Goal: Task Accomplishment & Management: Manage account settings

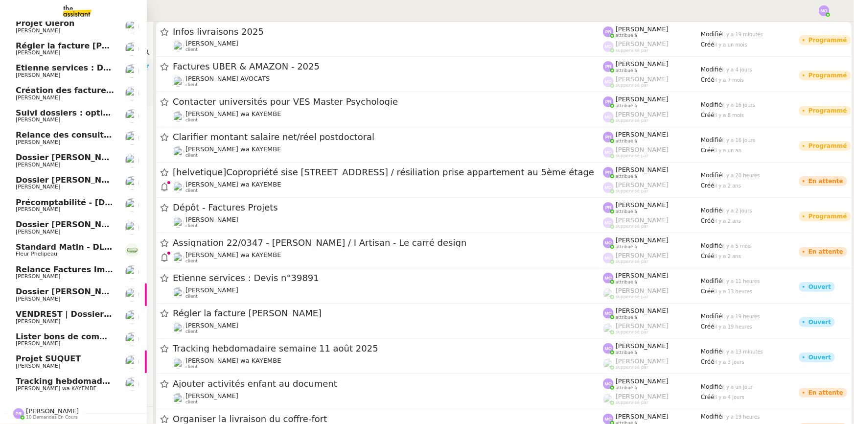
scroll to position [31, 0]
click at [83, 376] on span "Tracking hebdomadaire semaine 11 août 2025" at bounding box center [118, 380] width 204 height 9
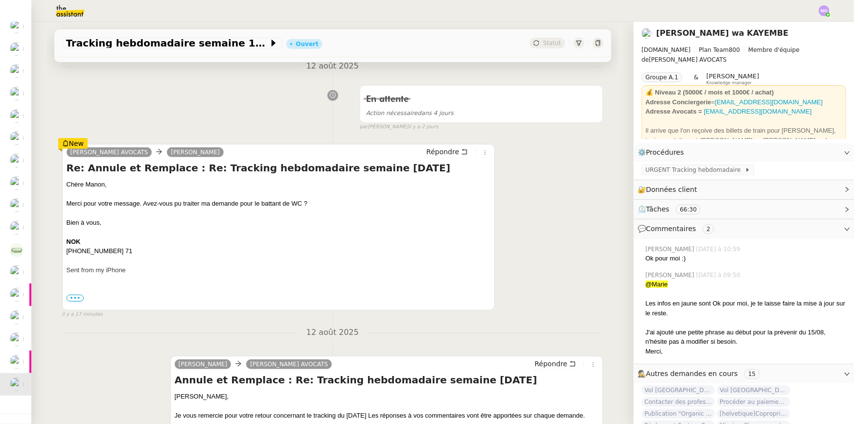
scroll to position [222, 0]
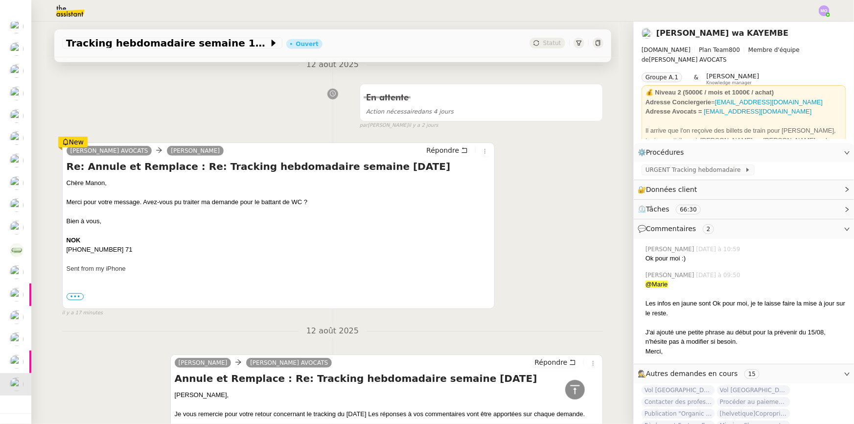
click at [69, 299] on span "•••" at bounding box center [76, 296] width 18 height 7
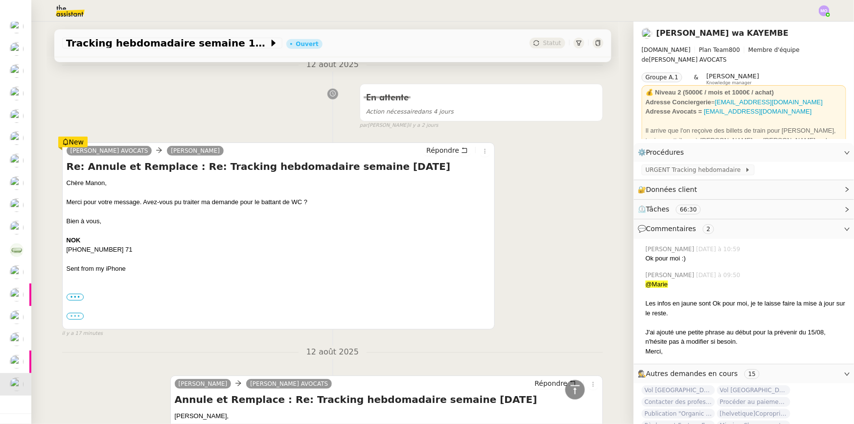
click at [72, 317] on label "•••" at bounding box center [76, 316] width 18 height 7
click at [0, 0] on input "•••" at bounding box center [0, 0] width 0 height 0
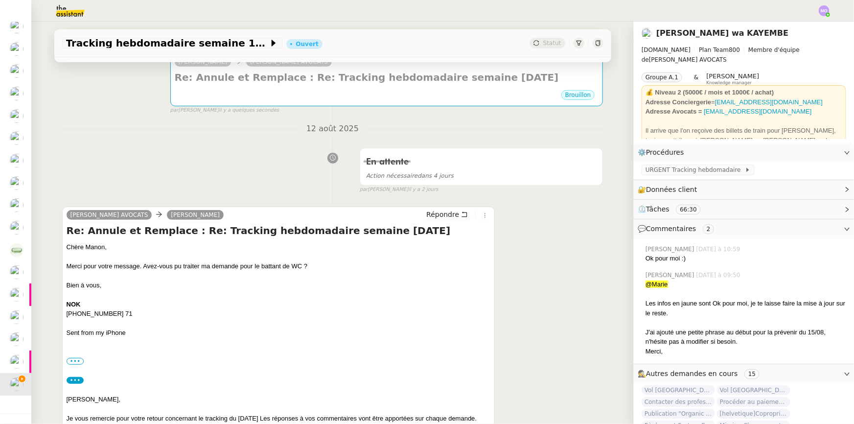
scroll to position [178, 0]
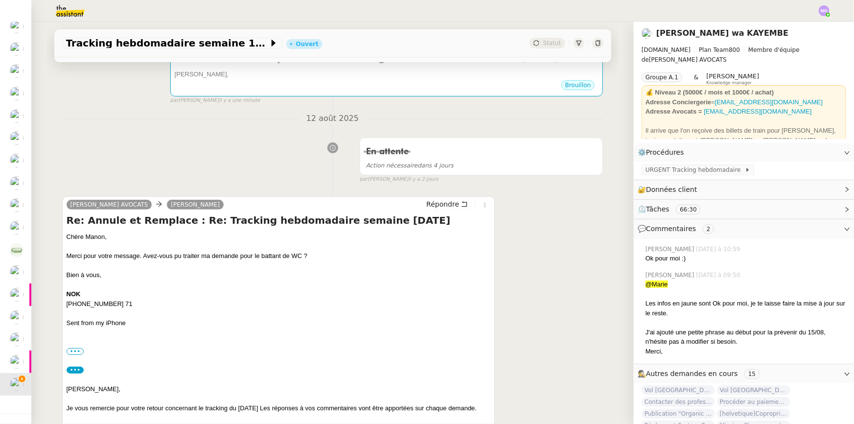
click at [67, 170] on div "En attente Action nécessaire dans 4 jours false par Marie O. il y a 2 jours" at bounding box center [332, 158] width 541 height 50
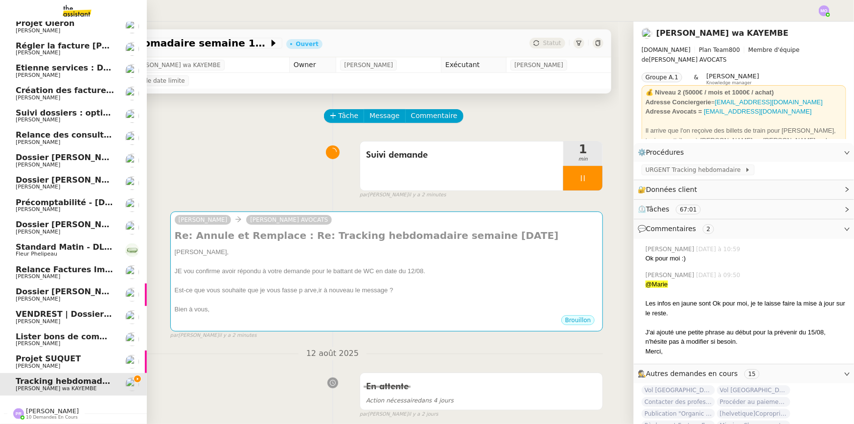
scroll to position [54, 0]
click at [72, 358] on span "Projet SUQUET" at bounding box center [65, 358] width 99 height 9
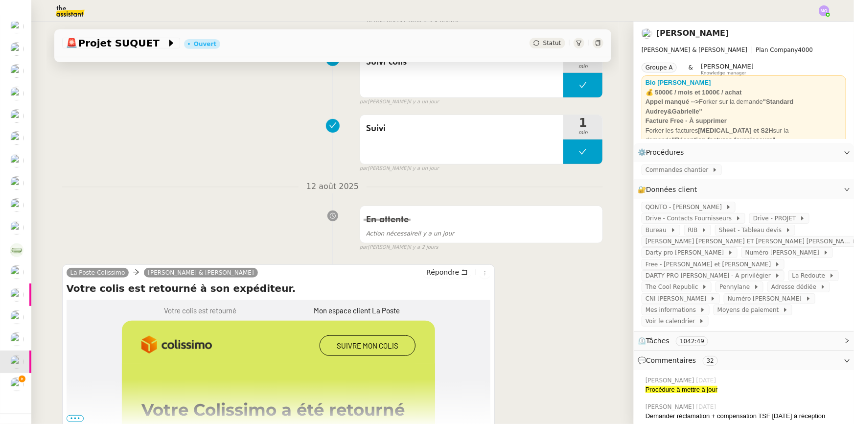
scroll to position [311, 0]
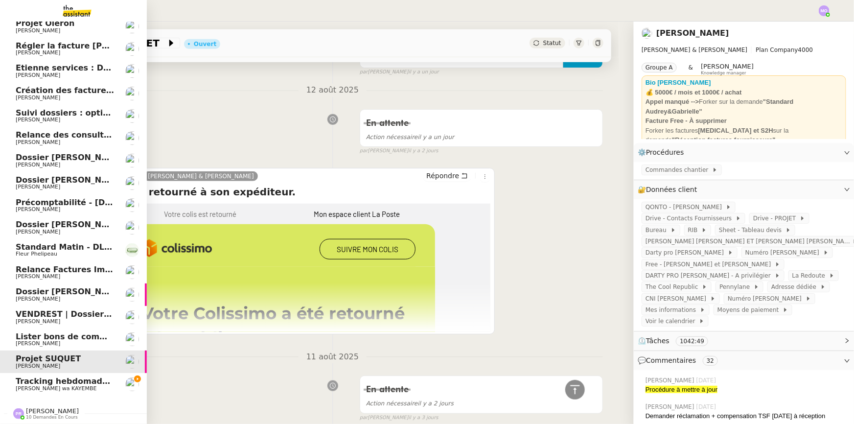
click at [55, 332] on span "Lister bons de commande manquants à [PERSON_NAME]" at bounding box center [141, 336] width 250 height 9
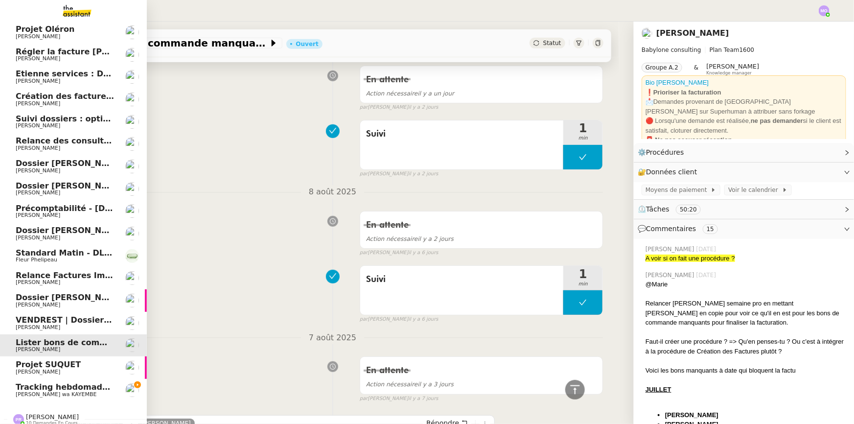
scroll to position [54, 0]
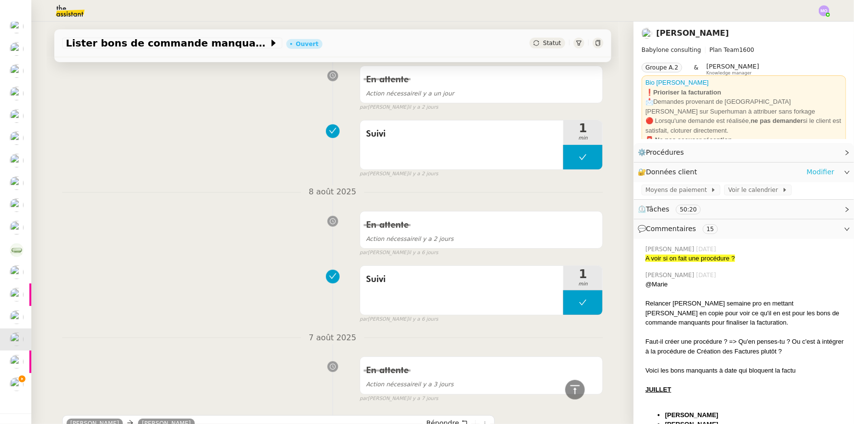
click at [812, 173] on link "Modifier" at bounding box center [820, 171] width 28 height 11
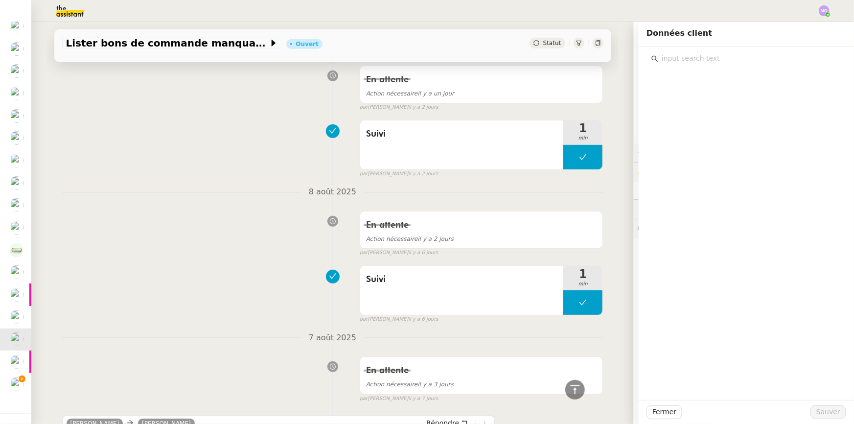
click at [677, 63] on input "text" at bounding box center [749, 58] width 183 height 13
click at [666, 54] on input "lister" at bounding box center [749, 58] width 183 height 13
click at [665, 54] on input "lister" at bounding box center [749, 58] width 183 height 13
type input "lister"
click at [268, 175] on div "Suivi 1 min false par Marie O. il y a 2 jours" at bounding box center [332, 146] width 541 height 63
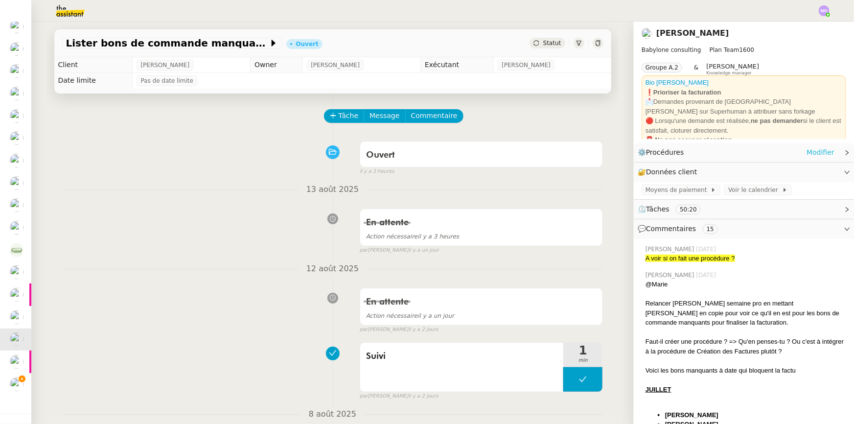
click at [812, 154] on link "Modifier" at bounding box center [820, 152] width 28 height 11
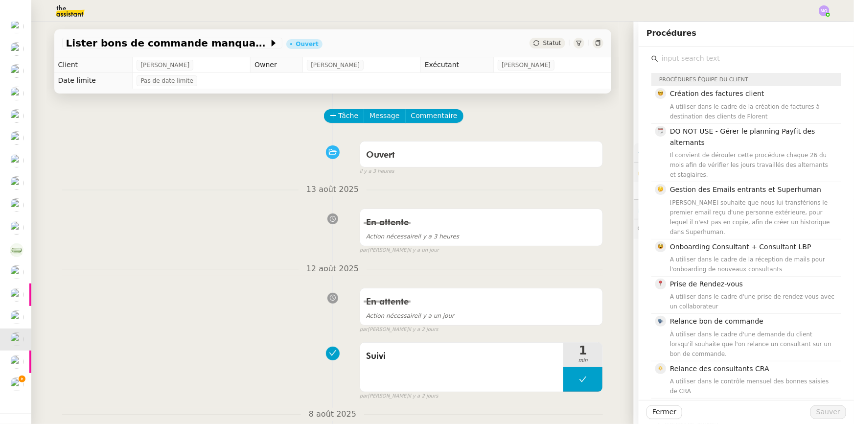
click at [675, 56] on input "text" at bounding box center [749, 58] width 183 height 13
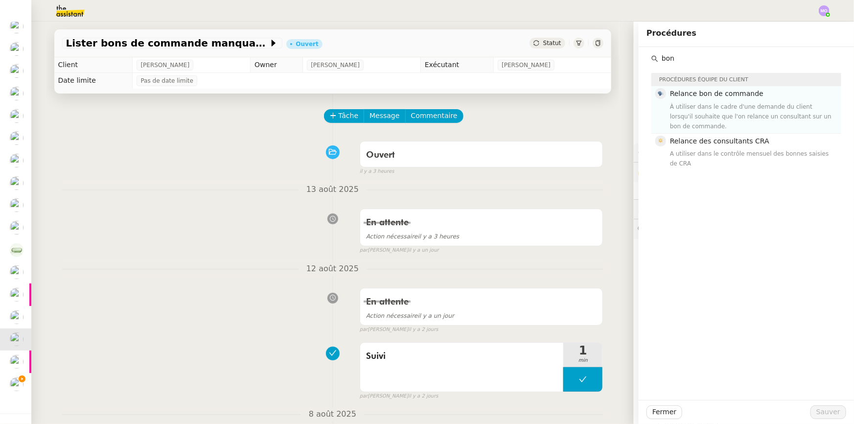
type input "bon"
click at [696, 106] on div "À utiliser dans le cadre d'une demande du client lorsqu'il souhaite que l'on re…" at bounding box center [752, 116] width 165 height 29
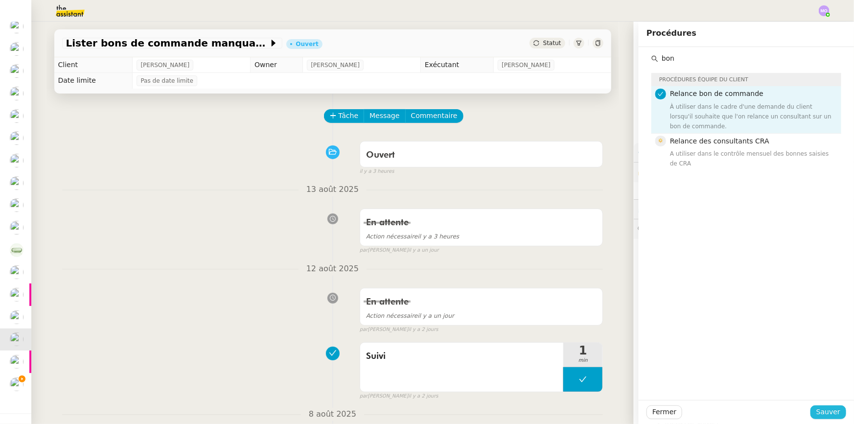
click at [810, 413] on button "Sauver" at bounding box center [828, 412] width 36 height 14
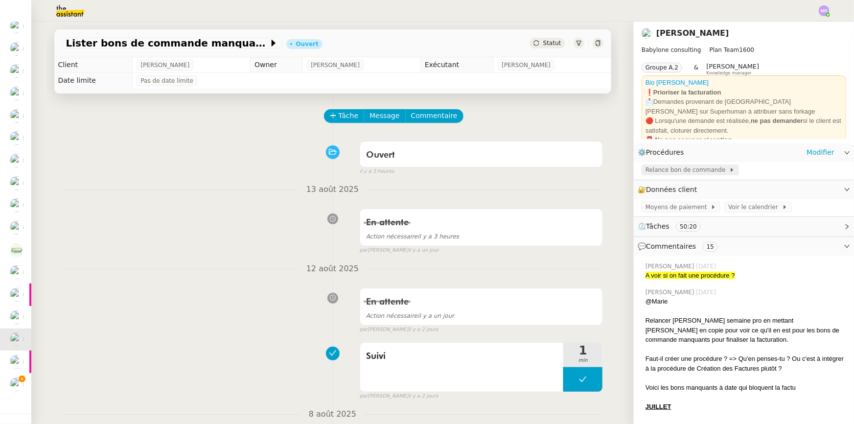
click at [669, 172] on span "Relance bon de commande" at bounding box center [687, 170] width 84 height 10
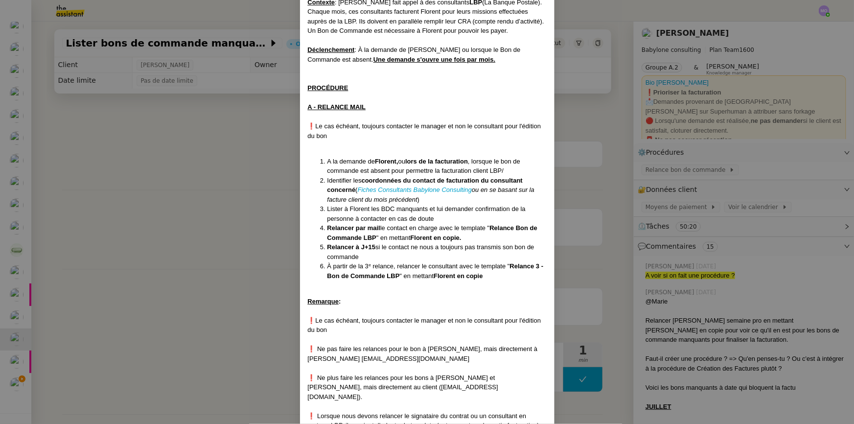
scroll to position [133, 0]
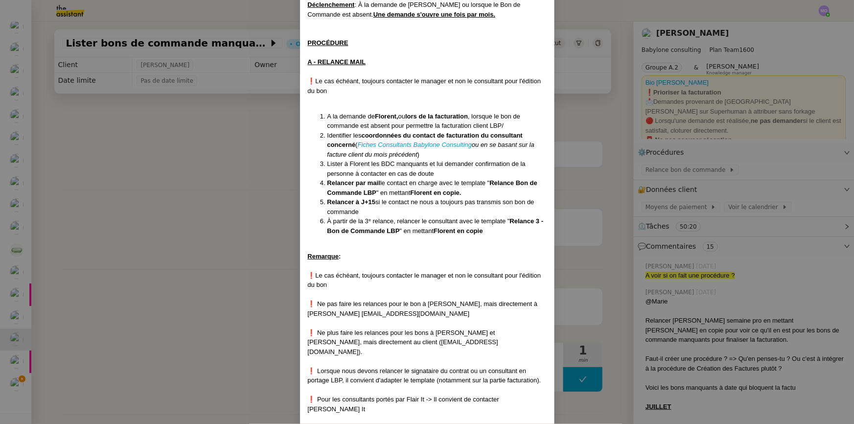
click at [210, 216] on nz-modal-container "Créé le 04/10/2024 MAJ le 05/06/2025 Contexte : Florent fait appel à des consul…" at bounding box center [427, 212] width 854 height 424
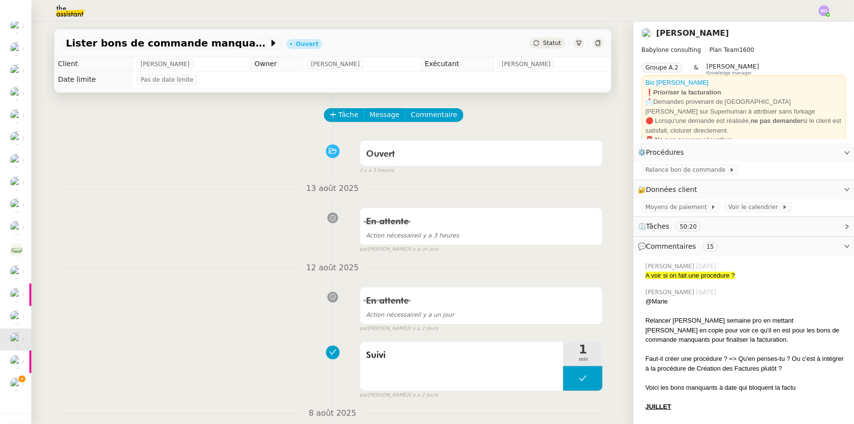
scroll to position [0, 0]
click at [547, 44] on span "Statut" at bounding box center [552, 43] width 18 height 7
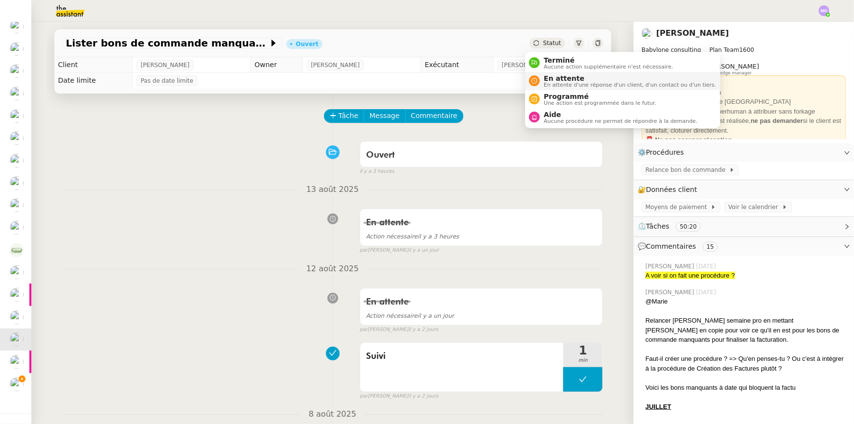
click at [557, 80] on span "En attente" at bounding box center [630, 78] width 172 height 8
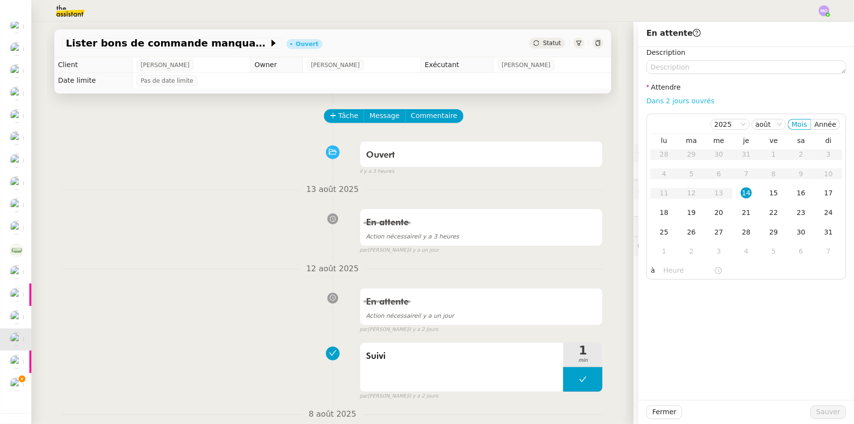
click at [667, 97] on link "Dans 2 jours ouvrés" at bounding box center [680, 101] width 68 height 8
type input "07:00"
click at [817, 410] on span "Sauver" at bounding box center [828, 411] width 24 height 11
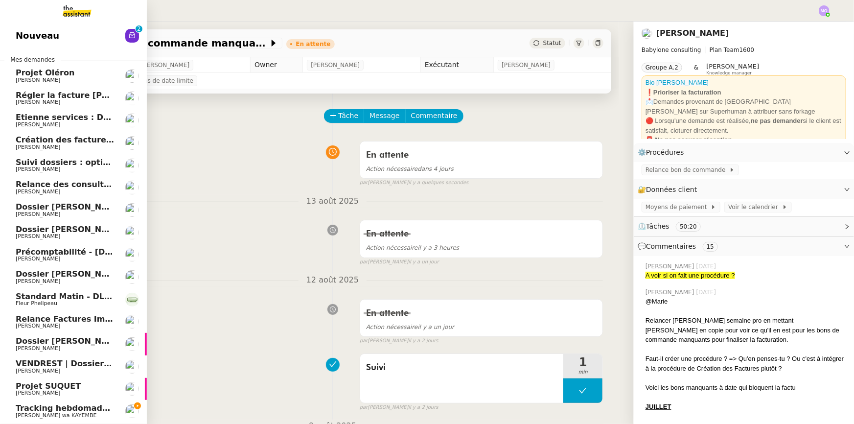
click at [62, 30] on link "Nouveau 0 1 2 3 4 5 6 7 8 9" at bounding box center [73, 35] width 147 height 23
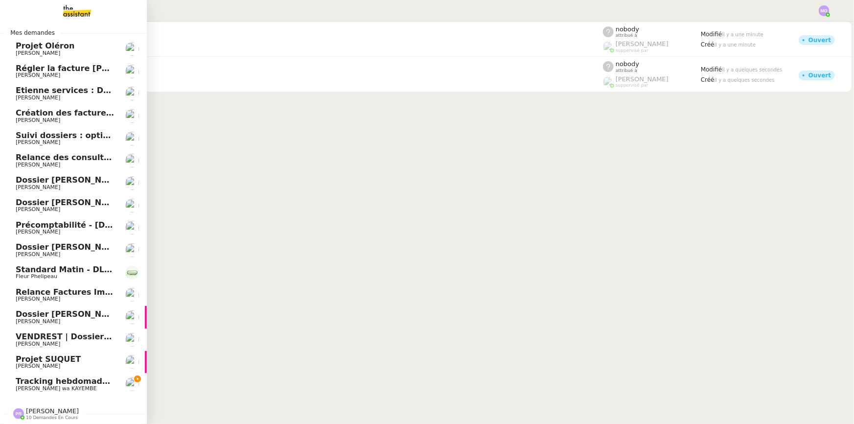
scroll to position [31, 0]
click at [81, 267] on span "Standard Matin - DLAB" at bounding box center [66, 269] width 101 height 9
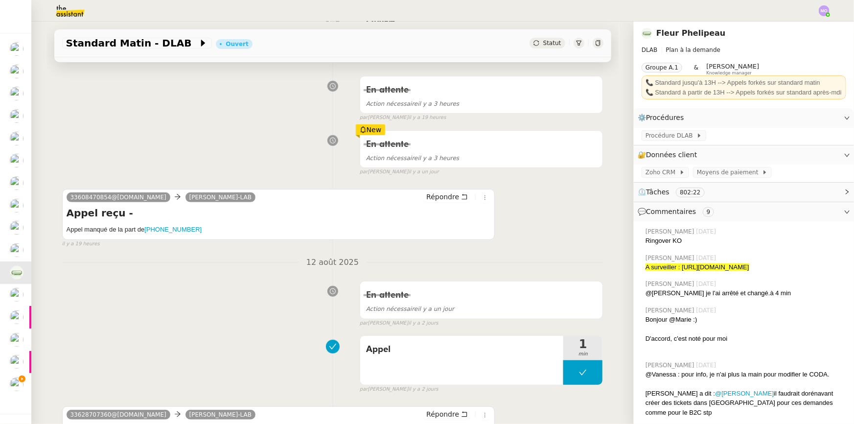
scroll to position [133, 0]
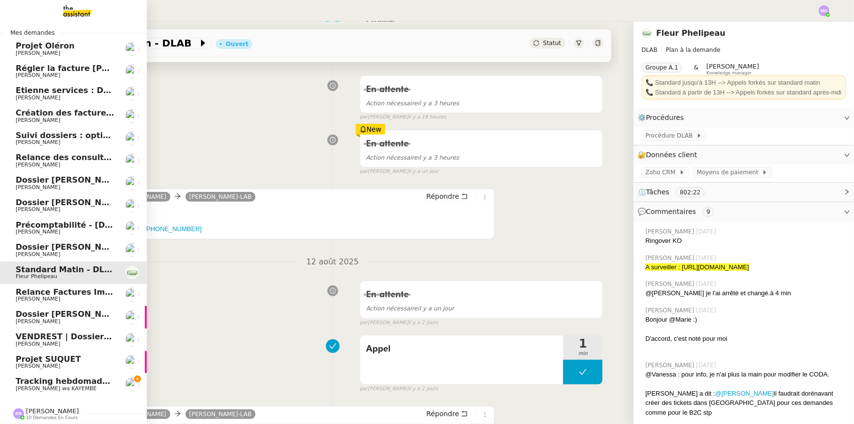
click at [79, 363] on span "[PERSON_NAME]" at bounding box center [65, 366] width 99 height 6
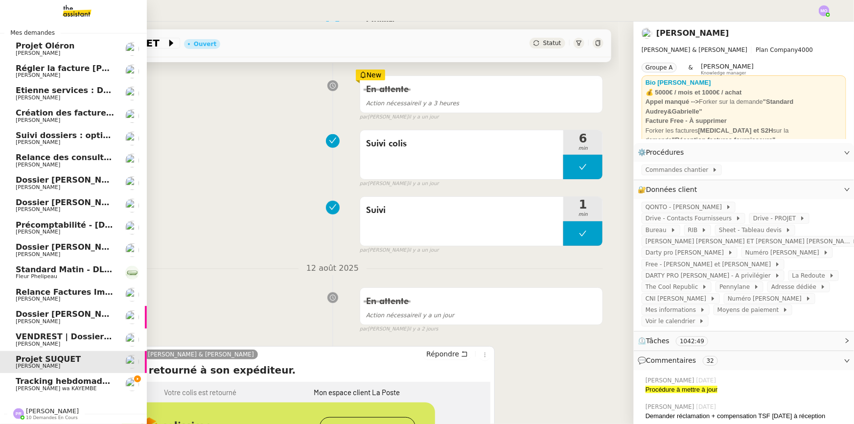
click at [78, 341] on span "[PERSON_NAME]" at bounding box center [65, 344] width 99 height 6
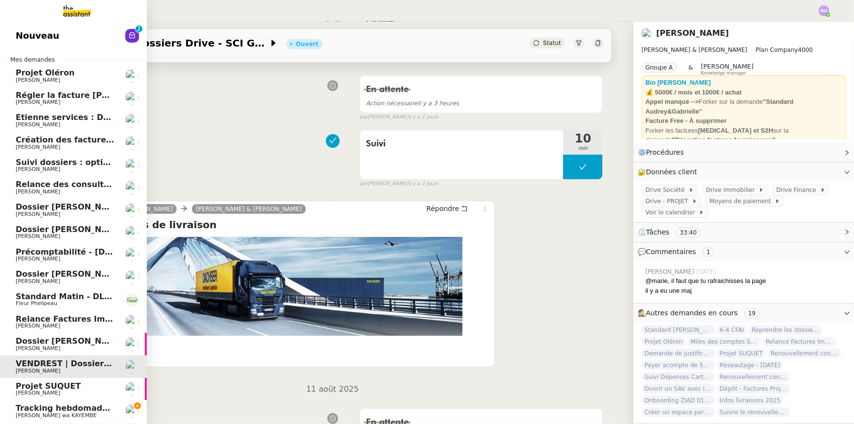
click at [44, 76] on span "Projet Oléron" at bounding box center [45, 72] width 59 height 9
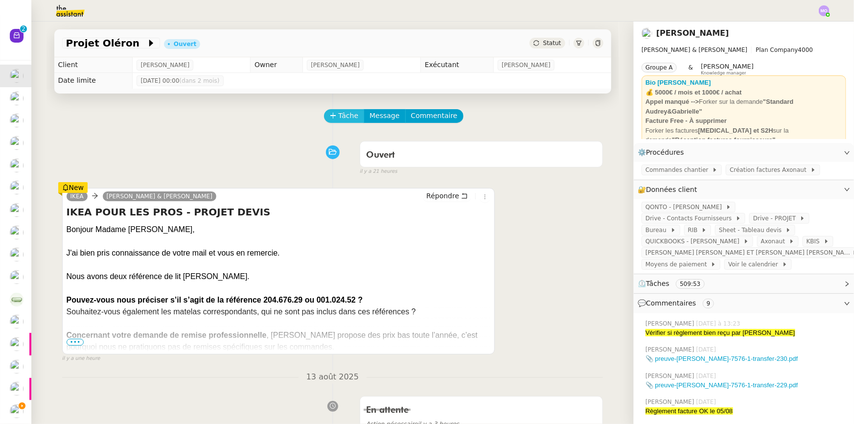
click at [339, 121] on span "Tâche" at bounding box center [349, 115] width 20 height 11
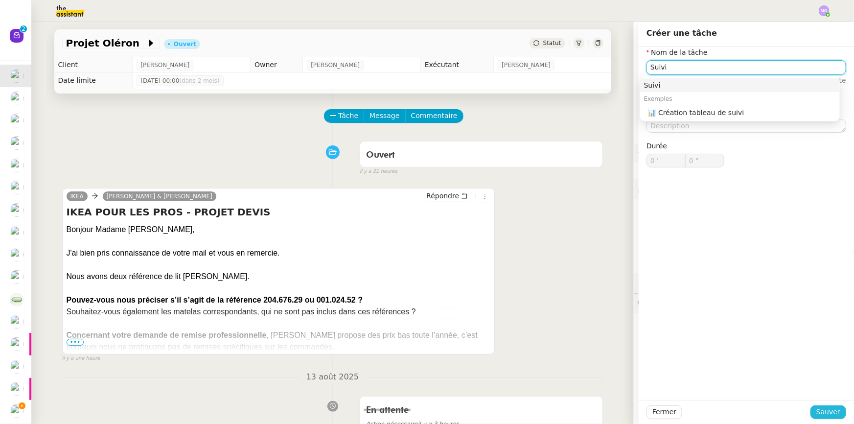
type input "Suivi"
click at [817, 413] on span "Sauver" at bounding box center [828, 411] width 24 height 11
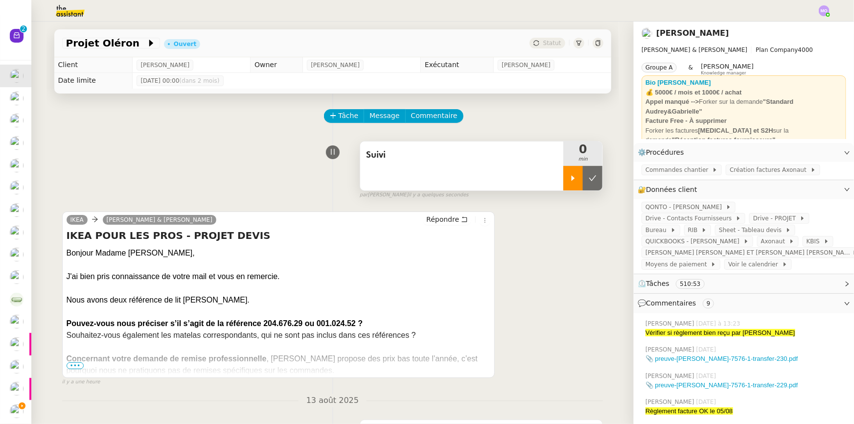
click at [563, 179] on div at bounding box center [573, 178] width 20 height 24
click at [753, 221] on span "Drive - PROJET" at bounding box center [776, 218] width 46 height 10
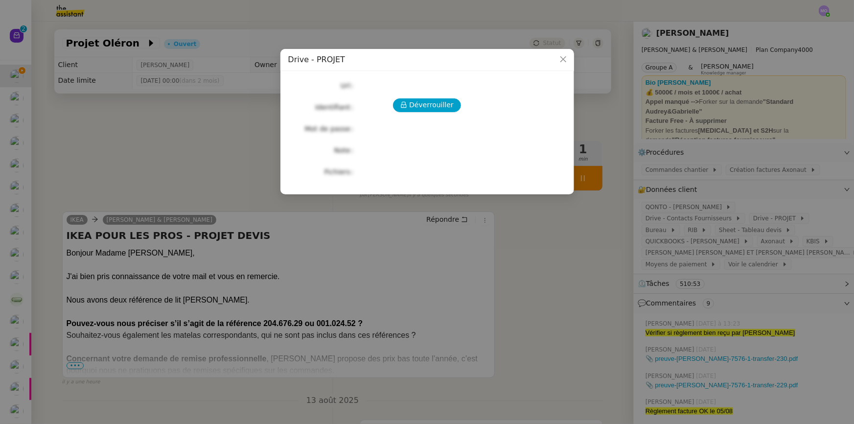
click at [425, 95] on div "Déverrouiller Url Identifiant Mot de passe Note Fichiers Upload" at bounding box center [427, 129] width 278 height 100
click at [420, 107] on span "Déverrouiller" at bounding box center [431, 104] width 45 height 11
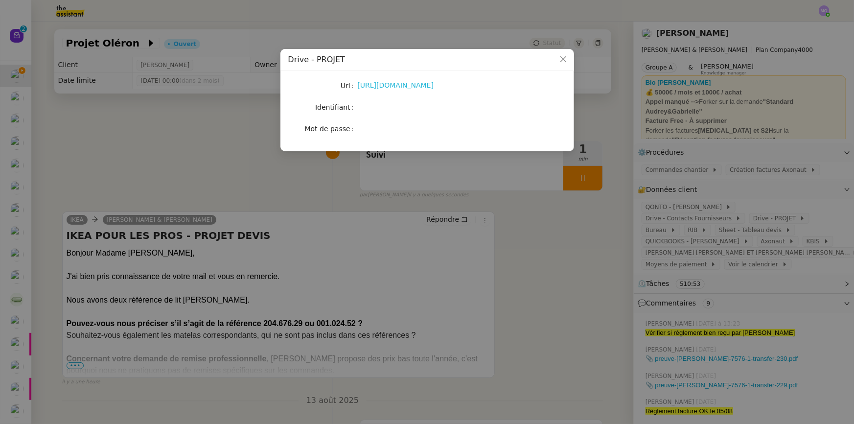
click at [421, 85] on link "https://drive.google.com/drive/u/1/folders/1fg2zHfQuy_qAE12eT2Bk62D1QQjSO5V1" at bounding box center [396, 85] width 76 height 8
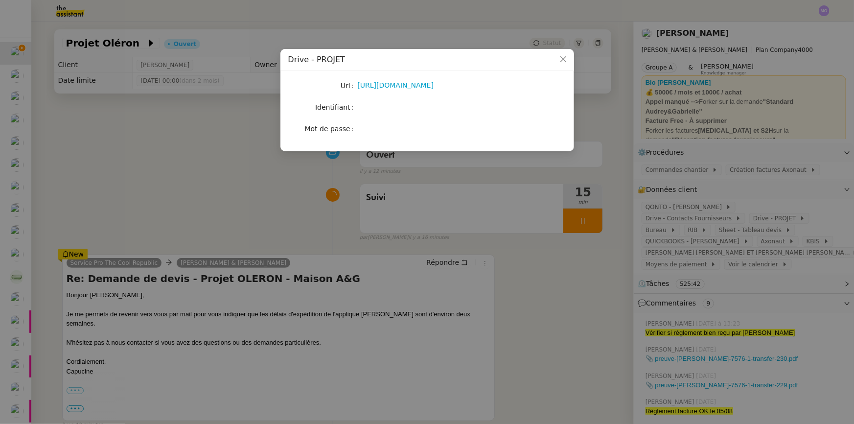
click at [201, 187] on nz-modal-container "Drive - PROJET Url https://drive.google.com/drive/u/1/folders/1fg2zHfQuy_qAE12e…" at bounding box center [427, 212] width 854 height 424
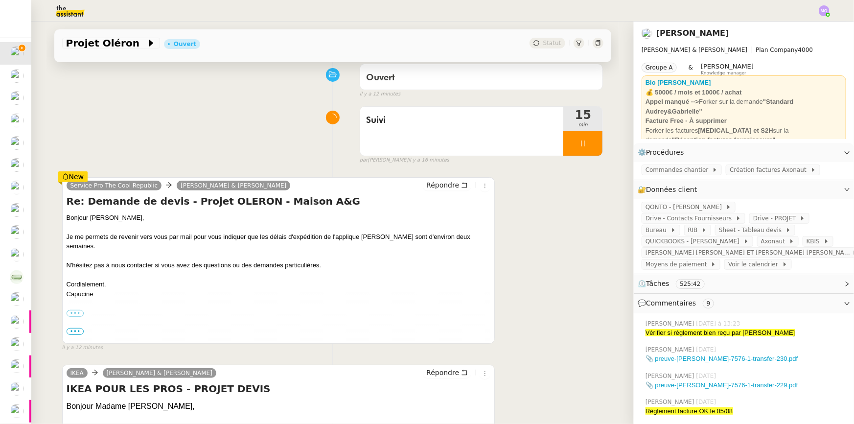
scroll to position [89, 0]
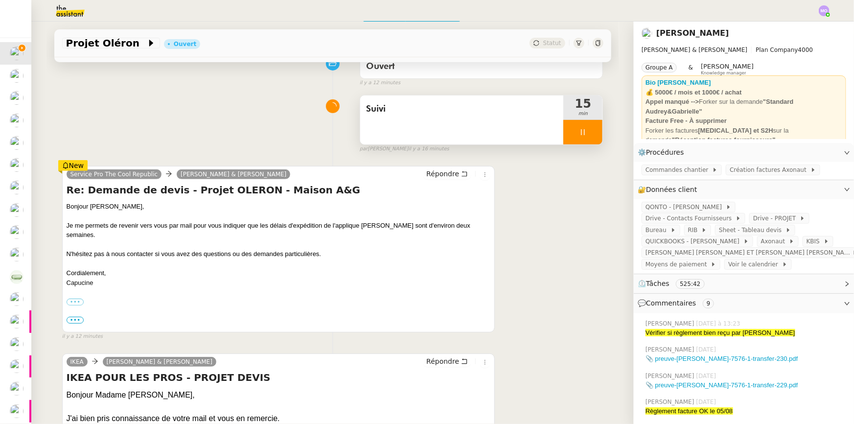
click at [583, 139] on div at bounding box center [582, 132] width 39 height 24
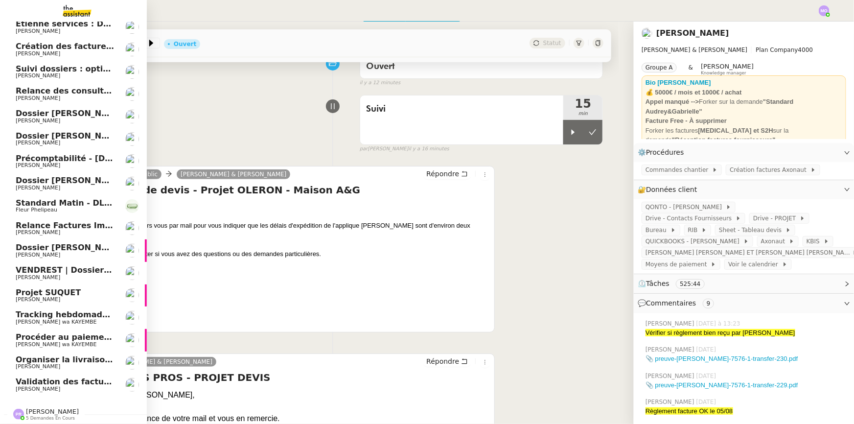
scroll to position [76, 0]
click at [62, 341] on span "[PERSON_NAME] wa KAYEMBE" at bounding box center [56, 344] width 81 height 6
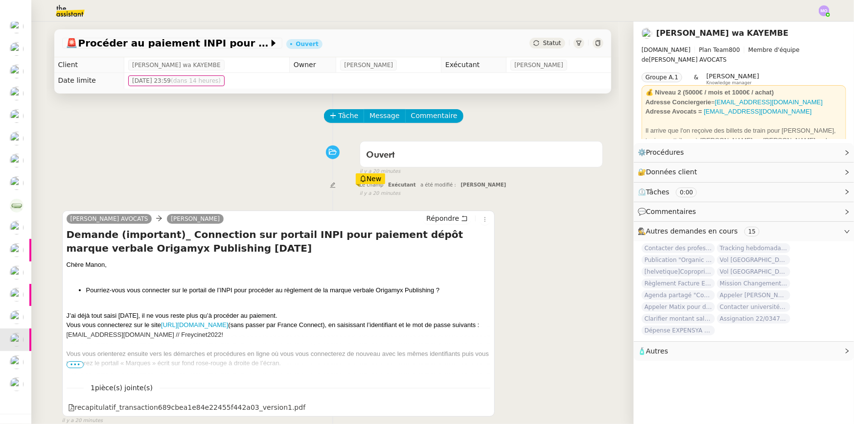
click at [543, 45] on span "Statut" at bounding box center [552, 43] width 18 height 7
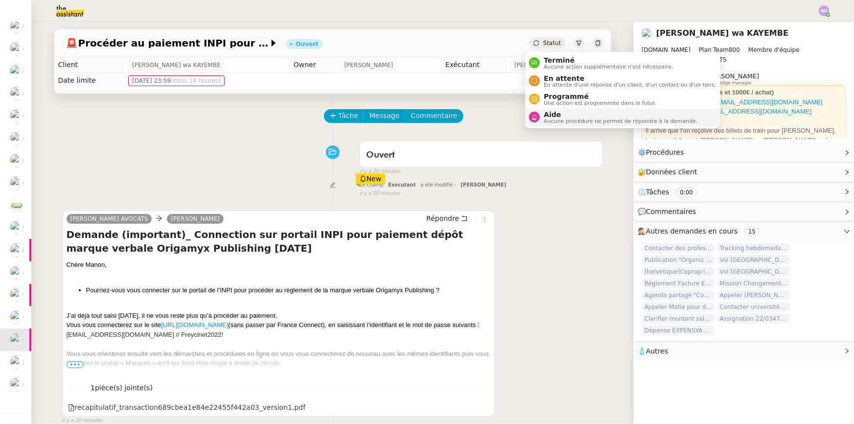
click at [549, 116] on span "Aide" at bounding box center [621, 115] width 154 height 8
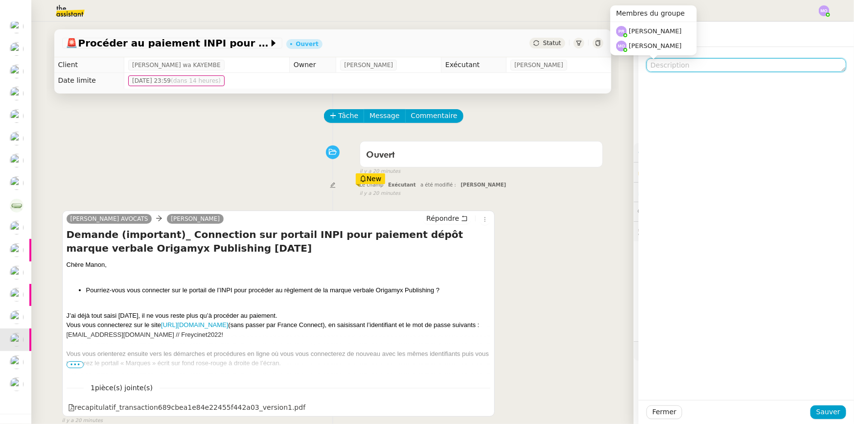
click at [670, 69] on textarea at bounding box center [746, 65] width 200 height 14
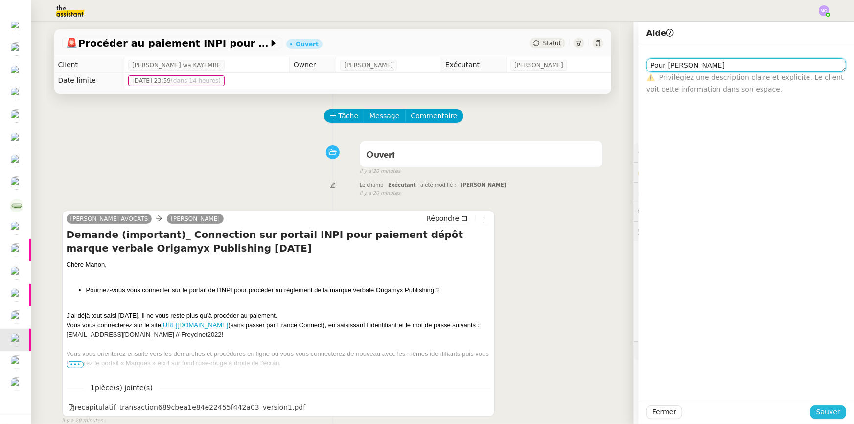
type textarea "Pour [PERSON_NAME]"
click at [817, 412] on span "Sauver" at bounding box center [828, 411] width 24 height 11
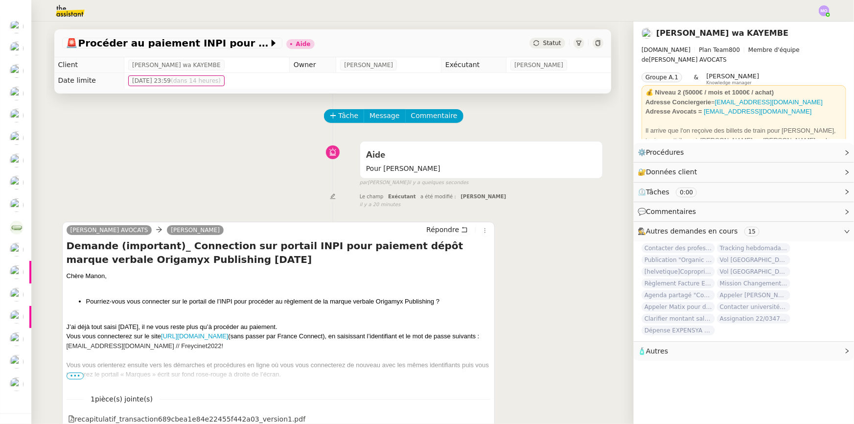
scroll to position [76, 0]
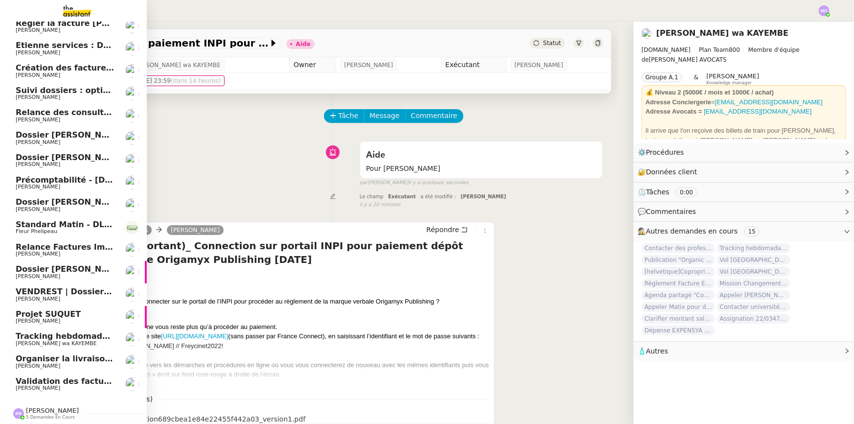
click at [60, 331] on span "Tracking hebdomadaire semaine 11 août 2025" at bounding box center [118, 335] width 204 height 9
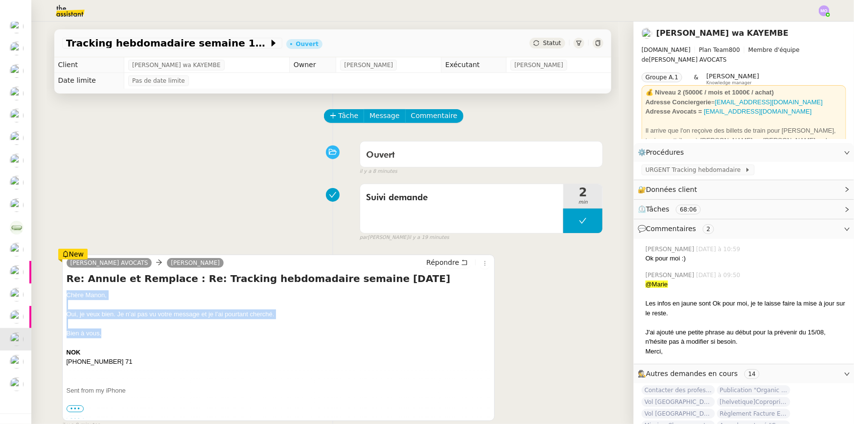
drag, startPoint x: 64, startPoint y: 295, endPoint x: 112, endPoint y: 335, distance: 62.5
click at [112, 335] on div "Chère Manon, Oui, je veux bien. Je n’ai pas vu votre message et je l’ai pourtan…" at bounding box center [279, 366] width 424 height 152
copy div "Chère Manon, Oui, je veux bien. Je n’ai pas vu votre message et je l’ai pourtan…"
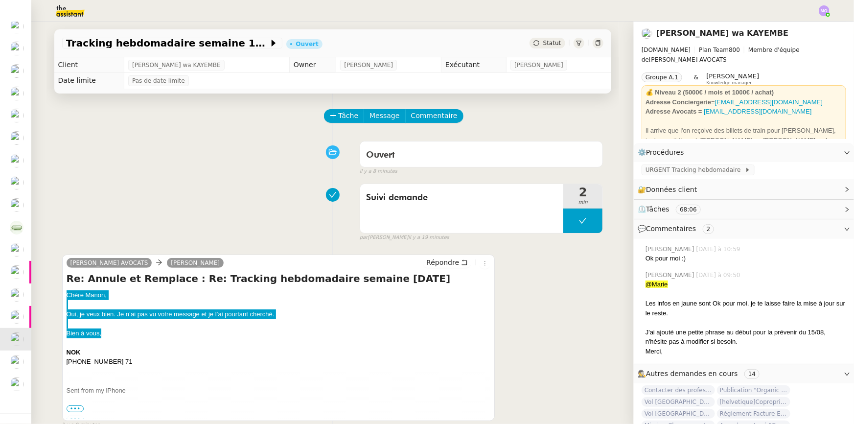
scroll to position [54, 0]
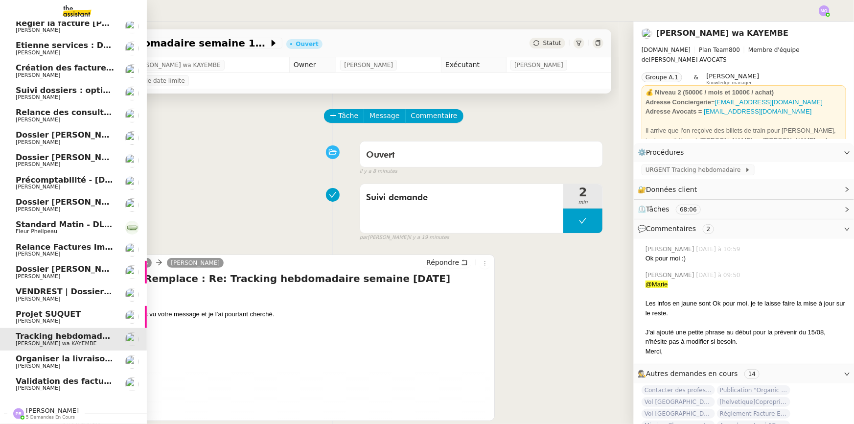
click at [41, 407] on span "[PERSON_NAME]" at bounding box center [52, 410] width 53 height 7
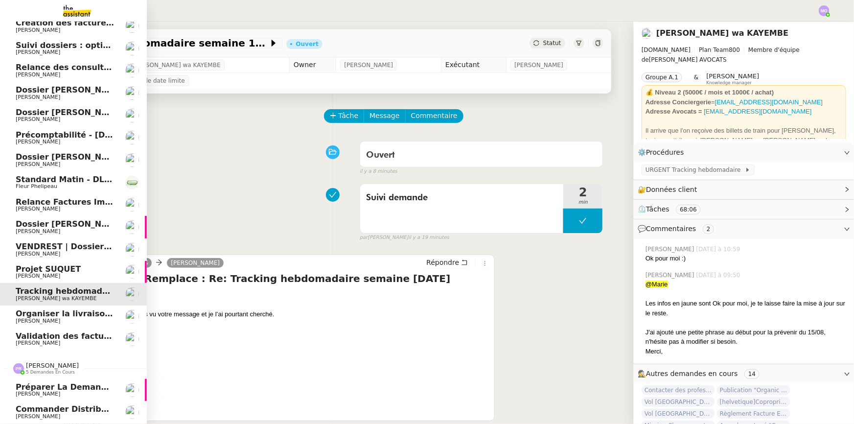
scroll to position [165, 0]
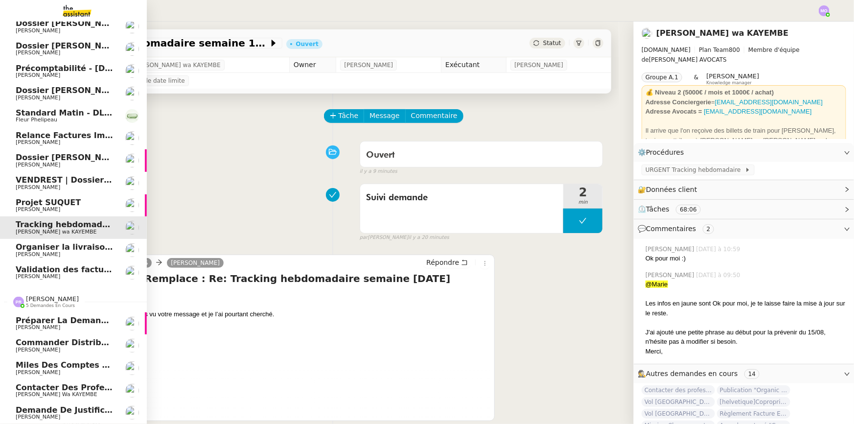
click at [74, 387] on span "Contacter des professionnels pour problème WC" at bounding box center [123, 387] width 215 height 9
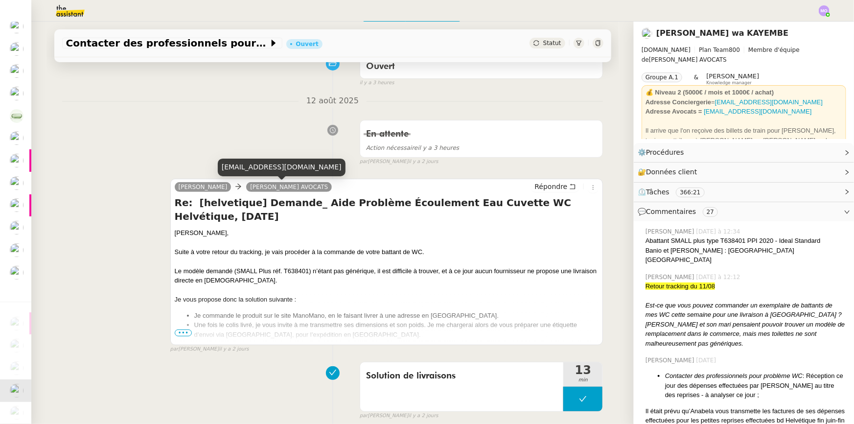
scroll to position [54, 0]
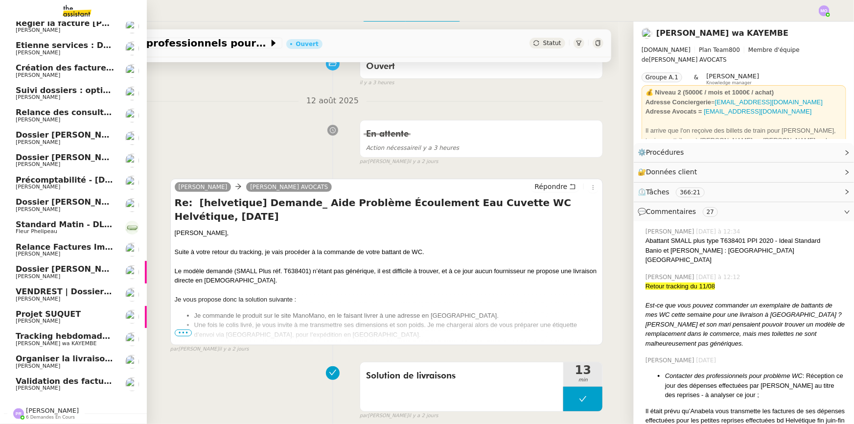
click at [59, 376] on span "Validation des factures consultants - [DATE]" at bounding box center [113, 380] width 195 height 9
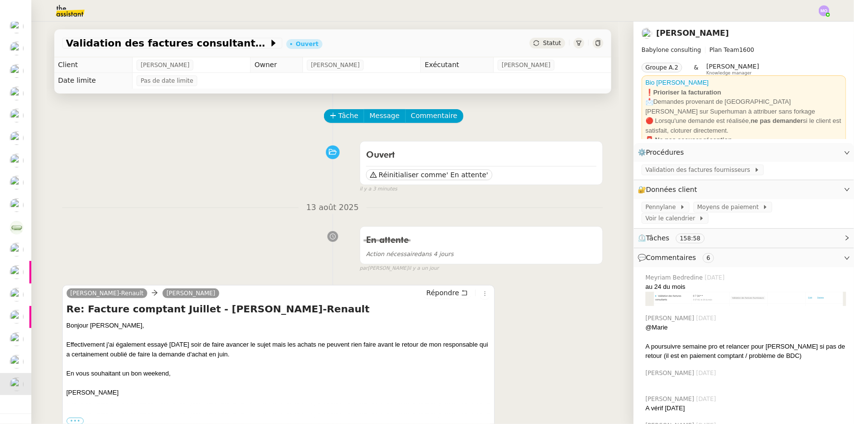
click at [339, 115] on span "Tâche" at bounding box center [349, 115] width 20 height 11
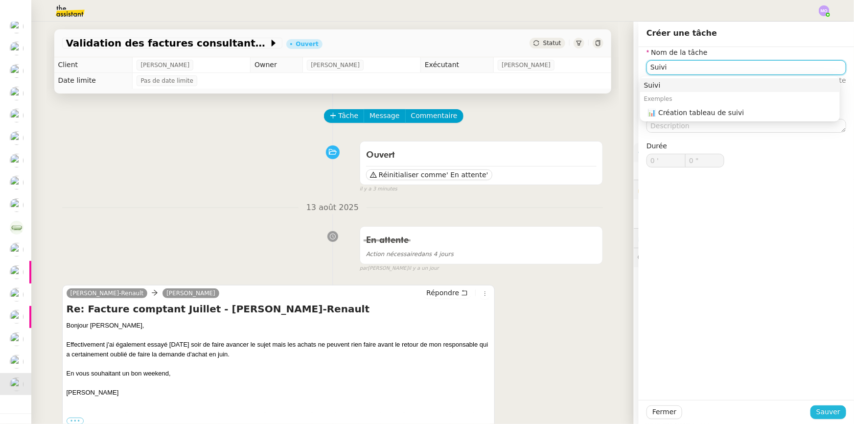
type input "Suivi"
click at [816, 415] on span "Sauver" at bounding box center [828, 411] width 24 height 11
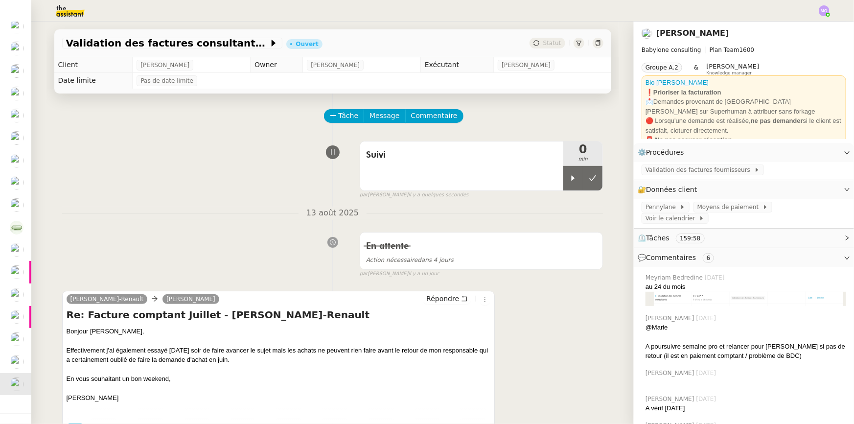
drag, startPoint x: 570, startPoint y: 189, endPoint x: 507, endPoint y: 196, distance: 62.5
click at [568, 189] on div at bounding box center [573, 178] width 20 height 24
drag, startPoint x: 567, startPoint y: 179, endPoint x: 520, endPoint y: 201, distance: 51.7
click at [567, 179] on div at bounding box center [582, 178] width 39 height 24
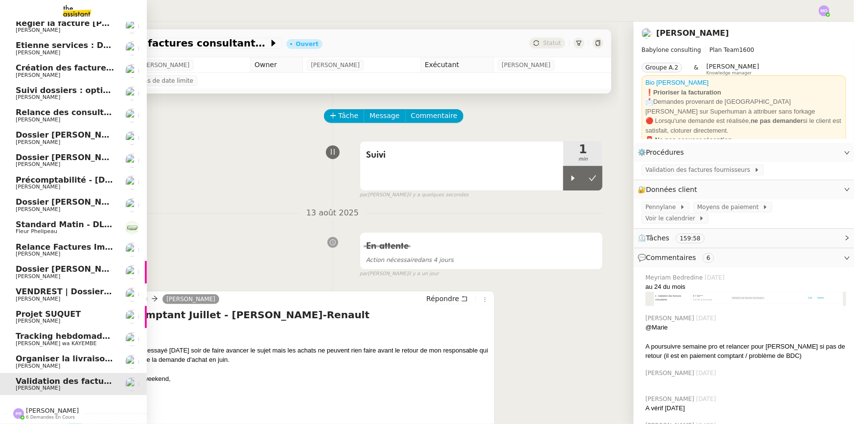
click at [58, 357] on span "Organiser la livraison du coffre-fort" at bounding box center [94, 358] width 157 height 9
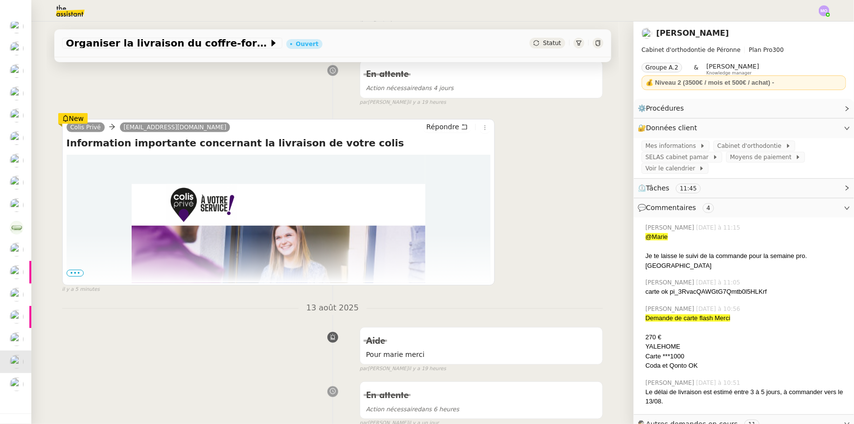
scroll to position [178, 0]
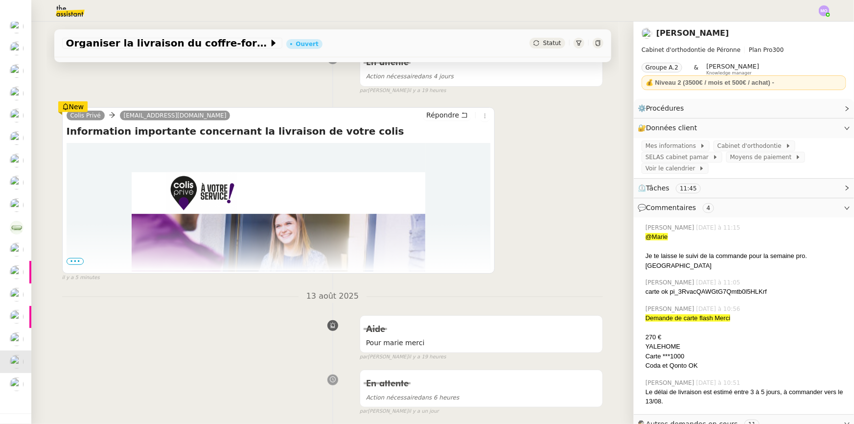
click at [71, 263] on span "•••" at bounding box center [76, 261] width 18 height 7
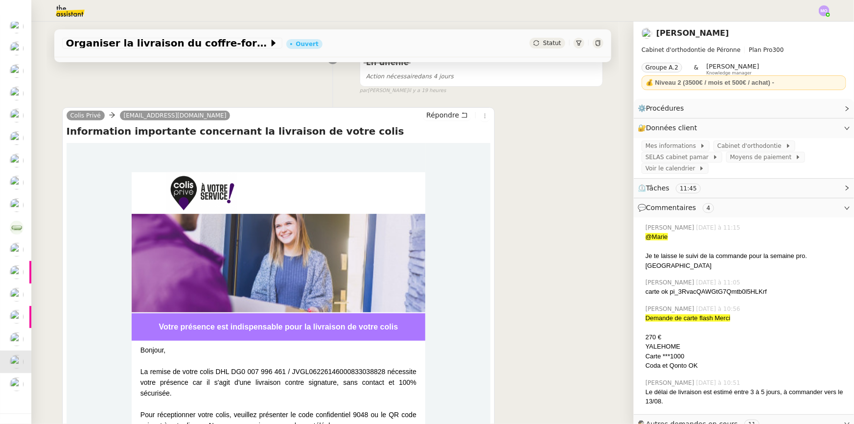
scroll to position [0, 0]
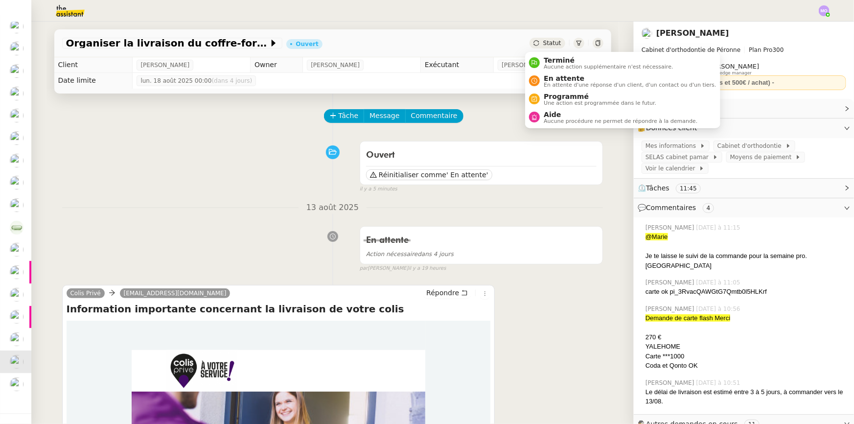
click at [543, 46] on span "Statut" at bounding box center [552, 43] width 18 height 7
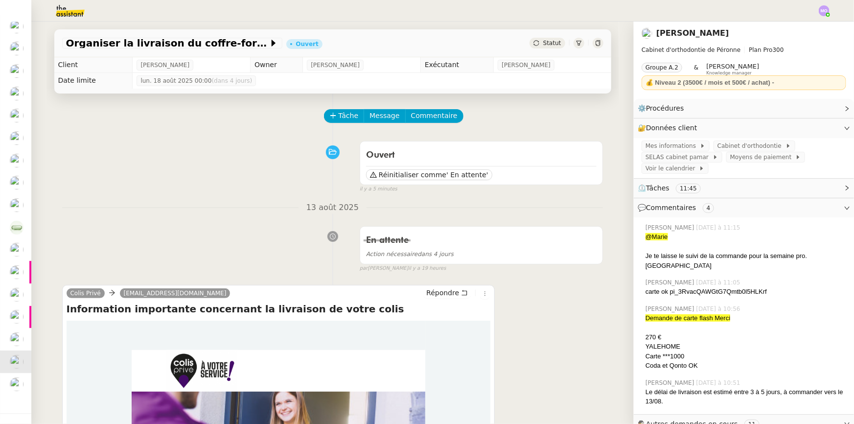
click at [546, 39] on div "Statut" at bounding box center [546, 43] width 35 height 11
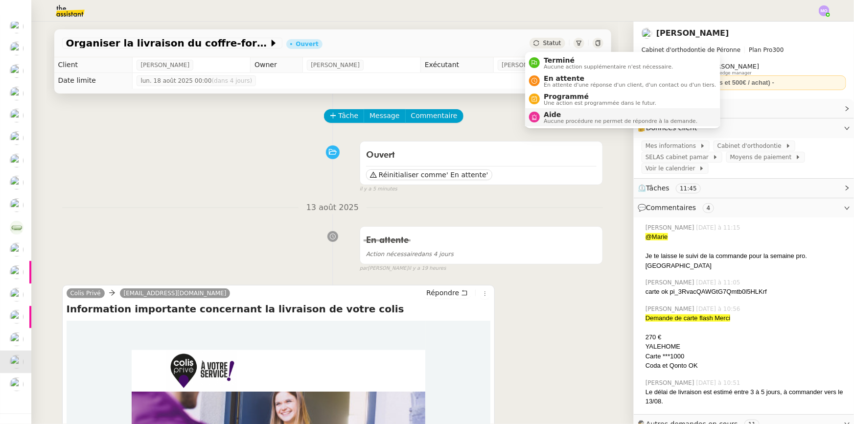
click at [556, 115] on span "Aide" at bounding box center [621, 115] width 154 height 8
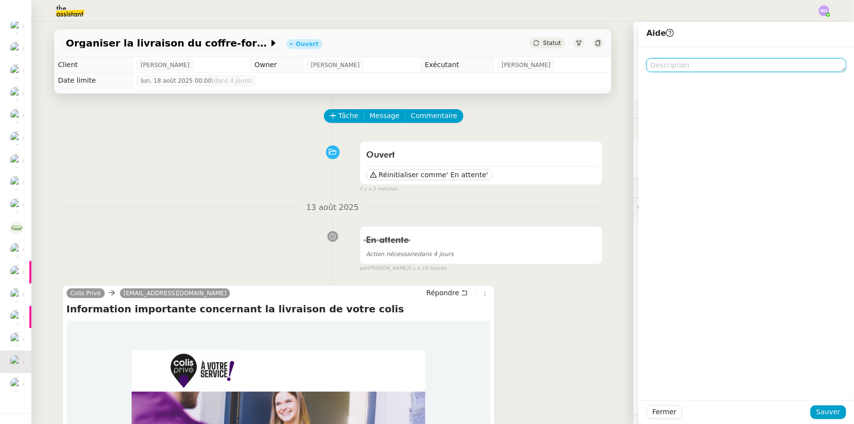
click at [680, 66] on textarea at bounding box center [746, 65] width 200 height 14
click at [344, 115] on span "Tâche" at bounding box center [349, 115] width 20 height 11
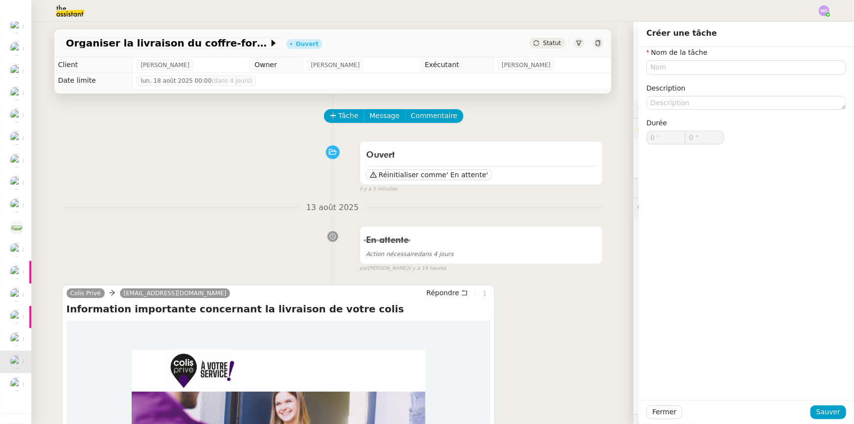
click at [289, 161] on div "Ouvert Réinitialiser comme ' En attente' false il y a 5 minutes" at bounding box center [332, 165] width 541 height 57
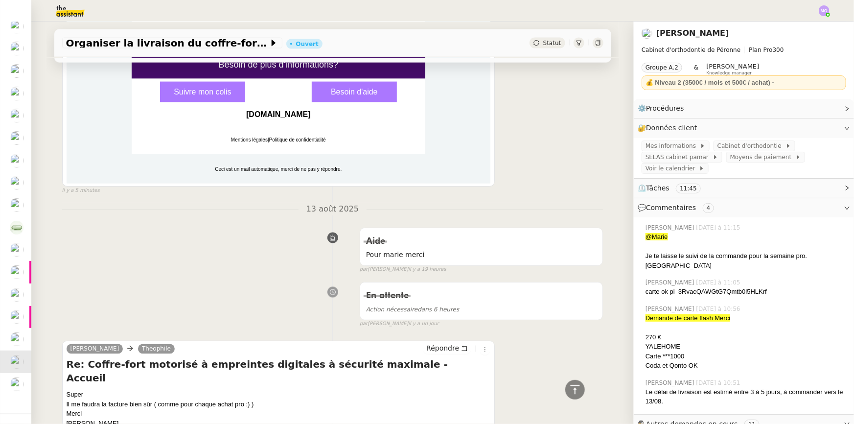
scroll to position [712, 0]
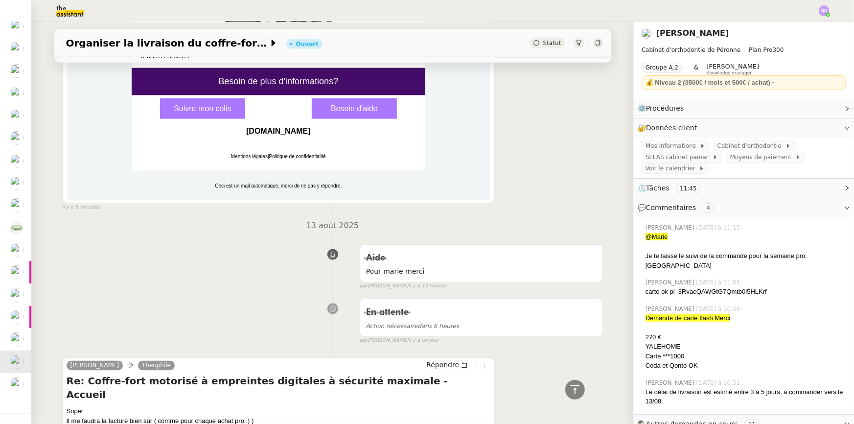
click at [204, 112] on link "Suivre mon colis" at bounding box center [202, 108] width 85 height 21
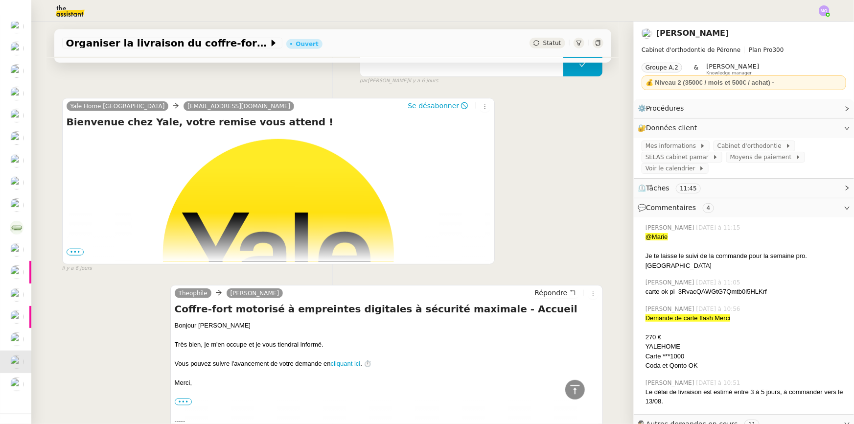
scroll to position [2528, 0]
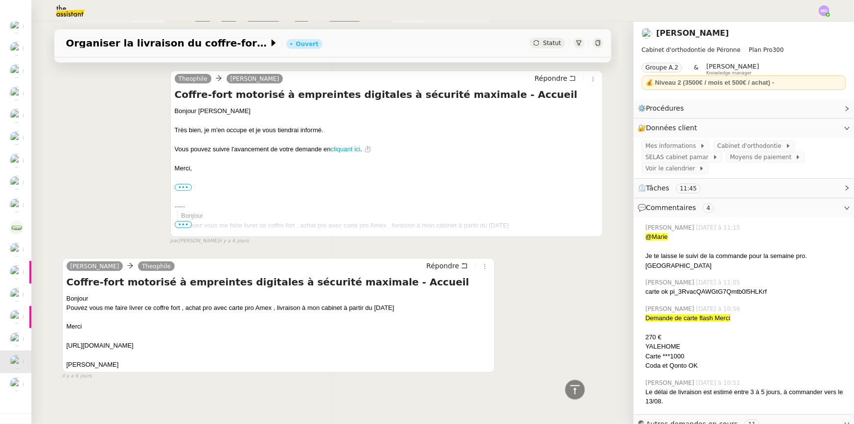
drag, startPoint x: 340, startPoint y: 299, endPoint x: 395, endPoint y: 299, distance: 55.3
click at [395, 299] on div "Bonjour Pouvez vous me faire livrer ce coffre fort , achat pro avec carte pro A…" at bounding box center [279, 332] width 424 height 76
copy div "à partir du 18 août"
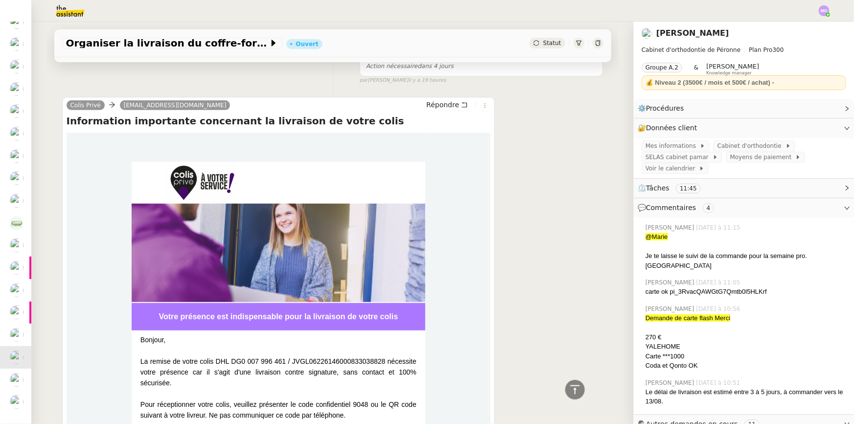
scroll to position [0, 0]
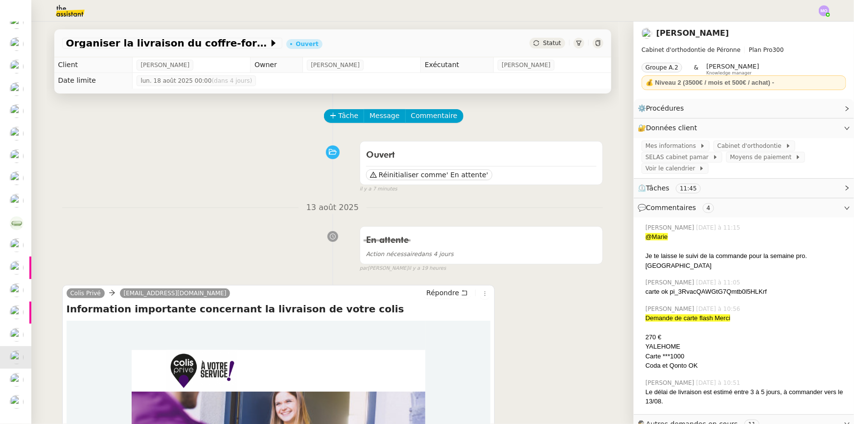
click at [548, 45] on span "Statut" at bounding box center [552, 43] width 18 height 7
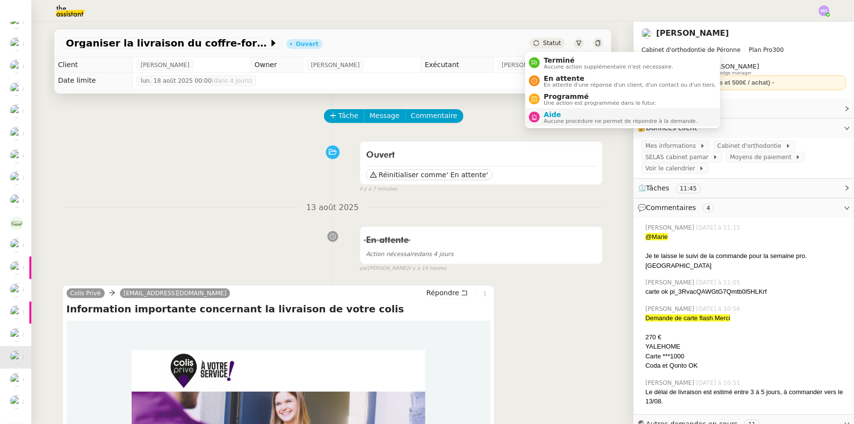
click at [555, 113] on span "Aide" at bounding box center [621, 115] width 154 height 8
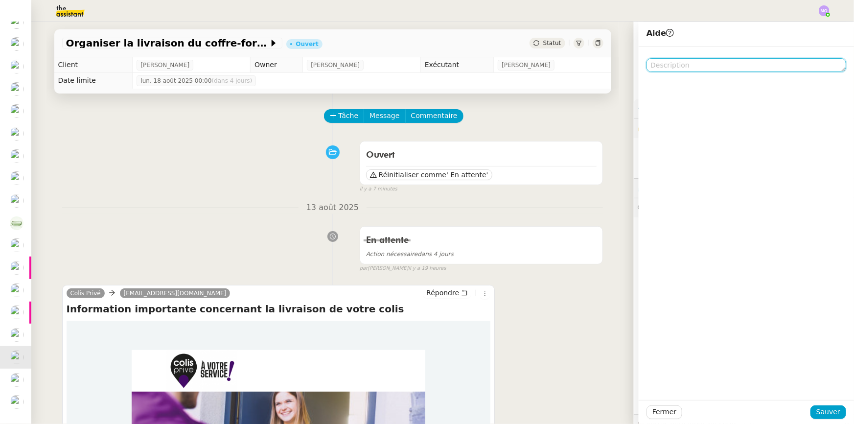
click at [676, 64] on textarea at bounding box center [746, 65] width 200 height 14
type textarea "Pour [PERSON_NAME]"
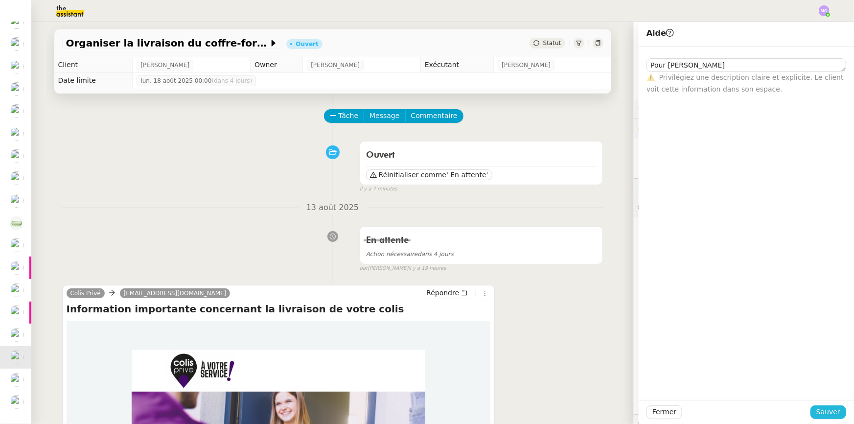
click at [820, 408] on span "Sauver" at bounding box center [828, 411] width 24 height 11
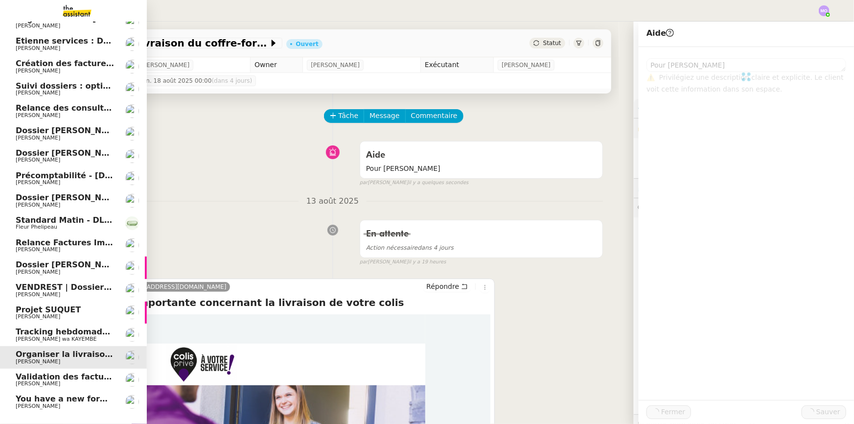
scroll to position [76, 0]
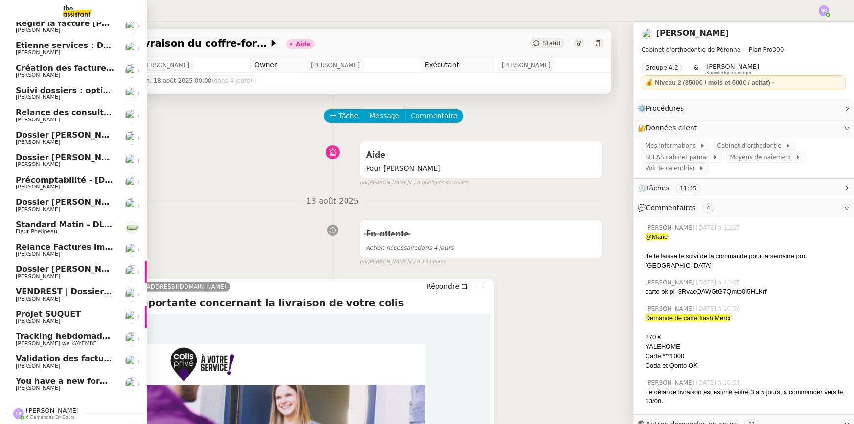
click at [60, 377] on span "You have a new form submission on your Webflow site!" at bounding box center [138, 380] width 244 height 9
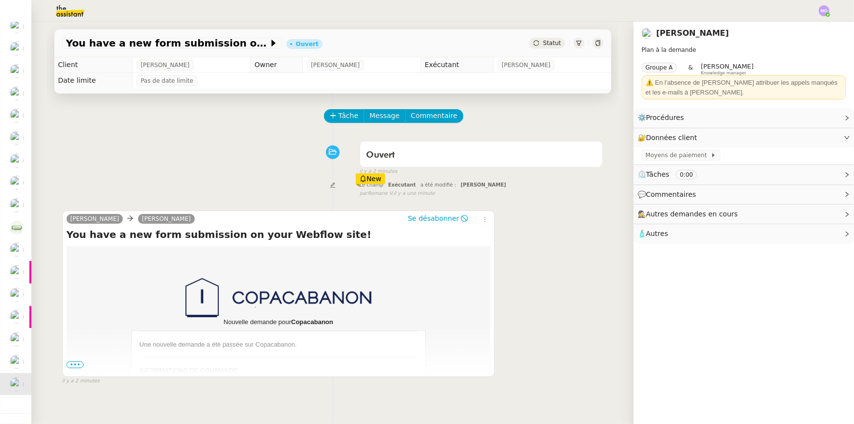
click at [69, 368] on span "•••" at bounding box center [76, 364] width 18 height 7
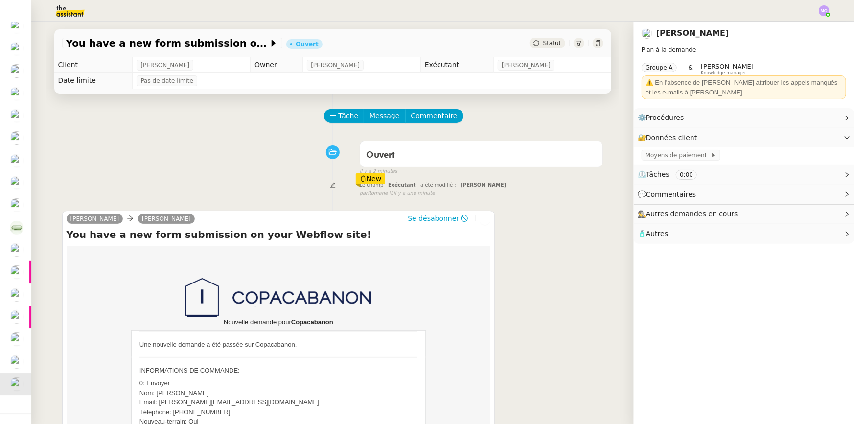
click at [336, 109] on div "Tâche Message Commentaire Veuillez patienter une erreur s'est produite 👌👌👌 mess…" at bounding box center [332, 356] width 573 height 527
click at [339, 113] on span "Tâche" at bounding box center [349, 115] width 20 height 11
click at [339, 117] on span "Tâche" at bounding box center [349, 115] width 20 height 11
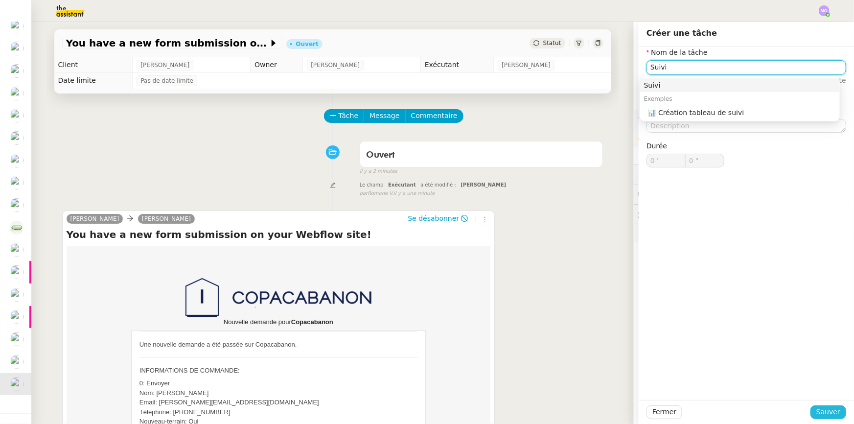
type input "Suivi"
click at [816, 415] on span "Sauver" at bounding box center [828, 411] width 24 height 11
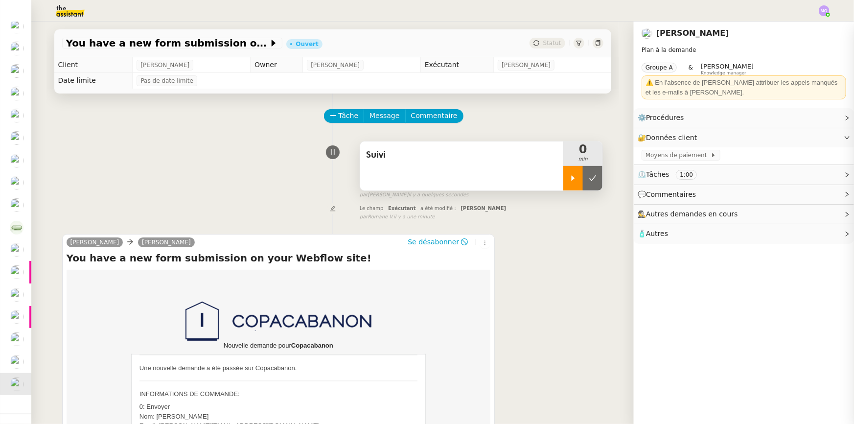
click at [566, 188] on div at bounding box center [573, 178] width 20 height 24
click at [588, 185] on div at bounding box center [582, 178] width 39 height 24
click at [588, 185] on button at bounding box center [593, 178] width 20 height 24
click at [545, 36] on div "You have a new form submission on your Webflow site! Ouvert Statut" at bounding box center [332, 43] width 557 height 28
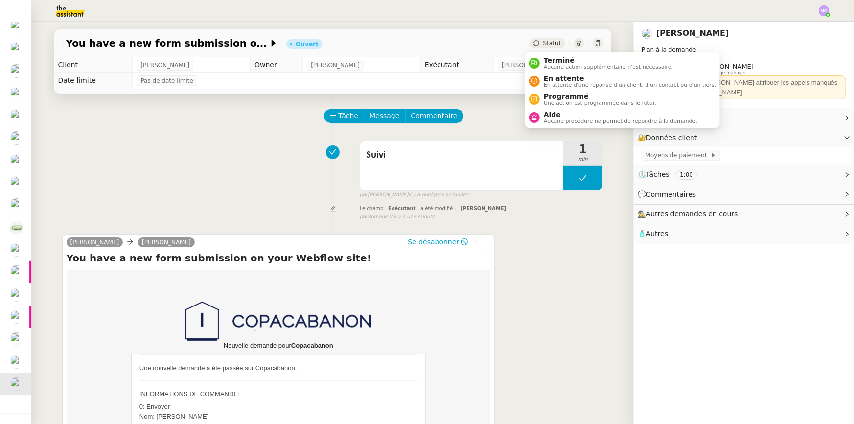
click at [548, 42] on span "Statut" at bounding box center [552, 43] width 18 height 7
click at [558, 59] on span "Terminé" at bounding box center [608, 60] width 129 height 8
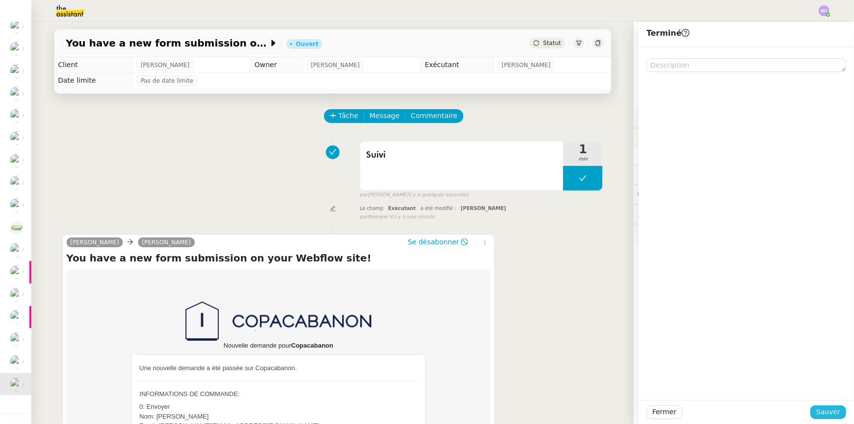
click at [827, 415] on span "Sauver" at bounding box center [828, 411] width 24 height 11
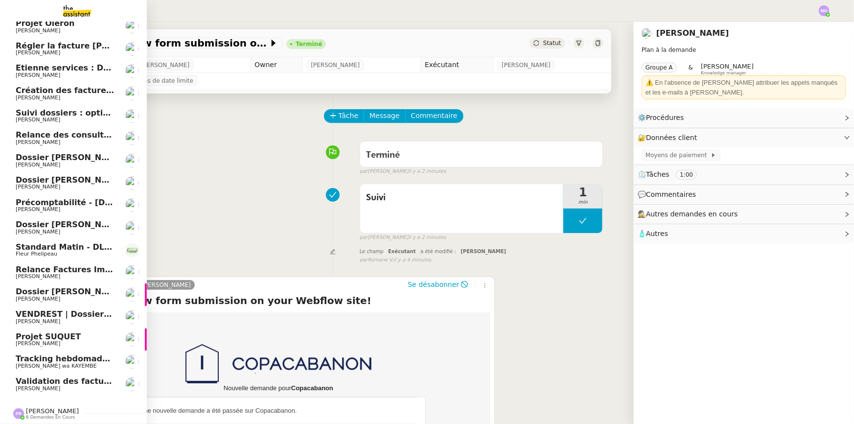
scroll to position [31, 0]
click at [70, 363] on span "[PERSON_NAME] wa KAYEMBE" at bounding box center [56, 366] width 81 height 6
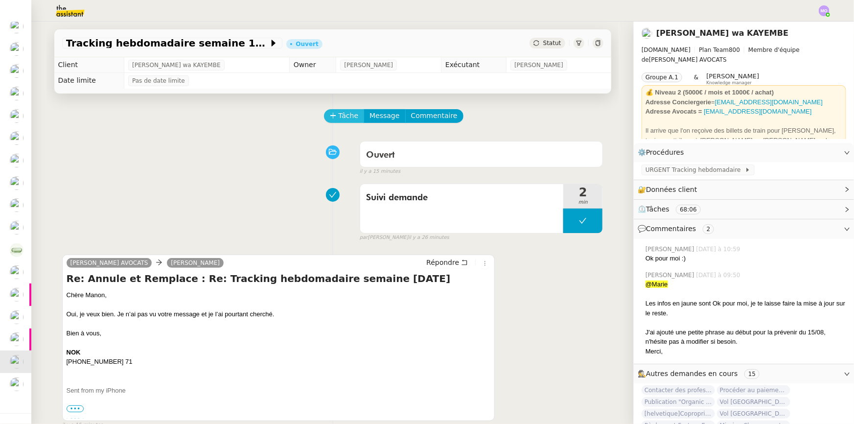
click at [339, 117] on span "Tâche" at bounding box center [349, 115] width 20 height 11
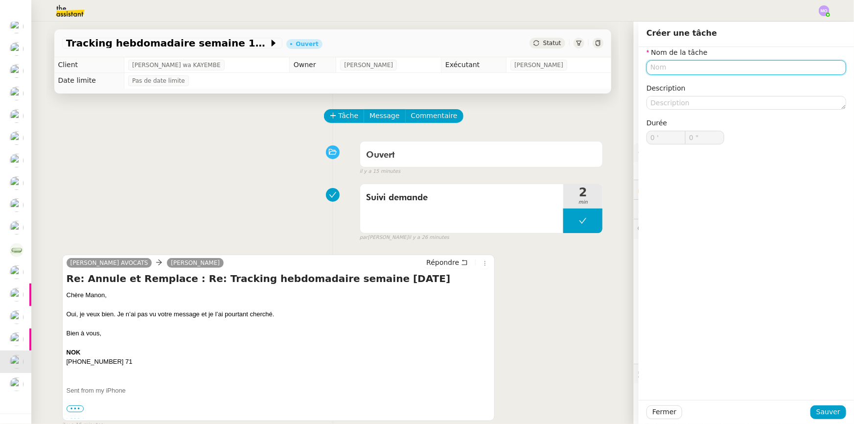
type input "E"
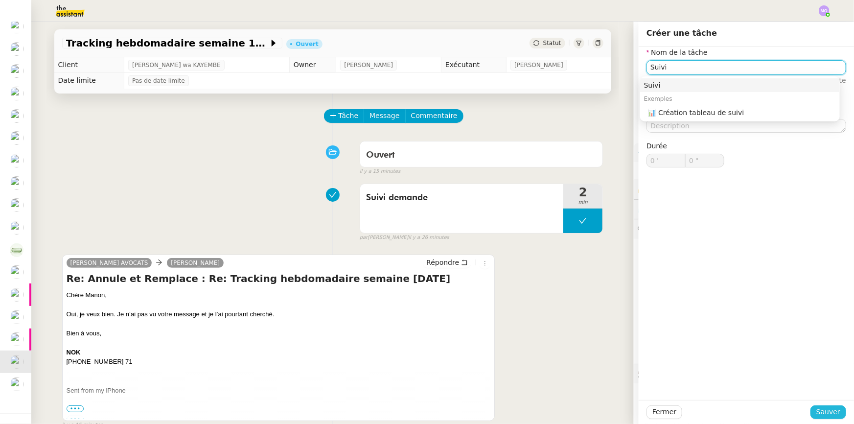
type input "Suivi"
click at [816, 414] on span "Sauver" at bounding box center [828, 411] width 24 height 11
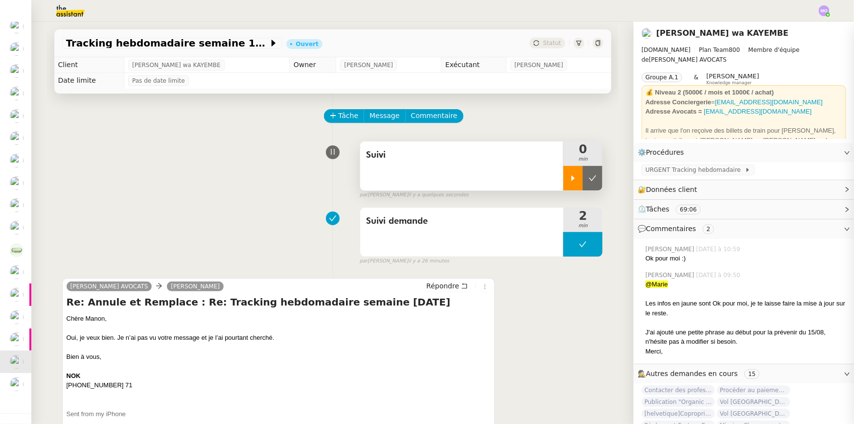
click at [568, 186] on div at bounding box center [573, 178] width 20 height 24
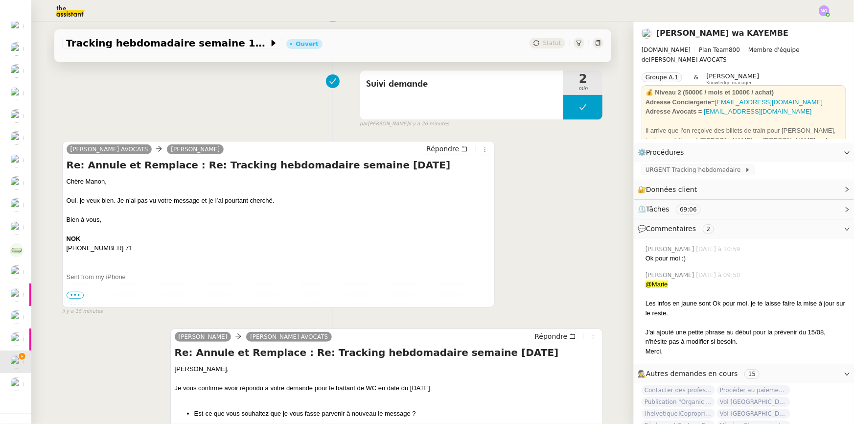
scroll to position [133, 0]
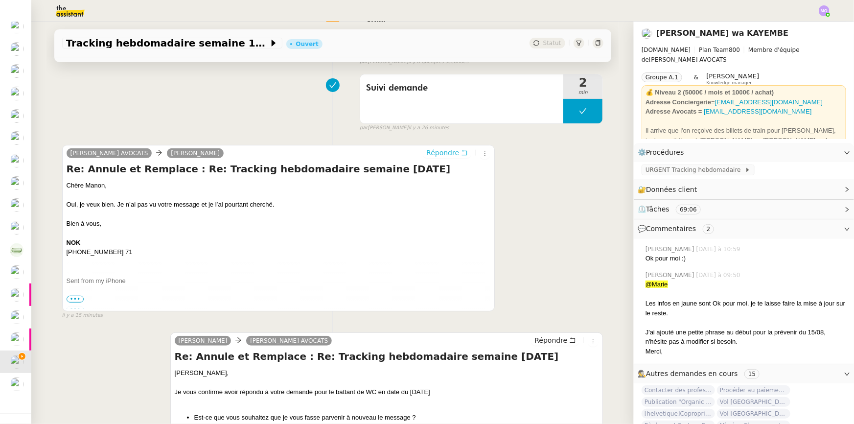
click at [452, 153] on span "Répondre" at bounding box center [442, 153] width 33 height 10
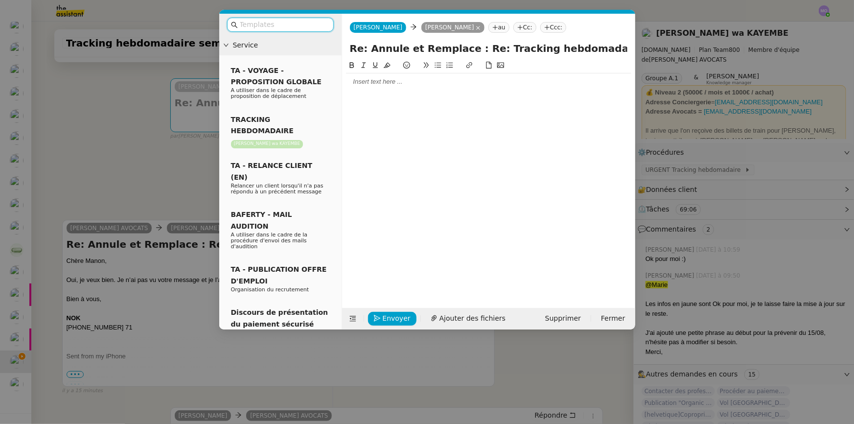
click at [104, 83] on nz-modal-container "Service TA - VOYAGE - PROPOSITION GLOBALE A utiliser dans le cadre de propositi…" at bounding box center [427, 212] width 854 height 424
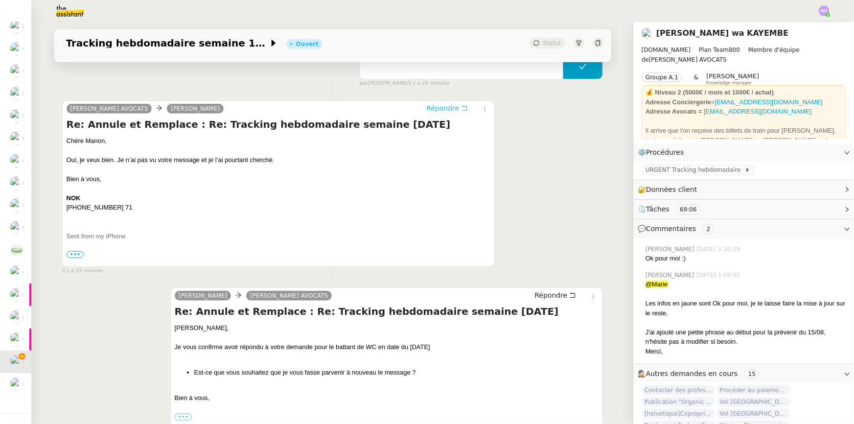
scroll to position [266, 0]
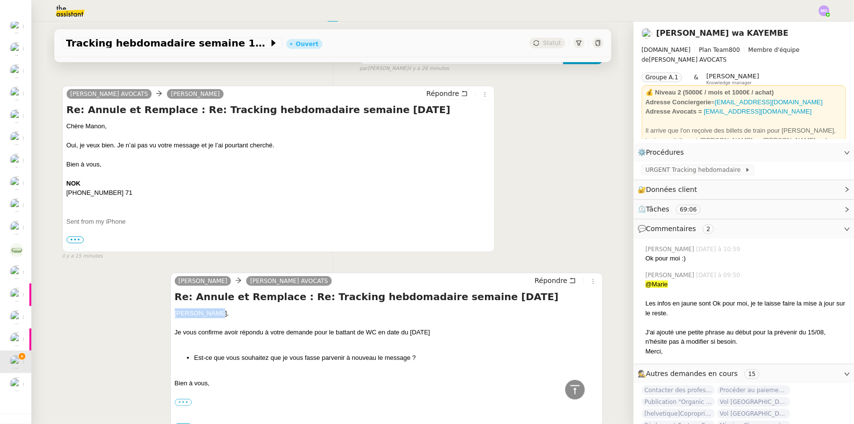
drag, startPoint x: 169, startPoint y: 314, endPoint x: 226, endPoint y: 314, distance: 56.3
click at [226, 314] on div "Manon Siegel Naomi NOK AVOCATS Répondre Re: Annule et Remplace : Re: Tracking h…" at bounding box center [386, 356] width 433 height 166
copy div "Chère Naomi,"
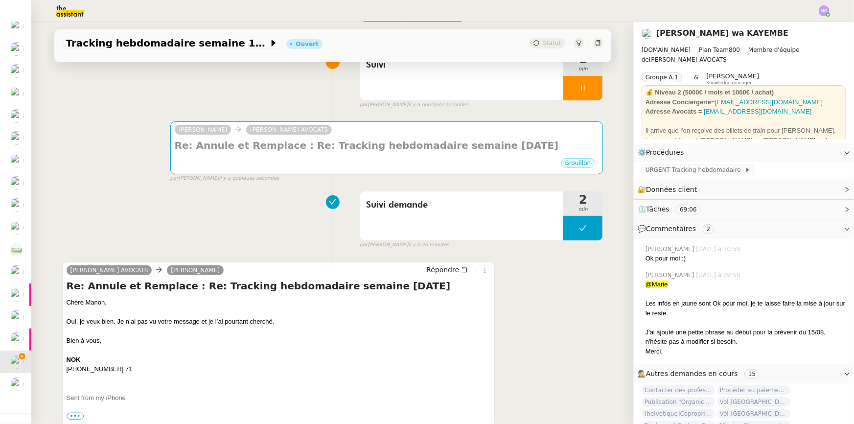
scroll to position [88, 0]
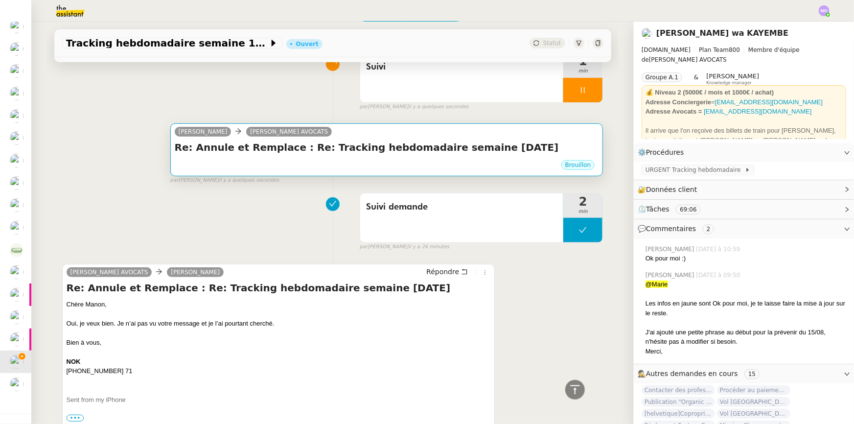
click at [346, 160] on div "Brouillon" at bounding box center [387, 166] width 424 height 15
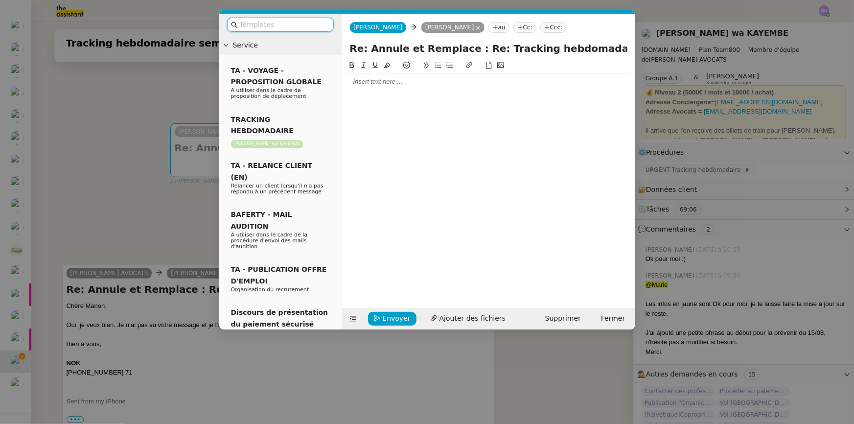
click at [357, 90] on div at bounding box center [488, 176] width 285 height 233
click at [366, 81] on div at bounding box center [488, 81] width 285 height 9
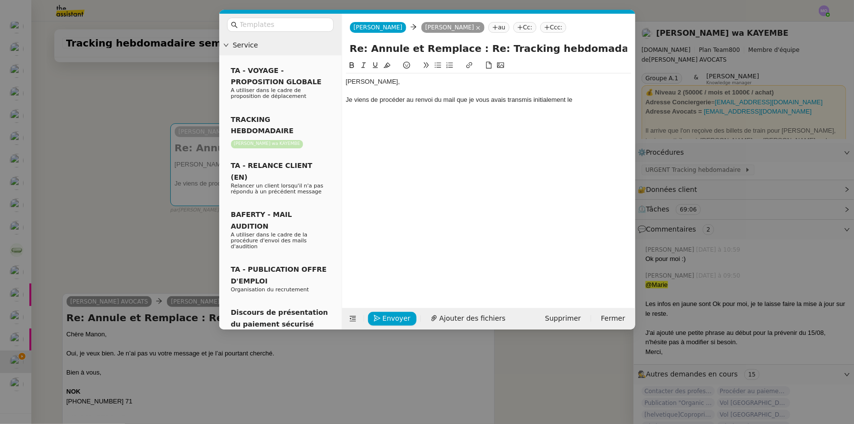
click at [131, 244] on nz-modal-container "Service TA - VOYAGE - PROPOSITION GLOBALE A utiliser dans le cadre de propositi…" at bounding box center [427, 212] width 854 height 424
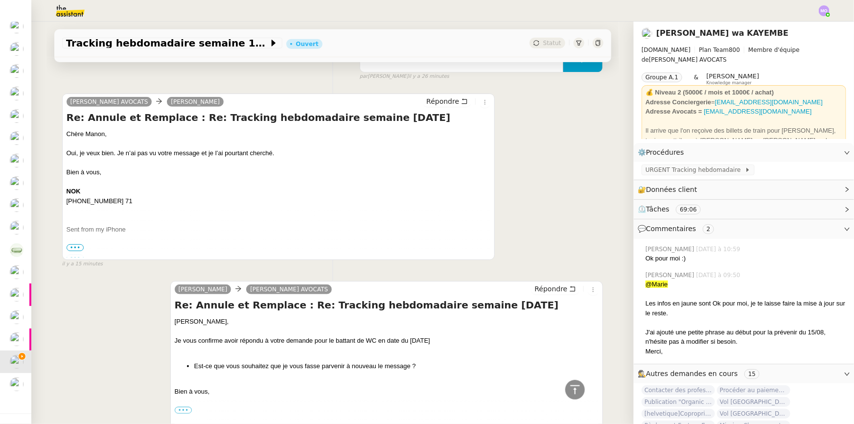
scroll to position [177, 0]
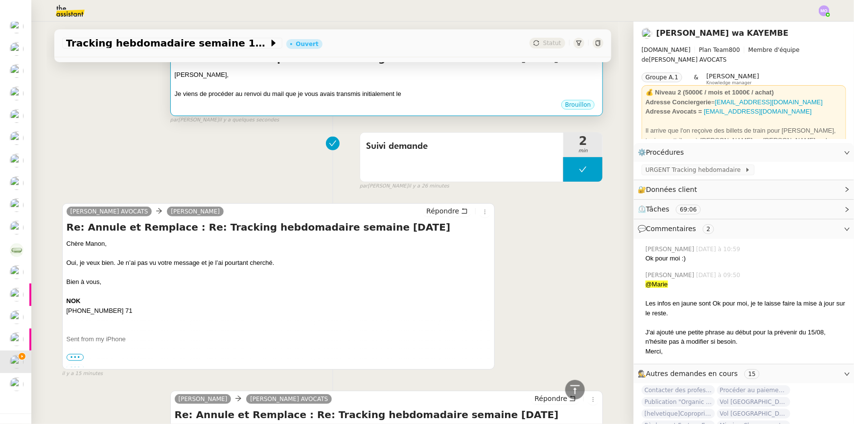
click at [360, 103] on div "Brouillon" at bounding box center [387, 106] width 424 height 15
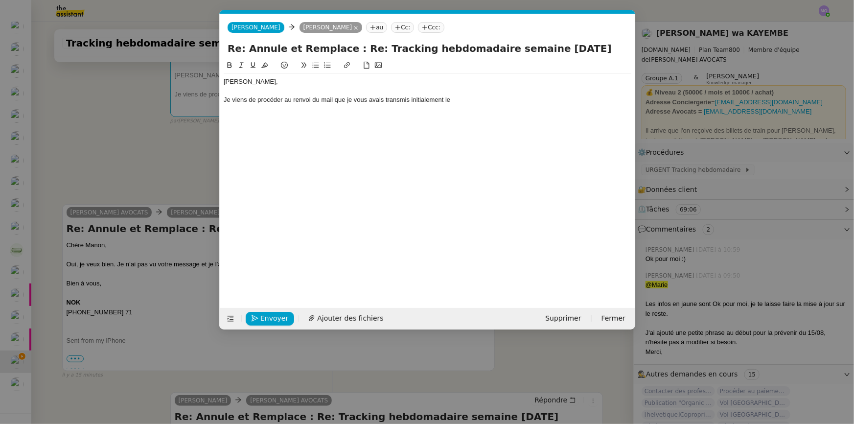
scroll to position [0, 21]
click at [336, 100] on div "Je viens de procéder au renvoi du mail que je vous avais transmis initialement …" at bounding box center [428, 99] width 408 height 9
click at [162, 188] on nz-modal-container "Service TA - VOYAGE - PROPOSITION GLOBALE A utiliser dans le cadre de propositi…" at bounding box center [427, 212] width 854 height 424
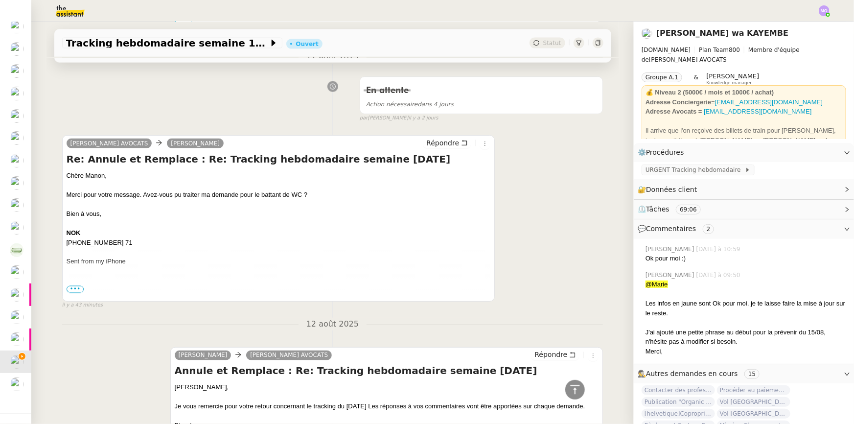
scroll to position [711, 0]
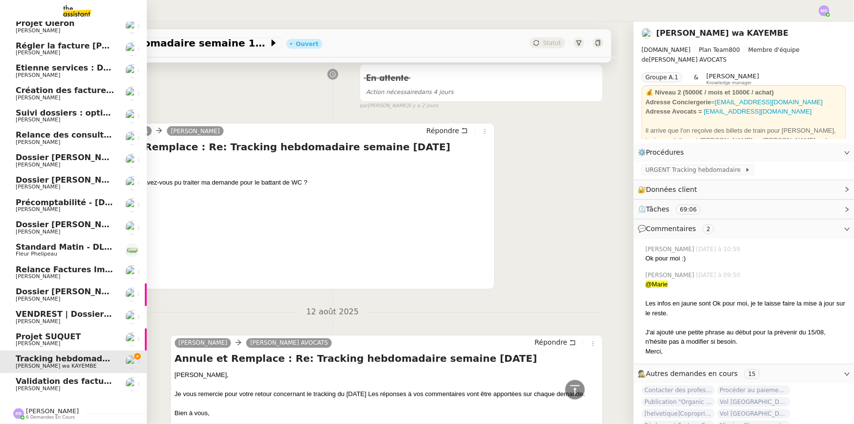
click at [37, 407] on span "[PERSON_NAME]" at bounding box center [52, 410] width 53 height 7
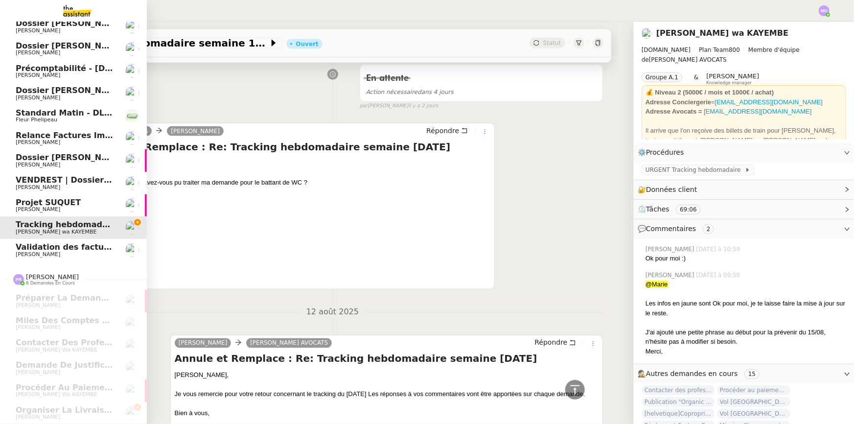
scroll to position [165, 0]
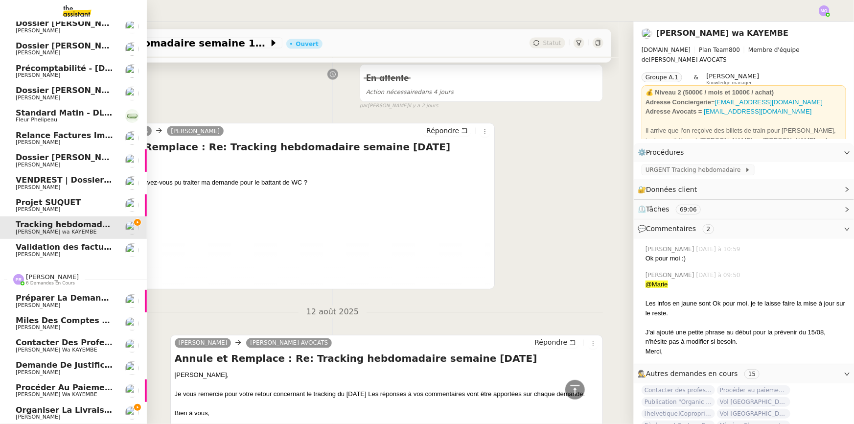
click at [78, 341] on span "Contacter des professionnels pour problème WC" at bounding box center [123, 342] width 215 height 9
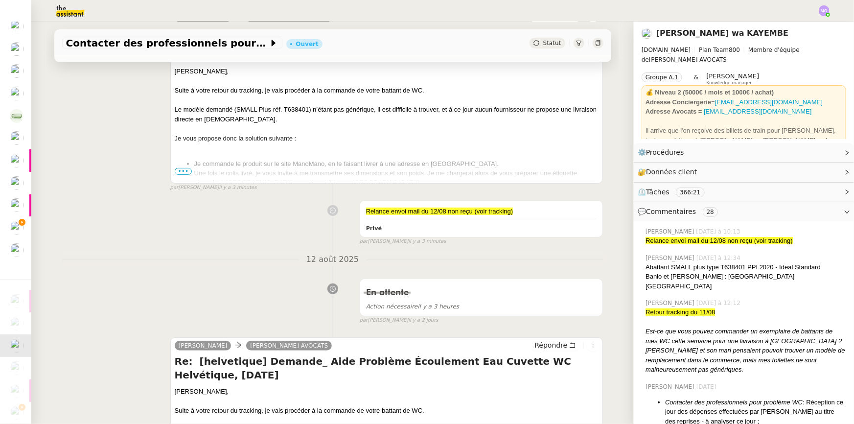
scroll to position [356, 0]
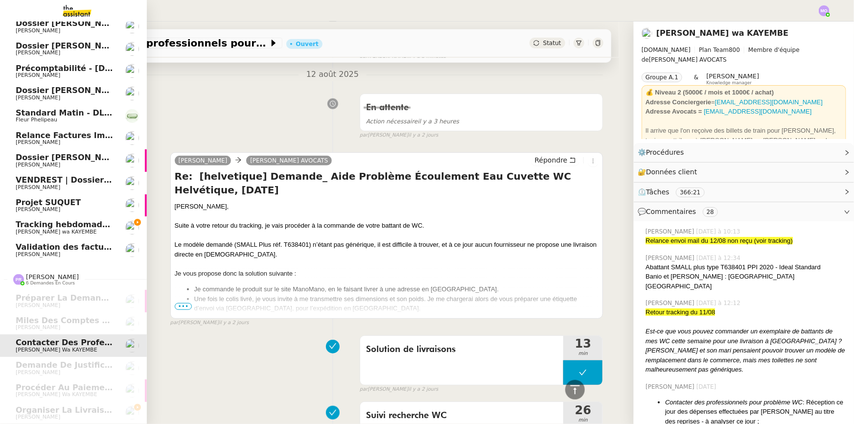
click at [48, 229] on span "[PERSON_NAME] wa KAYEMBE" at bounding box center [56, 232] width 81 height 6
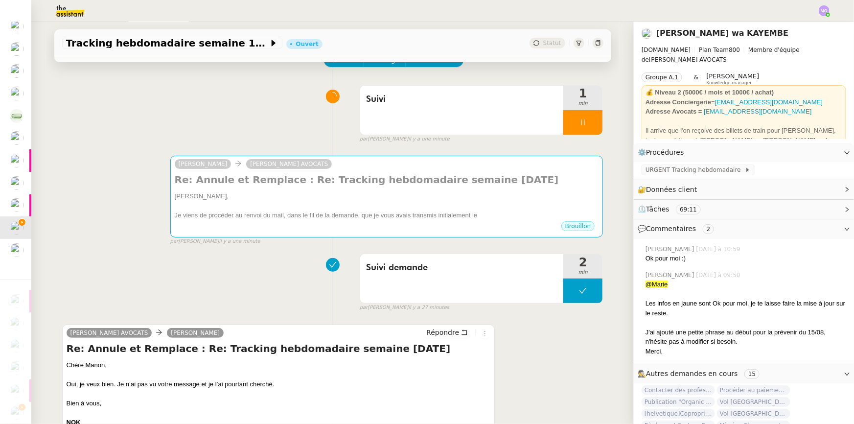
scroll to position [34, 0]
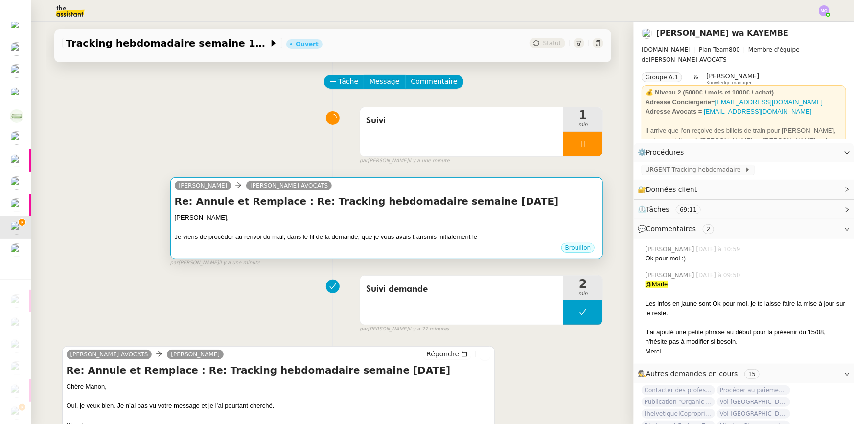
click at [480, 210] on div "Re: Annule et Remplace : Re: Tracking hebdomadaire semaine 11 août 2025 Chère N…" at bounding box center [387, 217] width 424 height 47
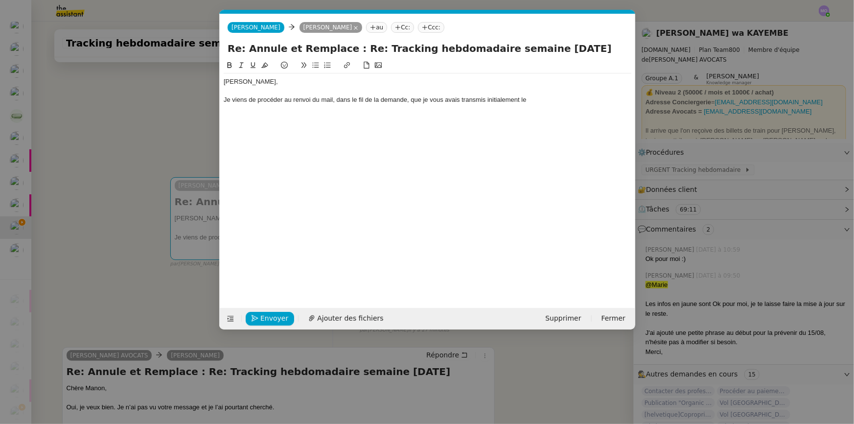
scroll to position [0, 21]
click at [540, 105] on div "Chère Naomi, Je viens de procéder au renvoi du mail, dans le fil de la demande,…" at bounding box center [428, 90] width 408 height 35
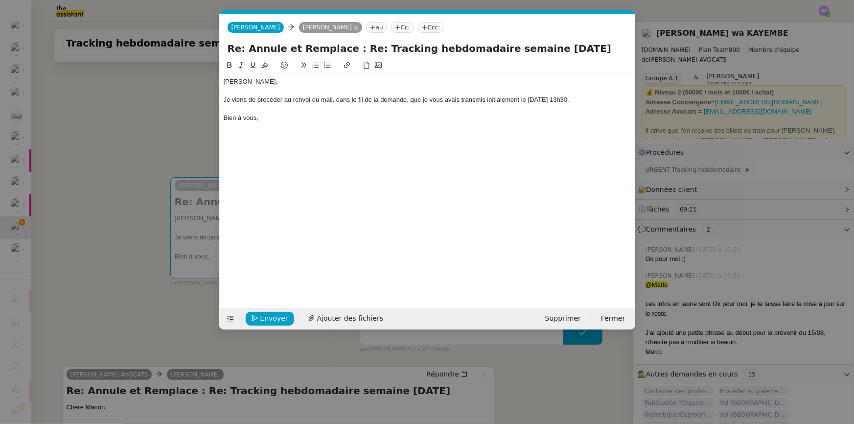
scroll to position [31, 0]
click at [260, 320] on span "Envoyer" at bounding box center [274, 318] width 28 height 11
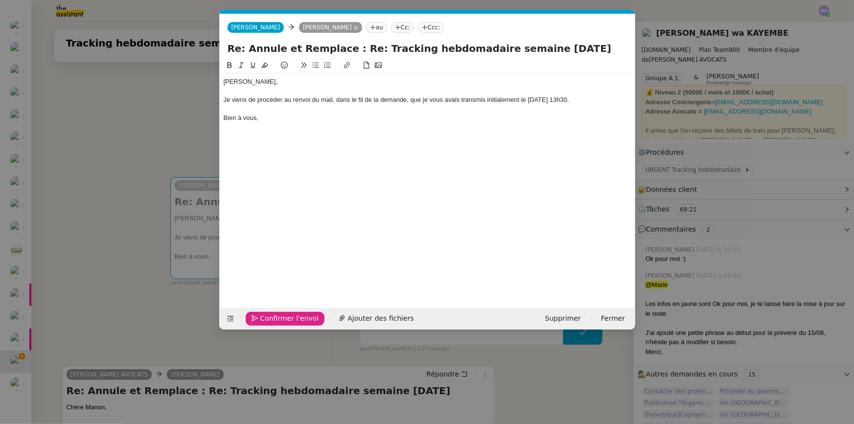
click at [260, 320] on span "Confirmer l'envoi" at bounding box center [289, 318] width 59 height 11
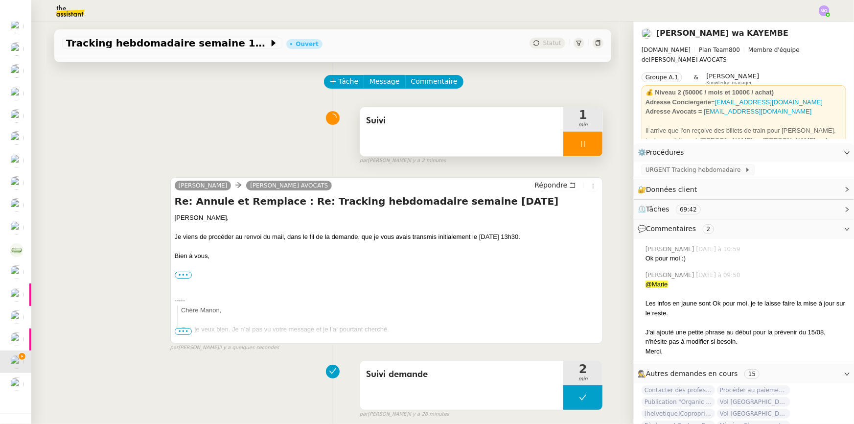
click at [586, 141] on div at bounding box center [582, 144] width 39 height 24
click at [589, 141] on icon at bounding box center [593, 144] width 8 height 8
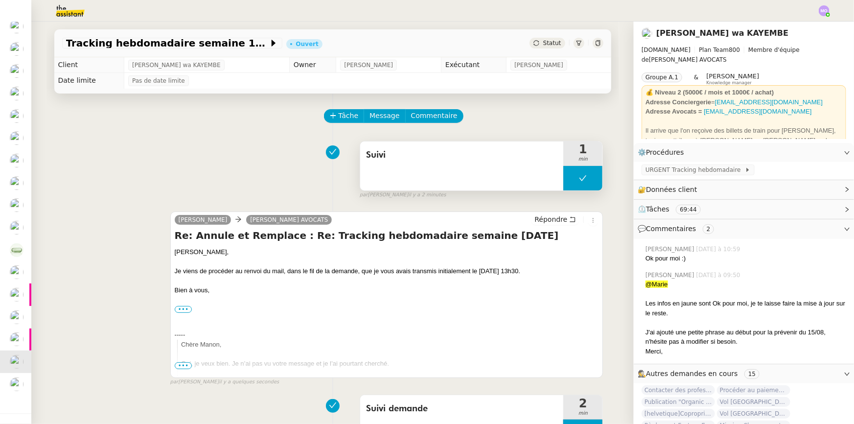
scroll to position [0, 0]
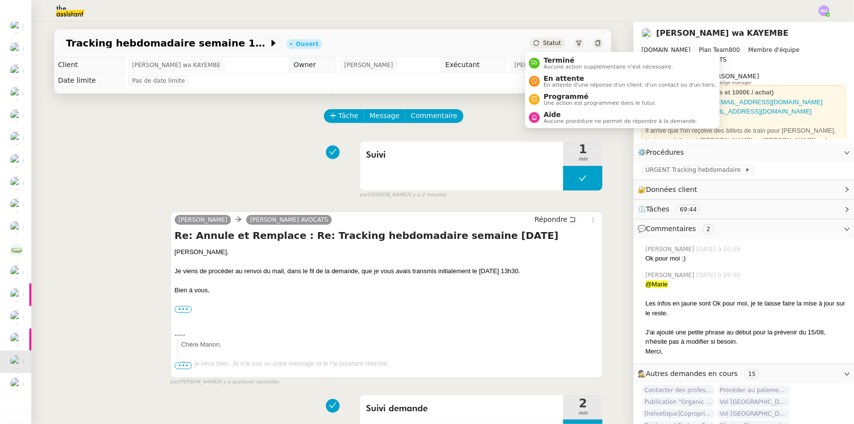
click at [545, 43] on span "Statut" at bounding box center [552, 43] width 18 height 7
click at [558, 74] on span "En attente" at bounding box center [630, 78] width 172 height 8
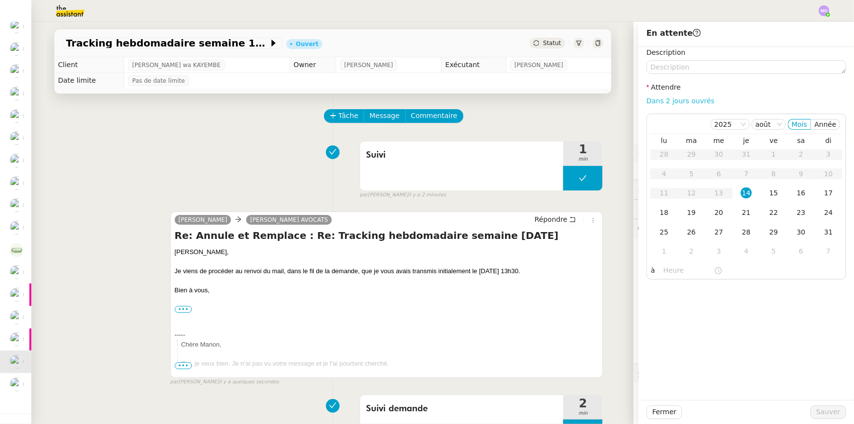
click at [675, 98] on link "Dans 2 jours ouvrés" at bounding box center [680, 101] width 68 height 8
type input "07:00"
click at [821, 406] on span "Sauver" at bounding box center [828, 411] width 24 height 11
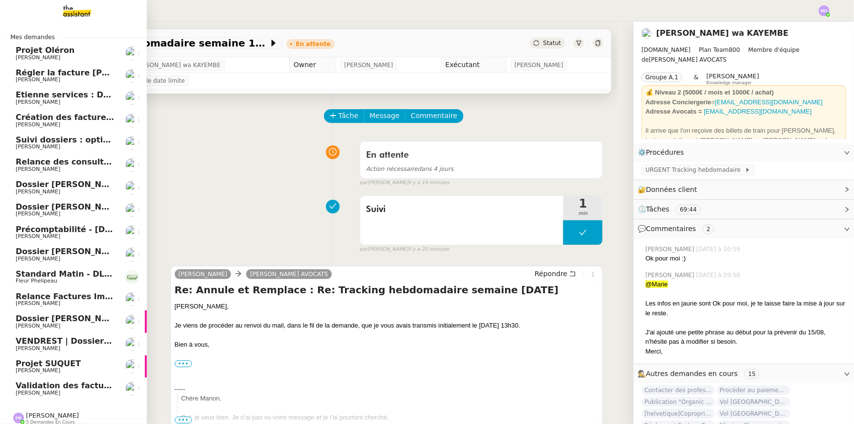
scroll to position [9, 0]
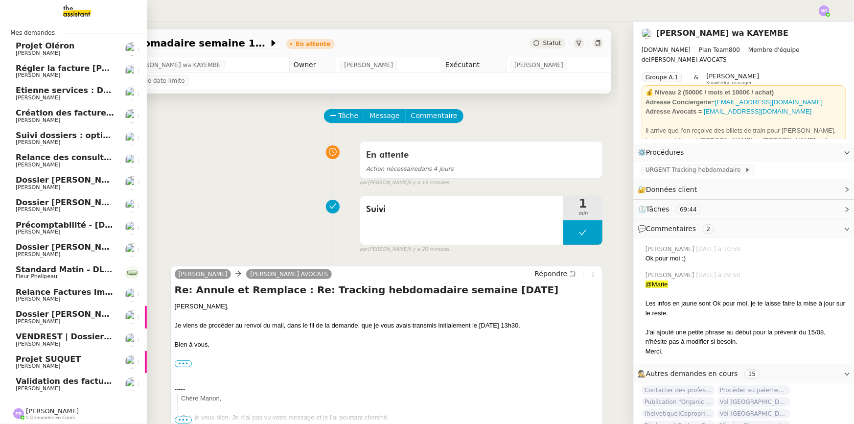
click at [85, 96] on link "Etienne services : Devis n°39891 Gilbert AVAKIAN" at bounding box center [73, 93] width 147 height 23
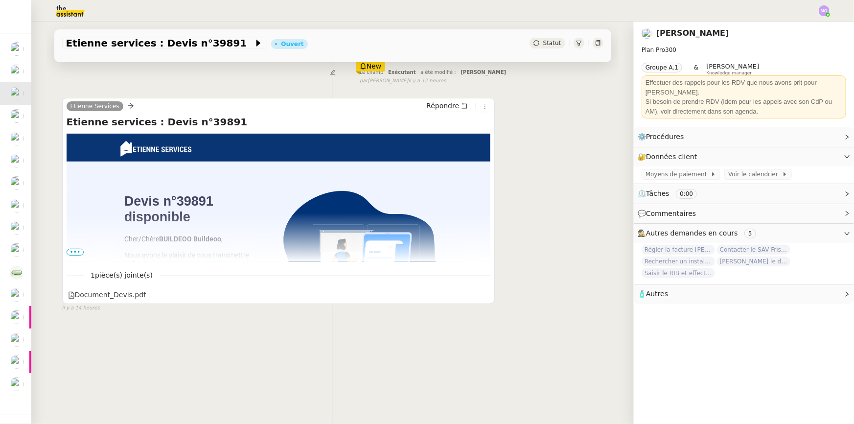
scroll to position [130, 0]
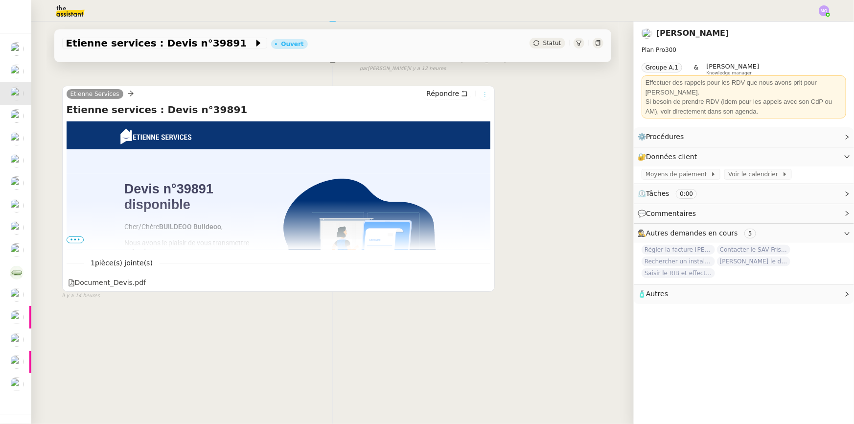
click at [482, 92] on icon at bounding box center [485, 95] width 6 height 6
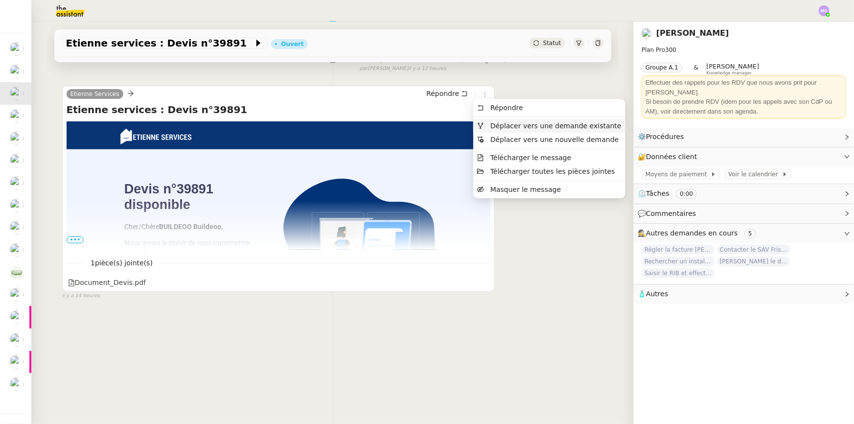
click at [524, 123] on span "Déplacer vers une demande existante" at bounding box center [555, 126] width 131 height 8
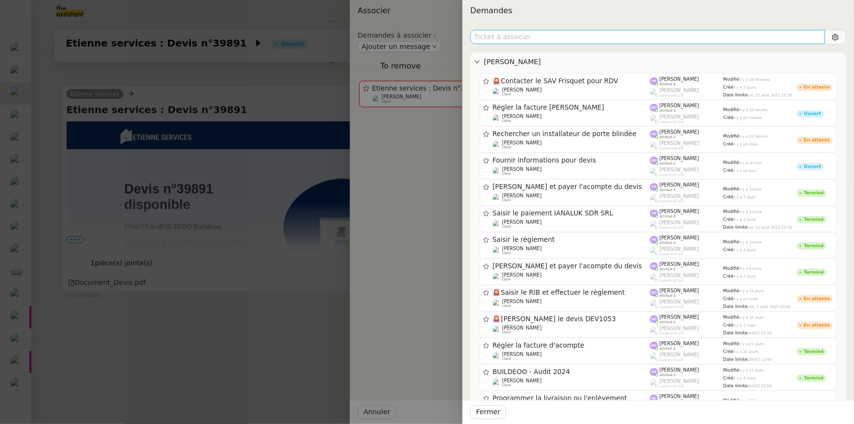
click at [563, 35] on input "text" at bounding box center [647, 37] width 355 height 14
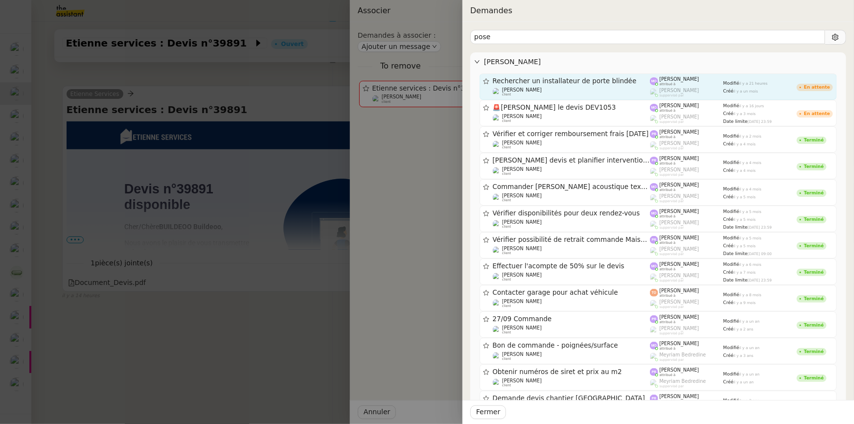
type input "pose"
click at [572, 86] on div "Rechercher un installateur de porte blindée Gilbert AVAKIAN client" at bounding box center [572, 87] width 158 height 20
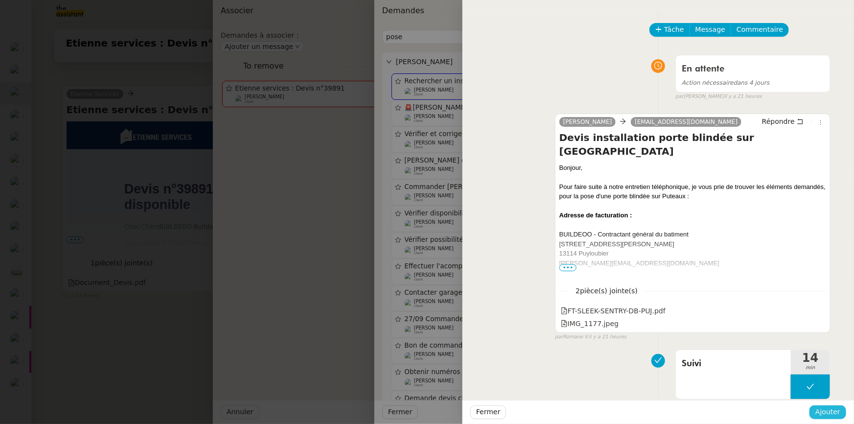
click at [825, 412] on span "Ajouter" at bounding box center [827, 411] width 25 height 11
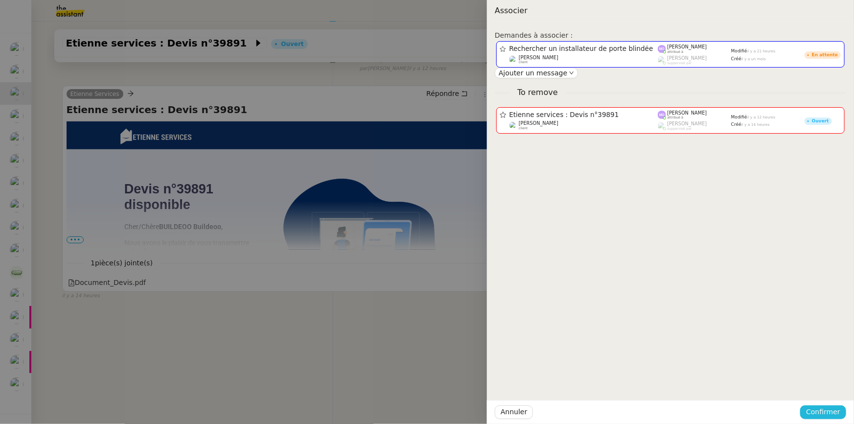
click at [825, 412] on span "Confirmer" at bounding box center [823, 411] width 34 height 11
click at [823, 388] on span "Ajouter" at bounding box center [824, 386] width 25 height 10
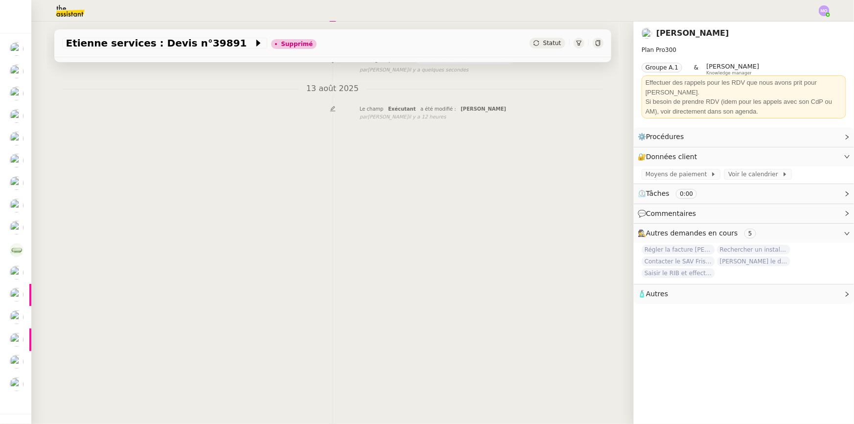
click at [65, 177] on div "Tâche Message Commentaire Veuillez patienter une erreur s'est produite 👌👌👌 mess…" at bounding box center [332, 181] width 573 height 424
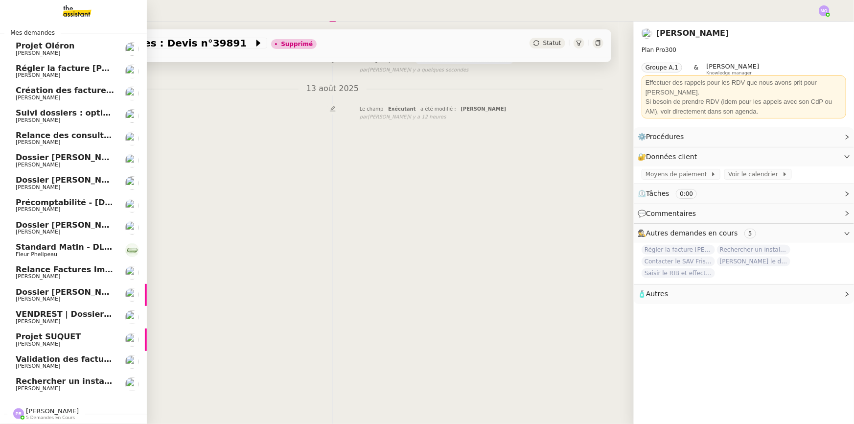
click at [35, 408] on span "[PERSON_NAME]" at bounding box center [52, 410] width 53 height 7
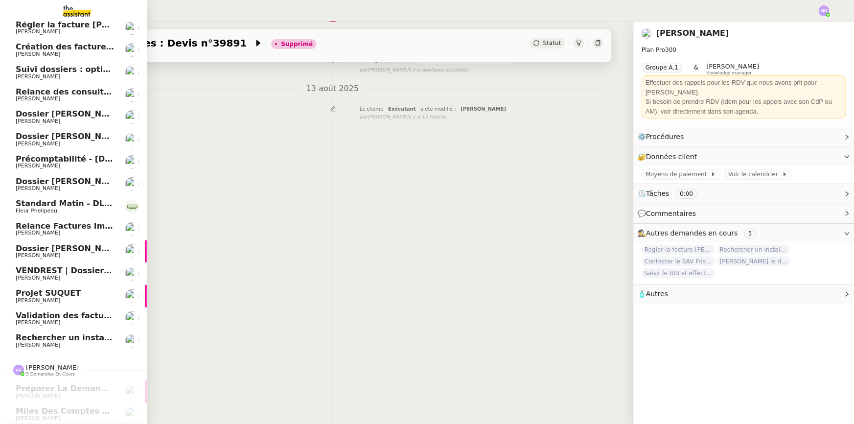
scroll to position [120, 0]
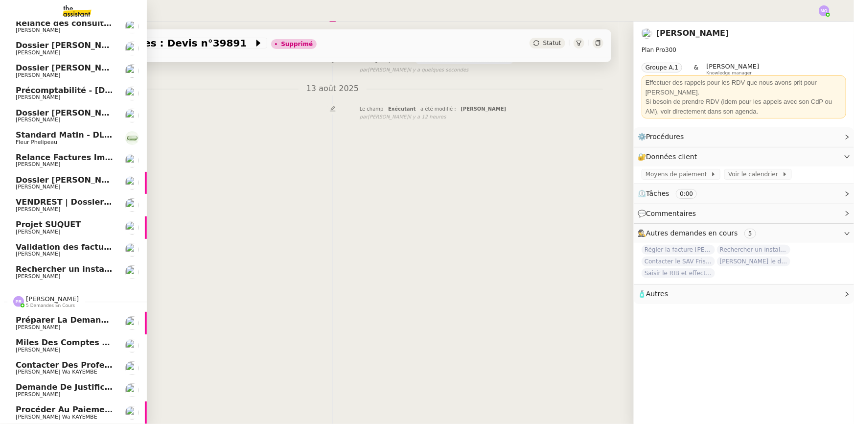
click at [71, 407] on span "Procéder au paiement INPI pour Origamyx" at bounding box center [109, 409] width 187 height 9
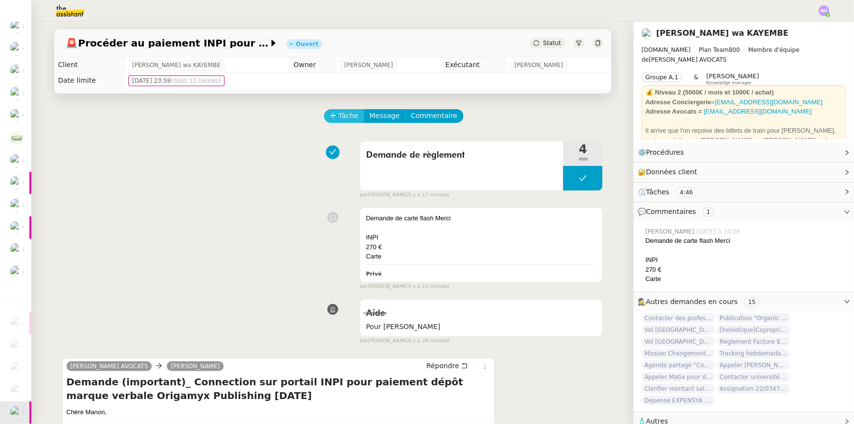
click at [339, 120] on span "Tâche" at bounding box center [349, 115] width 20 height 11
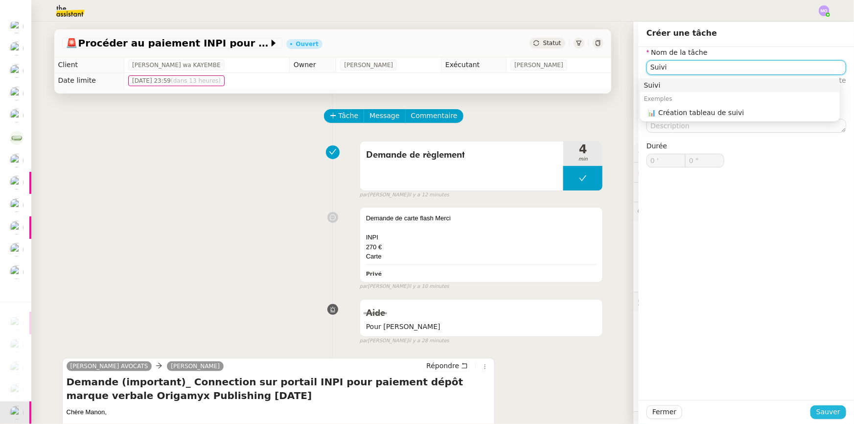
type input "Suivi"
click at [820, 412] on span "Sauver" at bounding box center [828, 411] width 24 height 11
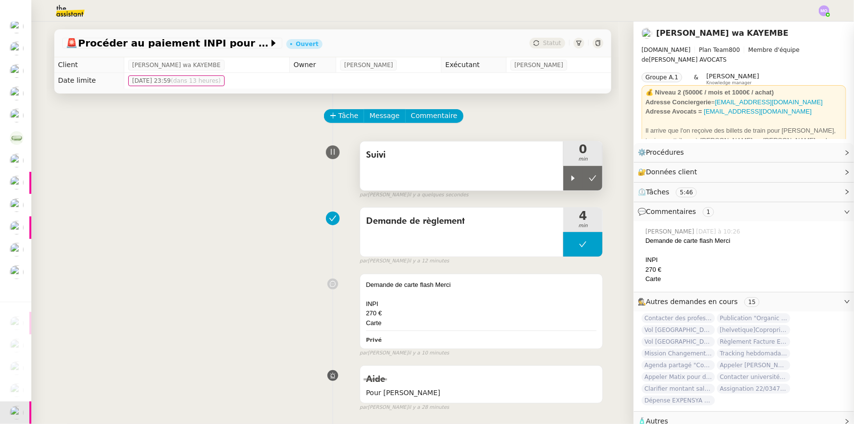
drag, startPoint x: 564, startPoint y: 184, endPoint x: 554, endPoint y: 189, distance: 11.4
click at [564, 184] on div at bounding box center [573, 178] width 20 height 24
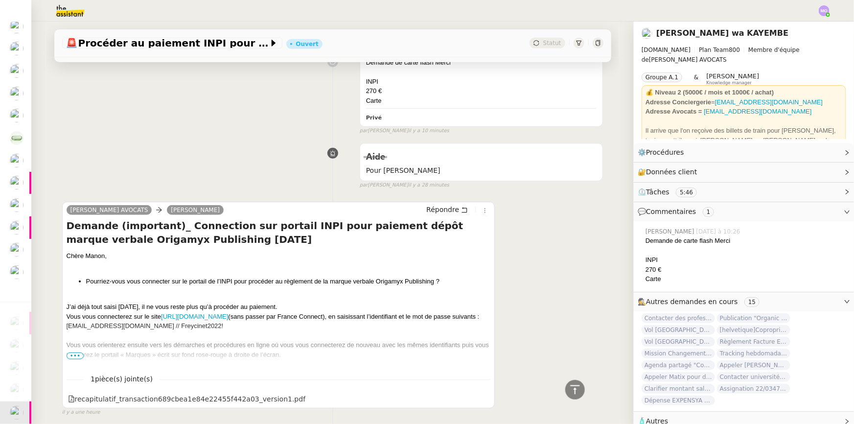
scroll to position [9, 0]
click at [228, 314] on link "https://www.inpi.fr/espace-client/connexion?destination=/cart" at bounding box center [194, 316] width 67 height 7
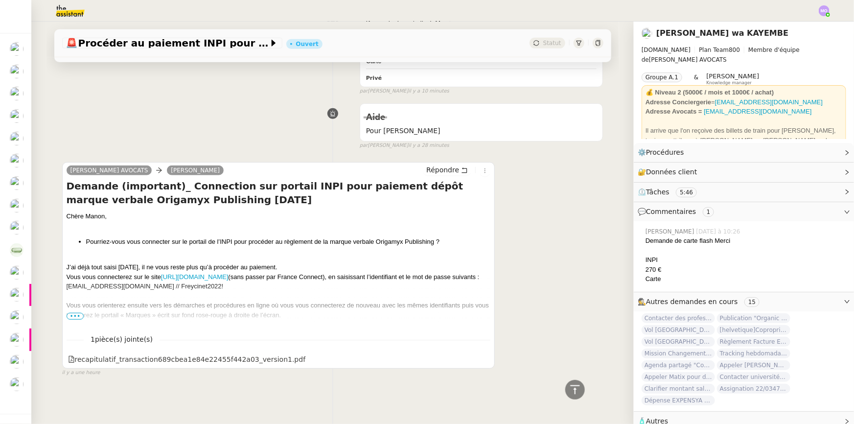
scroll to position [267, 0]
click at [75, 313] on span "•••" at bounding box center [76, 316] width 18 height 7
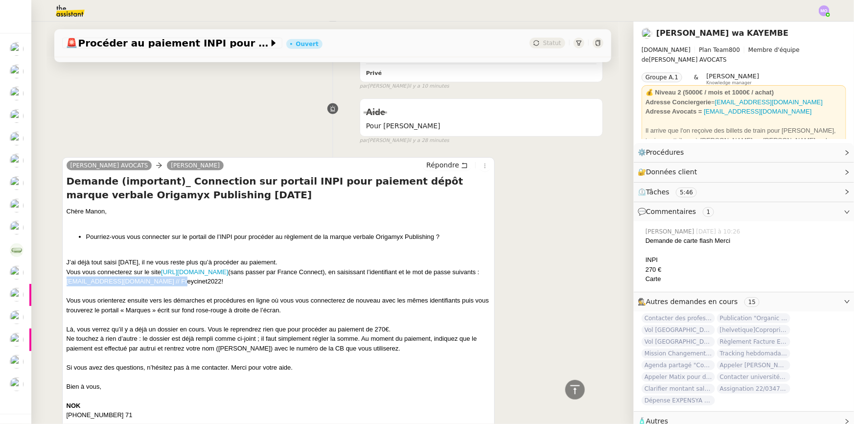
drag, startPoint x: 63, startPoint y: 292, endPoint x: 158, endPoint y: 289, distance: 95.5
click at [158, 286] on div "fontainesylviane@lbl-fiduciaire.ch // Freycinet2022!" at bounding box center [279, 281] width 424 height 10
copy div "fontainesylviane@lbl-fiduciaire.ch"
drag, startPoint x: 165, startPoint y: 290, endPoint x: 207, endPoint y: 291, distance: 41.6
click at [207, 286] on div "fontainesylviane@lbl-fiduciaire.ch // Freycinet2022!" at bounding box center [279, 281] width 424 height 10
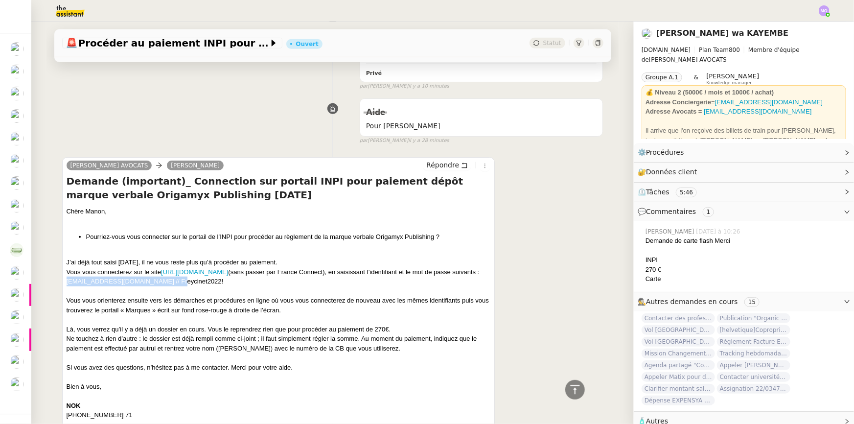
copy div "Freycinet2022!"
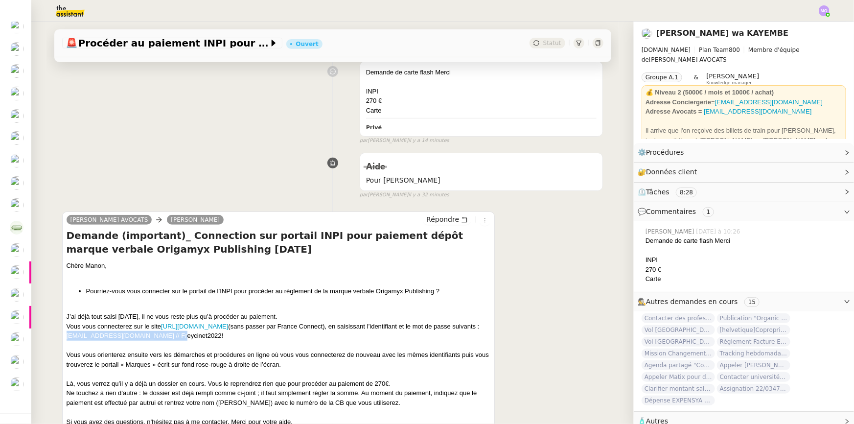
scroll to position [222, 0]
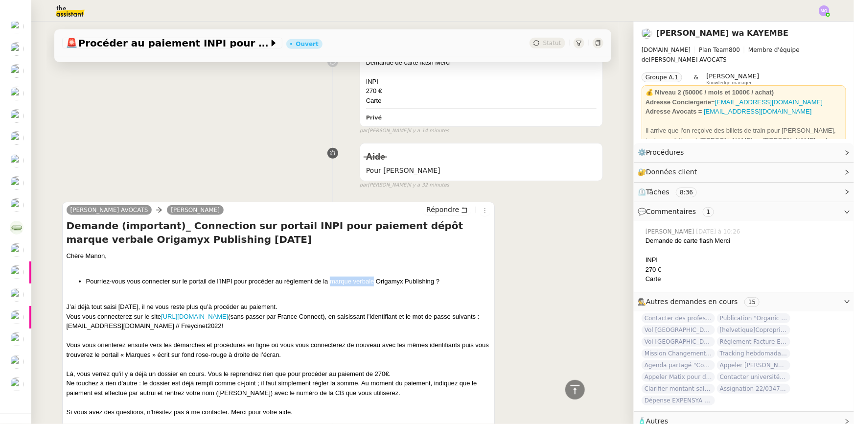
drag, startPoint x: 326, startPoint y: 283, endPoint x: 369, endPoint y: 283, distance: 43.1
click at [369, 283] on li "Pourriez-vous vous connecter sur le portail de l’INPI pour procéder au règlemen…" at bounding box center [288, 281] width 405 height 10
click at [384, 350] on div "Vous vous orienterez ensuite vers les démarches et procédures en ligne où vous …" at bounding box center [279, 349] width 424 height 19
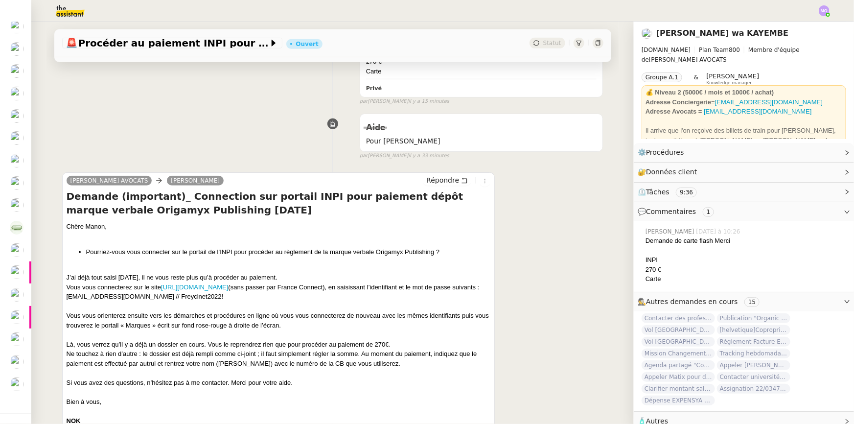
scroll to position [267, 0]
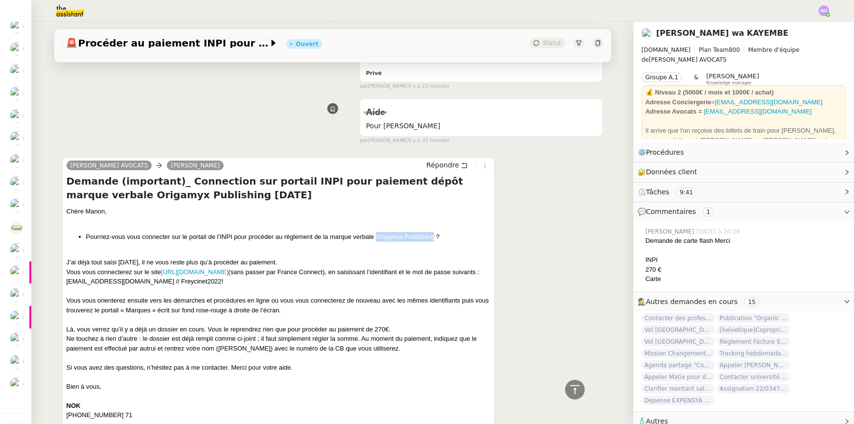
drag, startPoint x: 372, startPoint y: 236, endPoint x: 430, endPoint y: 239, distance: 57.3
click at [430, 239] on li "Pourriez-vous vous connecter sur le portail de l’INPI pour procéder au règlemen…" at bounding box center [288, 237] width 405 height 10
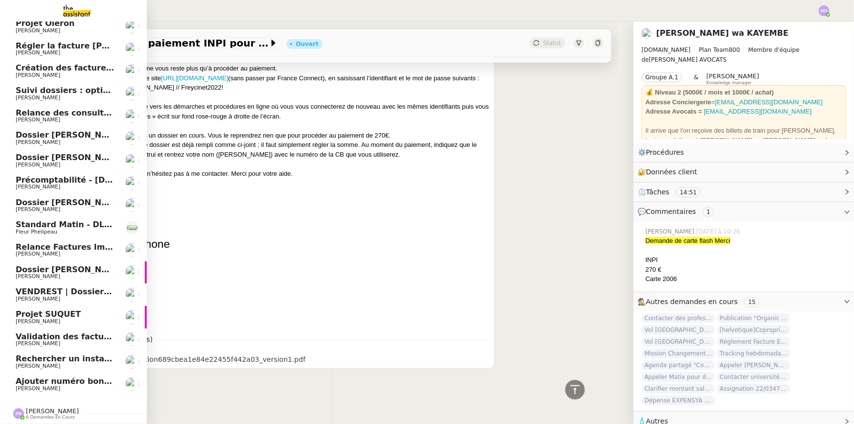
scroll to position [31, 0]
click at [39, 414] on span "6 demandes en cours" at bounding box center [50, 416] width 49 height 5
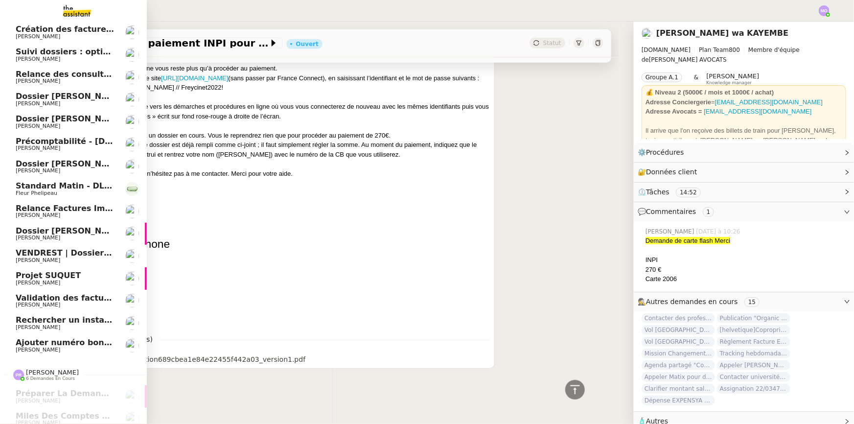
scroll to position [165, 0]
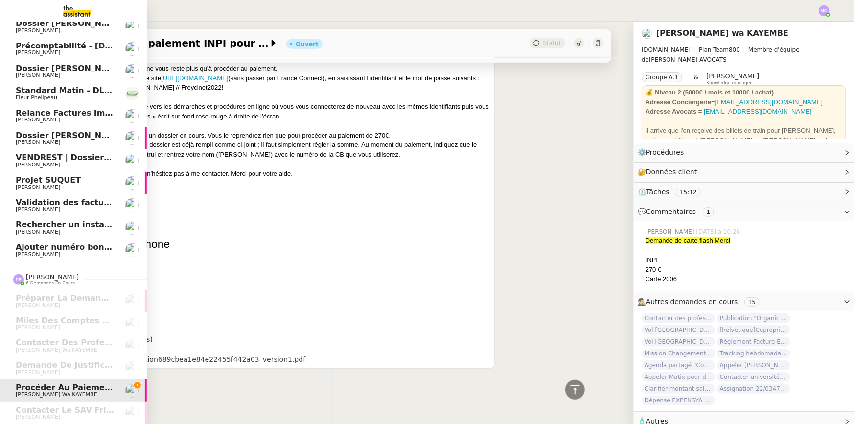
click at [96, 252] on span "[PERSON_NAME]" at bounding box center [65, 255] width 99 height 6
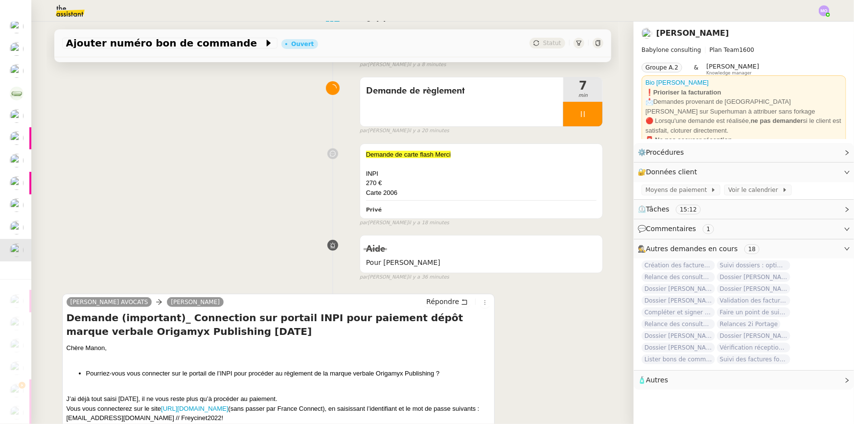
scroll to position [31, 0]
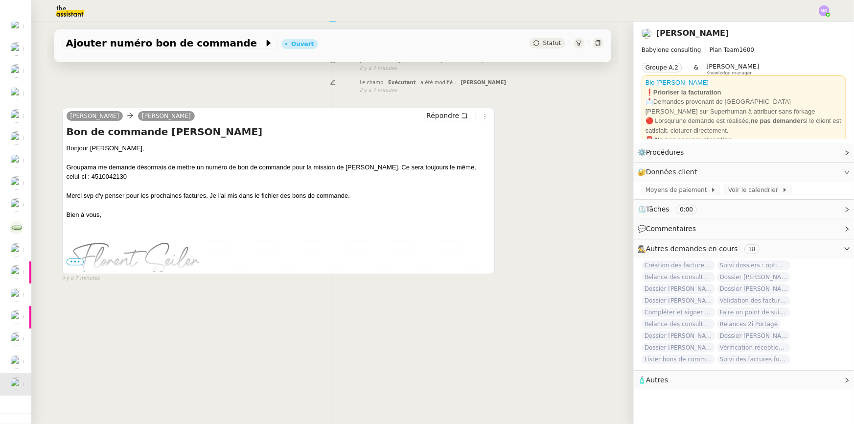
click at [824, 10] on img at bounding box center [824, 10] width 11 height 11
click at [792, 24] on span "Suivi" at bounding box center [789, 28] width 17 height 8
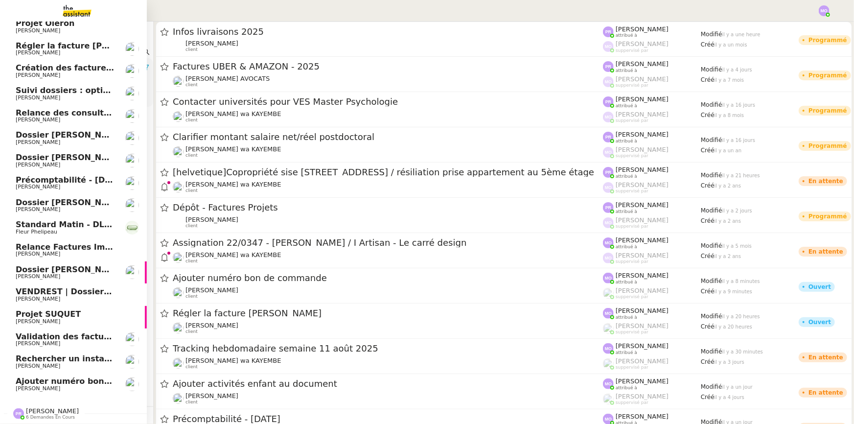
scroll to position [31, 0]
click at [64, 387] on span "[PERSON_NAME]" at bounding box center [65, 389] width 99 height 6
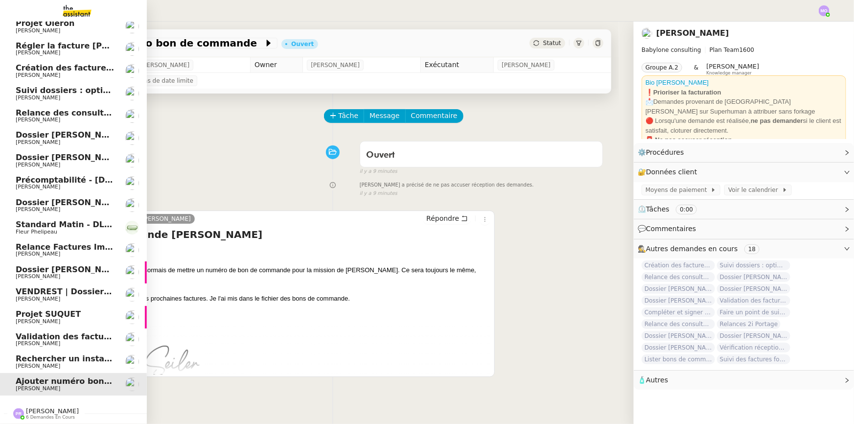
click at [48, 350] on link "Rechercher un installateur de porte blindée [PERSON_NAME]" at bounding box center [73, 361] width 147 height 23
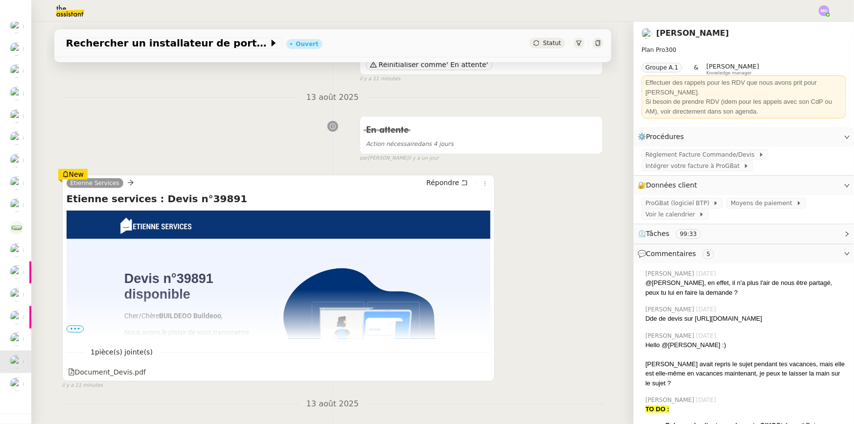
scroll to position [178, 0]
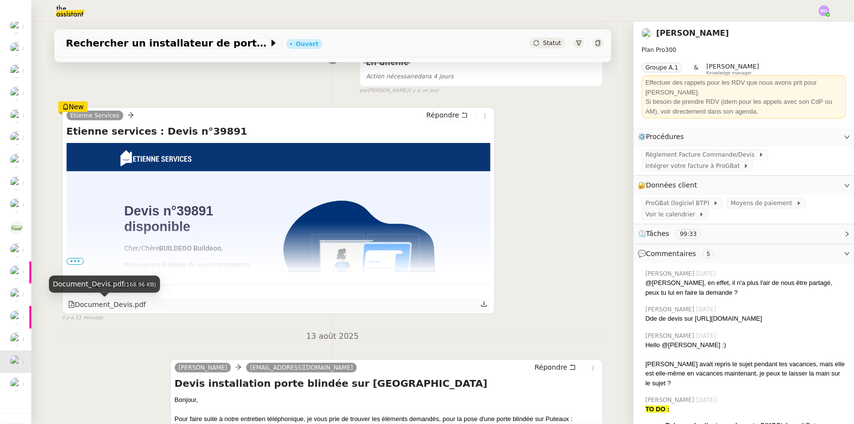
click at [108, 304] on div "Document_Devis.pdf" at bounding box center [107, 304] width 78 height 11
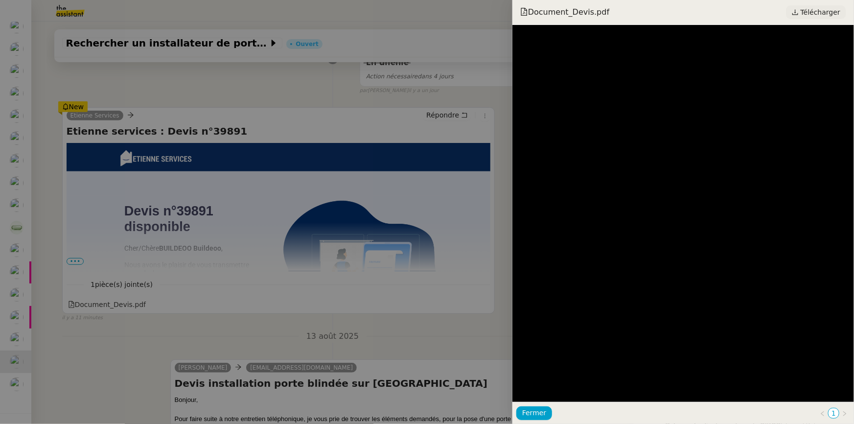
click at [811, 14] on span "Télécharger" at bounding box center [821, 12] width 40 height 13
click at [140, 68] on div at bounding box center [427, 212] width 854 height 424
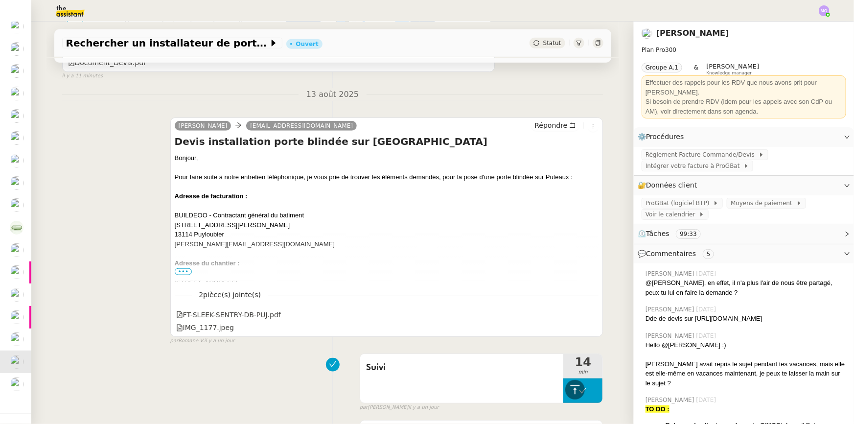
scroll to position [445, 0]
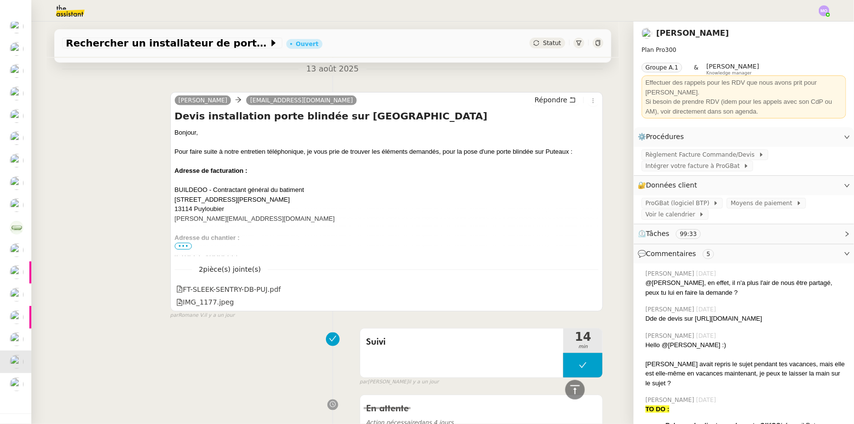
click at [181, 248] on span "•••" at bounding box center [184, 246] width 18 height 7
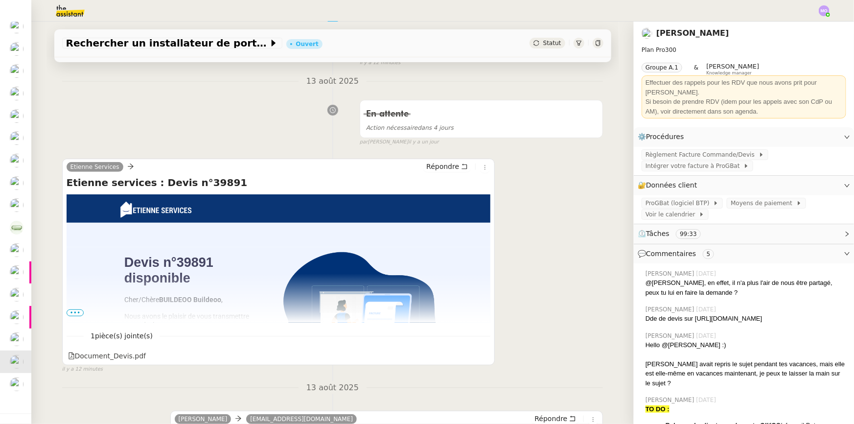
scroll to position [178, 0]
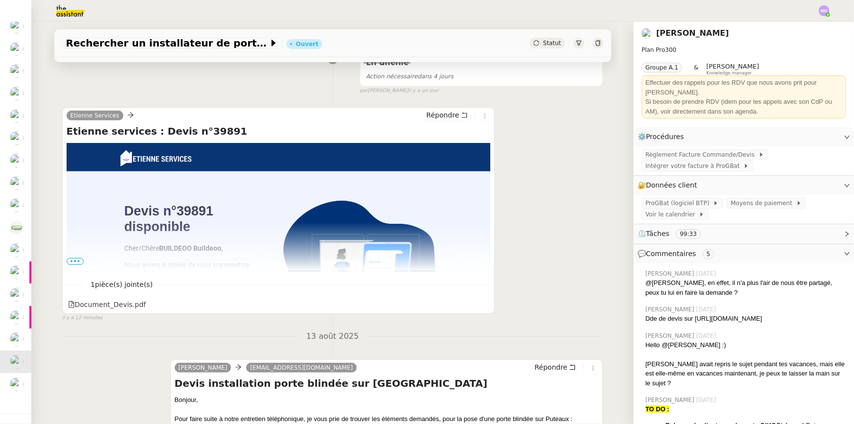
click at [78, 264] on span "•••" at bounding box center [76, 261] width 18 height 7
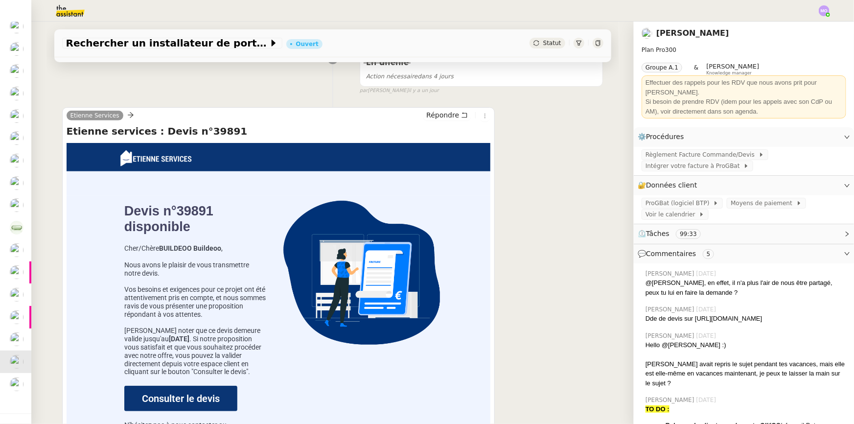
scroll to position [0, 0]
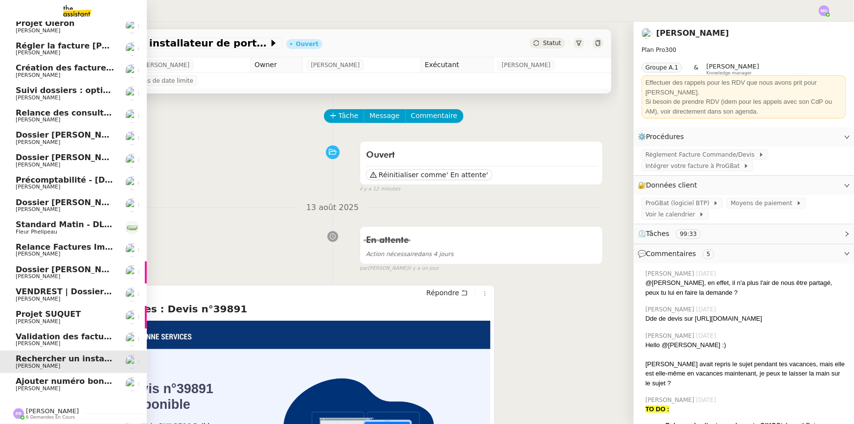
click at [64, 332] on span "Validation des factures consultants - [DATE]" at bounding box center [113, 336] width 195 height 9
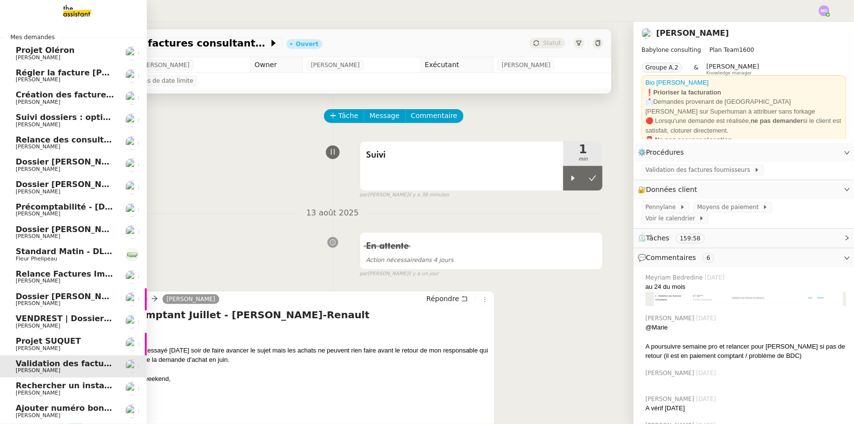
drag, startPoint x: 66, startPoint y: 270, endPoint x: 192, endPoint y: 210, distance: 139.7
click at [192, 210] on nz-divider "13 août 2025" at bounding box center [332, 213] width 541 height 13
click at [58, 227] on span "Dossier [PERSON_NAME]" at bounding box center [70, 229] width 109 height 9
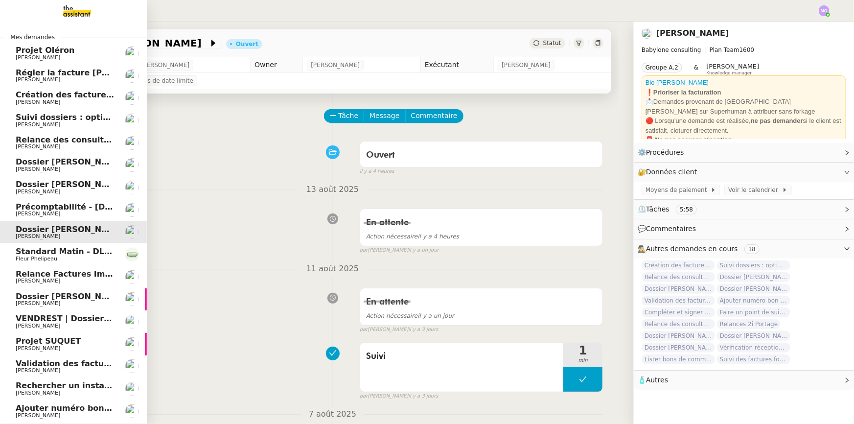
click at [47, 260] on span "Fleur Phelipeau" at bounding box center [65, 259] width 99 height 6
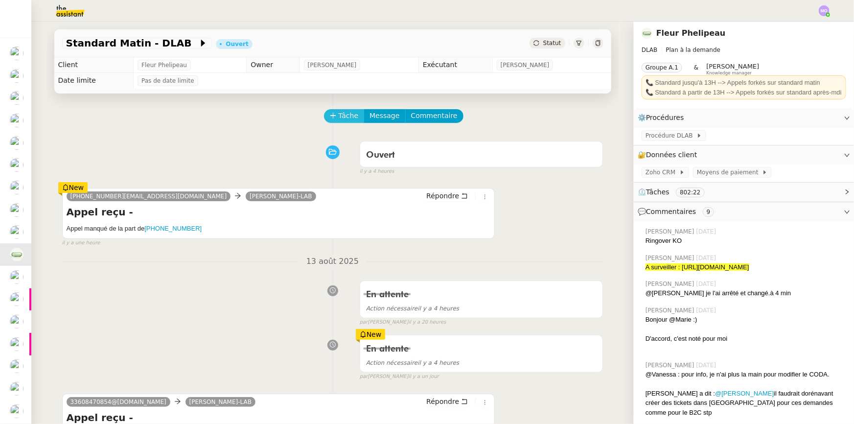
click at [339, 121] on span "Tâche" at bounding box center [349, 115] width 20 height 11
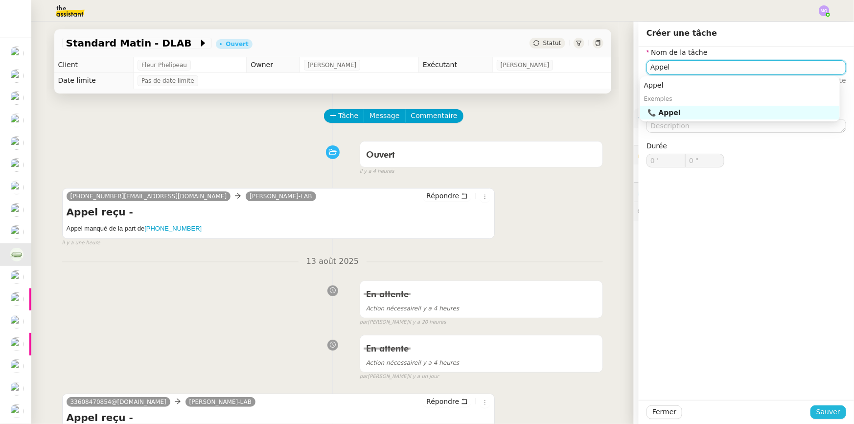
type input "Appel"
click at [817, 411] on span "Sauver" at bounding box center [828, 411] width 24 height 11
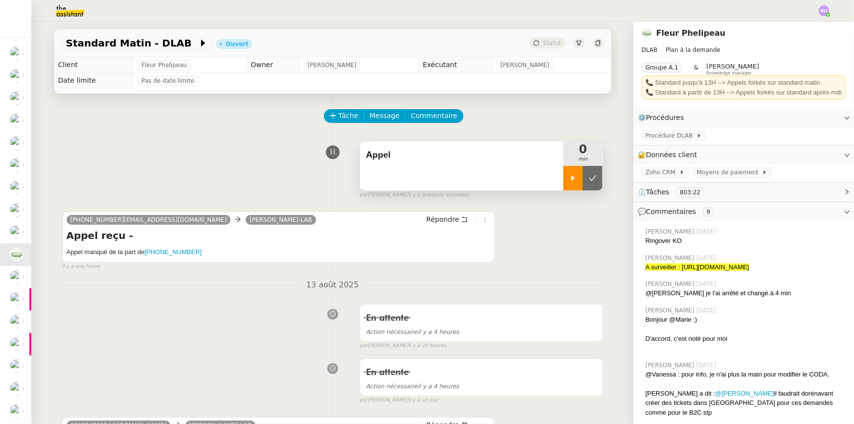
click at [572, 182] on div at bounding box center [573, 178] width 20 height 24
click at [585, 182] on div at bounding box center [582, 178] width 39 height 24
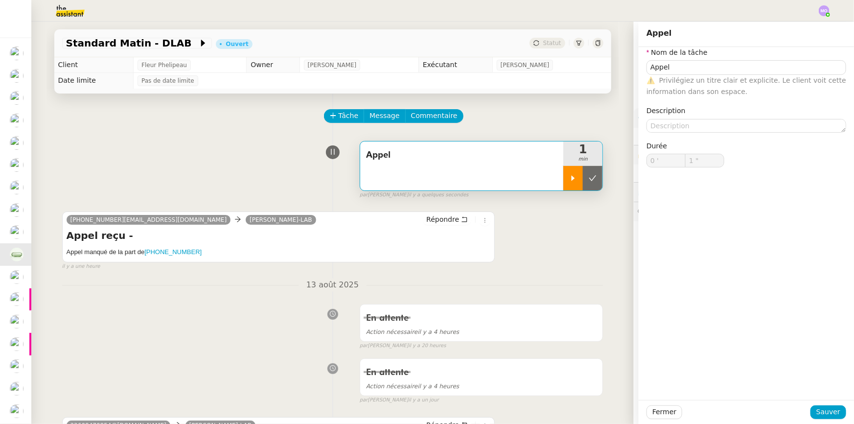
type input "Appel"
type input "0 '"
type input "1 ""
click at [589, 182] on icon at bounding box center [593, 178] width 8 height 8
type input "Appel"
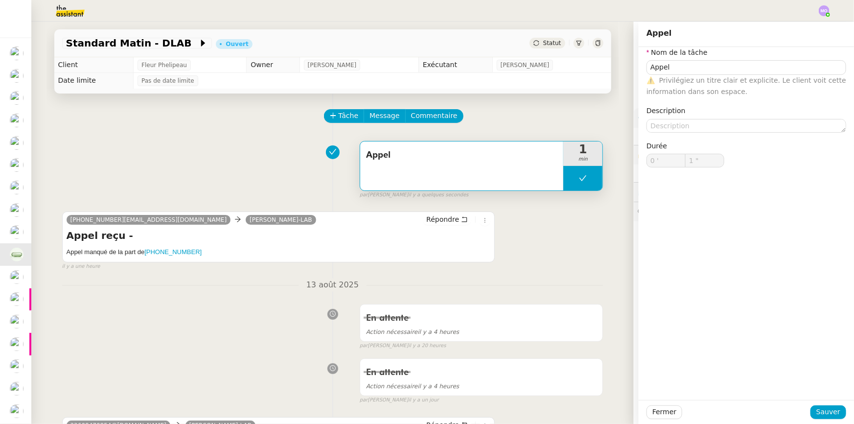
type input "0 '"
type input "1 ""
type input "Appel"
type input "0 '"
type input "1 ""
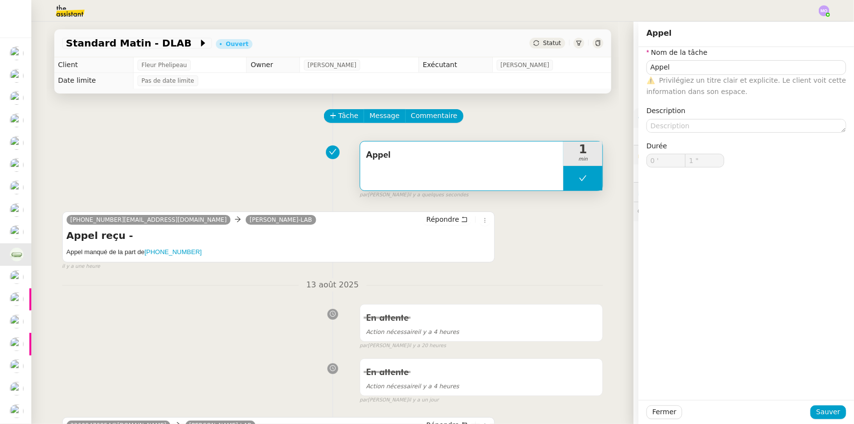
click at [559, 232] on div "35391422401@phone.theassistant.com Pauline D-LAB Répondre Appel reçu - Appel ma…" at bounding box center [332, 237] width 541 height 68
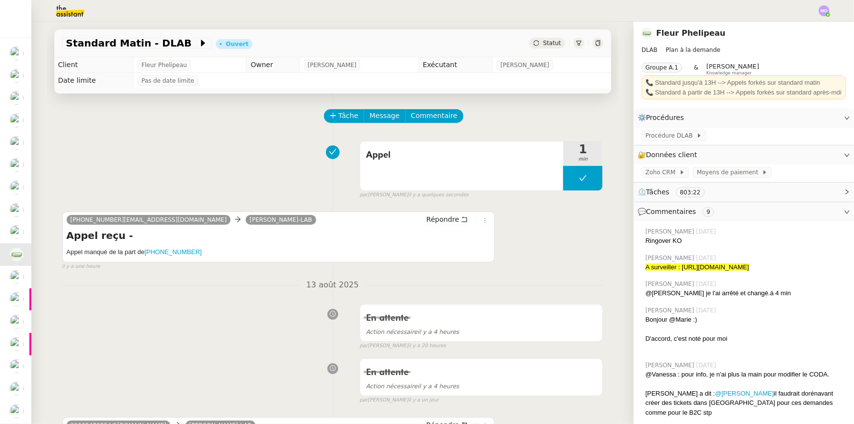
click at [548, 45] on span "Statut" at bounding box center [552, 43] width 18 height 7
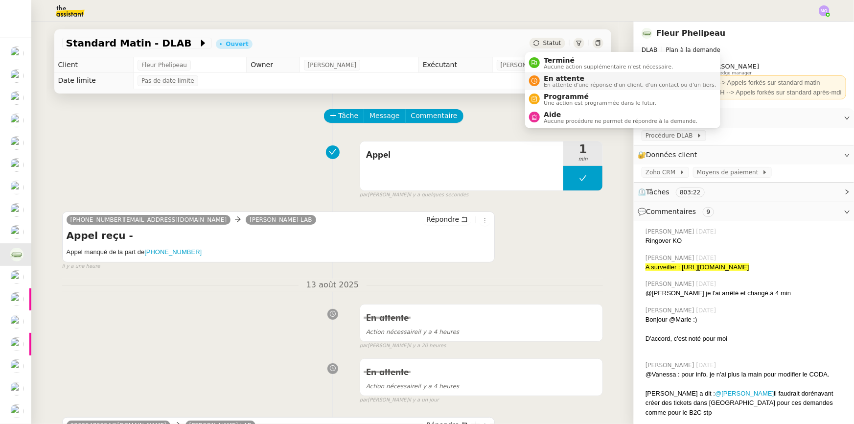
click at [553, 75] on span "En attente" at bounding box center [630, 78] width 172 height 8
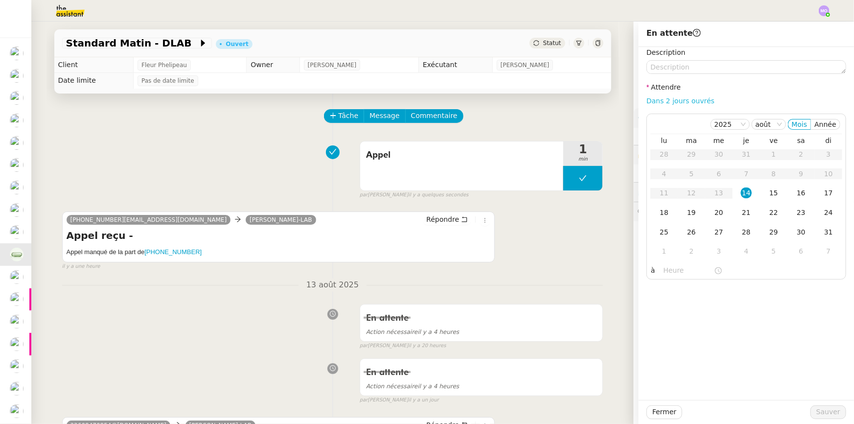
click at [657, 97] on link "Dans 2 jours ouvrés" at bounding box center [680, 101] width 68 height 8
type input "07:00"
click at [817, 415] on span "Sauver" at bounding box center [828, 411] width 24 height 11
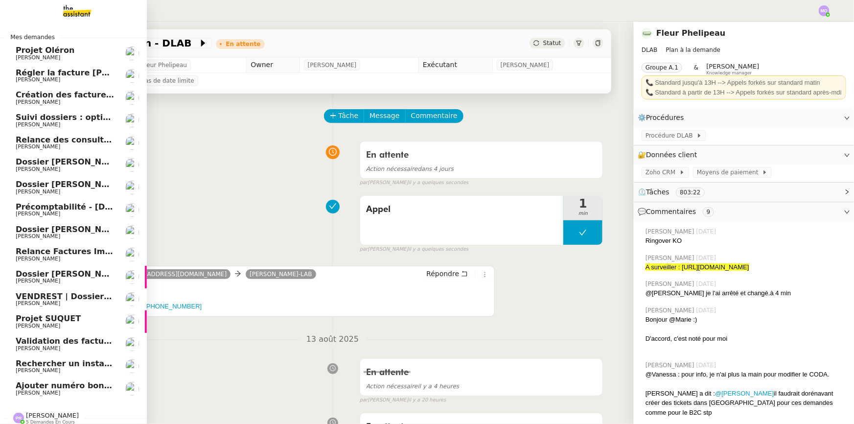
click at [78, 56] on span "[PERSON_NAME]" at bounding box center [65, 58] width 99 height 6
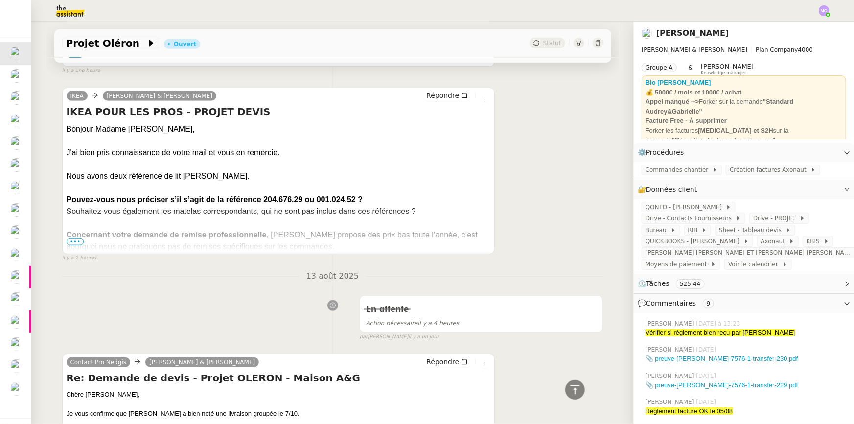
scroll to position [356, 0]
click at [72, 243] on span "•••" at bounding box center [76, 240] width 18 height 7
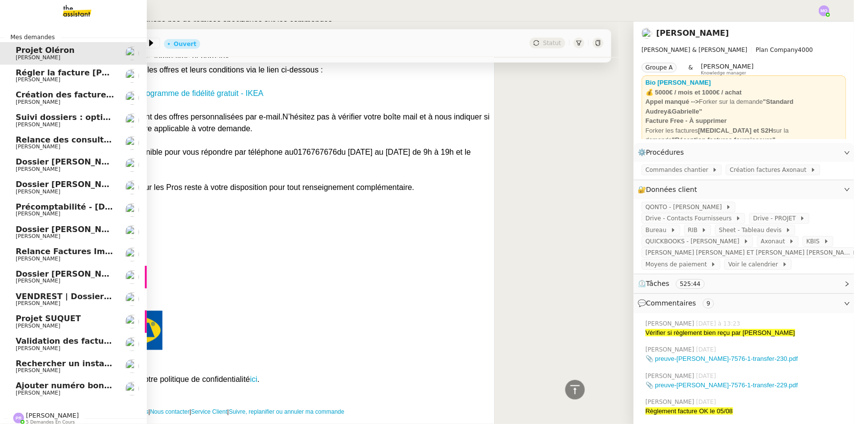
scroll to position [9, 0]
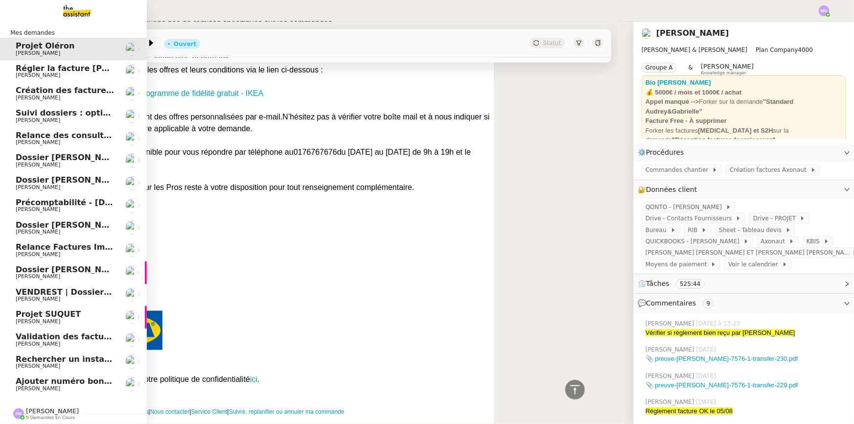
click at [55, 377] on span "Ajouter numéro bon de commande" at bounding box center [92, 380] width 153 height 9
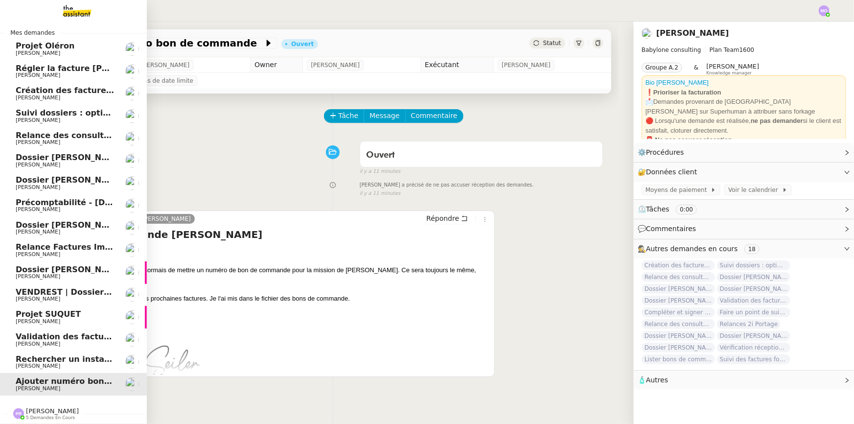
click at [53, 357] on span "Rechercher un installateur de porte blindée" at bounding box center [113, 358] width 194 height 9
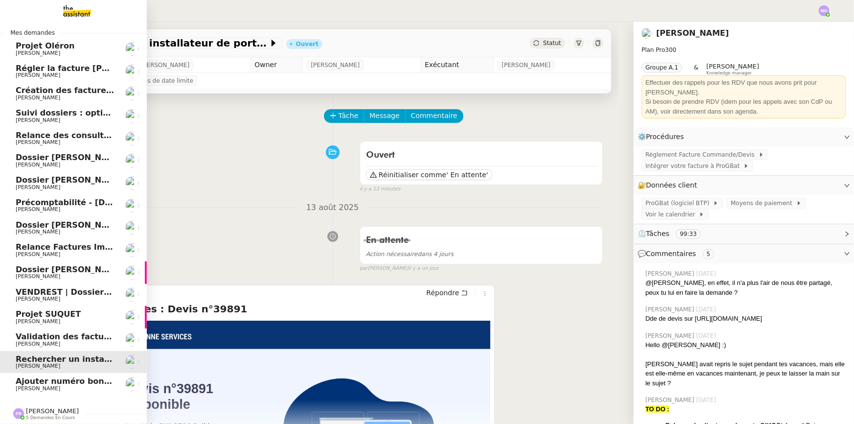
click at [68, 332] on span "Validation des factures consultants - [DATE]" at bounding box center [113, 336] width 195 height 9
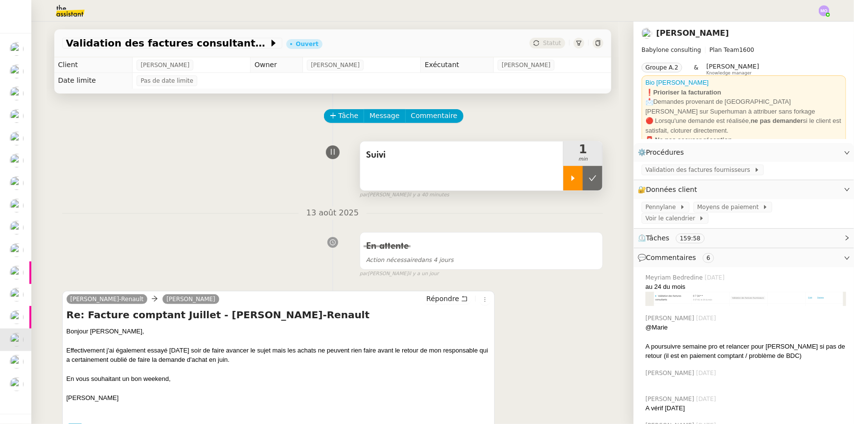
click at [569, 182] on icon at bounding box center [573, 178] width 8 height 8
click at [689, 172] on span "Validation des factures fournisseurs" at bounding box center [699, 170] width 109 height 10
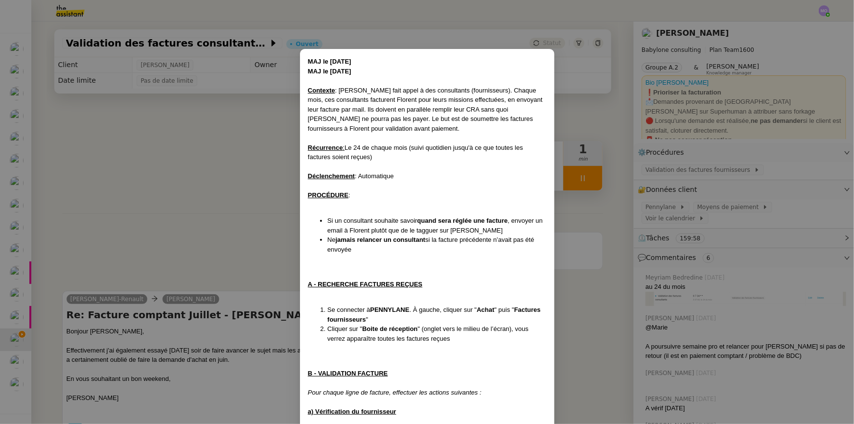
scroll to position [370, 0]
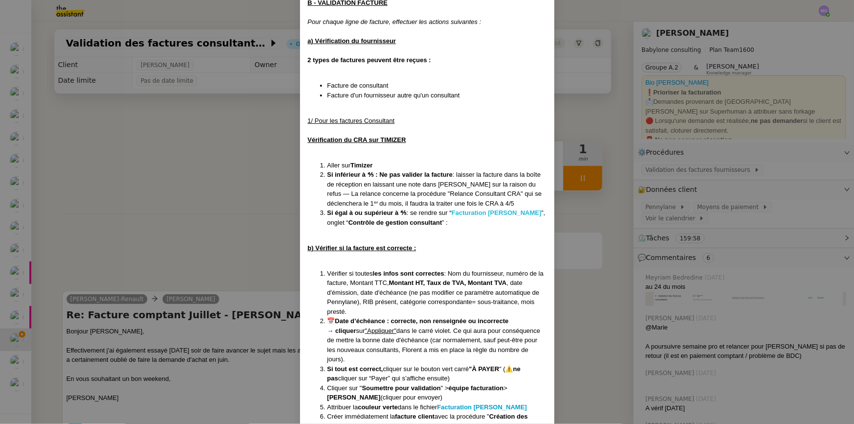
click at [477, 210] on strong "Facturation Claudine" at bounding box center [497, 212] width 90 height 7
click at [252, 198] on nz-modal-container "MAJ le 31/12/24 MAJ le 18/06/25 Contexte : Florent fait appel à des consultants…" at bounding box center [427, 212] width 854 height 424
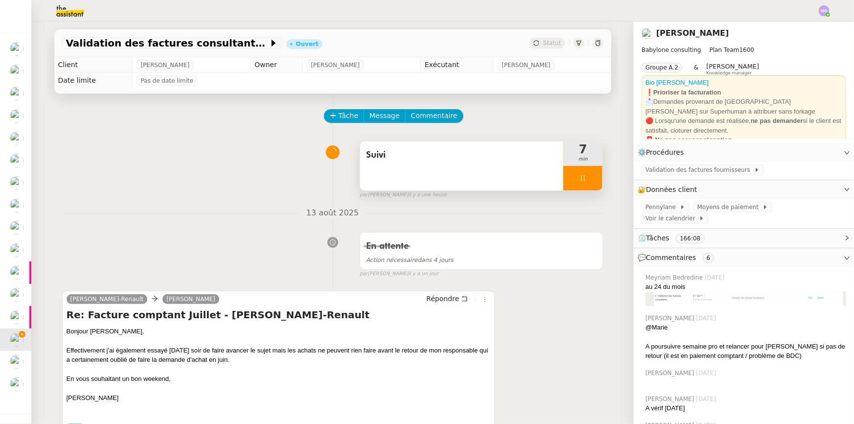
click at [589, 183] on div at bounding box center [582, 178] width 39 height 24
click at [589, 182] on icon at bounding box center [593, 178] width 8 height 8
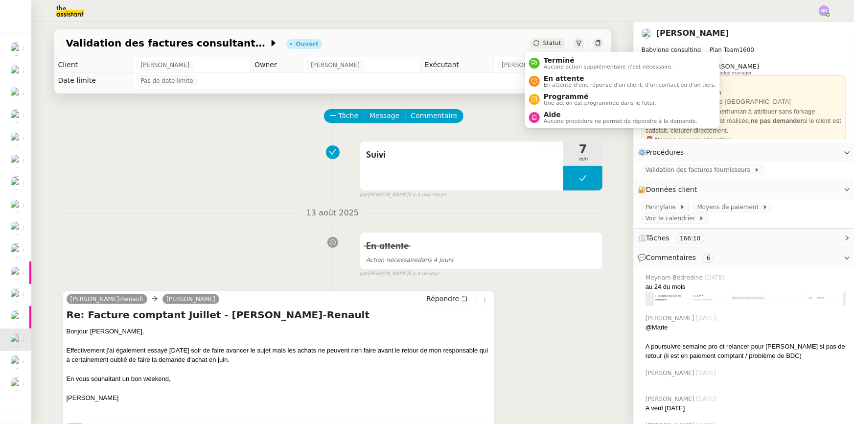
click at [545, 44] on span "Statut" at bounding box center [552, 43] width 18 height 7
click at [555, 77] on span "En attente" at bounding box center [630, 78] width 172 height 8
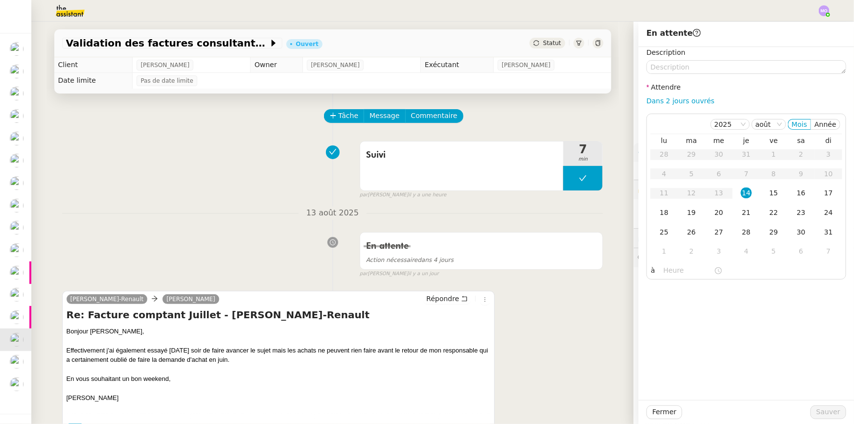
click at [655, 105] on link "Dans 2 jours ouvrés" at bounding box center [680, 101] width 68 height 8
type input "07:00"
click at [816, 411] on span "Sauver" at bounding box center [828, 411] width 24 height 11
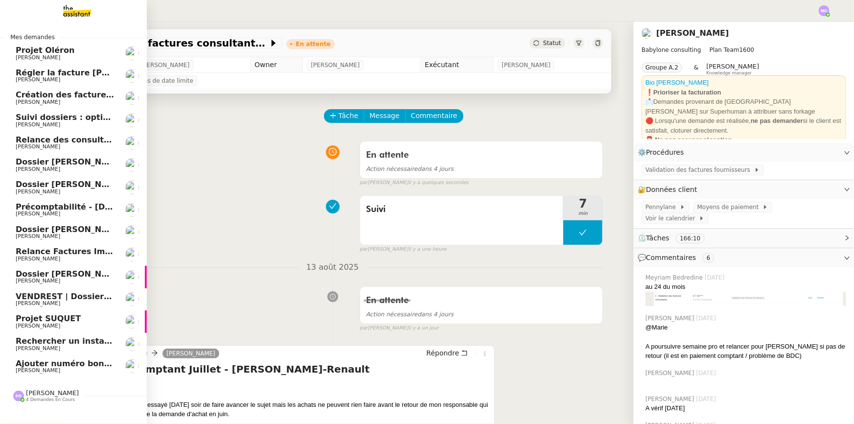
click at [69, 369] on span "[PERSON_NAME]" at bounding box center [65, 371] width 99 height 6
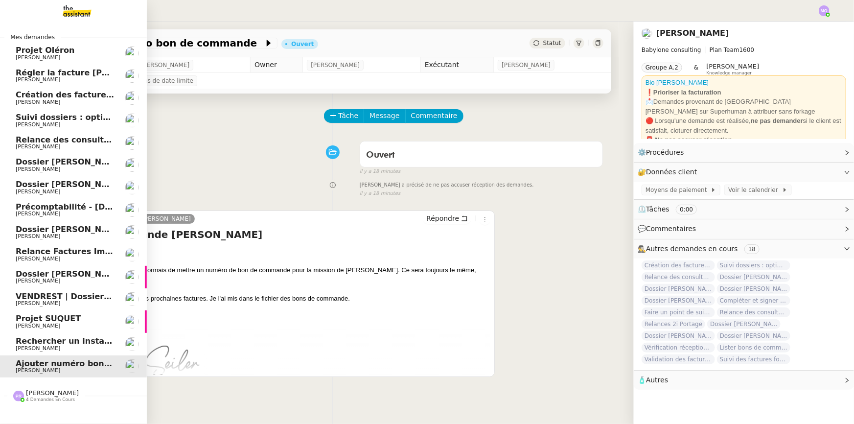
click at [69, 342] on span "Rechercher un installateur de porte blindée" at bounding box center [113, 340] width 194 height 9
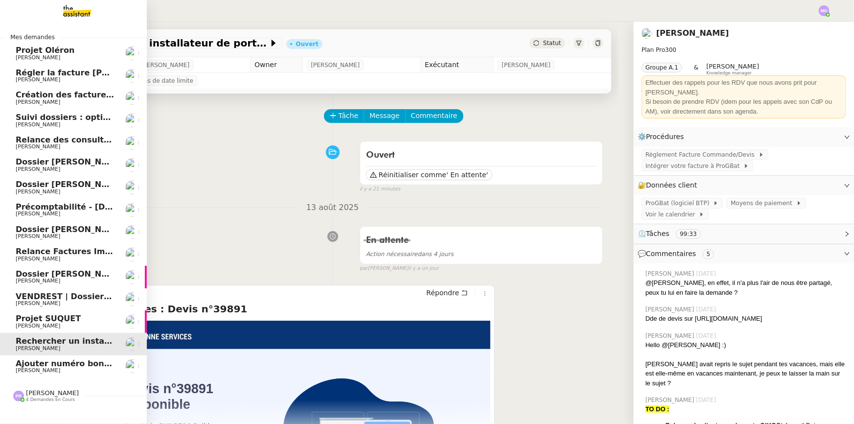
click at [86, 271] on span "Dossier [PERSON_NAME]-Renault" at bounding box center [89, 273] width 146 height 9
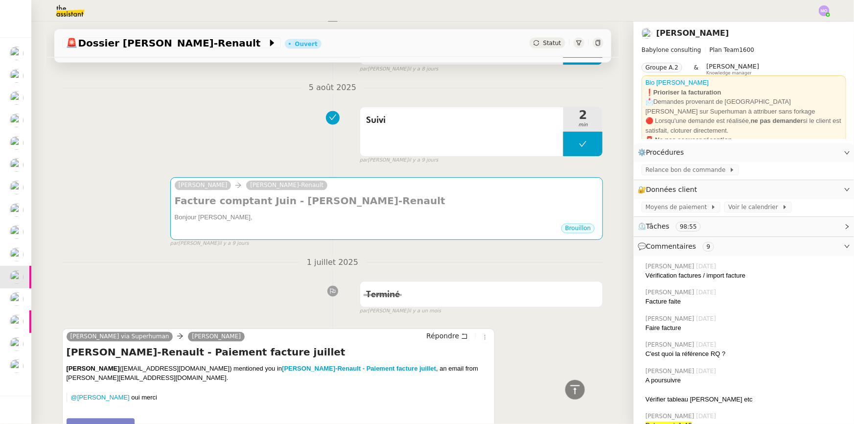
scroll to position [801, 0]
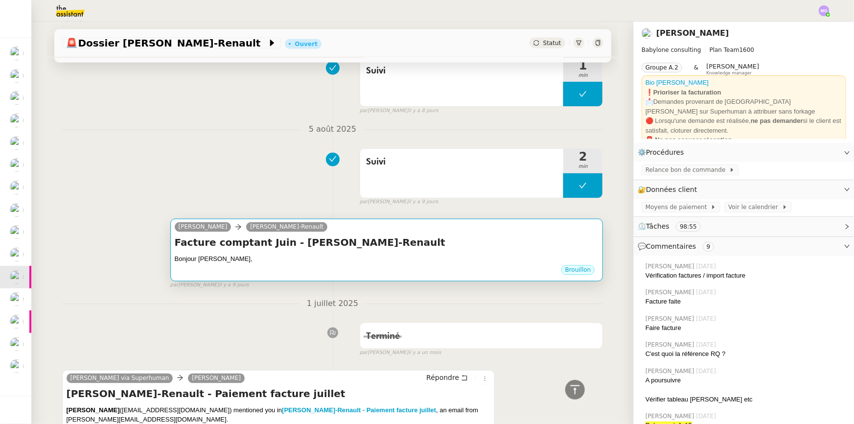
click at [440, 250] on h4 "Facture comptant Juin - Nicolas Guillet-Renault" at bounding box center [387, 243] width 424 height 14
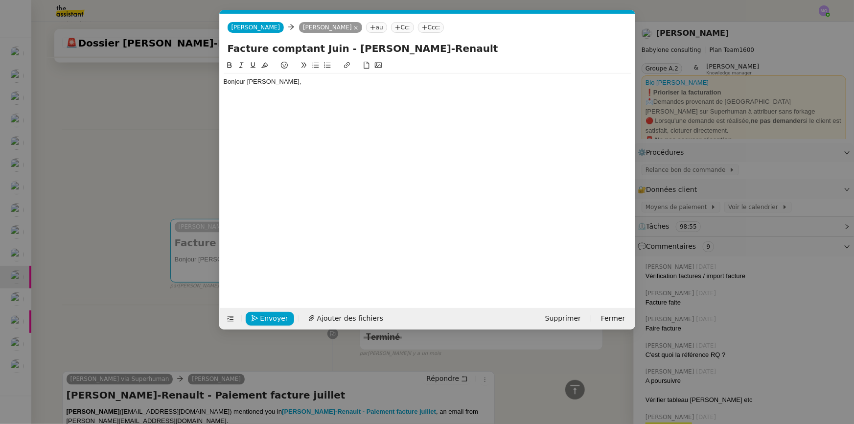
scroll to position [0, 21]
click at [554, 315] on span "Supprimer" at bounding box center [563, 318] width 36 height 11
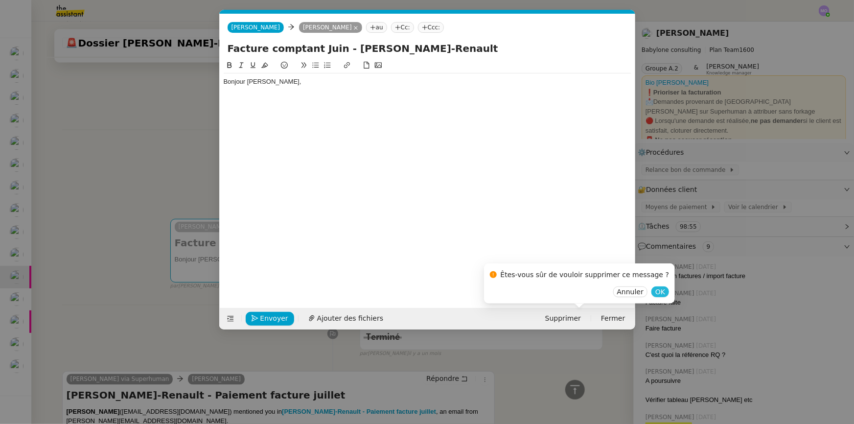
click at [651, 292] on button "OK" at bounding box center [660, 291] width 18 height 11
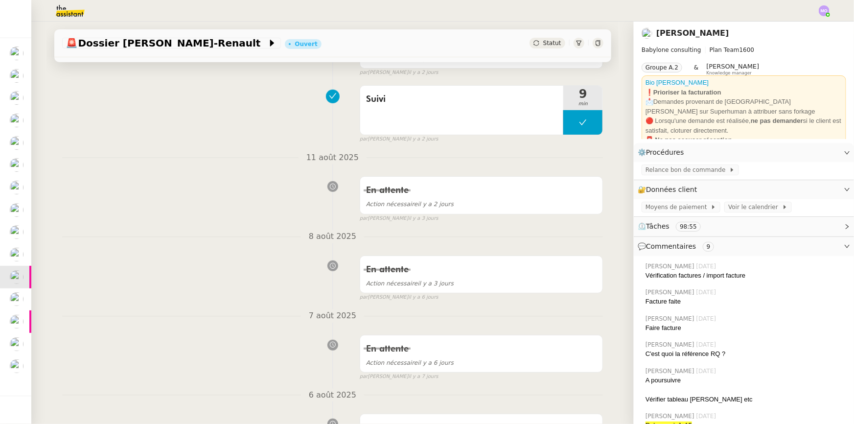
scroll to position [0, 0]
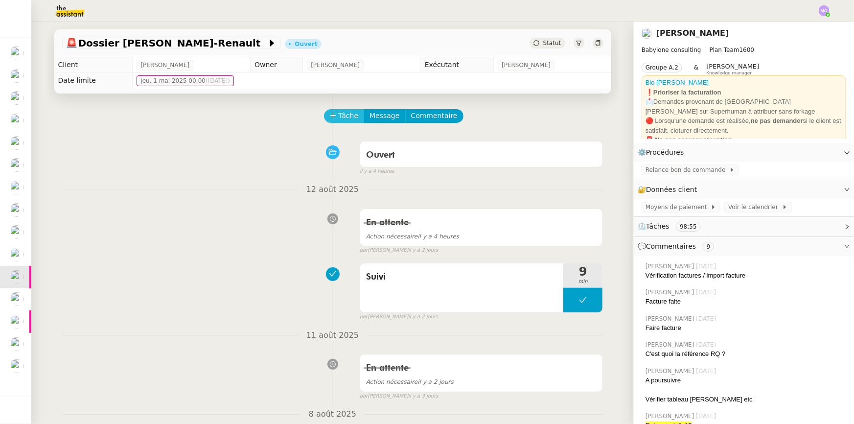
click at [346, 114] on span "Tâche" at bounding box center [349, 115] width 20 height 11
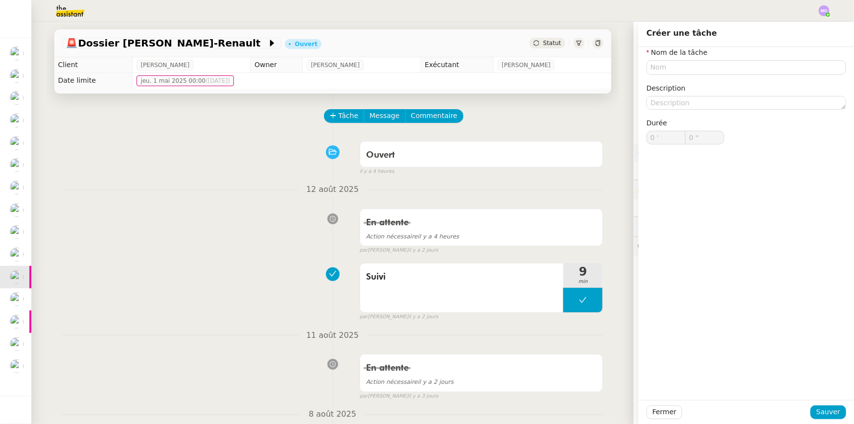
click at [269, 165] on div "Ouvert false il y a 4 heures" at bounding box center [332, 156] width 541 height 39
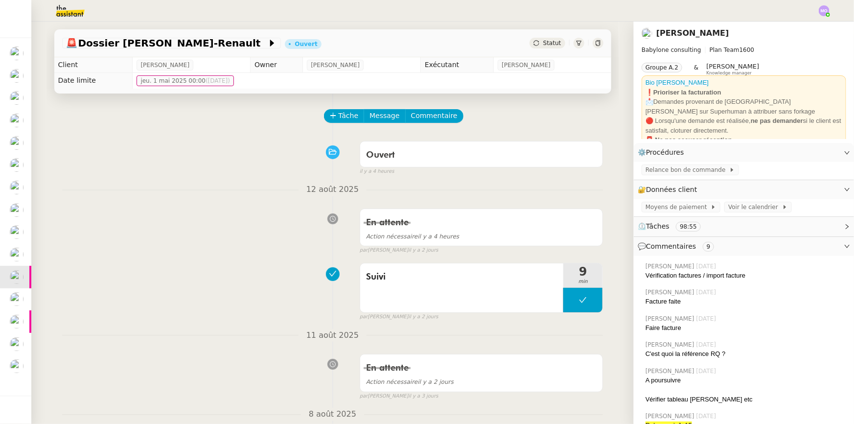
click at [544, 43] on span "Statut" at bounding box center [552, 43] width 18 height 7
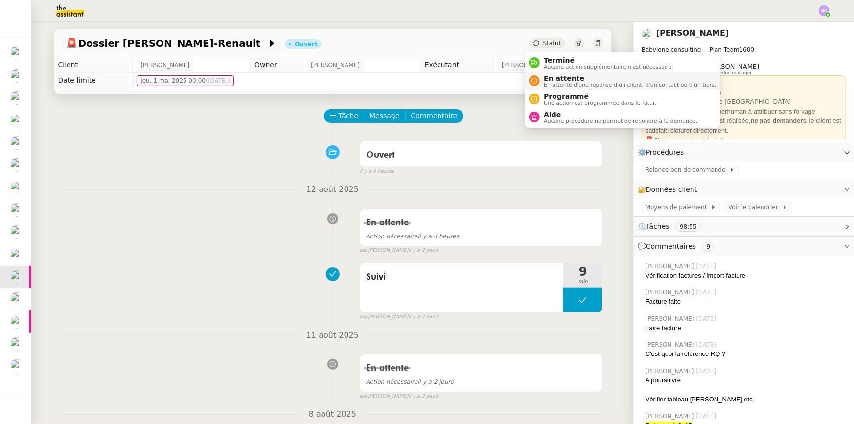
click at [551, 82] on span "En attente d'une réponse d'un client, d'un contact ou d'un tiers." at bounding box center [630, 84] width 172 height 5
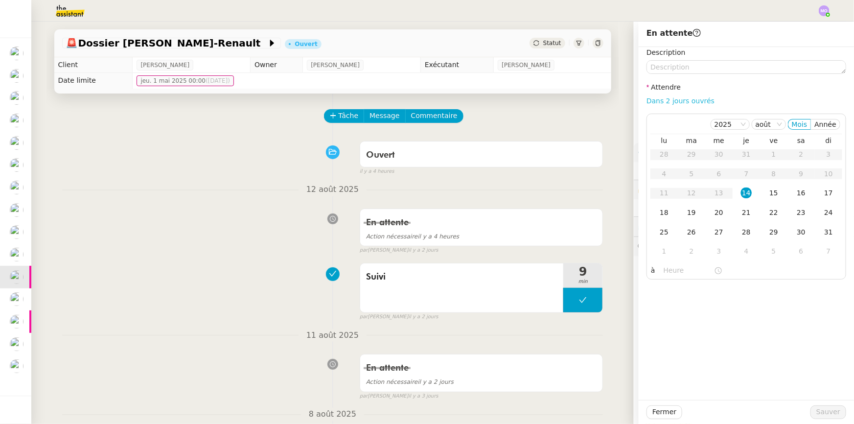
click at [664, 99] on link "Dans 2 jours ouvrés" at bounding box center [680, 101] width 68 height 8
type input "07:00"
click at [817, 409] on span "Sauver" at bounding box center [828, 411] width 24 height 11
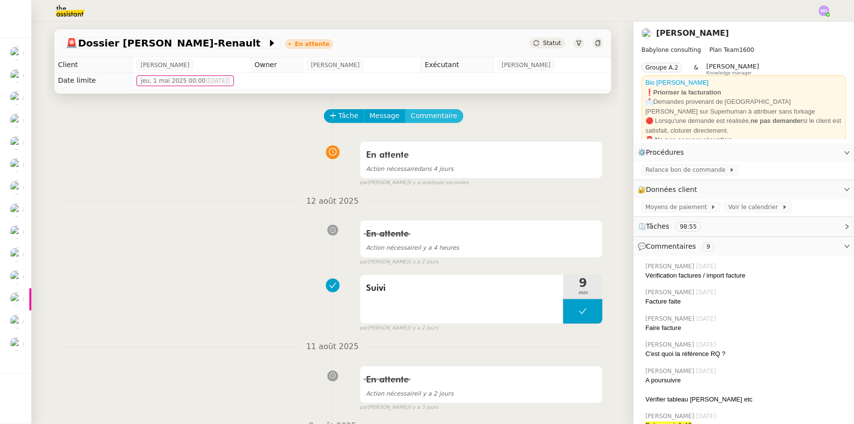
click at [414, 119] on span "Commentaire" at bounding box center [434, 115] width 46 height 11
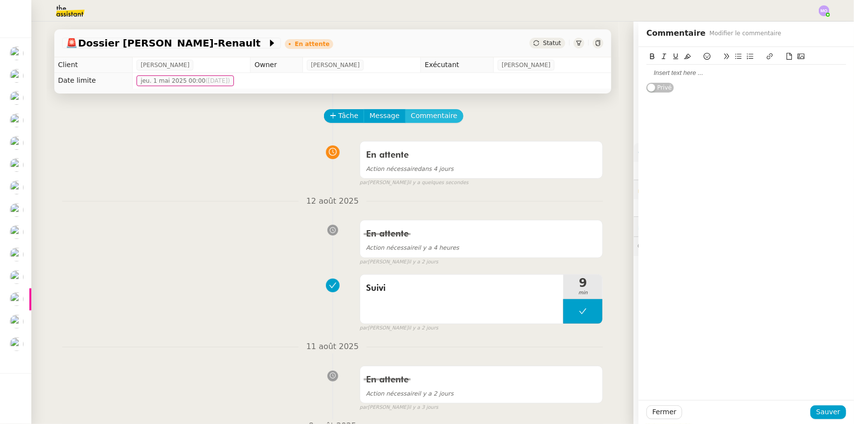
click at [405, 109] on button "Commentaire" at bounding box center [434, 116] width 58 height 14
click at [687, 68] on div at bounding box center [746, 73] width 200 height 17
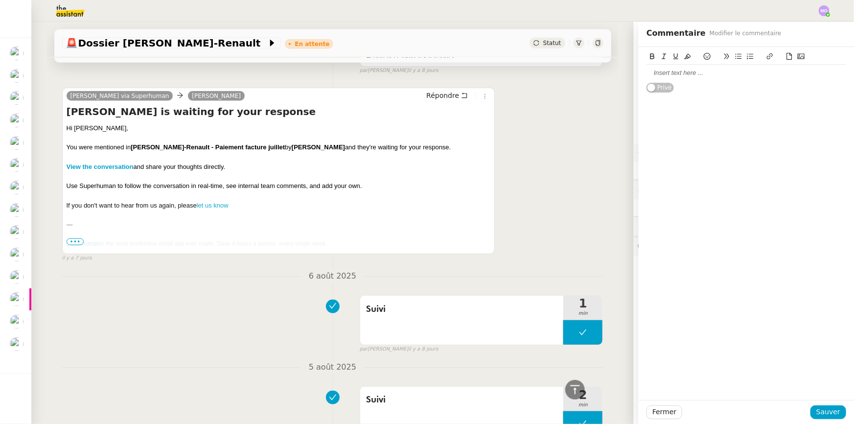
scroll to position [578, 0]
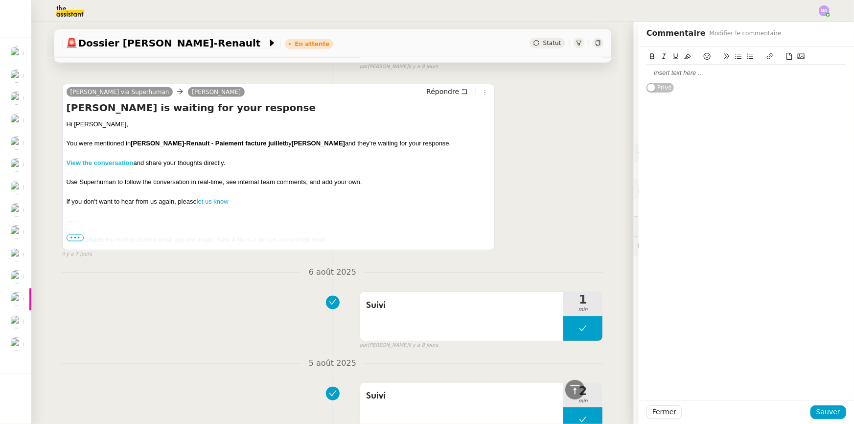
click at [122, 159] on link "View the conversation" at bounding box center [100, 162] width 67 height 7
drag, startPoint x: 157, startPoint y: 302, endPoint x: 160, endPoint y: 309, distance: 7.7
click at [160, 309] on div "Suivi 1 min false par Marie O. il y a 8 jours" at bounding box center [332, 318] width 541 height 63
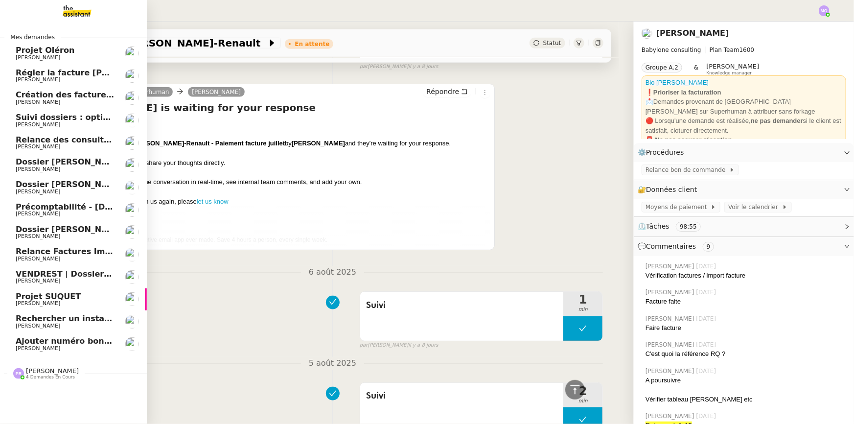
click at [66, 103] on span "[PERSON_NAME]" at bounding box center [65, 102] width 99 height 6
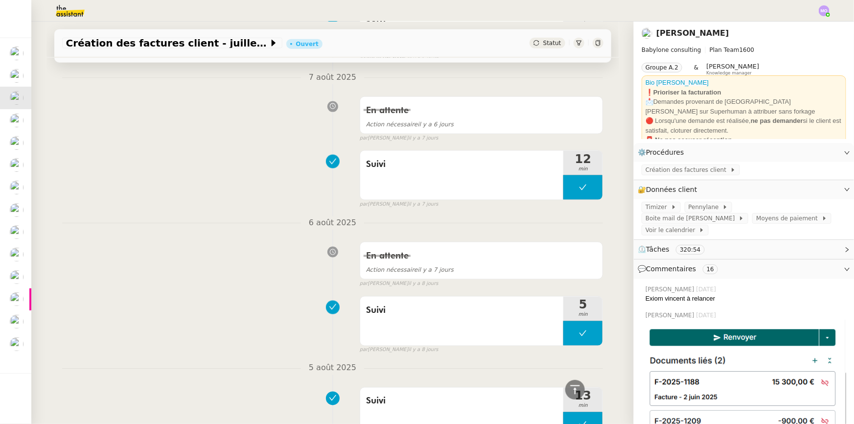
scroll to position [801, 0]
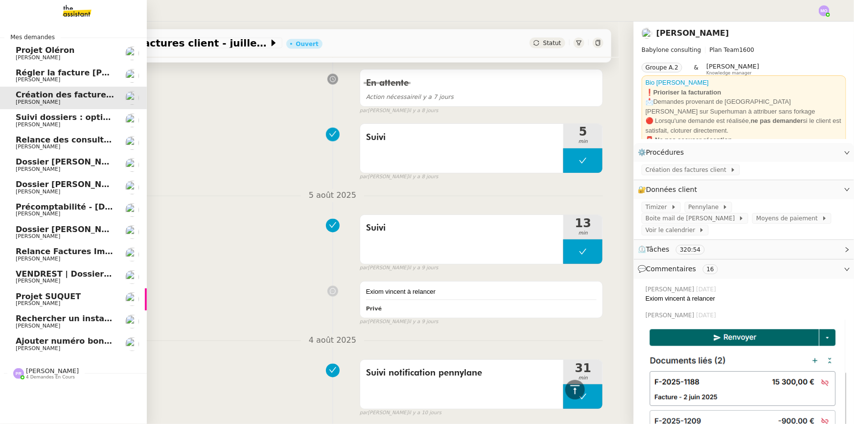
click at [90, 338] on span "Ajouter numéro bon de commande" at bounding box center [92, 340] width 153 height 9
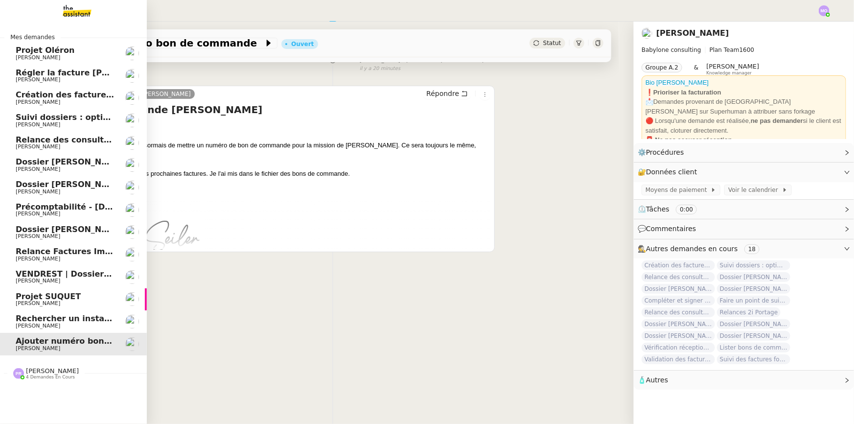
scroll to position [130, 0]
click at [93, 227] on span "Dossier [PERSON_NAME]" at bounding box center [70, 229] width 109 height 9
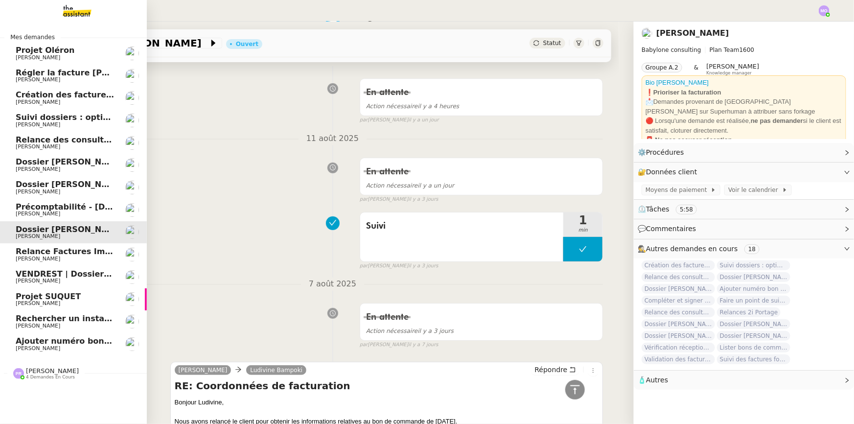
scroll to position [801, 0]
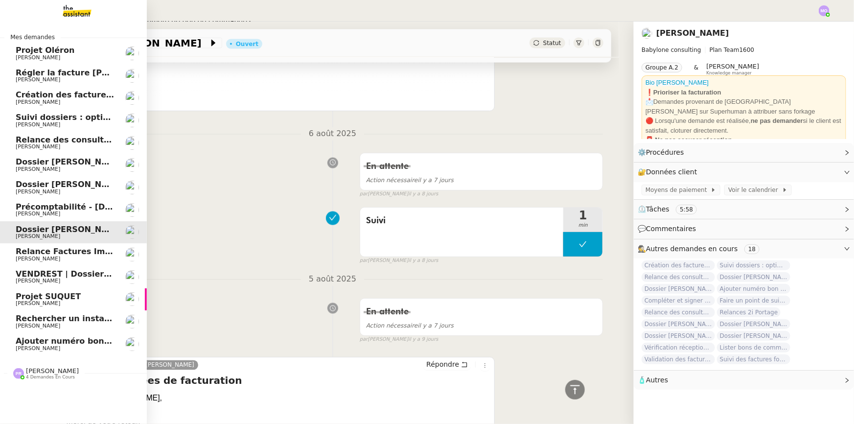
click at [94, 182] on span "Dossier [PERSON_NAME]" at bounding box center [70, 184] width 109 height 9
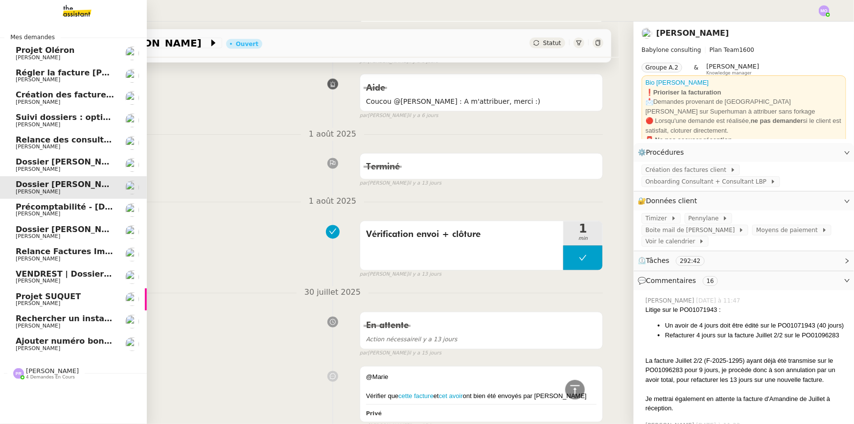
scroll to position [801, 0]
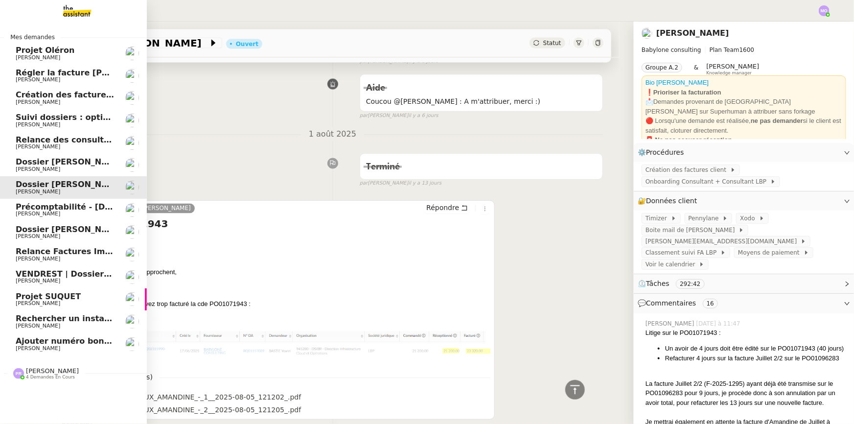
click at [96, 145] on span "[PERSON_NAME]" at bounding box center [65, 147] width 99 height 6
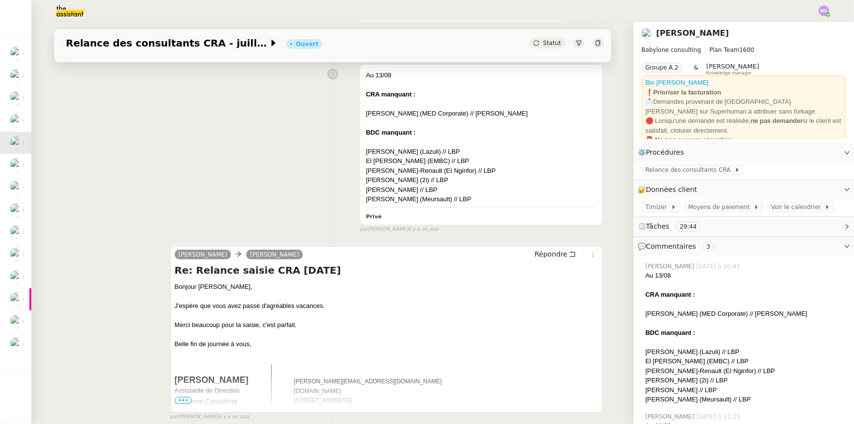
scroll to position [267, 0]
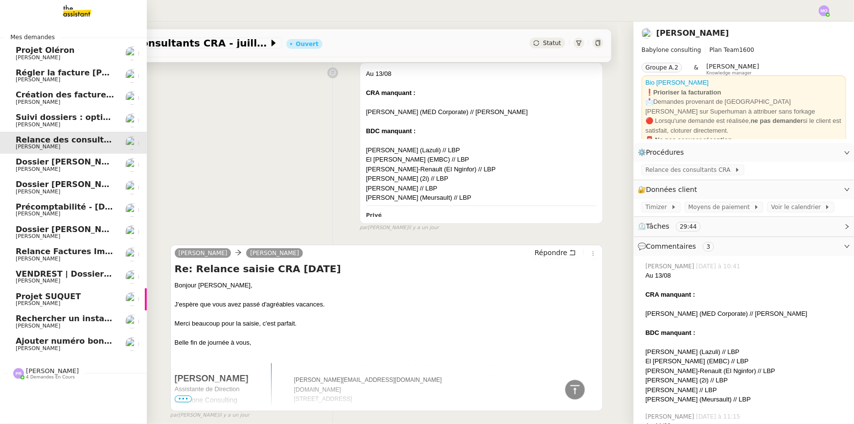
click at [73, 11] on img at bounding box center [69, 11] width 76 height 22
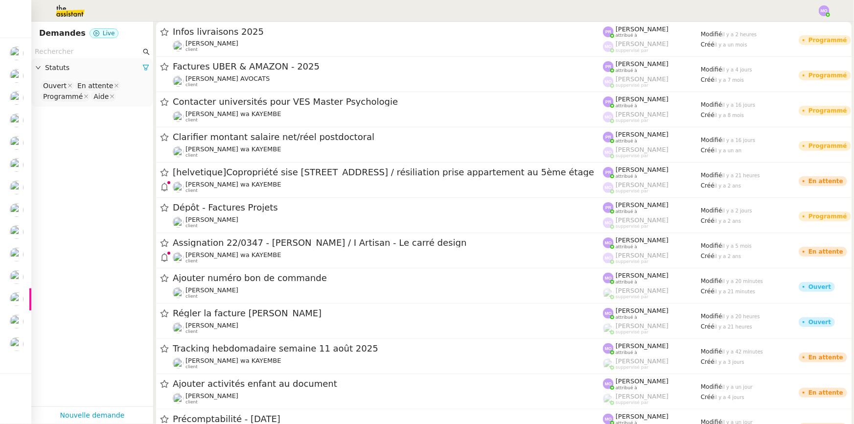
click at [89, 50] on input "text" at bounding box center [88, 51] width 106 height 11
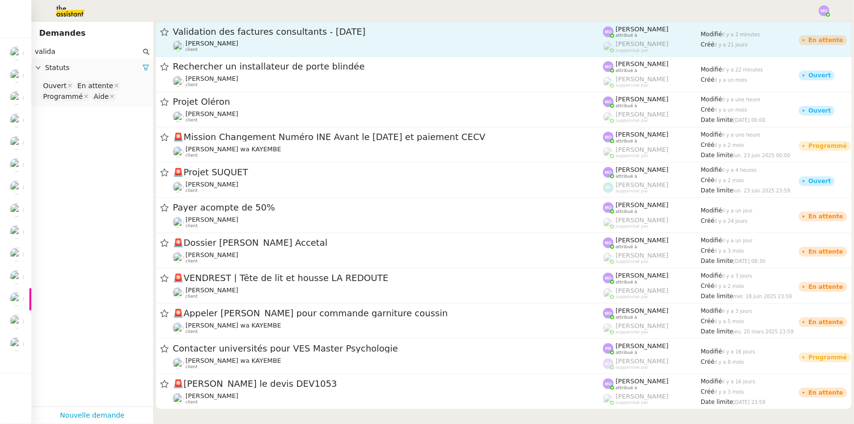
type input "valida"
click at [294, 34] on span "Validation des factures consultants - [DATE]" at bounding box center [388, 31] width 430 height 9
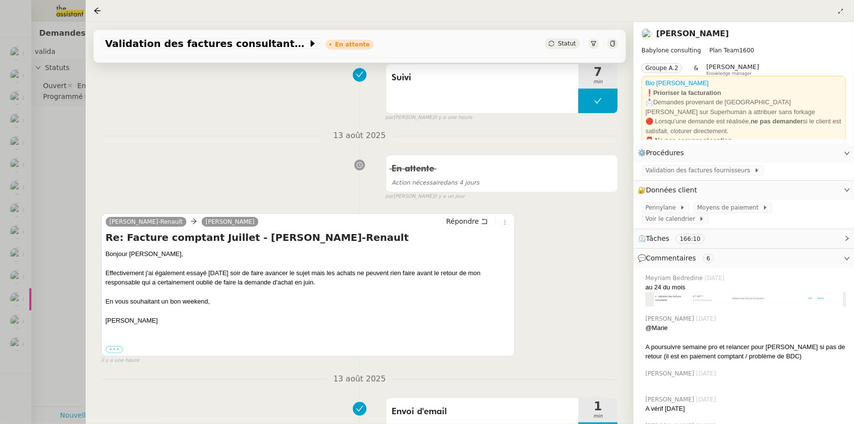
scroll to position [178, 0]
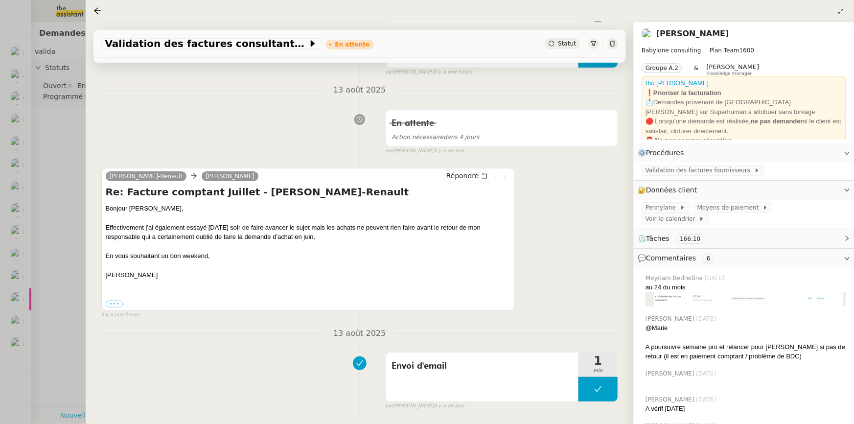
click at [502, 175] on icon at bounding box center [505, 177] width 6 height 6
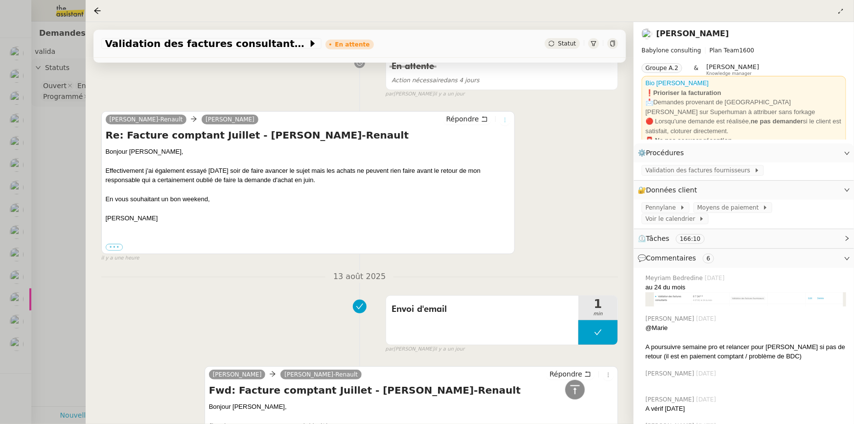
scroll to position [222, 0]
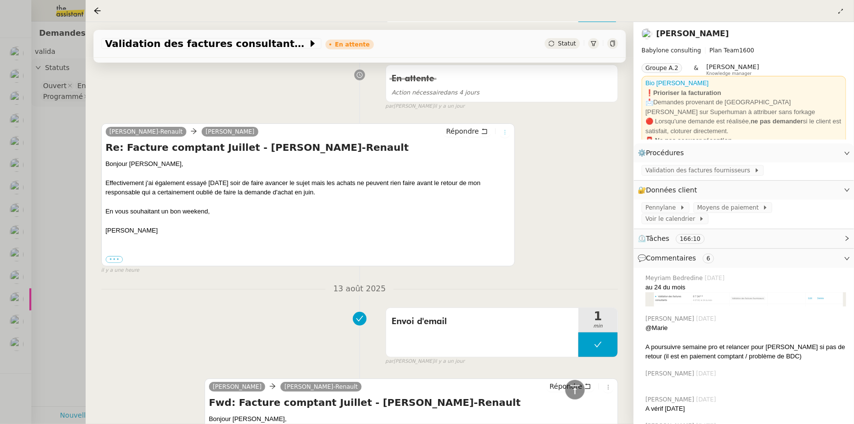
click at [503, 135] on icon at bounding box center [505, 132] width 6 height 6
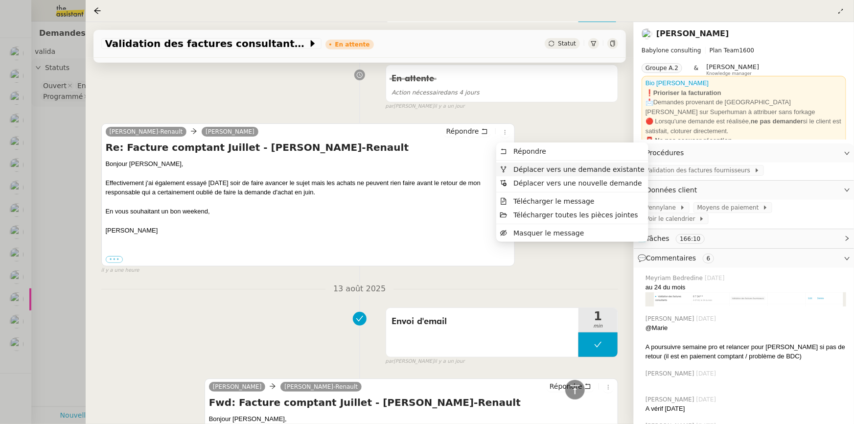
click at [536, 169] on span "Déplacer vers une demande existante" at bounding box center [578, 169] width 131 height 8
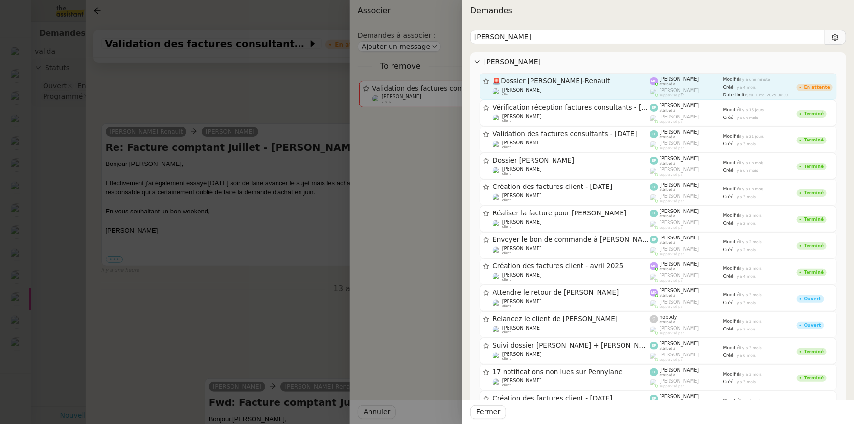
type input "nicolas"
click at [537, 88] on div "Florent Seiler client" at bounding box center [572, 92] width 158 height 10
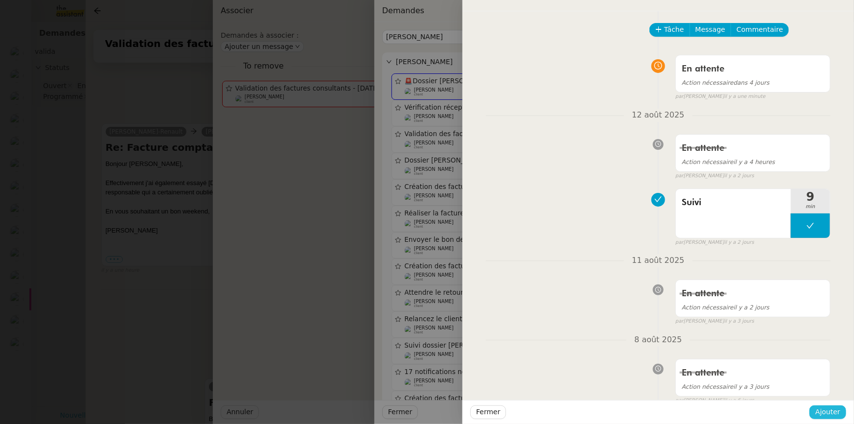
click at [825, 409] on span "Ajouter" at bounding box center [827, 411] width 25 height 11
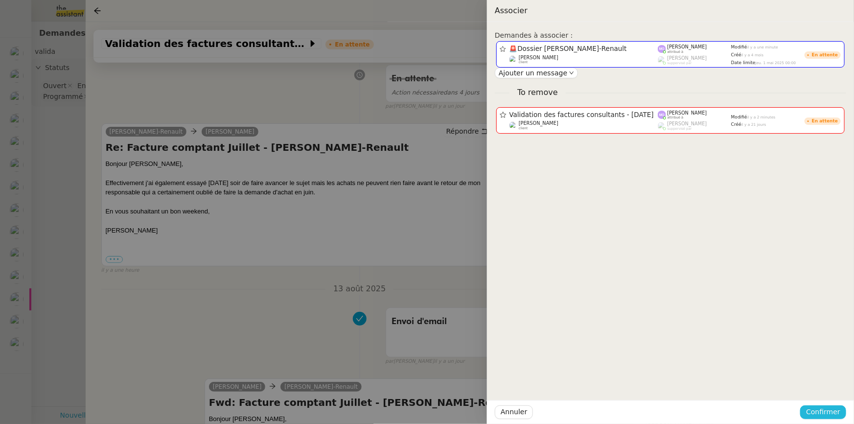
click at [825, 409] on span "Confirmer" at bounding box center [823, 411] width 34 height 11
click at [821, 383] on span "Ajouter" at bounding box center [824, 386] width 25 height 10
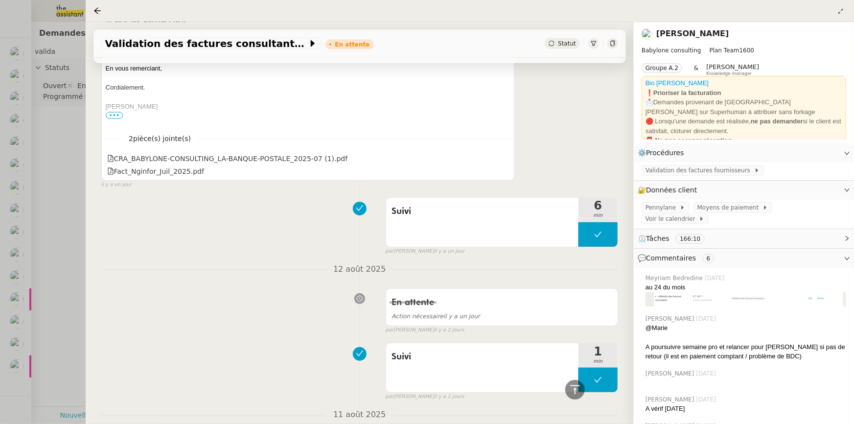
scroll to position [690, 0]
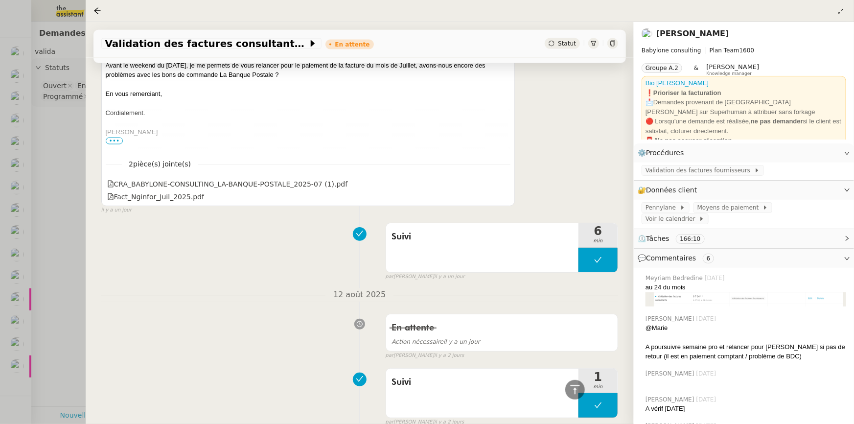
click at [70, 196] on div at bounding box center [427, 212] width 854 height 424
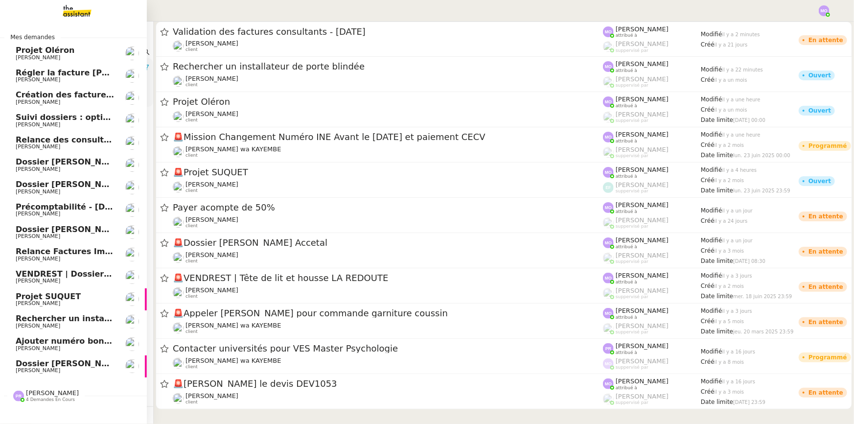
click at [85, 364] on span "Dossier [PERSON_NAME]-Renault" at bounding box center [89, 363] width 146 height 9
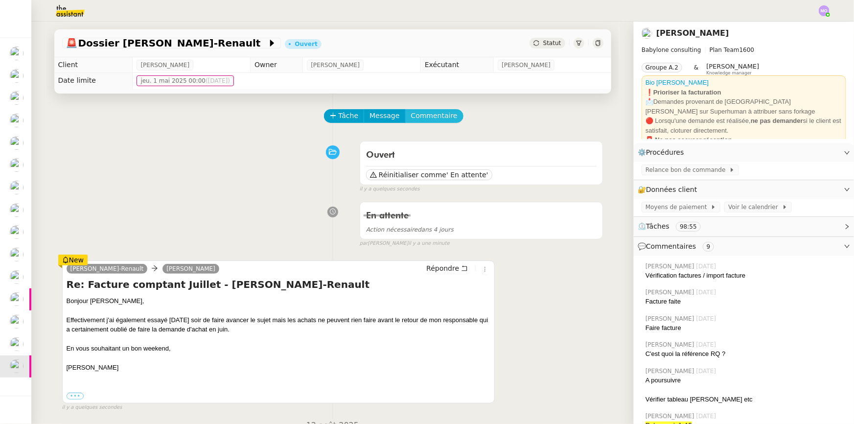
click at [415, 119] on span "Commentaire" at bounding box center [434, 115] width 46 height 11
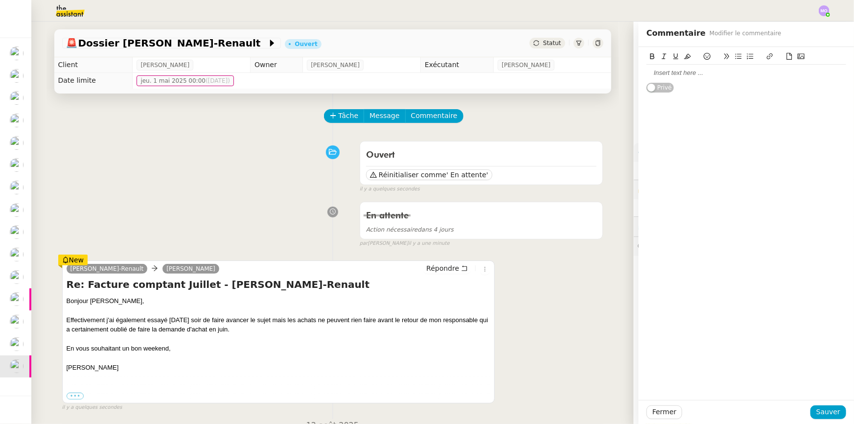
click at [190, 191] on div "Ouvert Réinitialiser comme ' En attente' false il y a quelques secondes" at bounding box center [332, 165] width 541 height 57
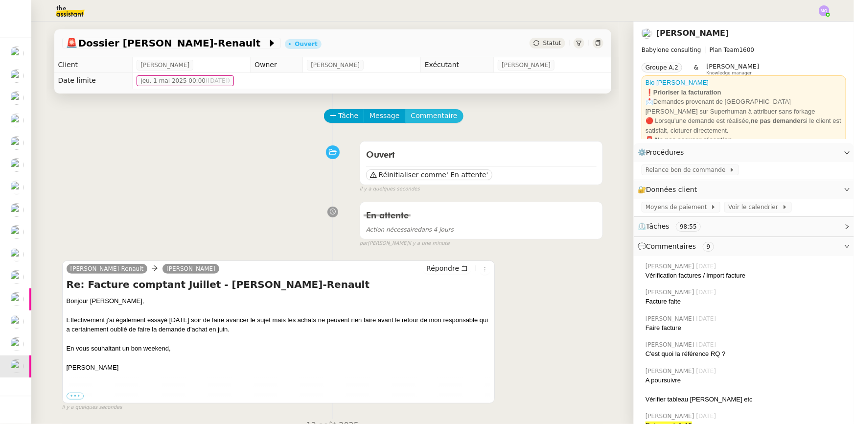
click at [419, 117] on span "Commentaire" at bounding box center [434, 115] width 46 height 11
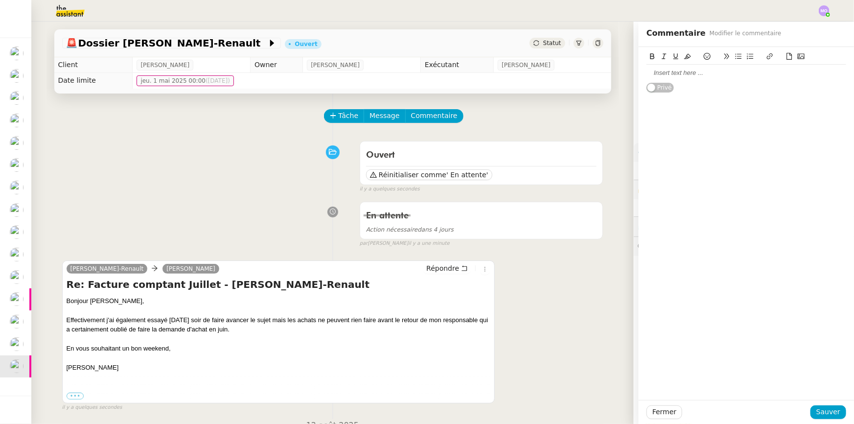
drag, startPoint x: 254, startPoint y: 188, endPoint x: 276, endPoint y: 156, distance: 39.5
click at [254, 187] on div "Ouvert Réinitialiser comme ' En attente' false il y a quelques secondes" at bounding box center [332, 165] width 541 height 57
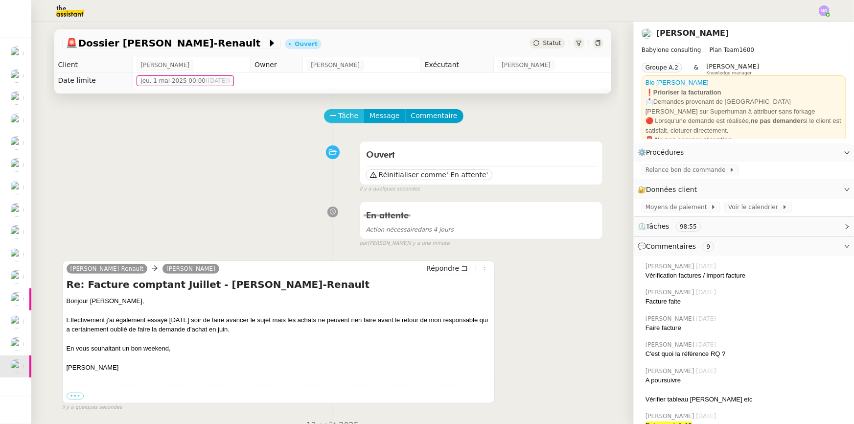
click at [347, 117] on span "Tâche" at bounding box center [349, 115] width 20 height 11
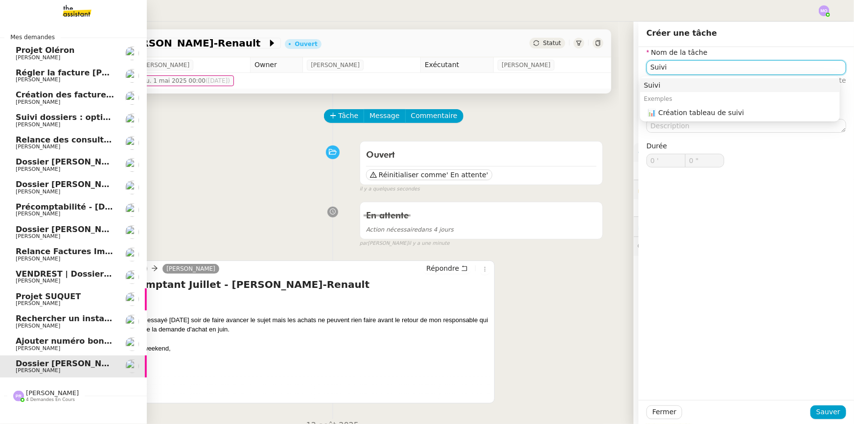
type input "Suivi"
click at [80, 99] on span "[PERSON_NAME]" at bounding box center [65, 102] width 99 height 6
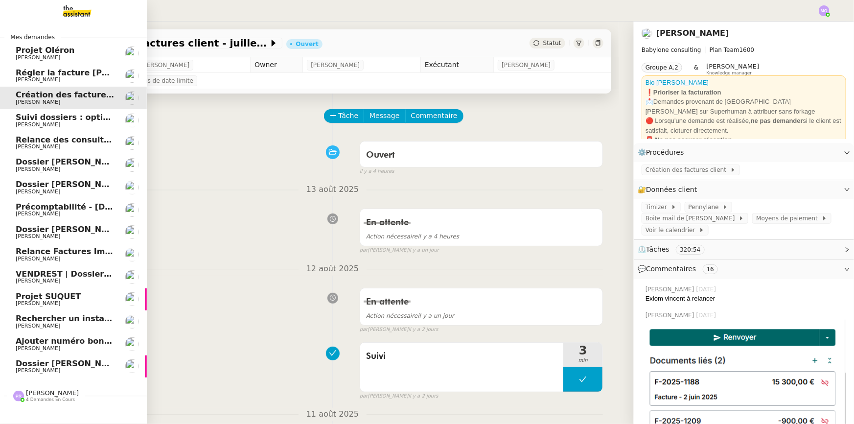
click at [83, 365] on span "Dossier [PERSON_NAME]-Renault" at bounding box center [89, 363] width 146 height 9
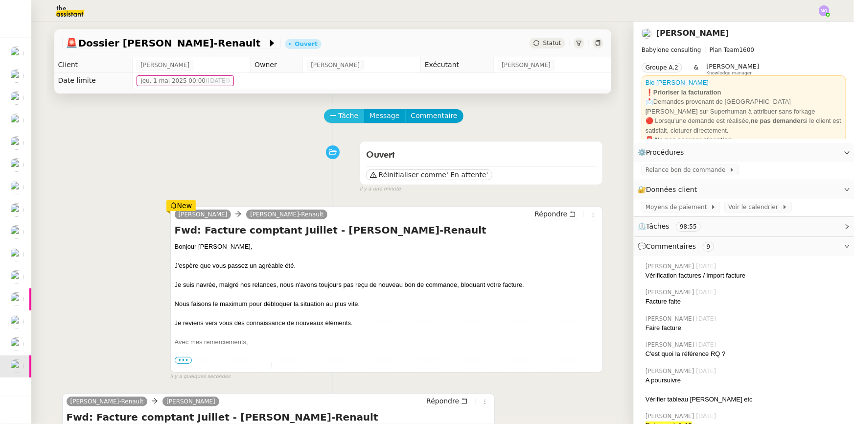
click at [341, 114] on span "Tâche" at bounding box center [349, 115] width 20 height 11
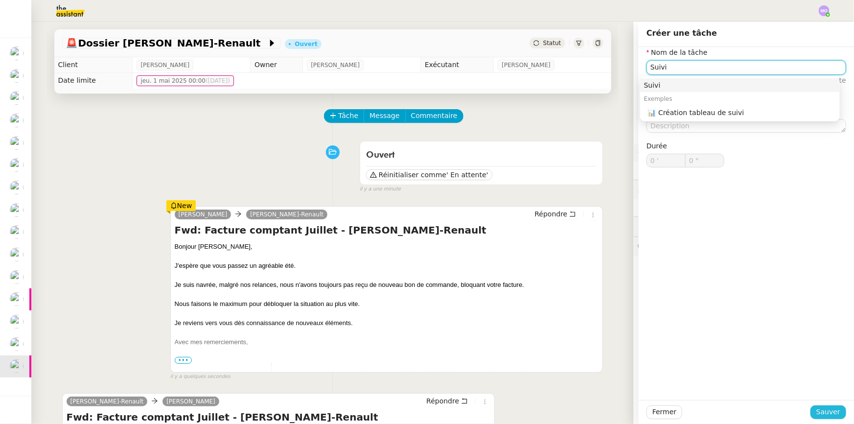
type input "Suivi"
click at [816, 411] on span "Sauver" at bounding box center [828, 411] width 24 height 11
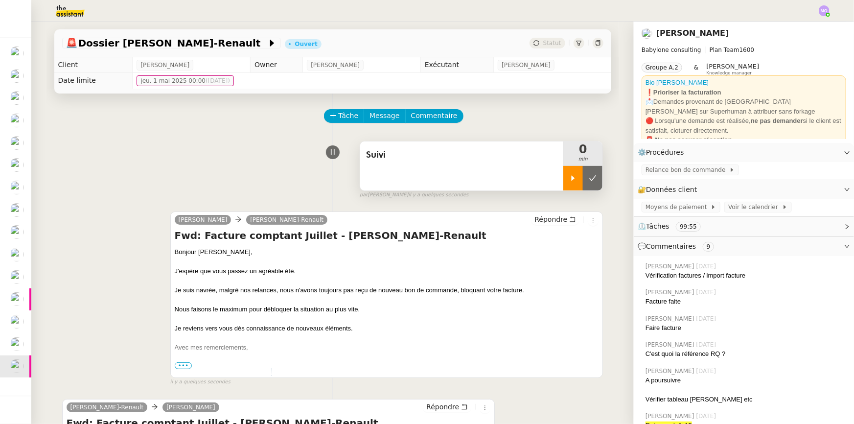
click at [572, 180] on div at bounding box center [573, 178] width 20 height 24
click at [429, 116] on span "Commentaire" at bounding box center [434, 115] width 46 height 11
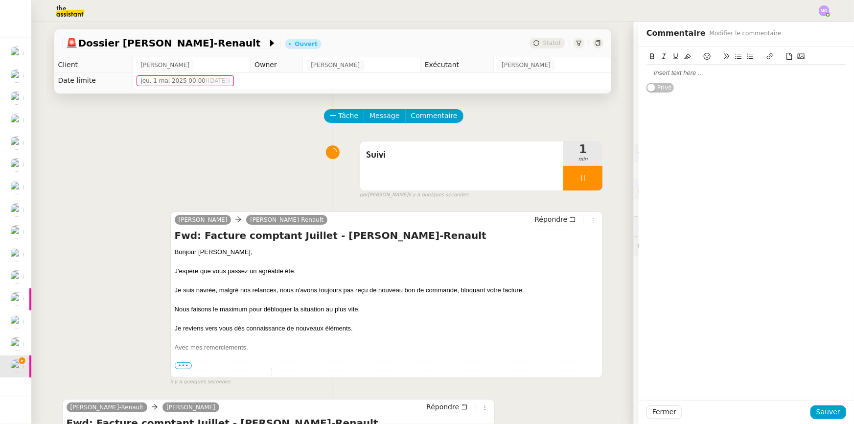
click at [679, 75] on div at bounding box center [746, 73] width 200 height 9
click at [679, 75] on div "Prévenir Nicolas dès réception de son BDC pour déblocage de sa facture." at bounding box center [746, 78] width 200 height 18
drag, startPoint x: 679, startPoint y: 75, endPoint x: 676, endPoint y: 68, distance: 7.7
click at [677, 73] on div "Prévenir Nicolas dès réception de son BDC pour déblocage de sa facture." at bounding box center [746, 78] width 200 height 18
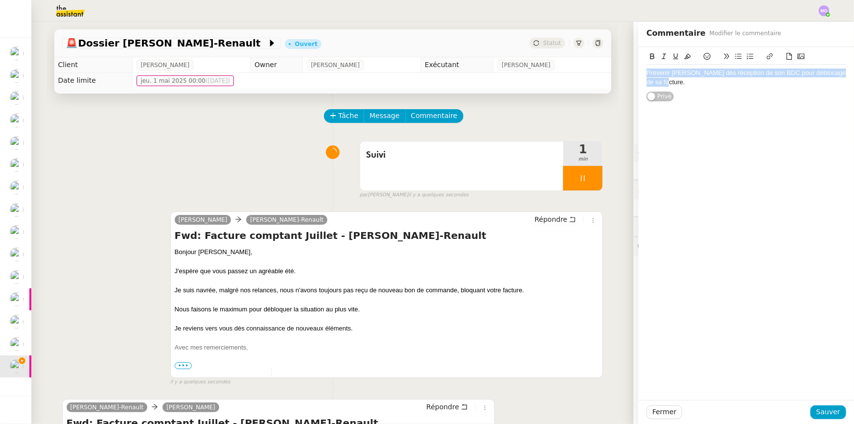
click at [684, 58] on icon at bounding box center [687, 56] width 7 height 7
drag, startPoint x: 680, startPoint y: 122, endPoint x: 686, endPoint y: 159, distance: 37.2
click at [680, 122] on div "Prévenir Nicolas dès réception de son BDC pour déblocage de sa facture. Privé" at bounding box center [746, 223] width 215 height 353
click at [825, 416] on span "Sauver" at bounding box center [828, 411] width 24 height 11
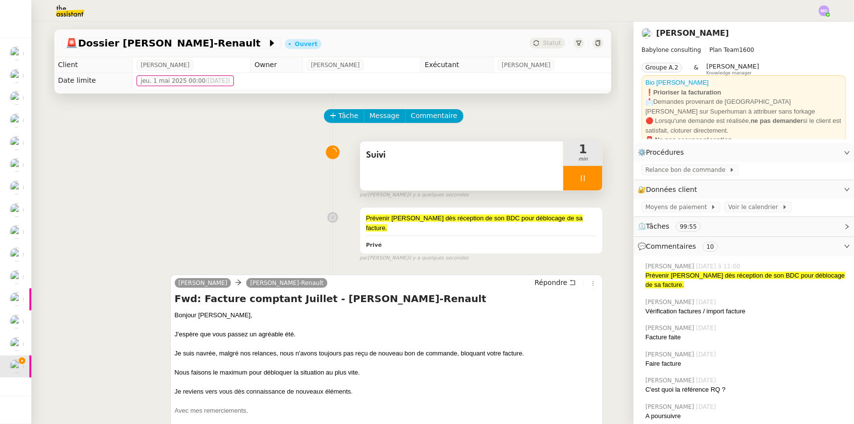
click at [585, 188] on div at bounding box center [582, 178] width 39 height 24
click at [585, 188] on button at bounding box center [593, 178] width 20 height 24
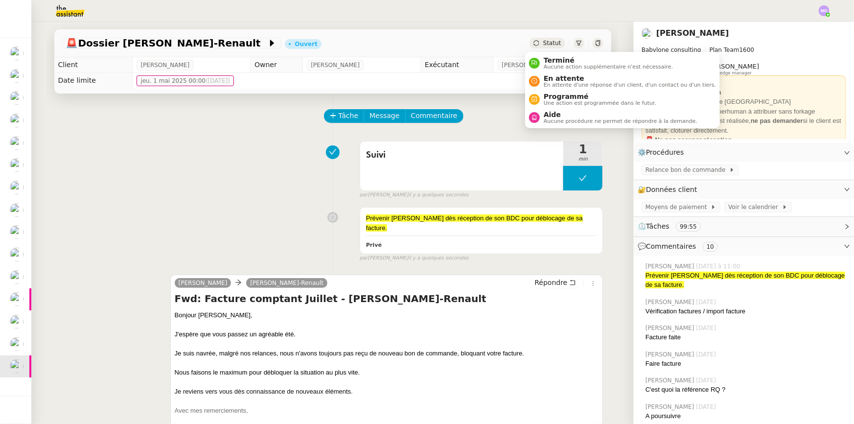
click at [547, 43] on span "Statut" at bounding box center [552, 43] width 18 height 7
click at [558, 79] on span "En attente" at bounding box center [630, 78] width 172 height 8
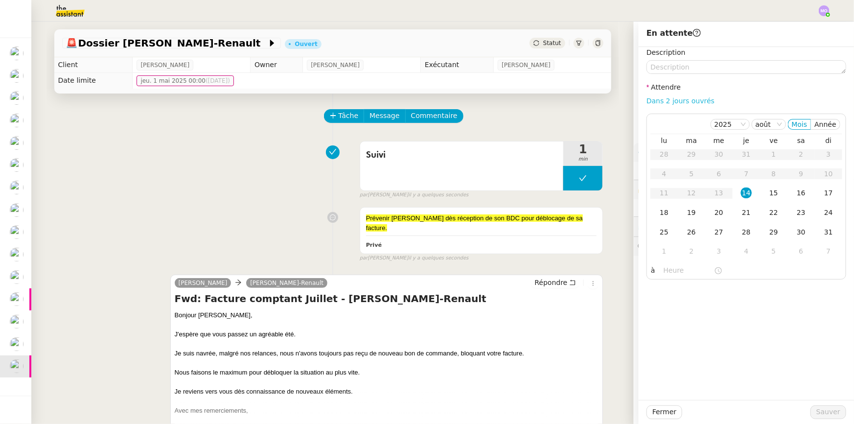
click at [662, 97] on link "Dans 2 jours ouvrés" at bounding box center [680, 101] width 68 height 8
type input "07:00"
click at [822, 411] on span "Sauver" at bounding box center [828, 411] width 24 height 11
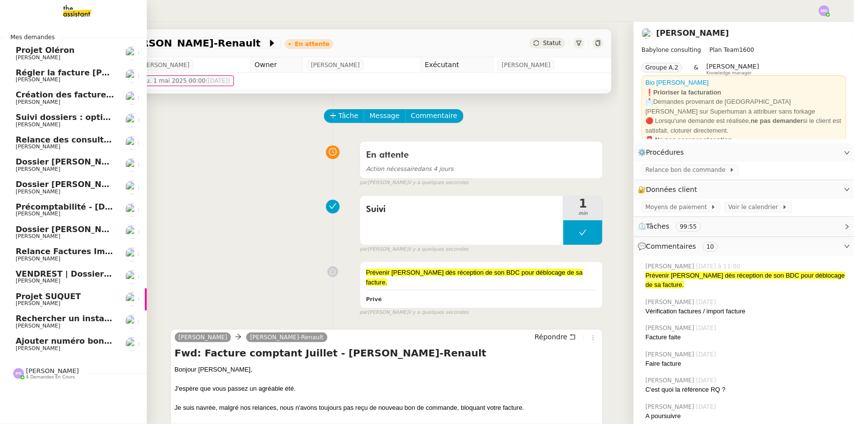
click at [73, 342] on span "Ajouter numéro bon de commande" at bounding box center [92, 340] width 153 height 9
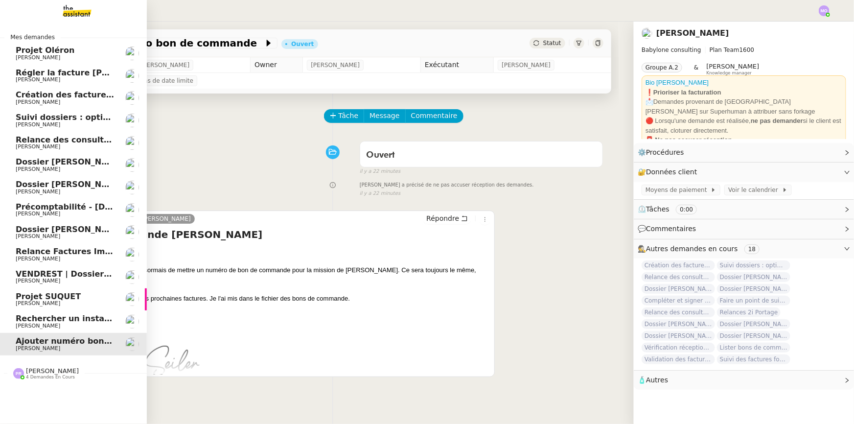
click at [68, 141] on span "Relance des consultants CRA - juillet 2025" at bounding box center [109, 139] width 186 height 9
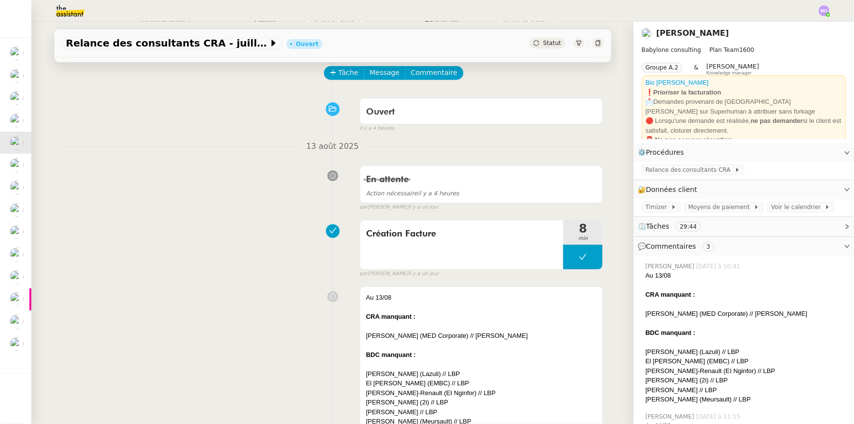
scroll to position [44, 0]
click at [344, 77] on span "Tâche" at bounding box center [349, 71] width 20 height 11
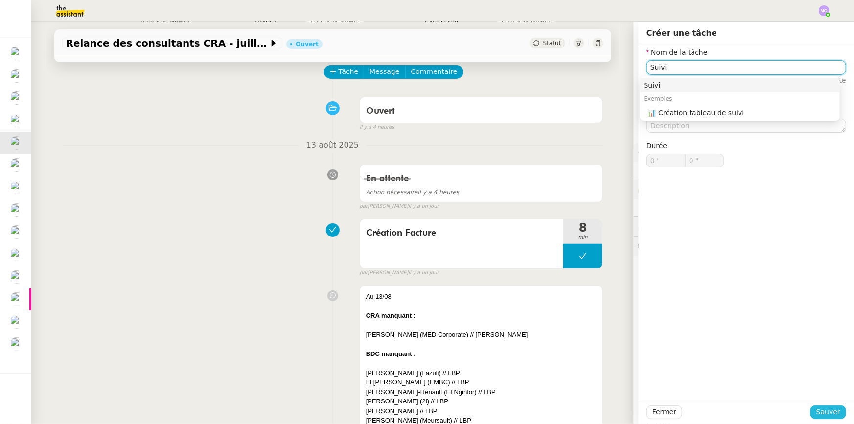
type input "Suivi"
click at [816, 408] on span "Sauver" at bounding box center [828, 411] width 24 height 11
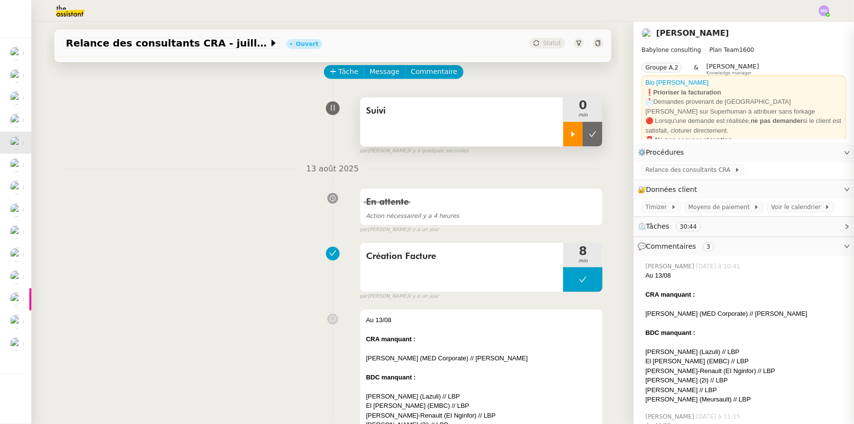
click at [563, 138] on div at bounding box center [573, 134] width 20 height 24
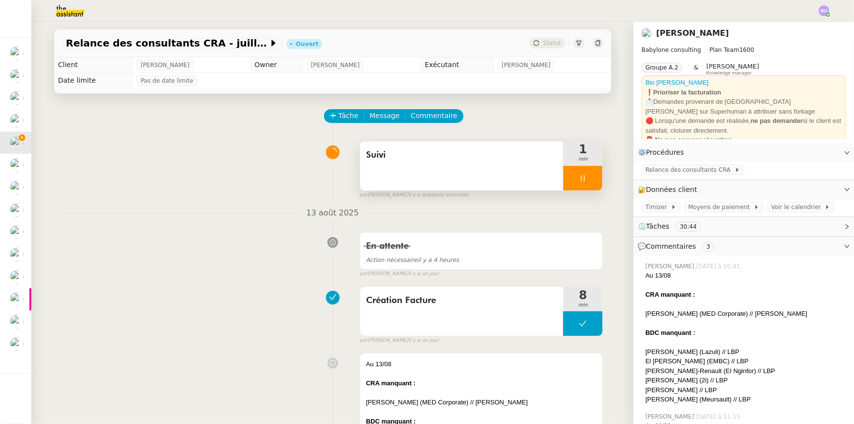
click at [584, 180] on div at bounding box center [582, 178] width 39 height 24
click at [589, 180] on icon at bounding box center [593, 178] width 8 height 8
click at [543, 43] on span "Statut" at bounding box center [552, 43] width 18 height 7
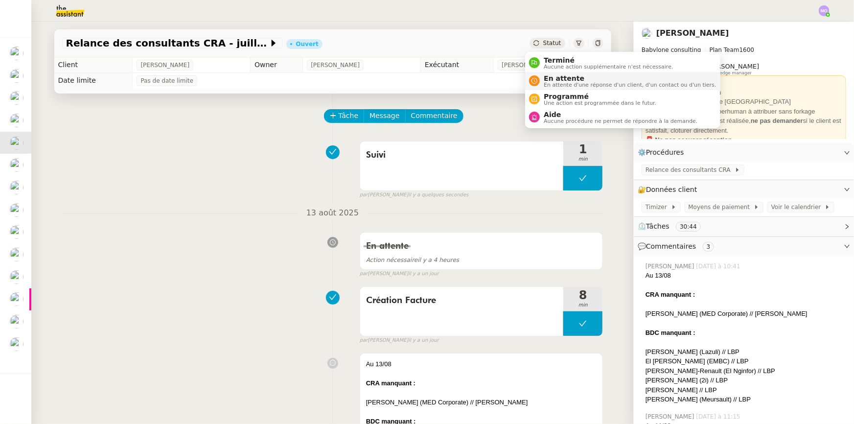
click at [560, 79] on span "En attente" at bounding box center [630, 78] width 172 height 8
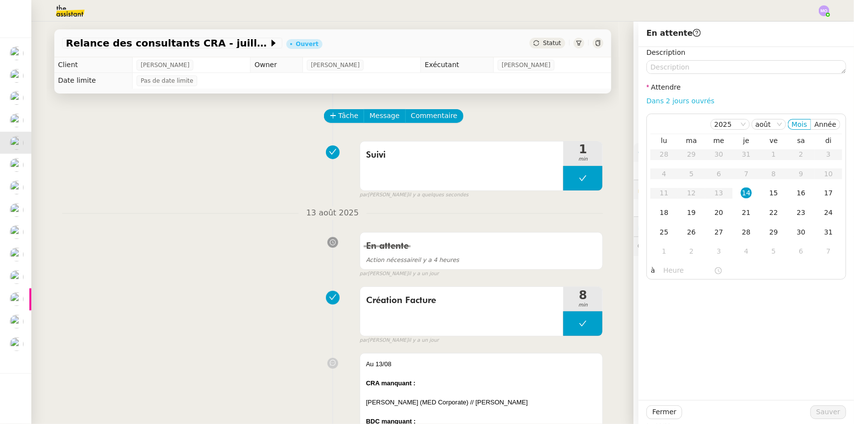
click at [655, 99] on link "Dans 2 jours ouvrés" at bounding box center [680, 101] width 68 height 8
type input "07:00"
click at [819, 411] on span "Sauver" at bounding box center [828, 411] width 24 height 11
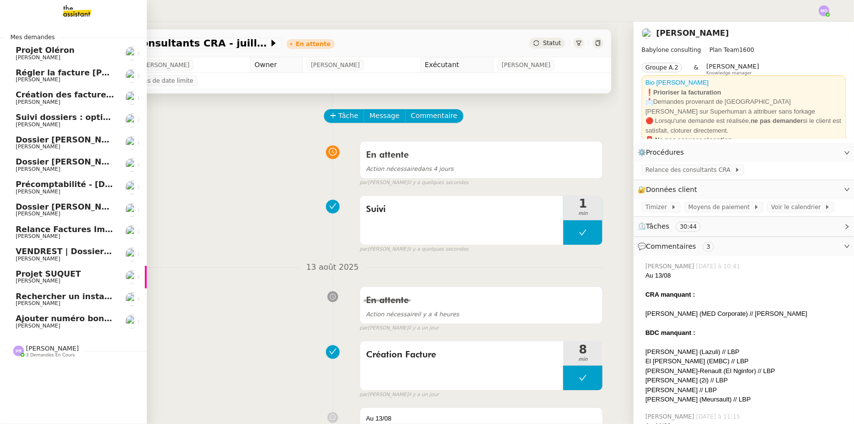
click at [61, 319] on span "Ajouter numéro bon de commande" at bounding box center [92, 318] width 153 height 9
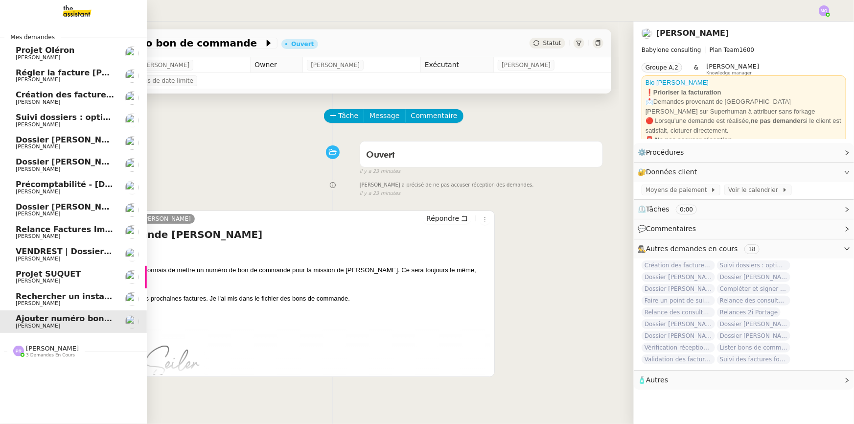
click at [85, 75] on span "Régler la facture [PERSON_NAME]" at bounding box center [91, 72] width 150 height 9
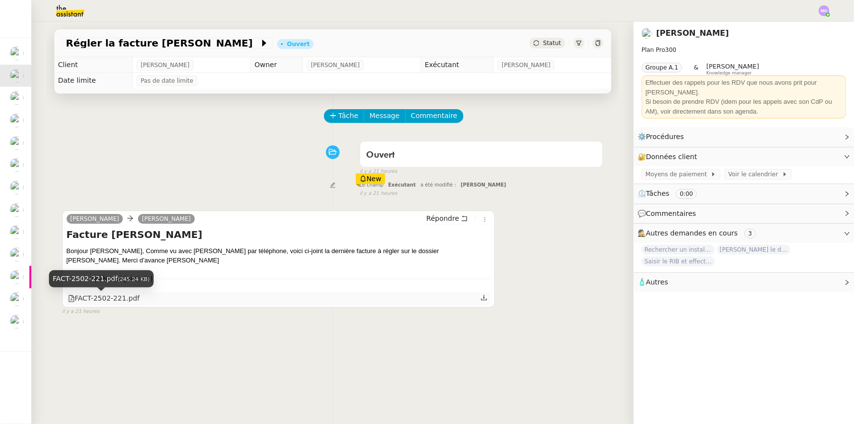
click at [112, 301] on div "FACT-2502-221.pdf" at bounding box center [104, 298] width 72 height 11
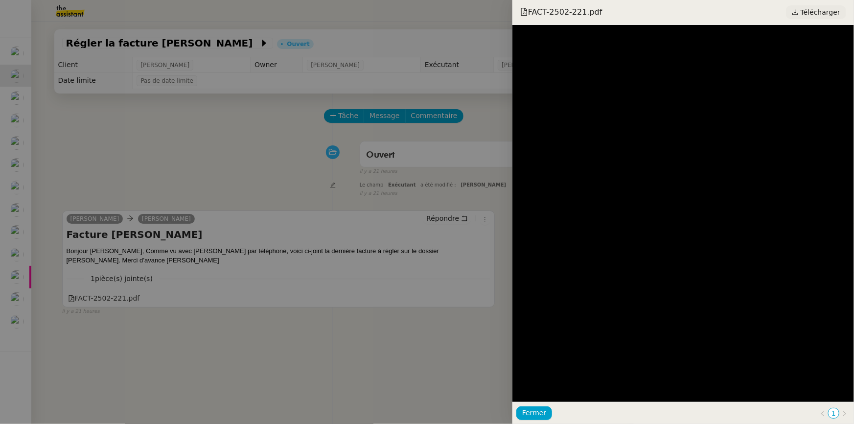
click at [813, 11] on span "Télécharger" at bounding box center [821, 12] width 40 height 13
click at [259, 185] on div at bounding box center [427, 212] width 854 height 424
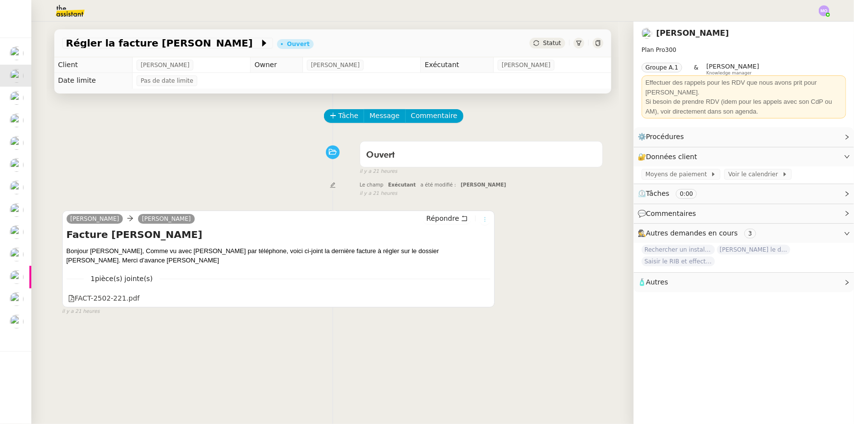
click at [483, 222] on icon at bounding box center [485, 219] width 11 height 6
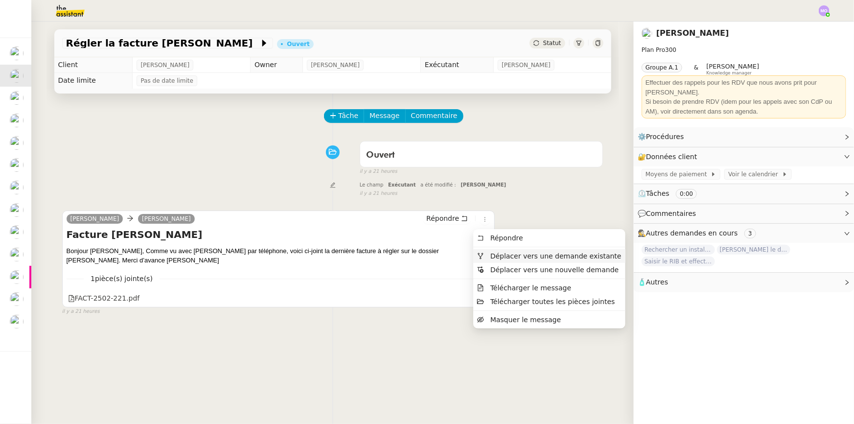
click at [517, 252] on span "Déplacer vers une demande existante" at bounding box center [555, 256] width 131 height 8
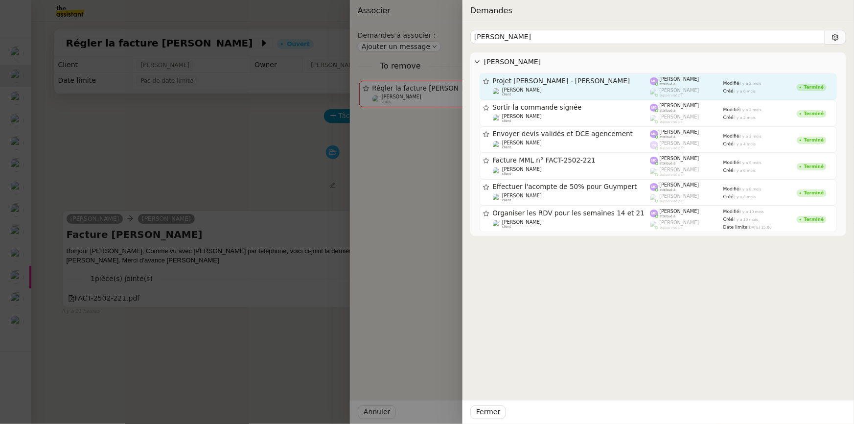
type input "gumpert"
click at [547, 84] on div "Projet [PERSON_NAME] - [PERSON_NAME]" at bounding box center [572, 81] width 158 height 8
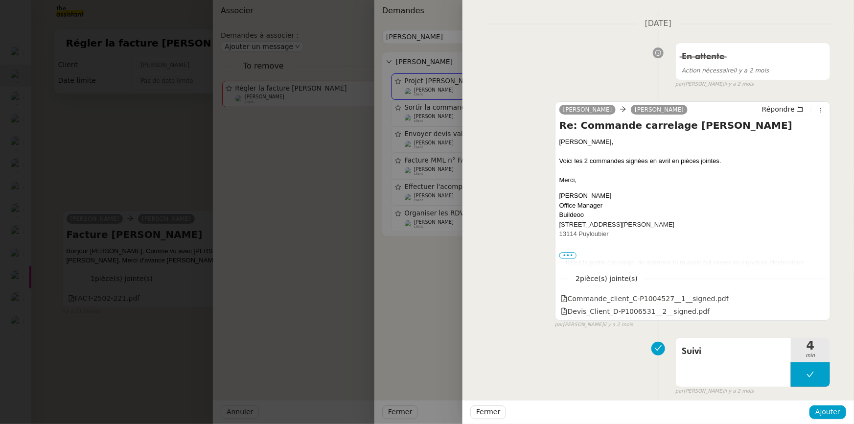
scroll to position [222, 0]
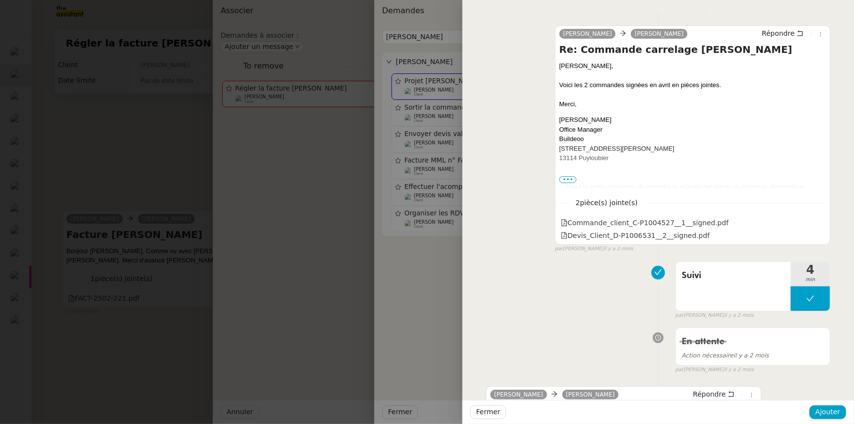
click at [434, 272] on div at bounding box center [427, 212] width 854 height 424
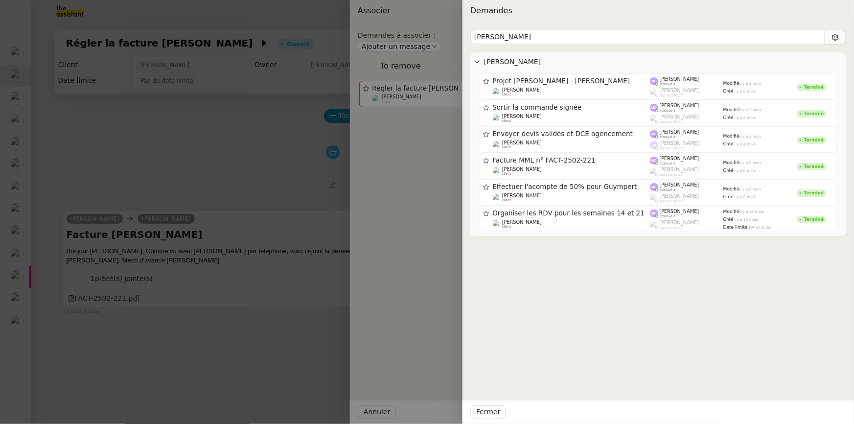
click at [282, 166] on div at bounding box center [427, 212] width 854 height 424
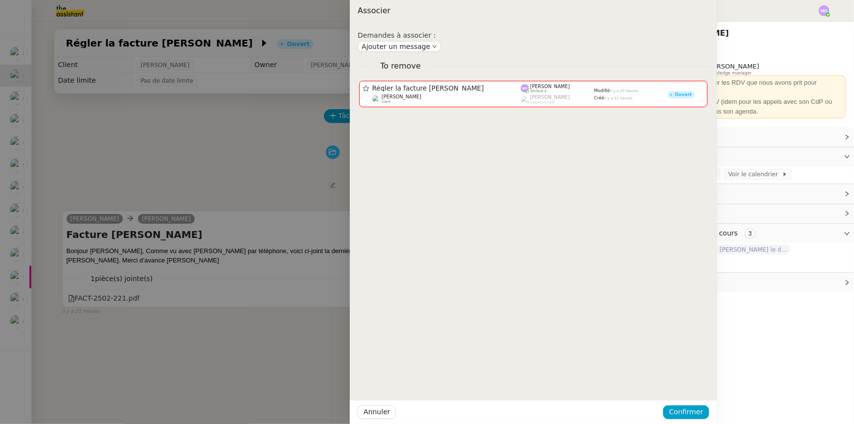
click at [281, 166] on div at bounding box center [427, 212] width 854 height 424
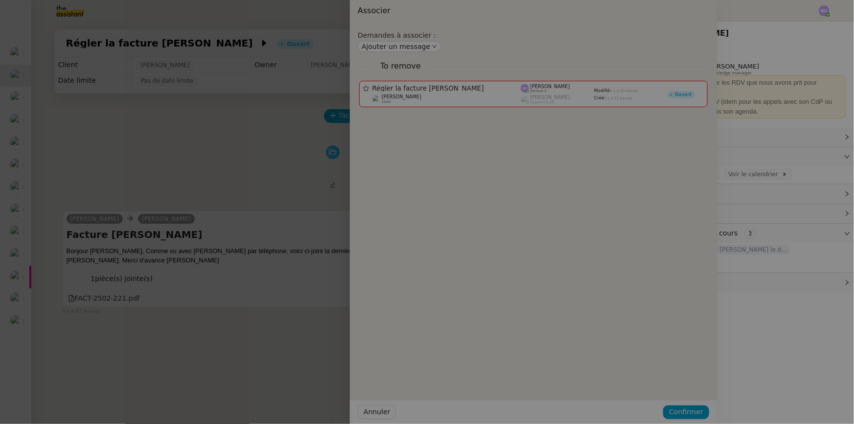
click at [281, 166] on div at bounding box center [290, 212] width 854 height 424
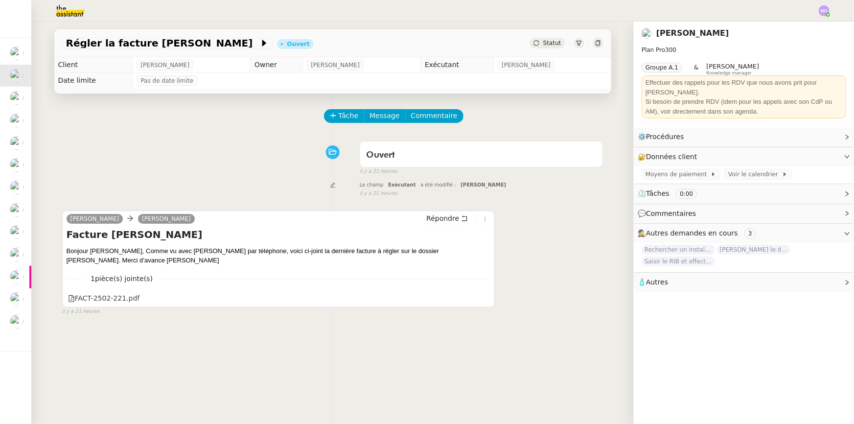
drag, startPoint x: 281, startPoint y: 166, endPoint x: 275, endPoint y: 167, distance: 6.4
click at [280, 166] on div at bounding box center [427, 212] width 854 height 424
click at [339, 118] on span "Tâche" at bounding box center [349, 115] width 20 height 11
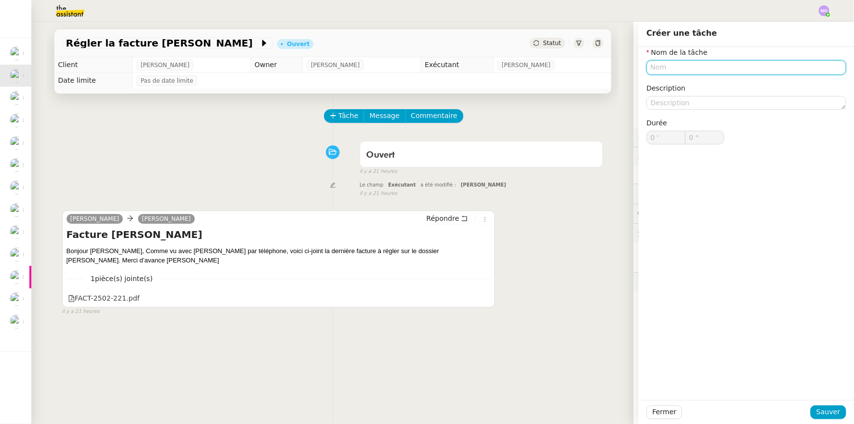
type input "T"
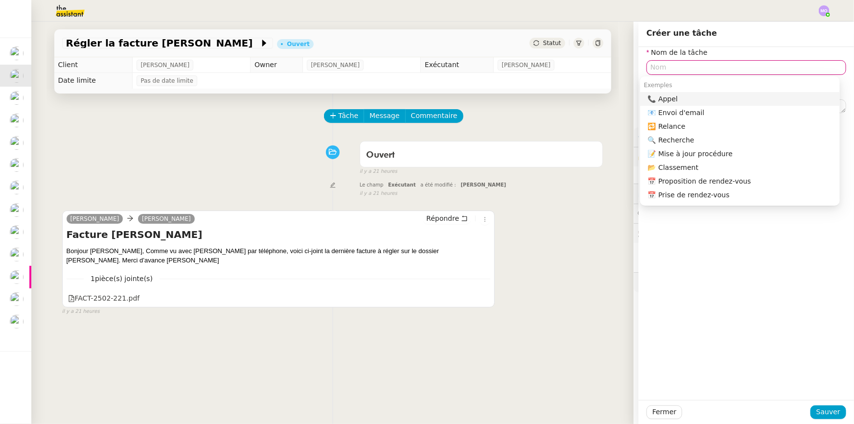
drag, startPoint x: 169, startPoint y: 201, endPoint x: 148, endPoint y: 187, distance: 25.3
click at [168, 200] on div "Tâche Message Commentaire Veuillez patienter une erreur s'est produite 👌👌👌 mess…" at bounding box center [332, 305] width 573 height 424
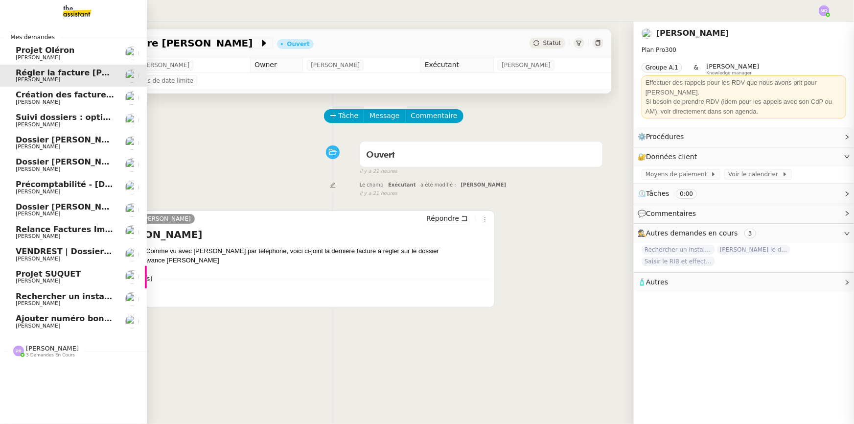
click at [56, 97] on span "Création des factures client - juillet 2025" at bounding box center [106, 94] width 181 height 9
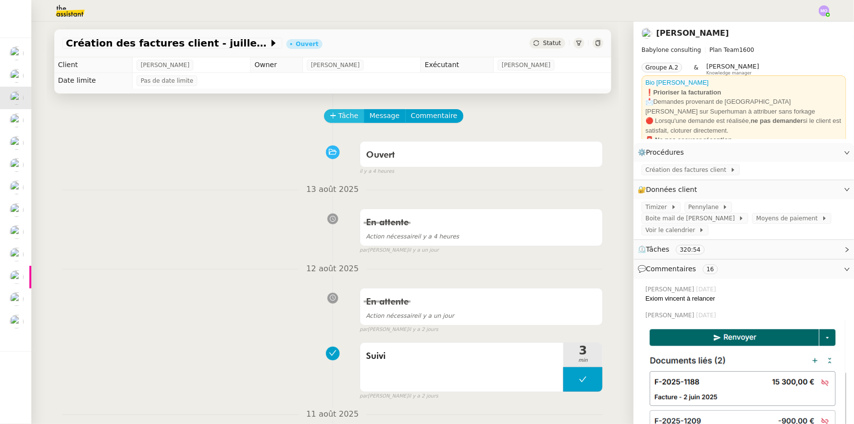
click at [343, 120] on span "Tâche" at bounding box center [349, 115] width 20 height 11
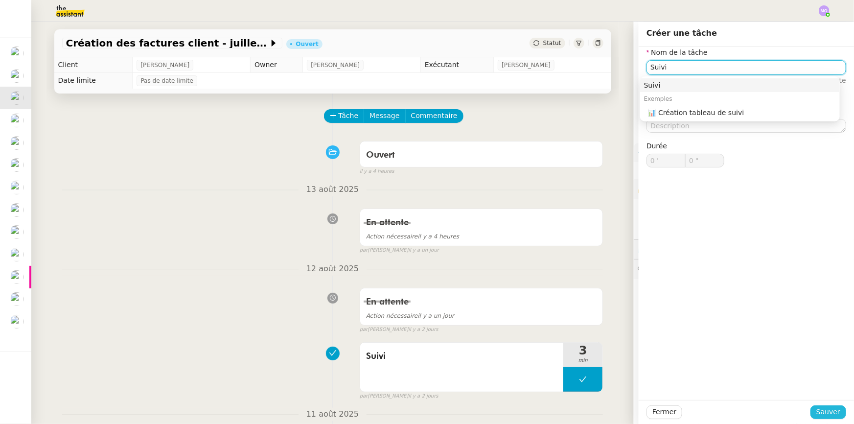
type input "Suivi"
click at [822, 407] on span "Sauver" at bounding box center [828, 411] width 24 height 11
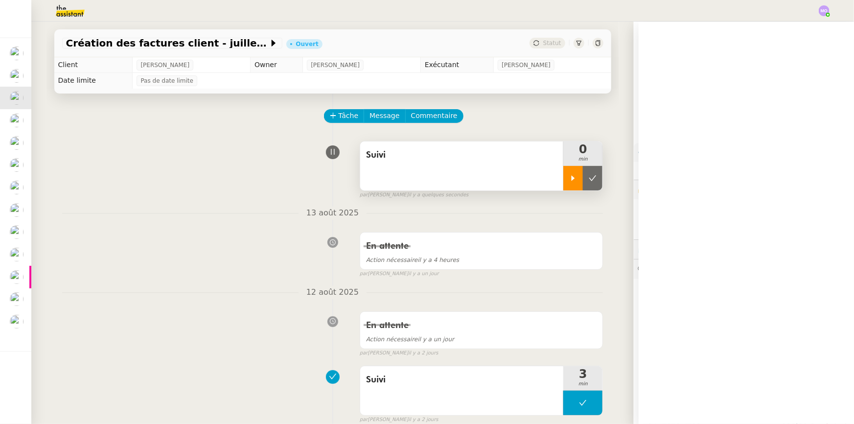
click at [572, 179] on icon at bounding box center [573, 177] width 3 height 5
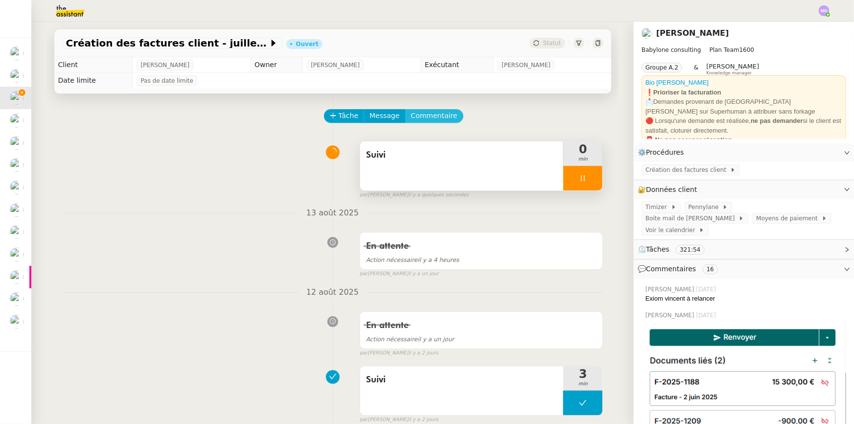
click at [431, 115] on span "Commentaire" at bounding box center [434, 115] width 46 height 11
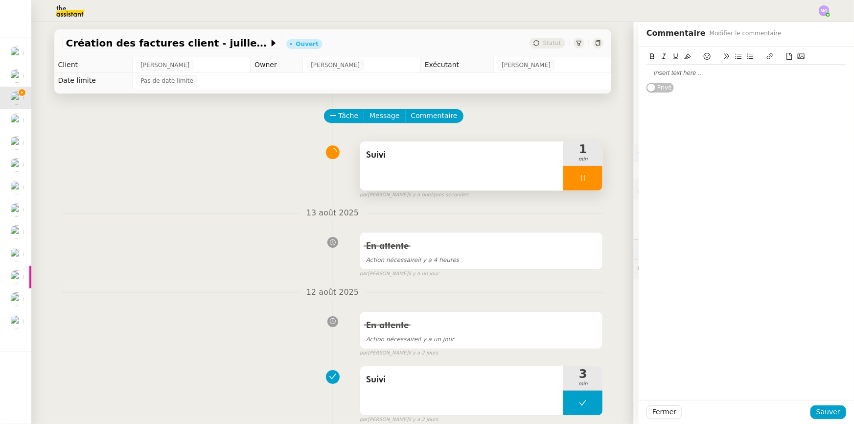
click at [680, 69] on div at bounding box center [746, 73] width 200 height 9
click at [816, 411] on span "Sauver" at bounding box center [828, 411] width 24 height 11
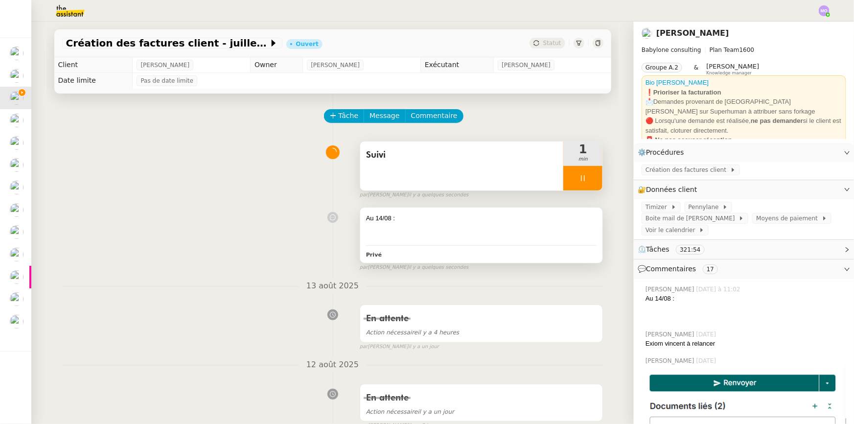
click at [433, 233] on div at bounding box center [481, 237] width 231 height 10
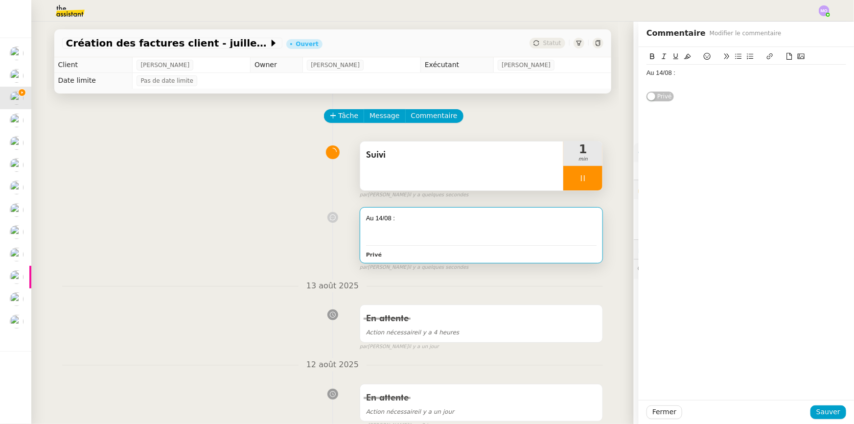
click at [210, 185] on div "Suivi 1 min false par Marie O. il y a quelques secondes" at bounding box center [332, 168] width 541 height 63
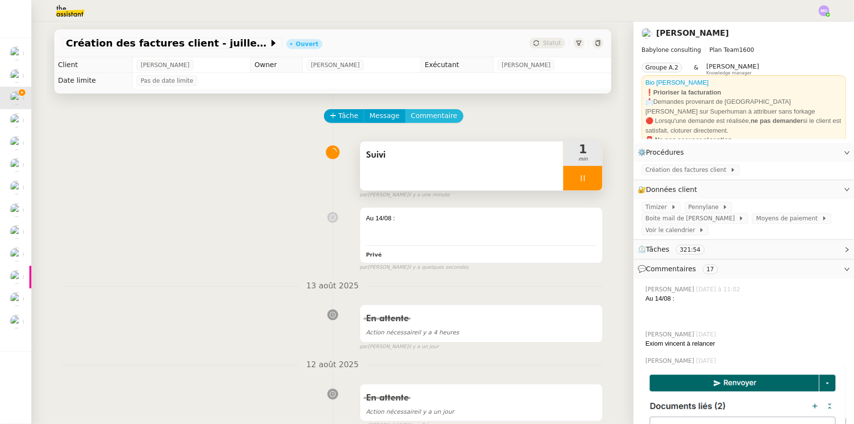
click at [430, 117] on span "Commentaire" at bounding box center [434, 115] width 46 height 11
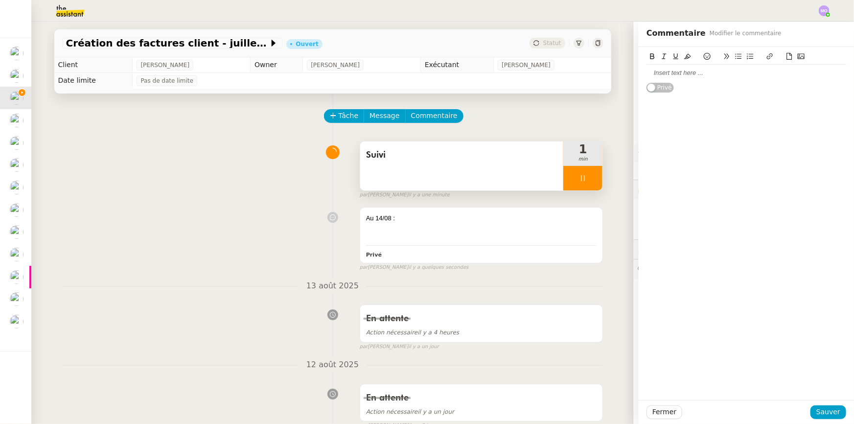
click at [677, 78] on div at bounding box center [746, 73] width 200 height 17
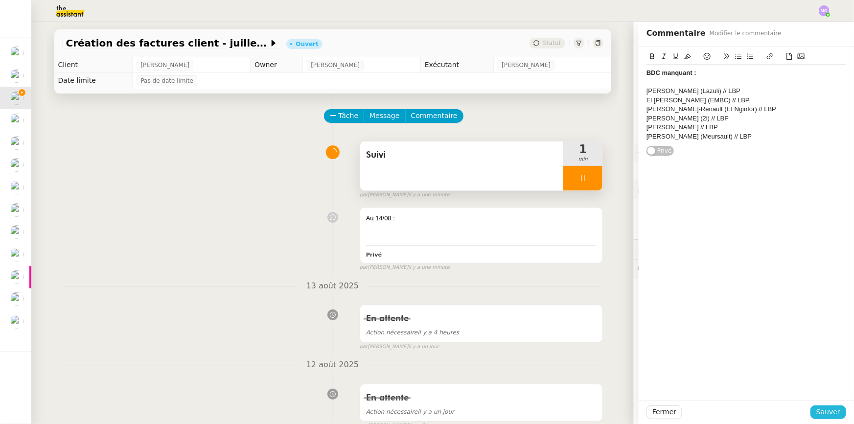
click at [823, 413] on span "Sauver" at bounding box center [828, 411] width 24 height 11
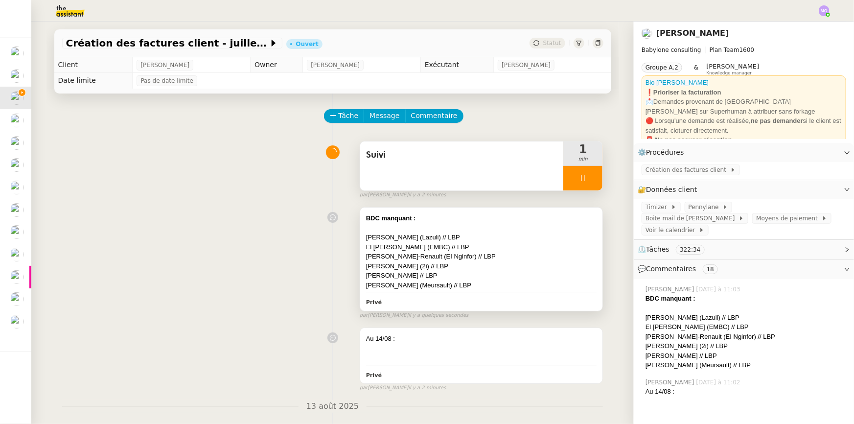
click at [479, 257] on div "[PERSON_NAME]-Renault (EI Nginfor) // LBP" at bounding box center [481, 257] width 231 height 10
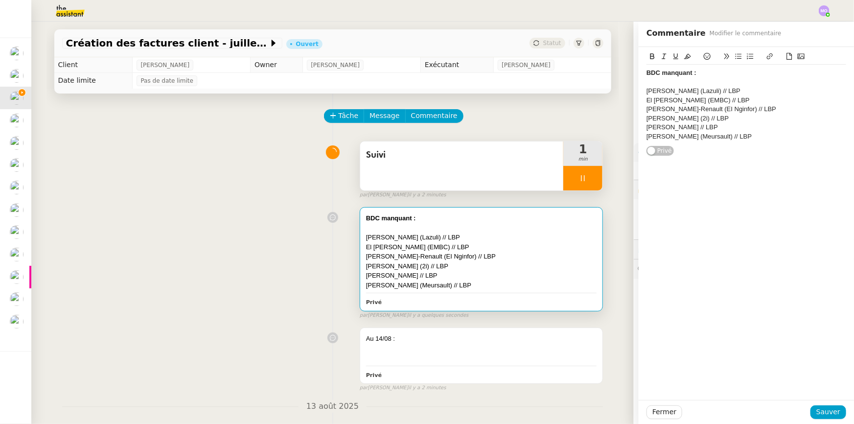
click at [757, 137] on div "[PERSON_NAME] (Meursault) // LBP" at bounding box center [746, 136] width 200 height 9
click at [667, 154] on div "CRA Manquant :" at bounding box center [746, 154] width 200 height 9
click at [646, 57] on button at bounding box center [652, 56] width 12 height 11
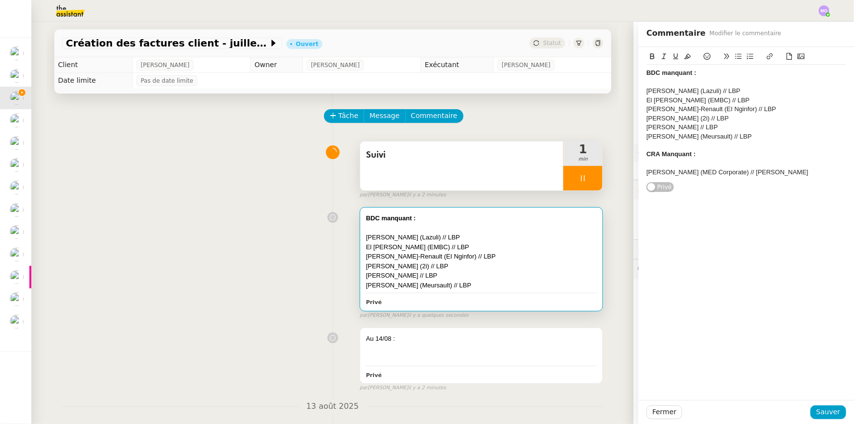
click at [712, 248] on div "BDC manquant : Paul Hogie (Lazuli) // LBP El Mahdi Berrada (EMBC) // LBP Nicola…" at bounding box center [746, 223] width 215 height 353
click at [817, 410] on span "Sauver" at bounding box center [828, 411] width 24 height 11
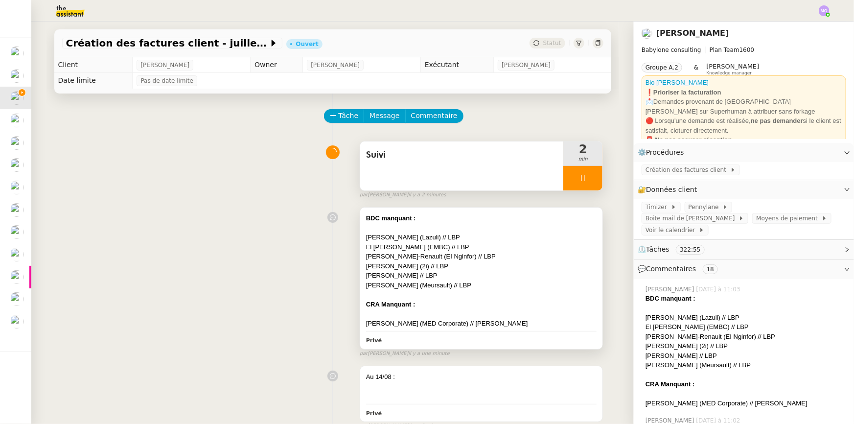
click at [464, 254] on div "[PERSON_NAME]-Renault (EI Nginfor) // LBP" at bounding box center [481, 257] width 231 height 10
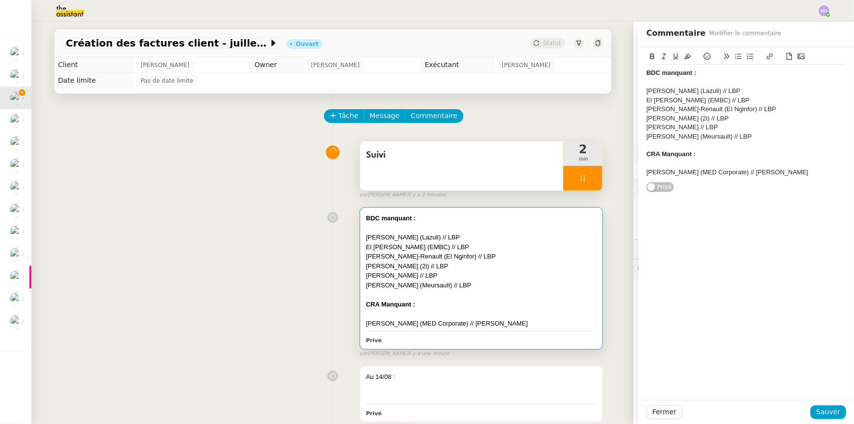
click at [798, 175] on div "[PERSON_NAME] (MED Corporate) // [PERSON_NAME]" at bounding box center [746, 172] width 200 height 9
click at [666, 188] on div "Facture en brouillon :" at bounding box center [746, 190] width 200 height 9
drag, startPoint x: 666, startPoint y: 188, endPoint x: 657, endPoint y: 136, distance: 53.1
click at [666, 188] on div "Facture en brouillon :" at bounding box center [746, 190] width 200 height 9
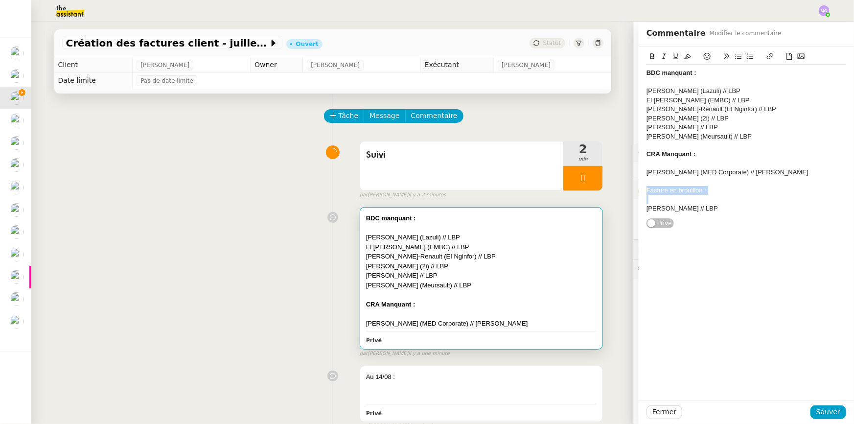
click at [650, 56] on button at bounding box center [652, 56] width 12 height 11
click at [753, 221] on div "BDC manquant : Paul Hogie (Lazuli) // LBP El Mahdi Berrada (EMBC) // LBP Nicola…" at bounding box center [746, 138] width 200 height 182
click at [826, 415] on span "Sauver" at bounding box center [828, 411] width 24 height 11
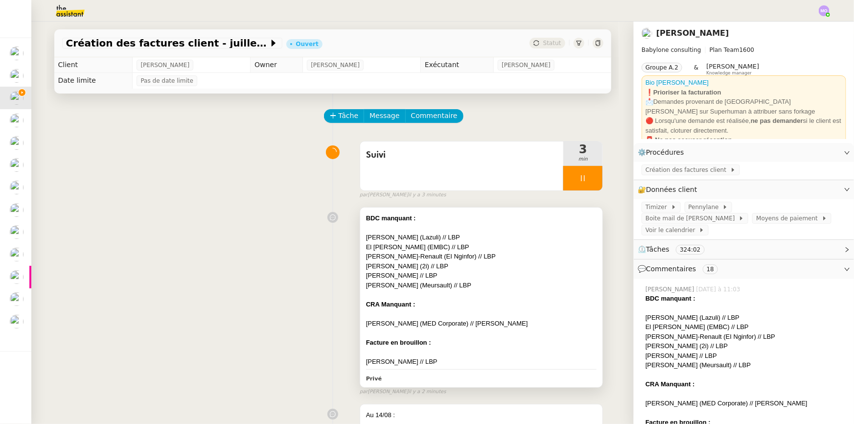
click at [432, 231] on div at bounding box center [481, 228] width 231 height 10
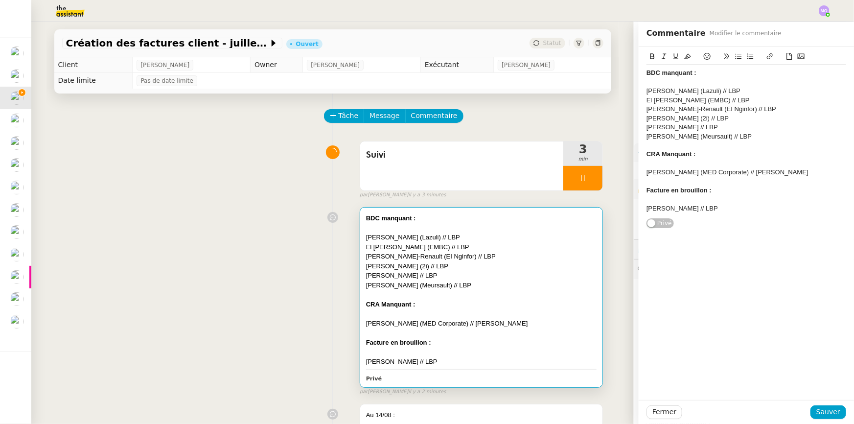
click at [773, 110] on div "Nicolas Guillet-Renault (EI Nginfor) // LBP" at bounding box center [746, 109] width 200 height 9
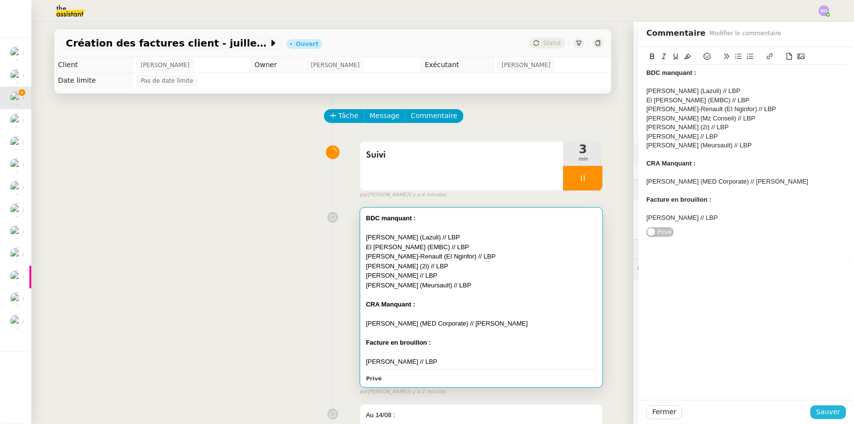
click at [817, 414] on span "Sauver" at bounding box center [828, 411] width 24 height 11
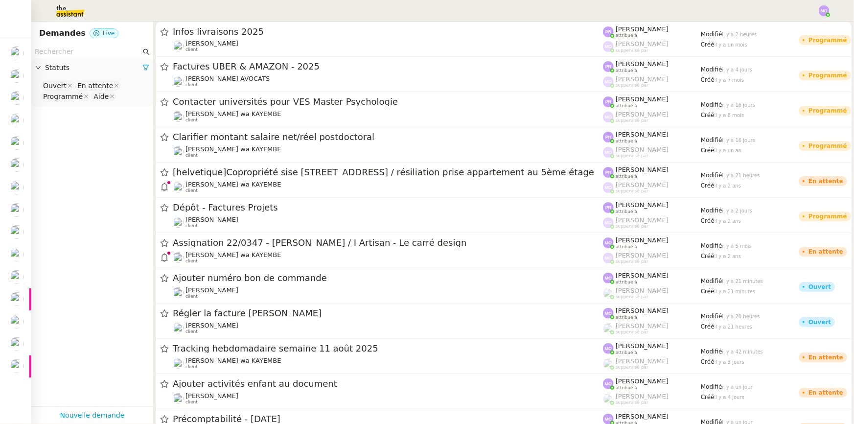
click at [50, 48] on input "text" at bounding box center [88, 51] width 106 height 11
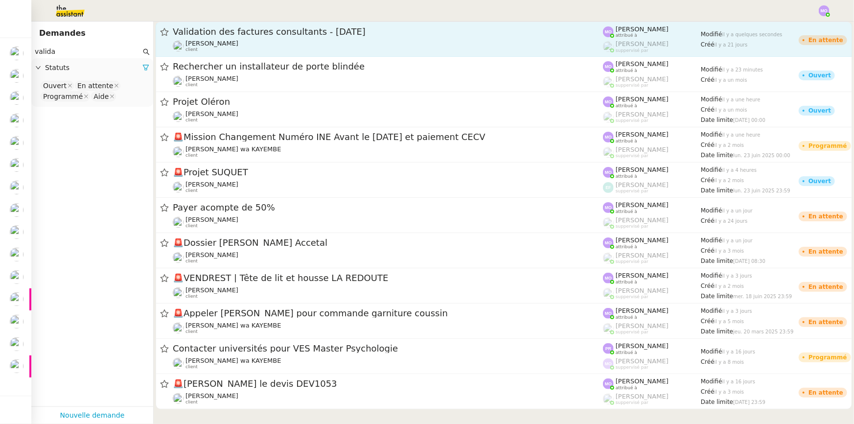
type input "valida"
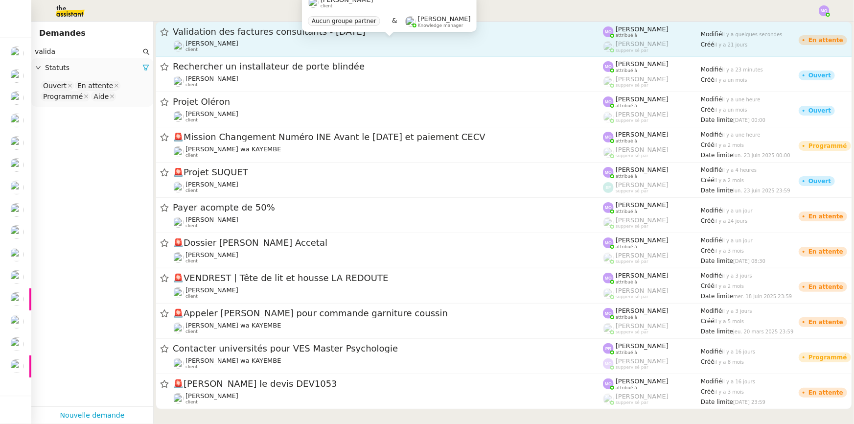
click at [319, 38] on div "Florent Seiler client Aucun groupe partner & Romane Vachon Knowledge manager" at bounding box center [389, 17] width 175 height 46
click at [330, 49] on div "Florent Seiler client" at bounding box center [388, 46] width 430 height 13
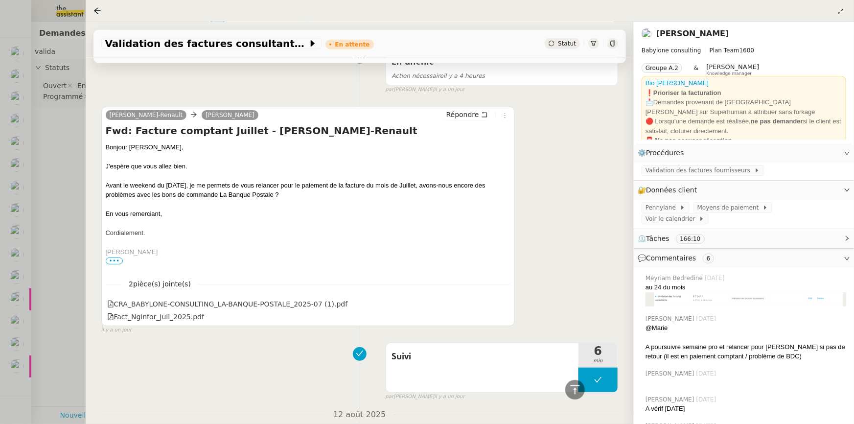
scroll to position [578, 0]
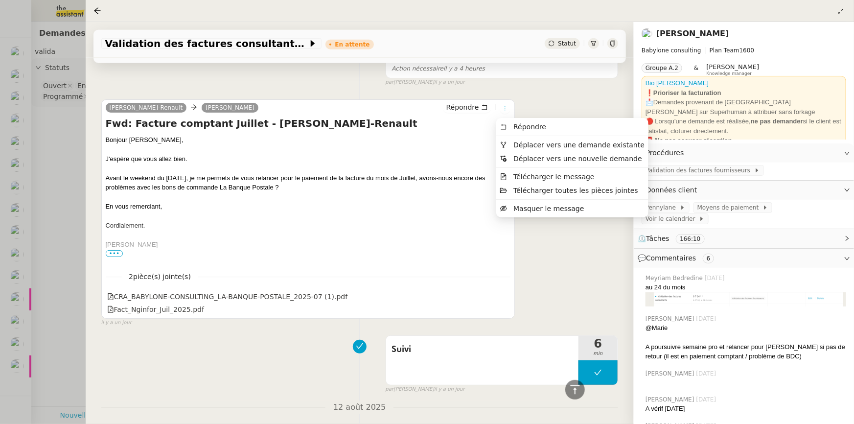
click at [504, 108] on icon at bounding box center [505, 108] width 6 height 6
click at [536, 146] on span "Déplacer vers une demande existante" at bounding box center [578, 145] width 131 height 8
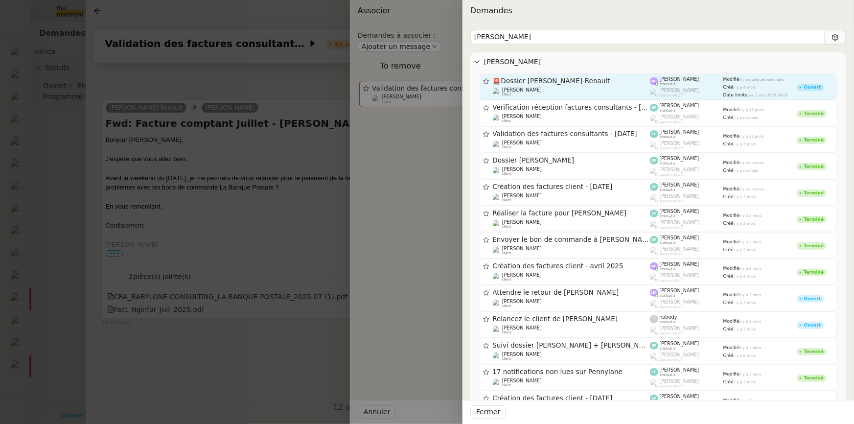
type input "nicola"
click at [553, 87] on div "Florent Seiler client" at bounding box center [572, 92] width 158 height 10
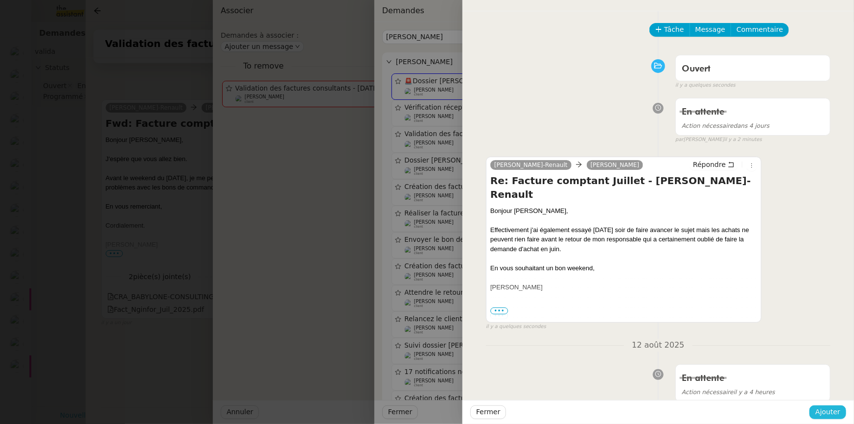
click at [831, 411] on span "Ajouter" at bounding box center [827, 411] width 25 height 11
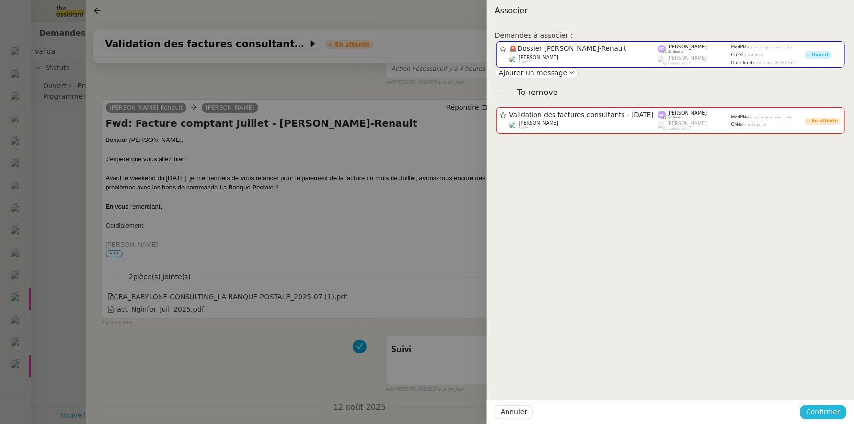
click at [831, 411] on span "Confirmer" at bounding box center [823, 411] width 34 height 11
click at [828, 390] on span "Ajouter" at bounding box center [824, 386] width 25 height 10
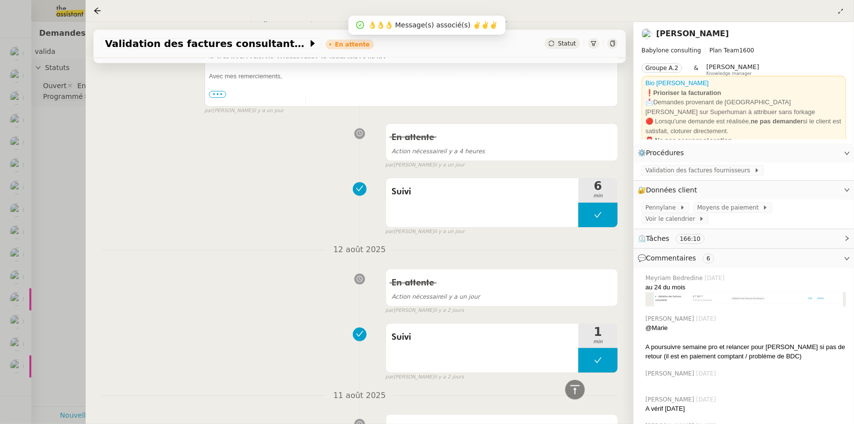
scroll to position [380, 0]
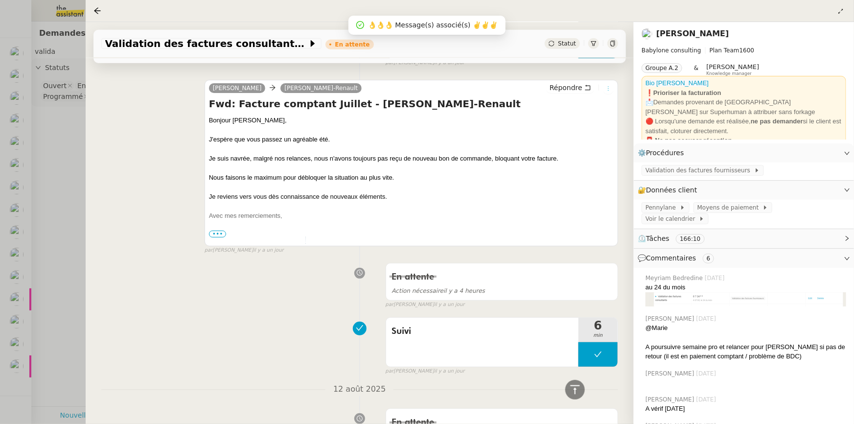
click at [608, 92] on icon at bounding box center [608, 89] width 11 height 6
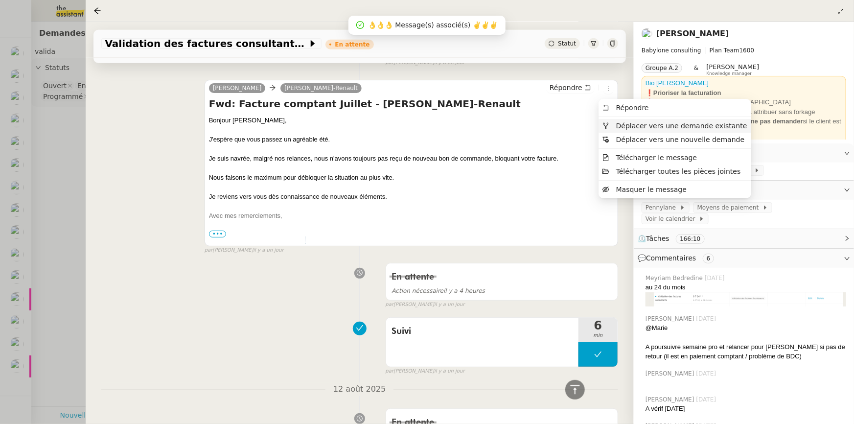
click at [643, 127] on span "Déplacer vers une demande existante" at bounding box center [681, 126] width 131 height 8
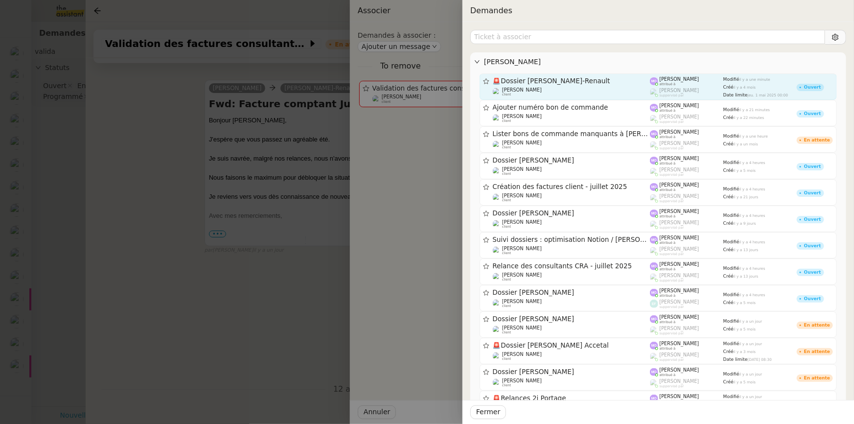
click at [579, 79] on span "🚨 Dossier Nicolas Guillet-Renault" at bounding box center [572, 81] width 158 height 7
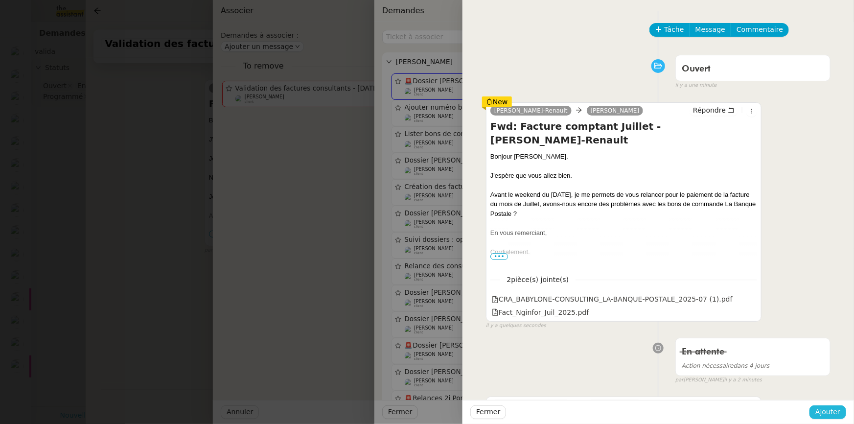
click at [827, 410] on span "Ajouter" at bounding box center [827, 411] width 25 height 11
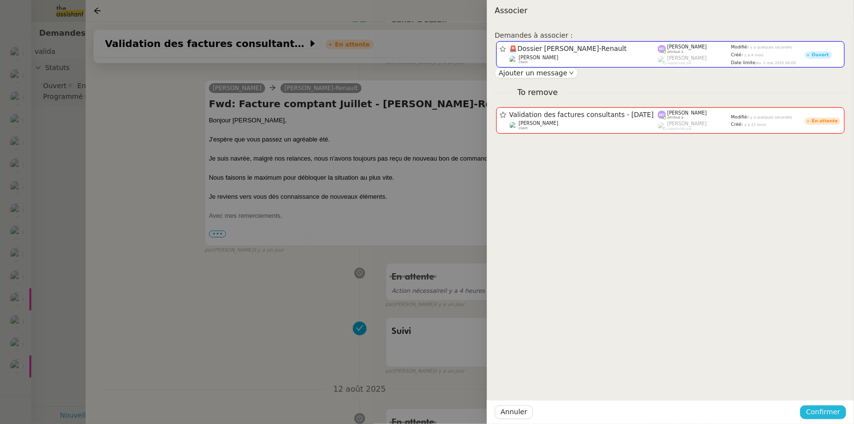
click at [827, 410] on span "Confirmer" at bounding box center [823, 411] width 34 height 11
click at [828, 388] on span "Ajouter" at bounding box center [824, 386] width 25 height 10
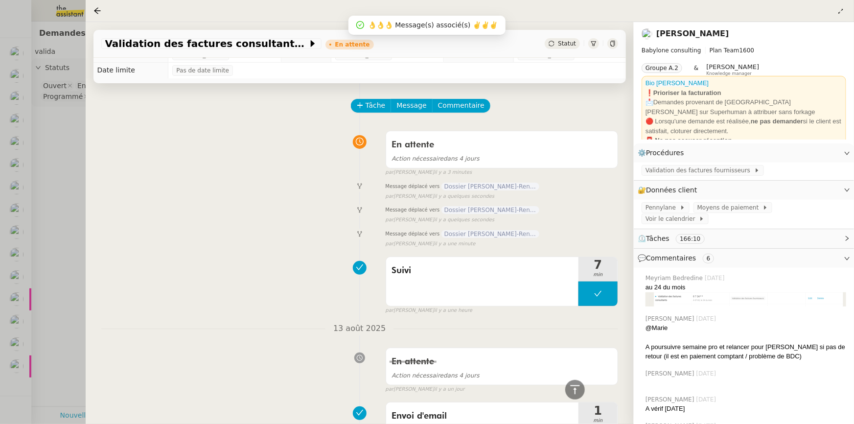
scroll to position [0, 0]
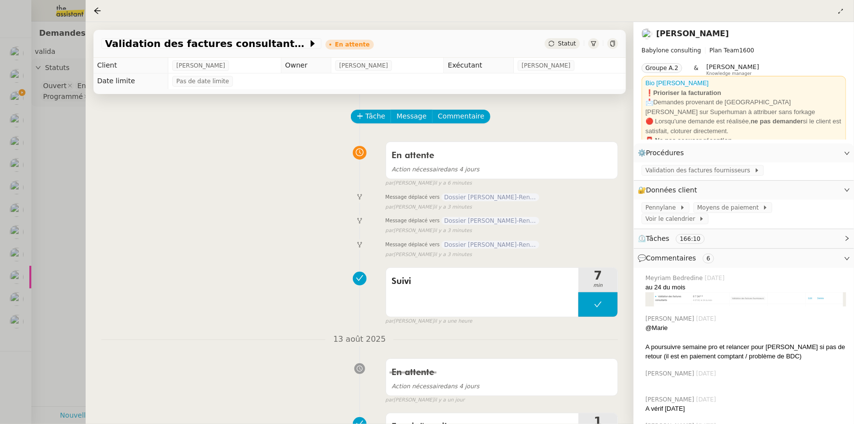
click at [65, 147] on div at bounding box center [427, 212] width 854 height 424
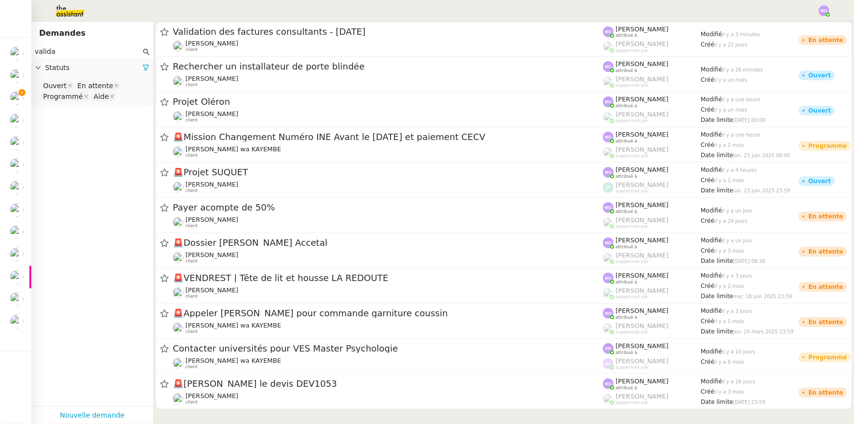
click at [72, 57] on input "valida" at bounding box center [88, 51] width 106 height 11
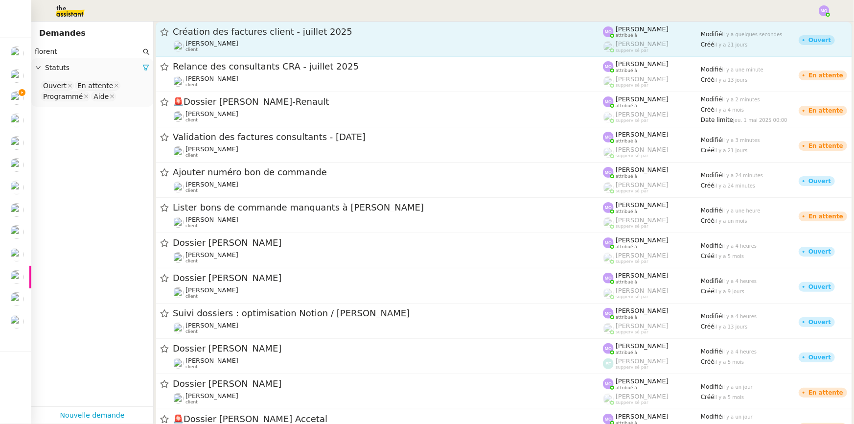
type input "florent"
click at [313, 35] on span "Création des factures client - juillet 2025" at bounding box center [388, 31] width 430 height 9
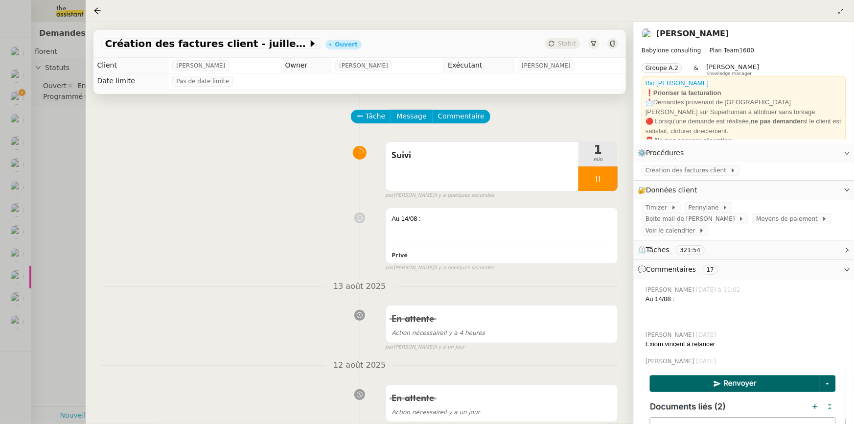
click at [20, 133] on div at bounding box center [427, 212] width 854 height 424
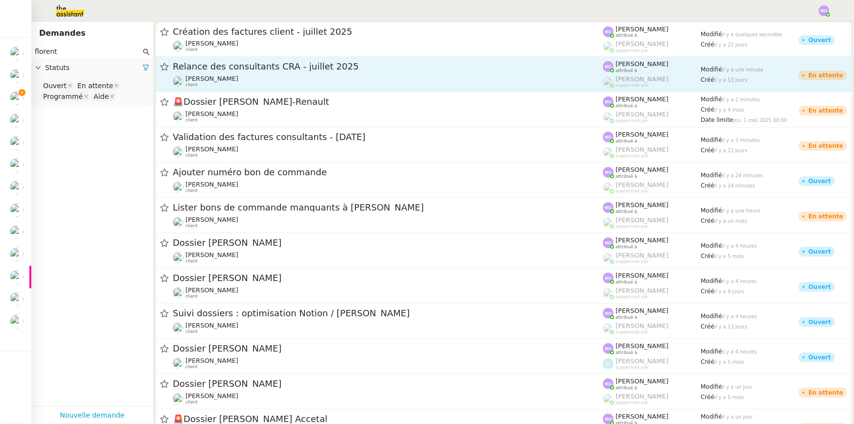
click at [281, 73] on div "Relance des consultants CRA - juillet 2025 Florent Seiler client" at bounding box center [388, 74] width 430 height 27
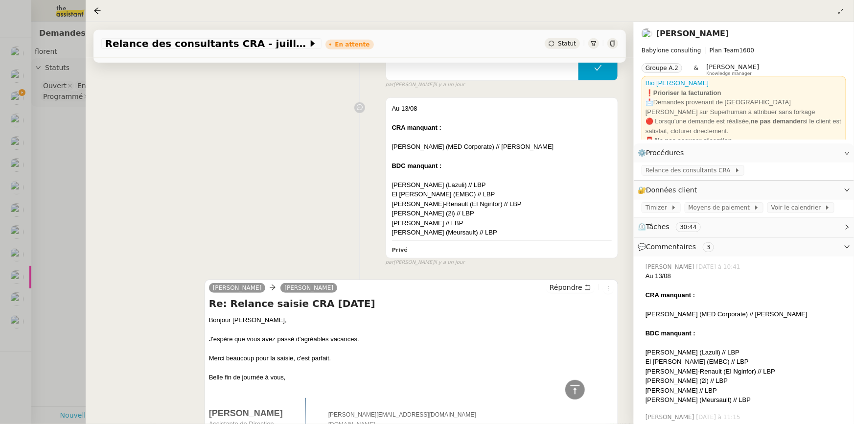
scroll to position [311, 0]
drag, startPoint x: 506, startPoint y: 233, endPoint x: 390, endPoint y: 107, distance: 171.4
click at [392, 107] on div "Au 13/08 CRA manquant : Mohamed Rochdi Touzani (MED Corporate) // Ezyness BDC m…" at bounding box center [502, 170] width 220 height 134
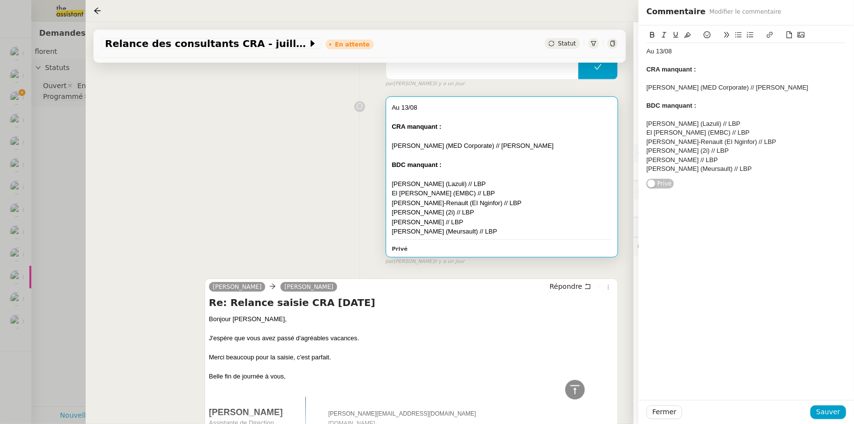
drag, startPoint x: 400, startPoint y: 107, endPoint x: 768, endPoint y: 161, distance: 372.1
click at [768, 161] on div "[PERSON_NAME] // LBP" at bounding box center [746, 160] width 200 height 9
drag, startPoint x: 755, startPoint y: 171, endPoint x: 646, endPoint y: 107, distance: 126.4
click at [646, 107] on div "Au 13/08 CRA manquant : Mohamed Rochdi Touzani (MED Corporate) // Ezyness BDC m…" at bounding box center [746, 110] width 200 height 134
copy div "BDC manquant : Paul Hogie (Lazuli) // LBP El Mahdi Berrada (EMBC) // LBP Nicola…"
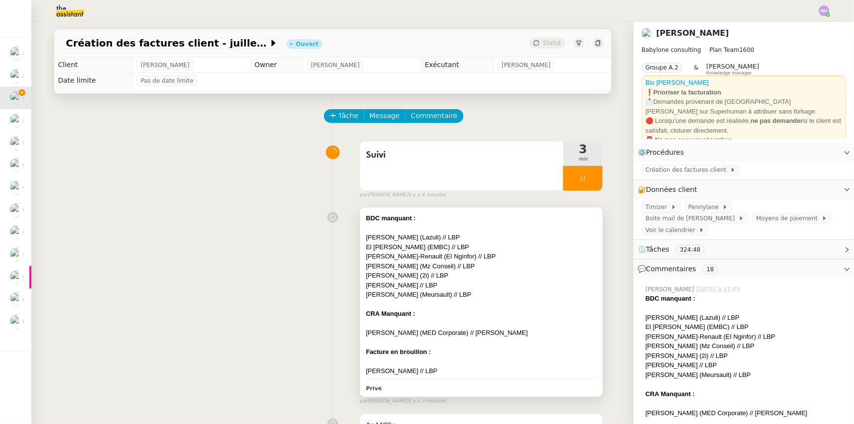
click at [462, 233] on div "[PERSON_NAME] (Lazuli) // LBP" at bounding box center [481, 237] width 231 height 10
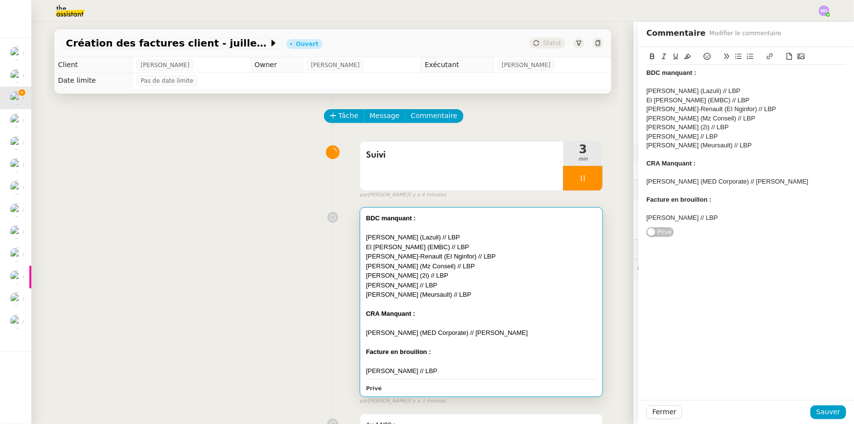
click at [490, 273] on div "[PERSON_NAME] (2i) // LBP" at bounding box center [481, 276] width 231 height 10
click at [738, 131] on div "[PERSON_NAME] (2i) // LBP" at bounding box center [746, 127] width 200 height 9
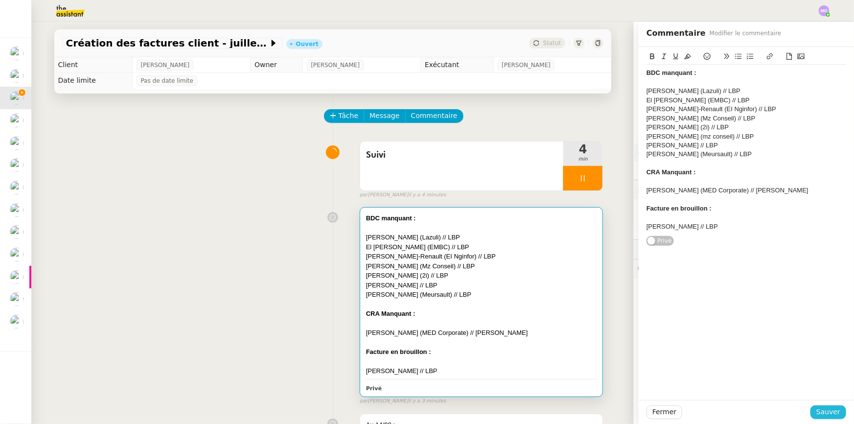
click at [820, 407] on span "Sauver" at bounding box center [828, 411] width 24 height 11
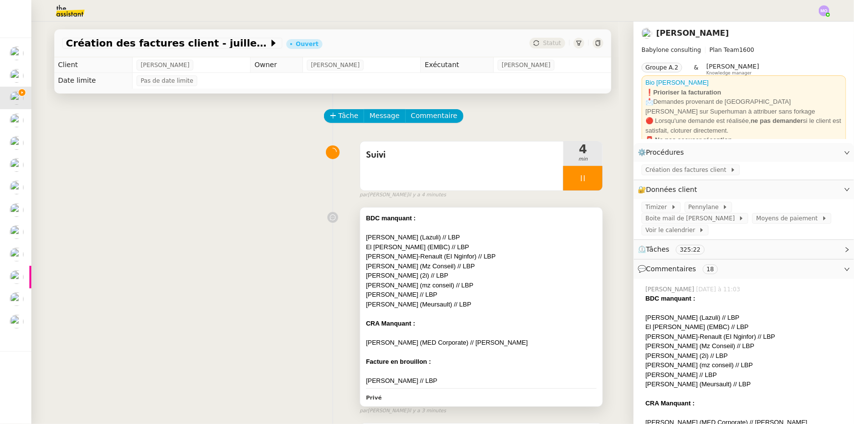
click at [475, 267] on div "[PERSON_NAME] (Mz Conseil) // LBP" at bounding box center [481, 266] width 231 height 10
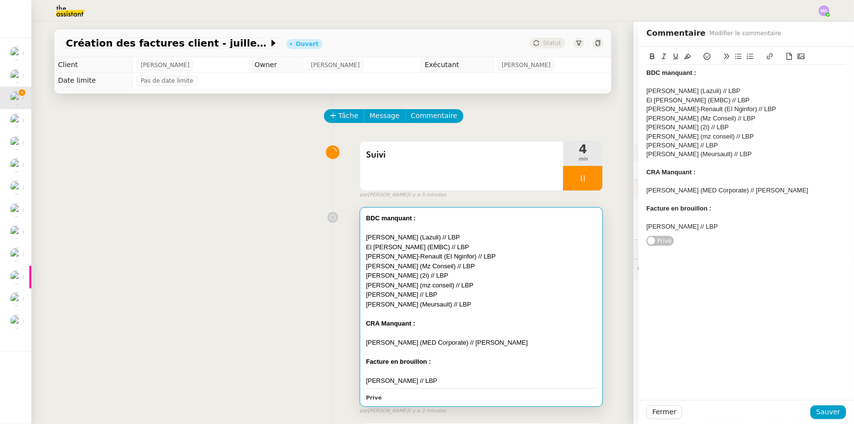
click at [756, 152] on div "[PERSON_NAME] (Meursault) // LBP" at bounding box center [746, 154] width 200 height 9
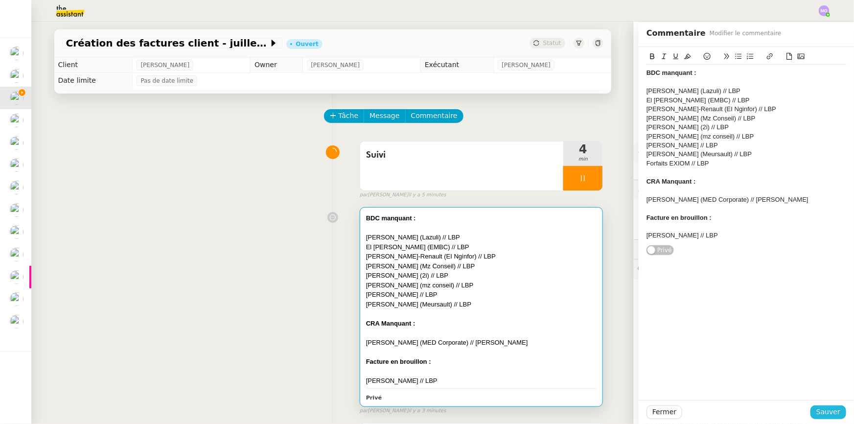
click at [832, 408] on span "Sauver" at bounding box center [828, 411] width 24 height 11
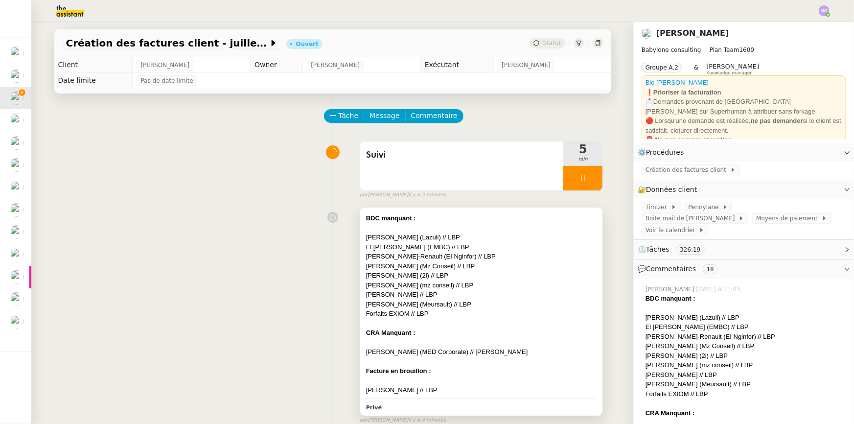
click at [499, 273] on div "[PERSON_NAME] (2i) // LBP" at bounding box center [481, 276] width 231 height 10
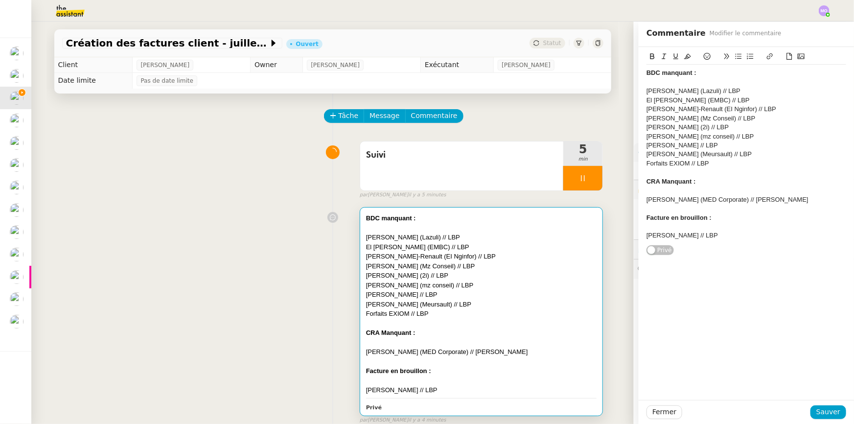
click at [734, 168] on div at bounding box center [746, 172] width 200 height 9
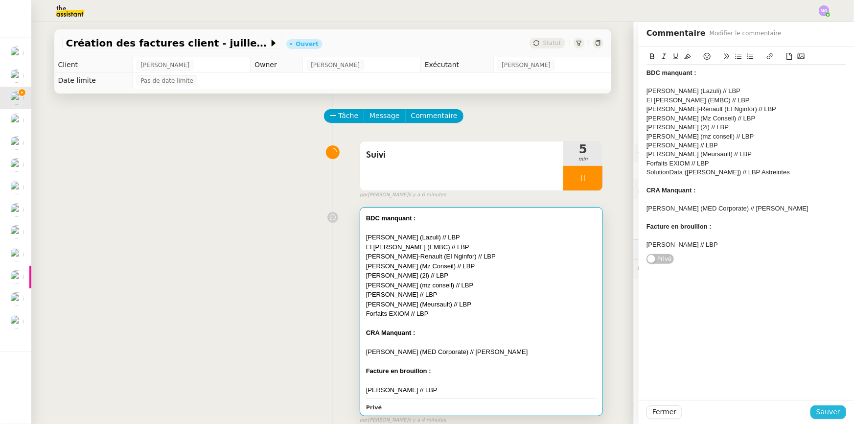
click at [824, 416] on span "Sauver" at bounding box center [828, 411] width 24 height 11
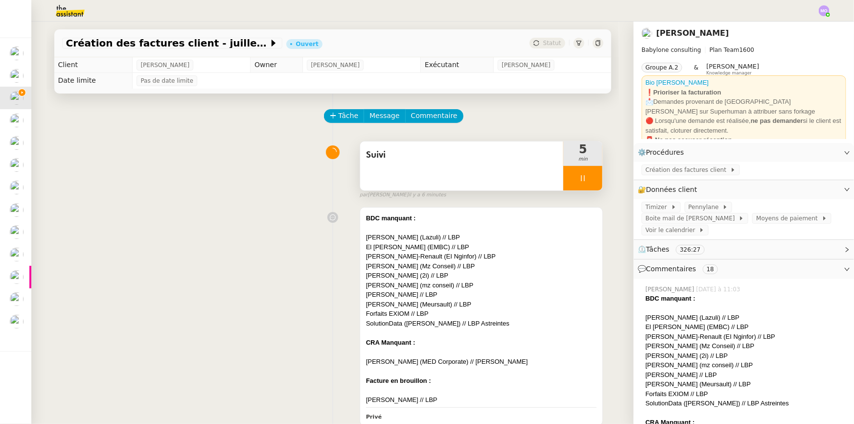
click at [587, 185] on div at bounding box center [582, 178] width 39 height 24
click at [587, 185] on button at bounding box center [593, 178] width 20 height 24
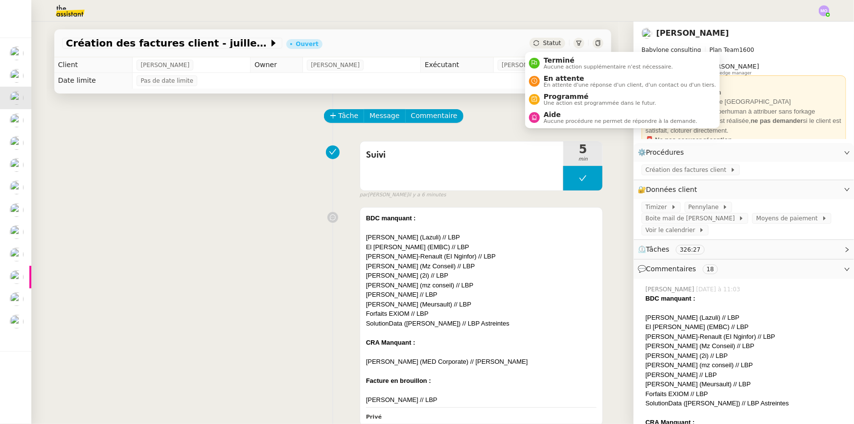
click at [553, 47] on div "Statut" at bounding box center [546, 43] width 35 height 11
click at [560, 77] on span "En attente" at bounding box center [630, 78] width 172 height 8
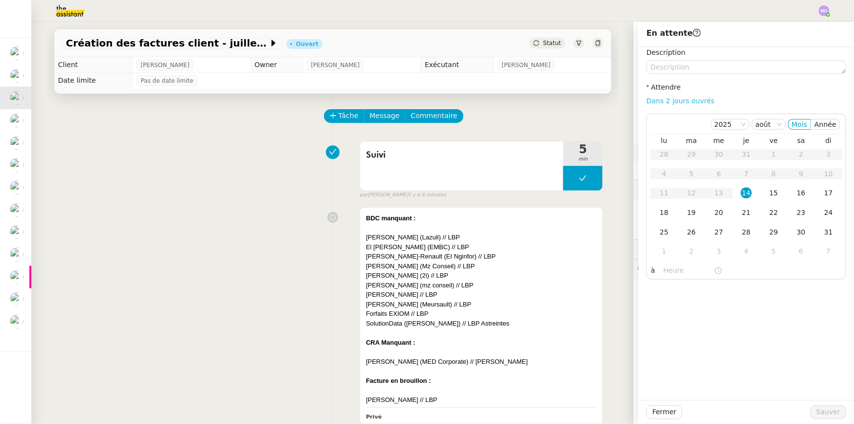
click at [659, 99] on link "Dans 2 jours ouvrés" at bounding box center [680, 101] width 68 height 8
type input "07:00"
click at [563, 187] on button at bounding box center [582, 178] width 39 height 24
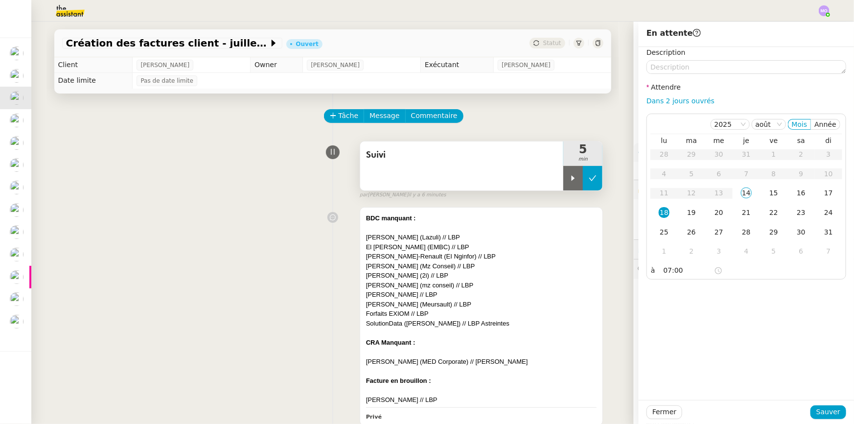
click at [563, 187] on div at bounding box center [573, 178] width 20 height 24
click at [581, 181] on div at bounding box center [582, 178] width 39 height 24
click at [589, 182] on icon at bounding box center [593, 178] width 8 height 8
click at [551, 40] on span "Statut" at bounding box center [552, 43] width 18 height 7
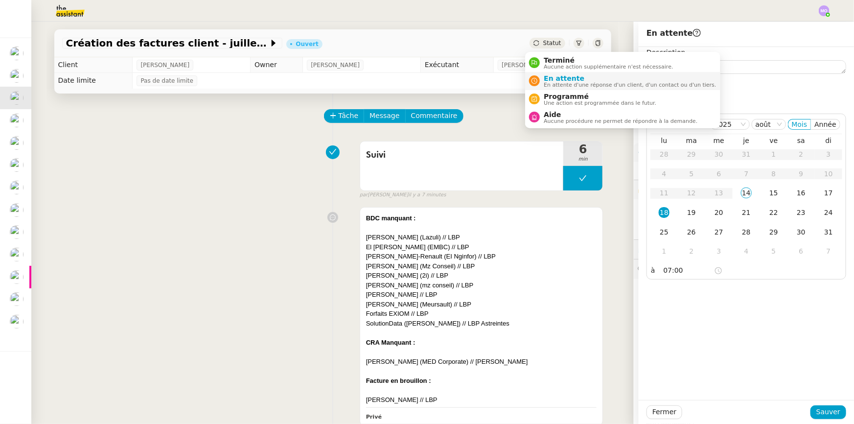
click at [564, 77] on span "En attente" at bounding box center [630, 78] width 172 height 8
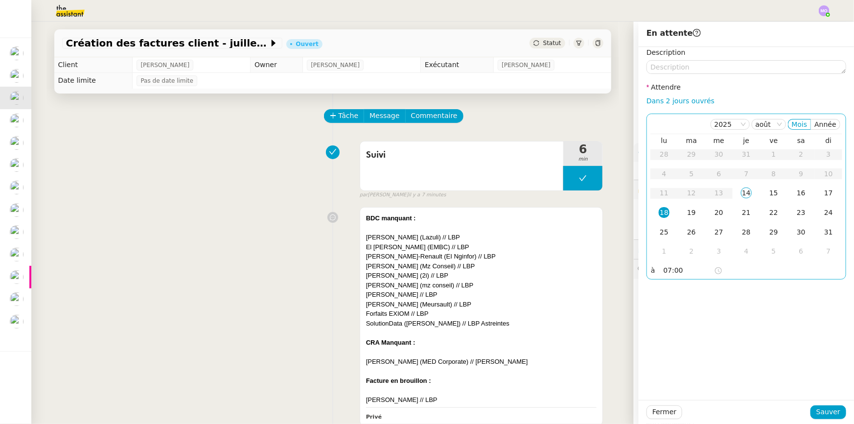
click at [660, 213] on div "18" at bounding box center [664, 212] width 11 height 11
click at [825, 415] on span "Sauver" at bounding box center [828, 411] width 24 height 11
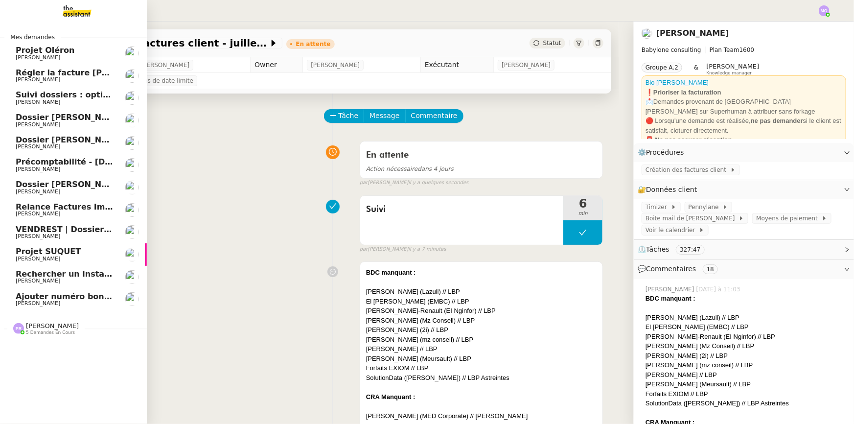
click at [70, 302] on span "[PERSON_NAME]" at bounding box center [65, 303] width 99 height 6
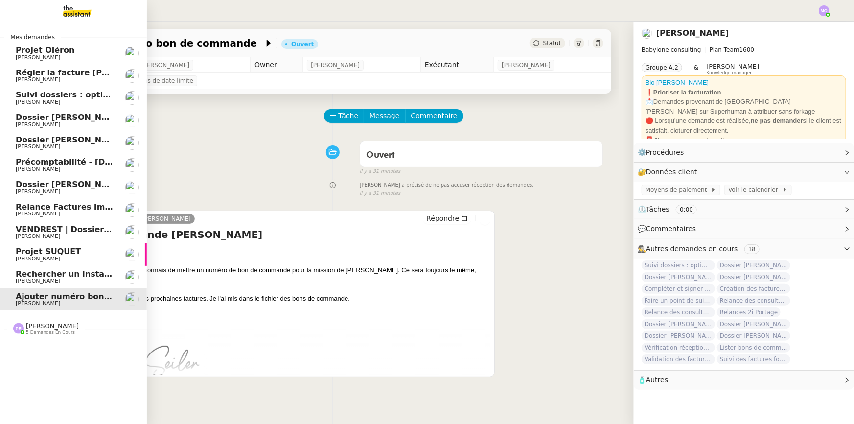
click at [60, 211] on span "[PERSON_NAME]" at bounding box center [65, 214] width 99 height 6
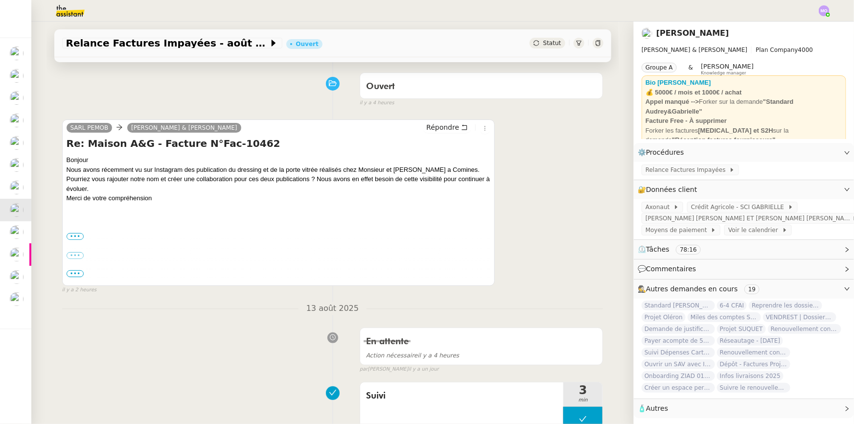
scroll to position [89, 0]
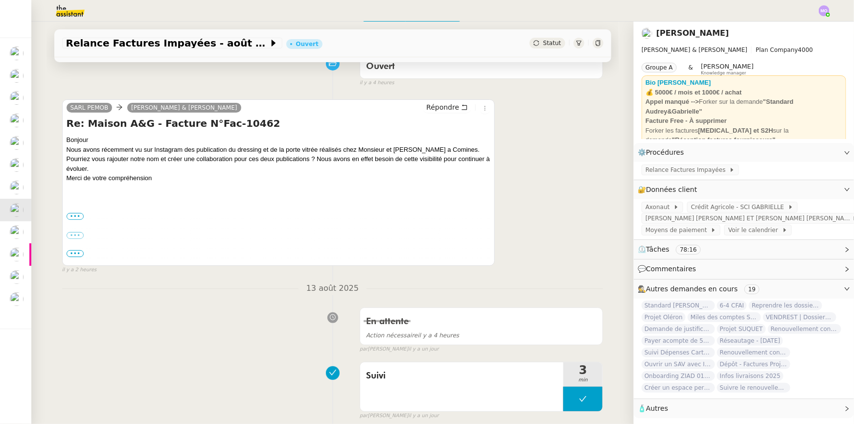
drag, startPoint x: 290, startPoint y: 192, endPoint x: 195, endPoint y: 317, distance: 157.2
click at [195, 317] on div "En attente Action nécessaire il y a 4 heures false par [PERSON_NAME] [DATE]" at bounding box center [332, 328] width 541 height 50
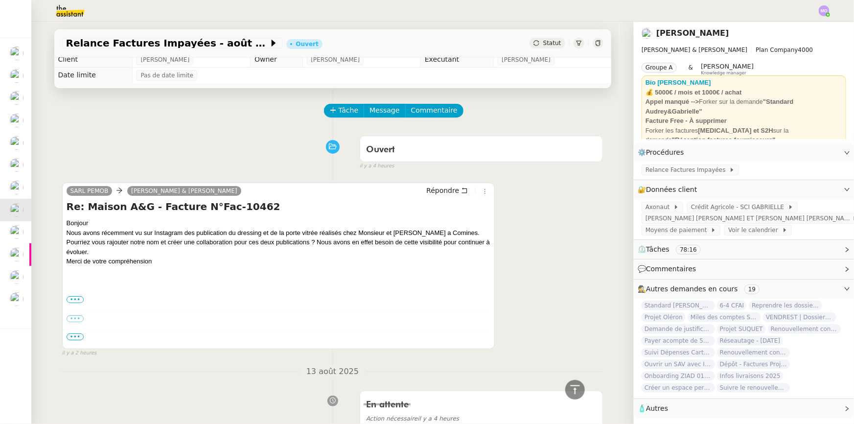
scroll to position [0, 0]
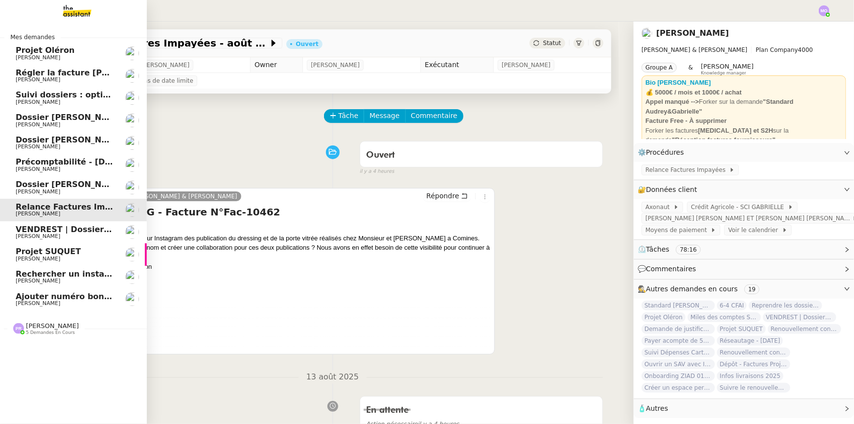
click at [66, 186] on span "Dossier [PERSON_NAME]" at bounding box center [70, 184] width 109 height 9
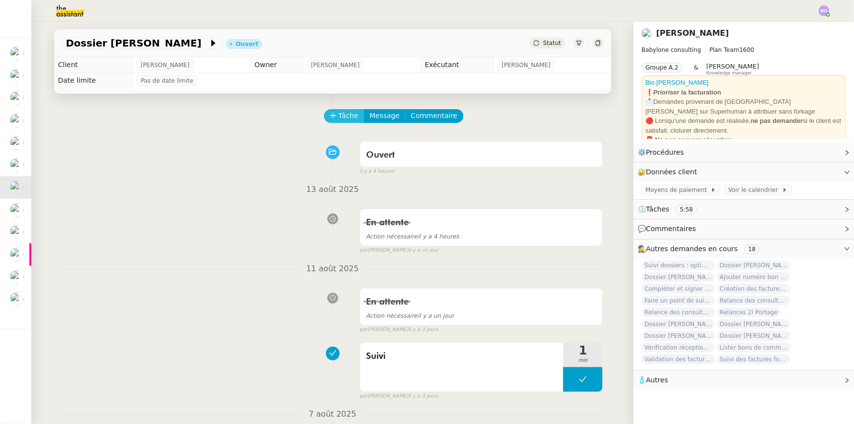
click at [343, 115] on span "Tâche" at bounding box center [349, 115] width 20 height 11
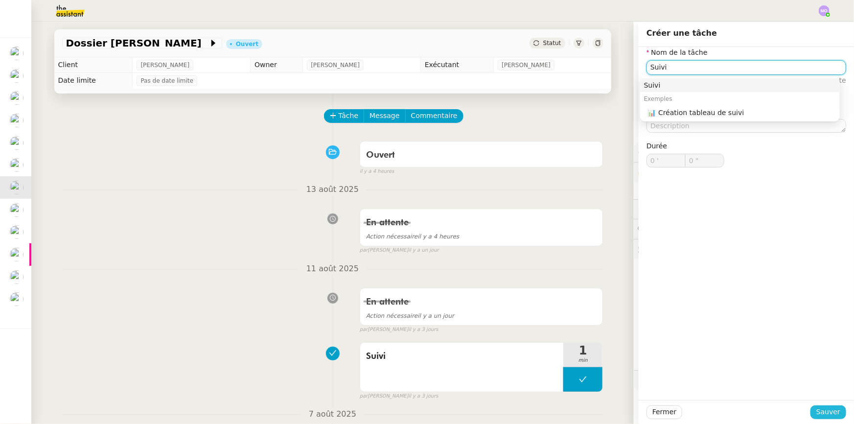
type input "Suivi"
drag, startPoint x: 817, startPoint y: 414, endPoint x: 778, endPoint y: 391, distance: 44.7
click at [816, 413] on span "Sauver" at bounding box center [828, 411] width 24 height 11
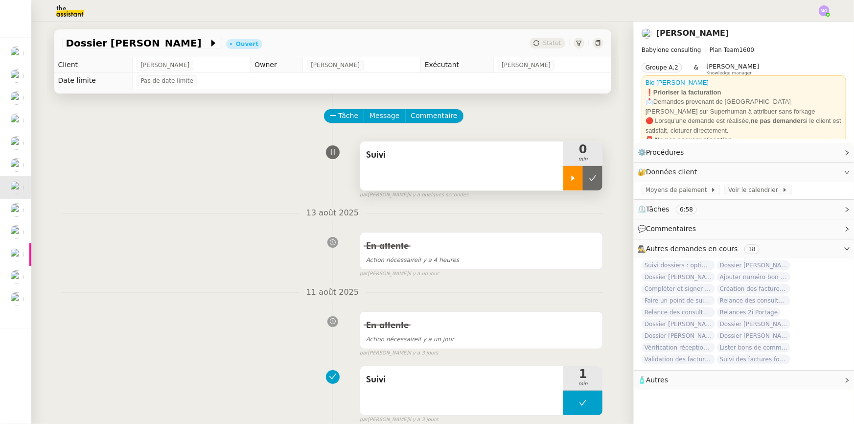
click at [570, 182] on div at bounding box center [573, 178] width 20 height 24
click at [586, 183] on div at bounding box center [582, 178] width 39 height 24
click at [586, 183] on button at bounding box center [593, 178] width 20 height 24
click at [548, 44] on span "Statut" at bounding box center [552, 43] width 18 height 7
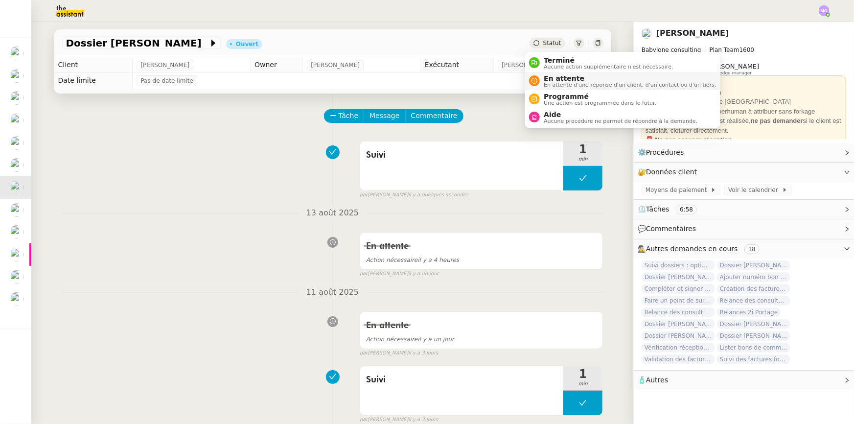
click at [553, 82] on span "En attente d'une réponse d'un client, d'un contact ou d'un tiers." at bounding box center [630, 84] width 172 height 5
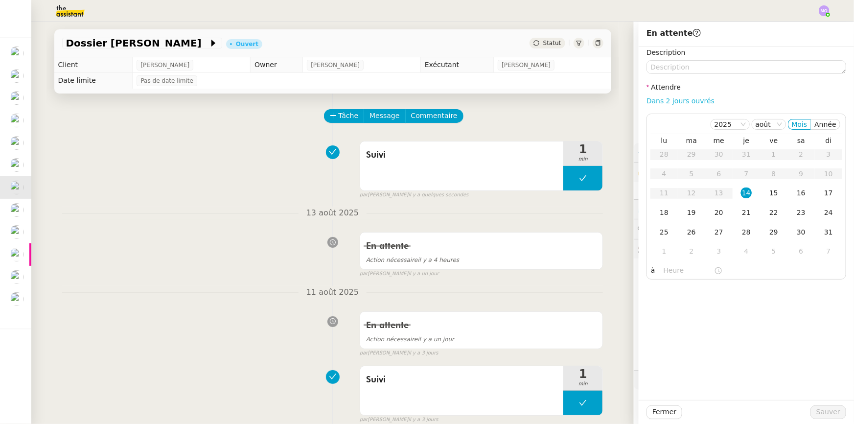
click at [669, 105] on link "Dans 2 jours ouvrés" at bounding box center [680, 101] width 68 height 8
type input "07:00"
click at [812, 412] on button "Sauver" at bounding box center [828, 412] width 36 height 14
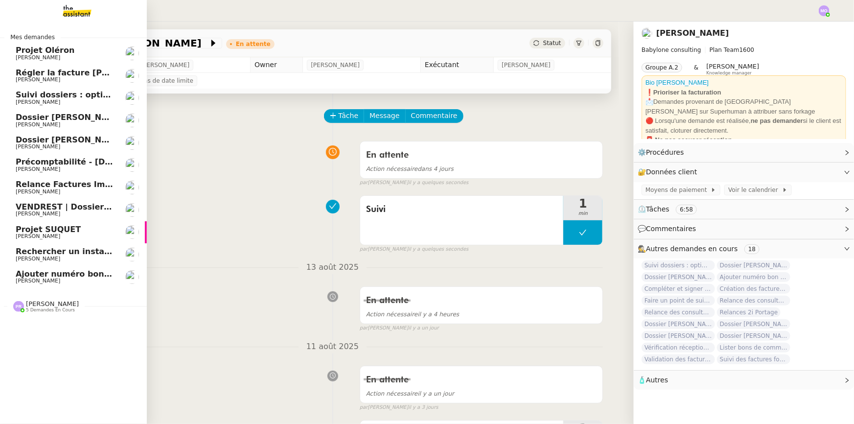
click at [64, 138] on span "Dossier [PERSON_NAME]" at bounding box center [70, 139] width 109 height 9
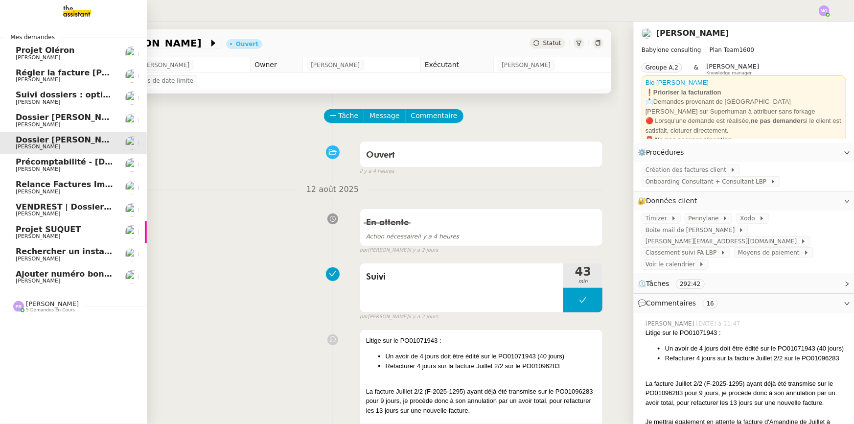
click at [57, 123] on span "[PERSON_NAME]" at bounding box center [65, 125] width 99 height 6
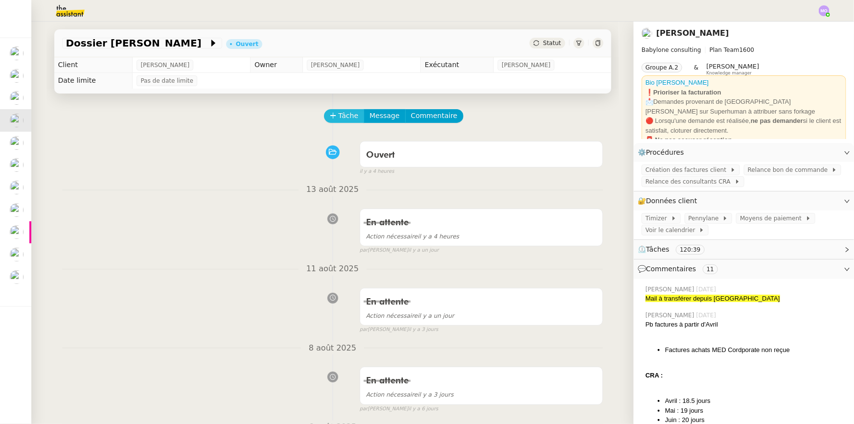
click at [349, 114] on span "Tâche" at bounding box center [349, 115] width 20 height 11
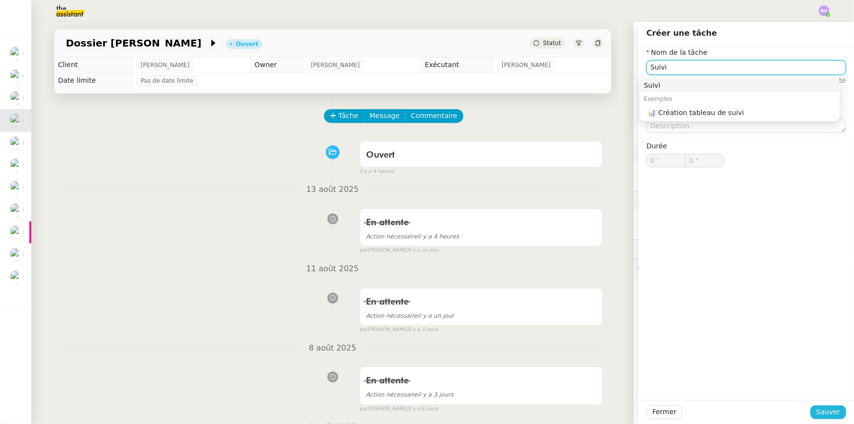
type input "Suivi"
click at [821, 413] on span "Sauver" at bounding box center [828, 411] width 24 height 11
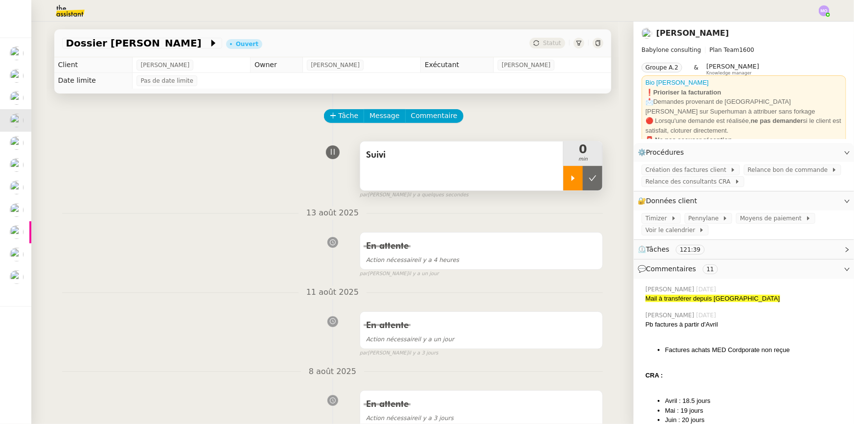
click at [563, 171] on div at bounding box center [573, 178] width 20 height 24
click at [589, 177] on div at bounding box center [582, 178] width 39 height 24
click at [589, 177] on icon at bounding box center [593, 178] width 8 height 8
click at [551, 45] on span "Statut" at bounding box center [552, 43] width 18 height 7
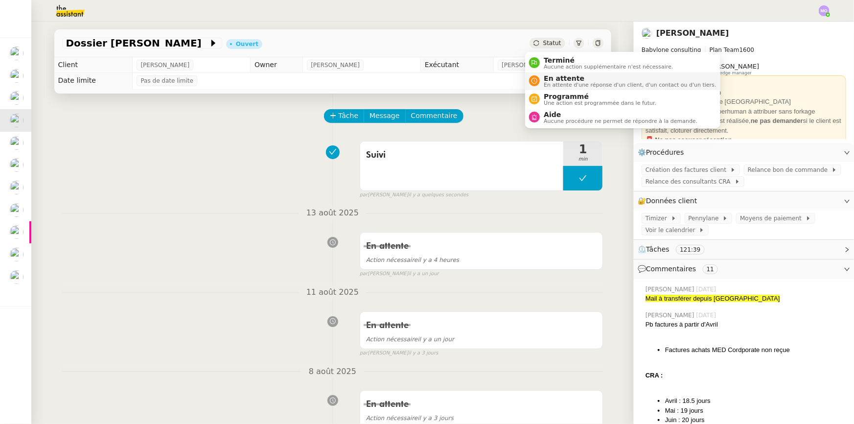
click at [558, 78] on span "En attente" at bounding box center [630, 78] width 172 height 8
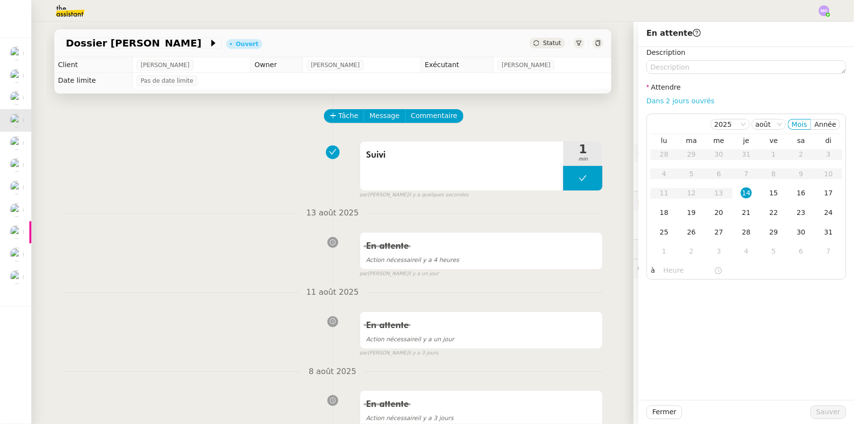
click at [657, 98] on link "Dans 2 jours ouvrés" at bounding box center [680, 101] width 68 height 8
type input "07:00"
click at [816, 412] on span "Sauver" at bounding box center [828, 411] width 24 height 11
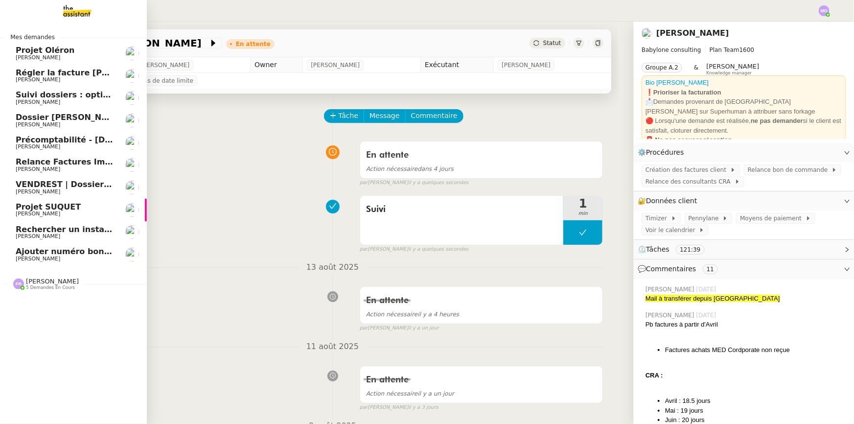
click at [79, 94] on span "Suivi dossiers : optimisation Notion / [PERSON_NAME]" at bounding box center [135, 94] width 238 height 9
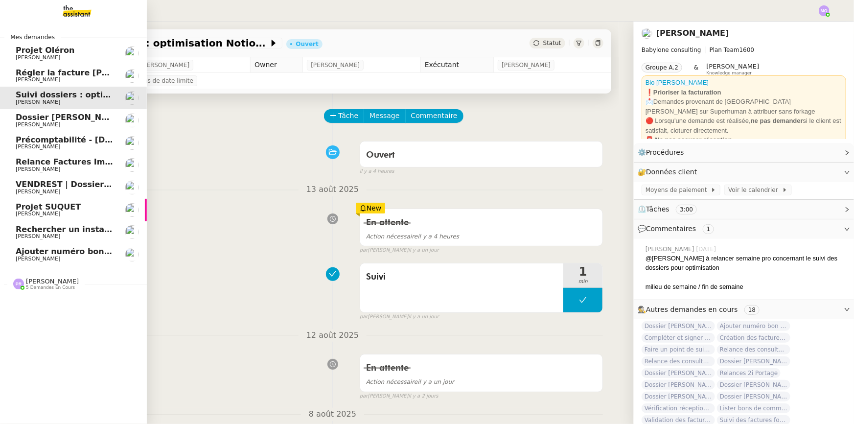
click at [74, 122] on span "[PERSON_NAME]" at bounding box center [65, 125] width 99 height 6
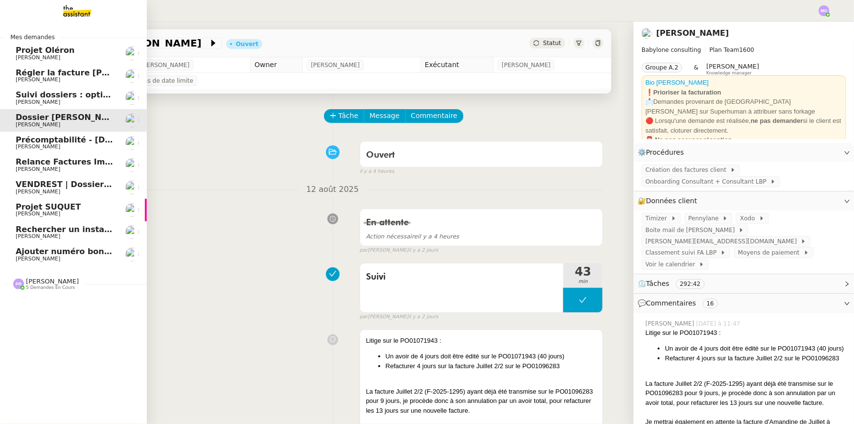
click at [63, 68] on span "Régler la facture [PERSON_NAME]" at bounding box center [91, 72] width 150 height 9
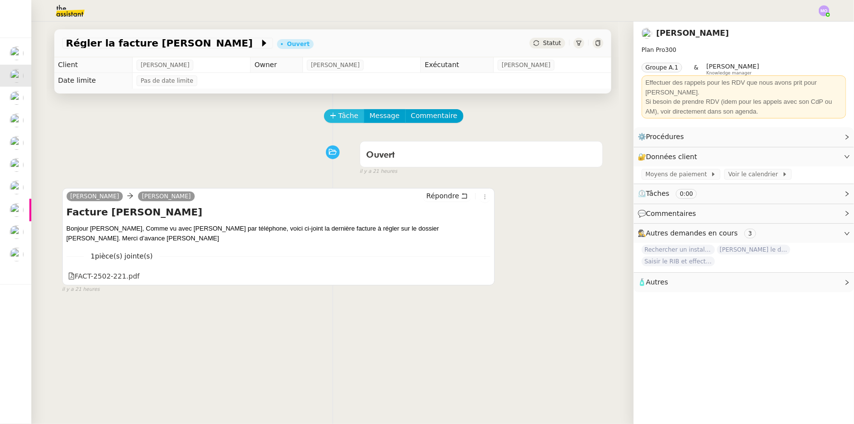
drag, startPoint x: 338, startPoint y: 115, endPoint x: 230, endPoint y: 90, distance: 110.6
click at [339, 115] on span "Tâche" at bounding box center [349, 115] width 20 height 11
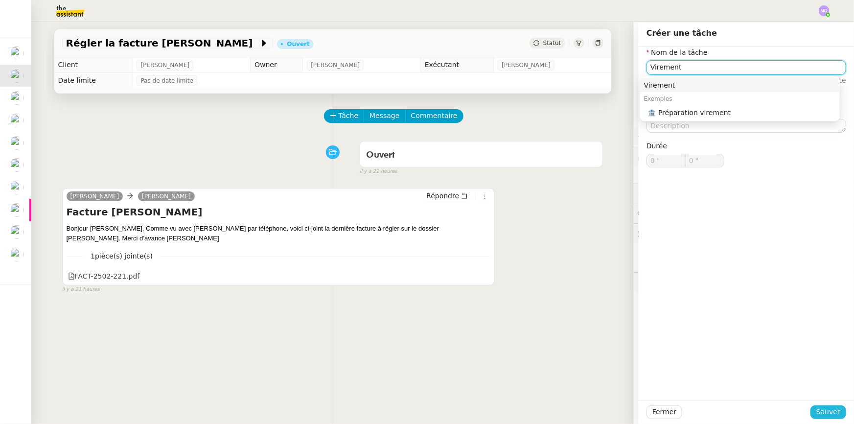
type input "Virement"
click at [816, 415] on span "Sauver" at bounding box center [828, 411] width 24 height 11
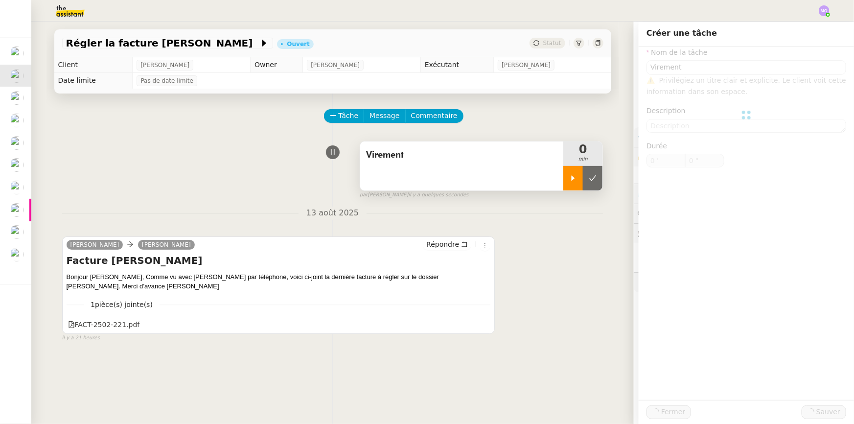
click at [569, 182] on icon at bounding box center [573, 178] width 8 height 8
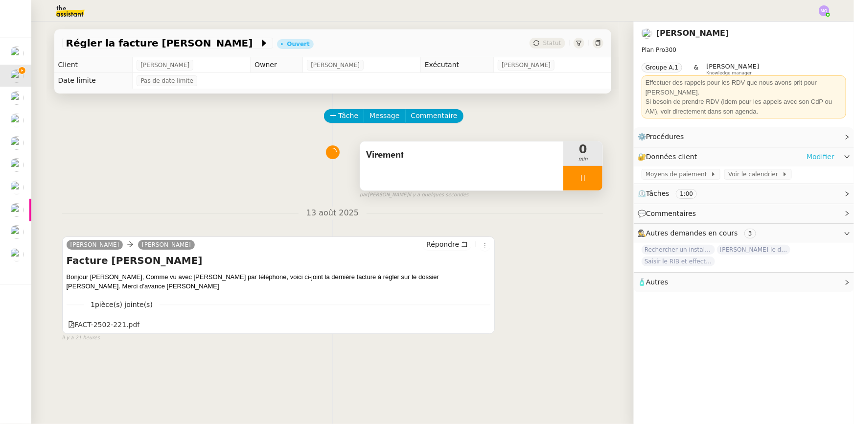
click at [809, 151] on link "Modifier" at bounding box center [820, 156] width 28 height 11
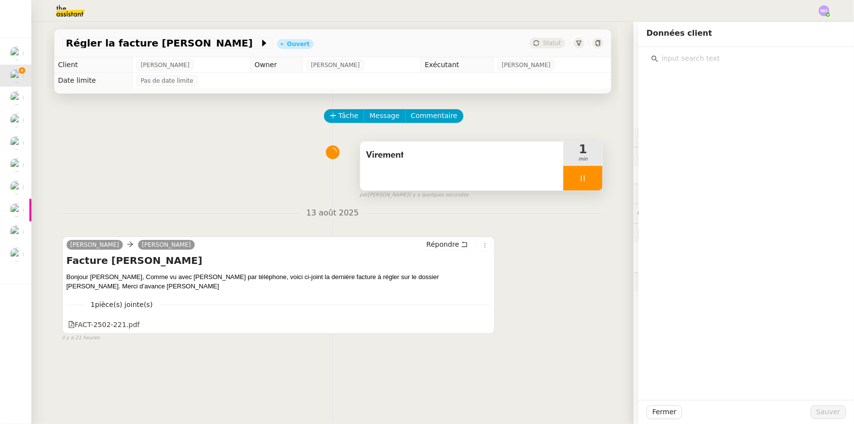
click at [701, 59] on input "text" at bounding box center [749, 58] width 183 height 13
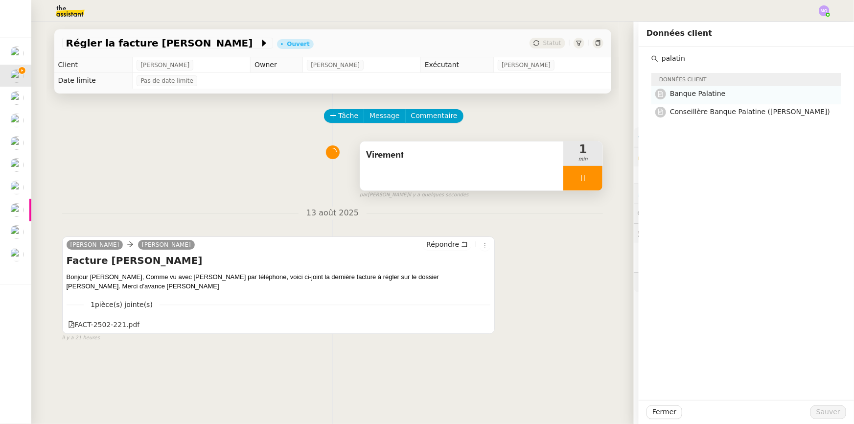
type input "palatin"
click at [690, 95] on span "Banque Palatine" at bounding box center [698, 94] width 56 height 8
click at [816, 413] on span "Sauver" at bounding box center [828, 411] width 24 height 11
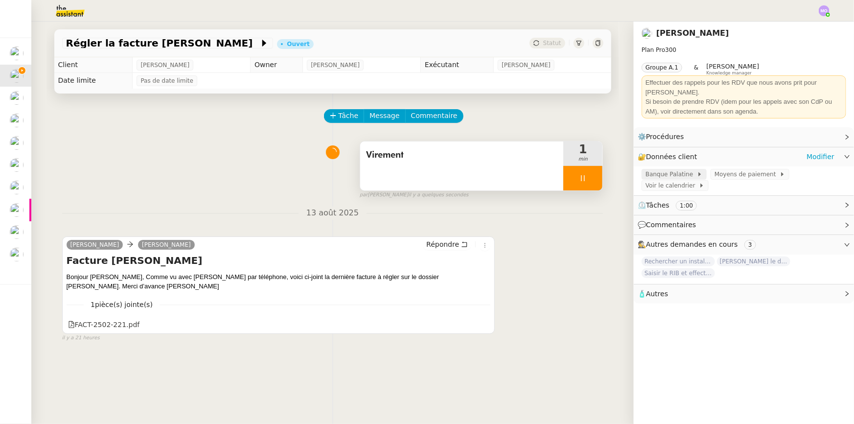
click at [672, 169] on span "Banque Palatine" at bounding box center [670, 174] width 51 height 10
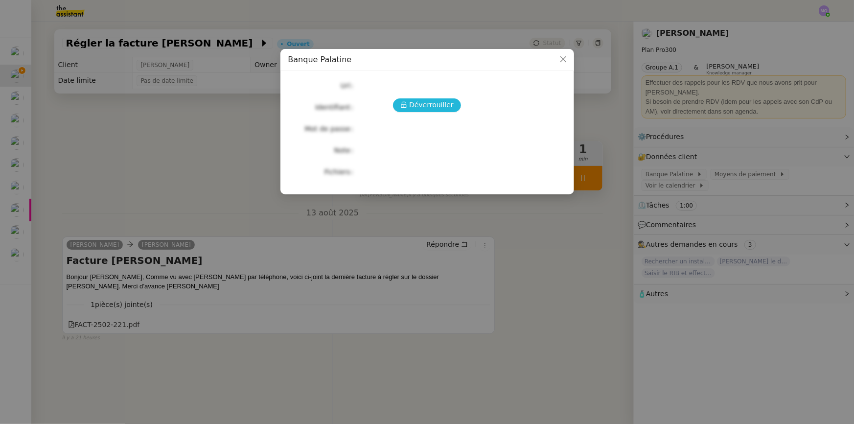
click at [425, 109] on span "Déverrouiller" at bounding box center [431, 104] width 45 height 11
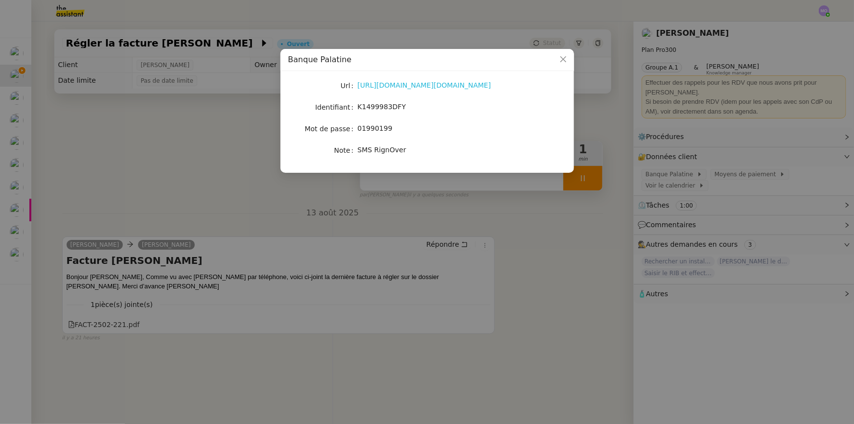
click at [400, 89] on link "[URL][DOMAIN_NAME][DOMAIN_NAME]" at bounding box center [425, 85] width 134 height 8
click at [191, 194] on nz-modal-container "Banque Palatine Url [URL][DOMAIN_NAME][DOMAIN_NAME] Identifiant K1499983DFY Mot…" at bounding box center [427, 212] width 854 height 424
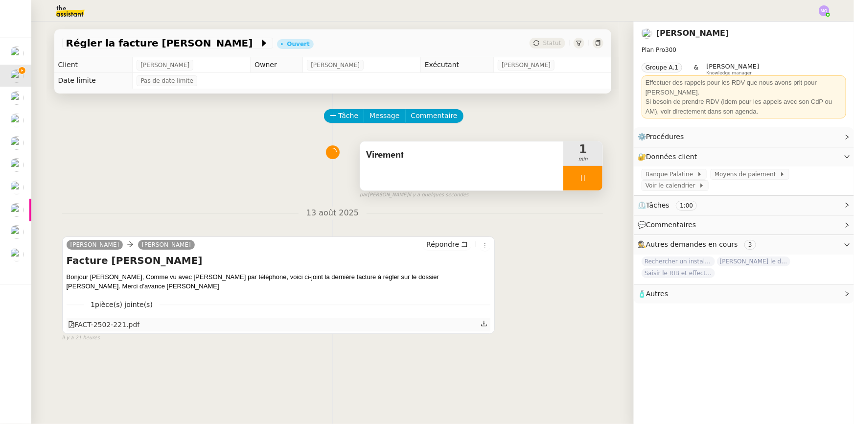
click at [118, 323] on div "FACT-2502-221.pdf" at bounding box center [104, 324] width 72 height 11
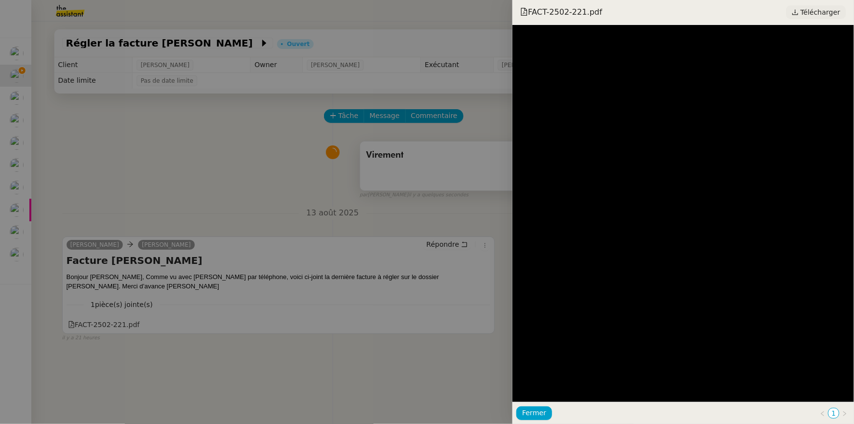
click at [811, 11] on span "Télécharger" at bounding box center [821, 12] width 40 height 13
click at [176, 178] on div at bounding box center [427, 212] width 854 height 424
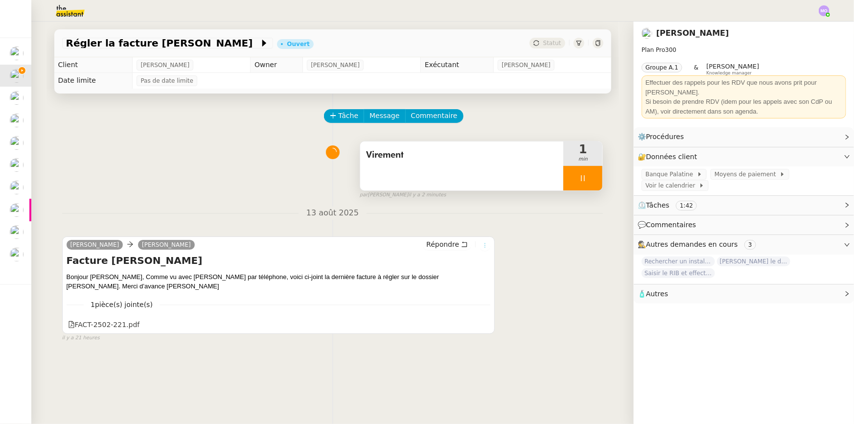
click at [482, 244] on icon at bounding box center [485, 245] width 6 height 6
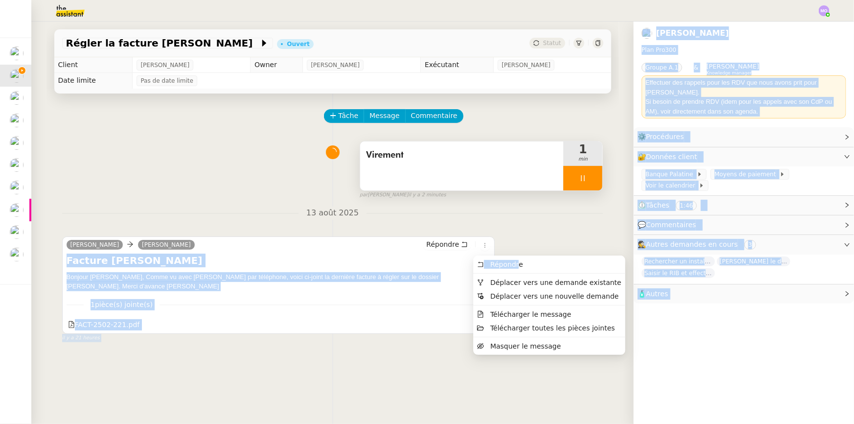
drag, startPoint x: 516, startPoint y: 261, endPoint x: 579, endPoint y: 244, distance: 64.8
click at [579, 244] on body "Mes demandes Projet [PERSON_NAME] Régler la facture [PERSON_NAME] [PERSON_NAME]…" at bounding box center [427, 212] width 854 height 424
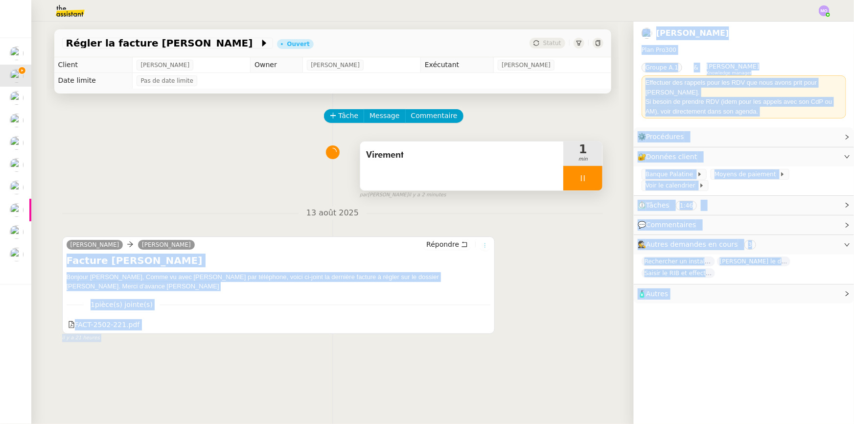
click at [480, 245] on icon at bounding box center [485, 245] width 11 height 6
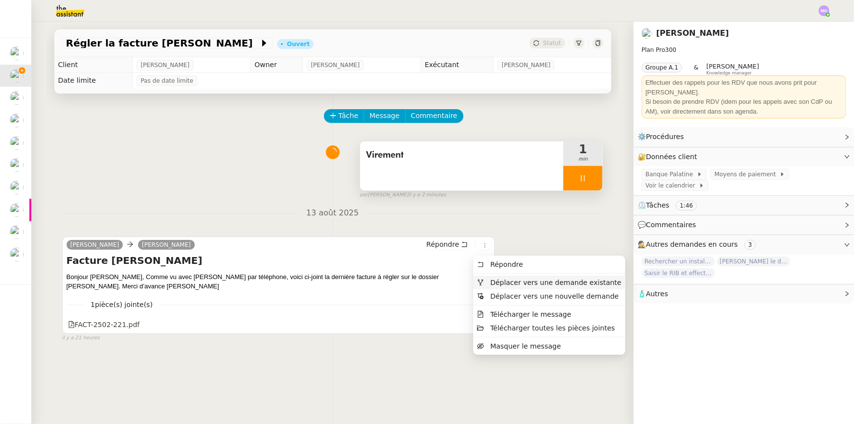
click at [548, 285] on span "Déplacer vers une demande existante" at bounding box center [555, 282] width 131 height 8
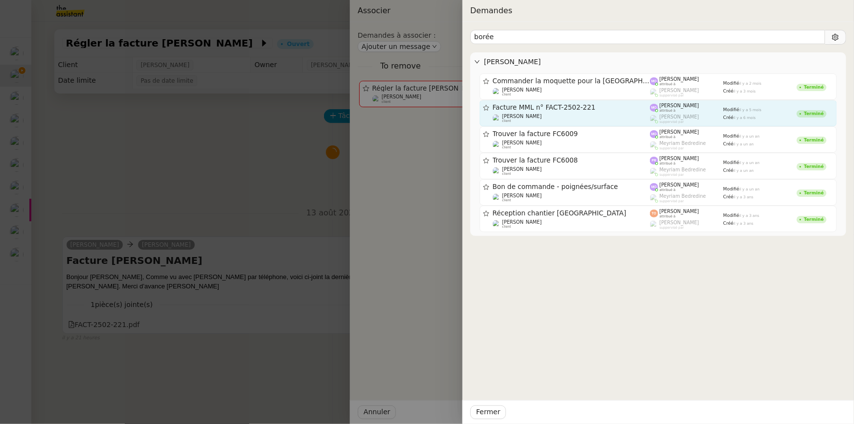
type input "borée"
click at [575, 114] on div "[PERSON_NAME] client" at bounding box center [572, 119] width 158 height 10
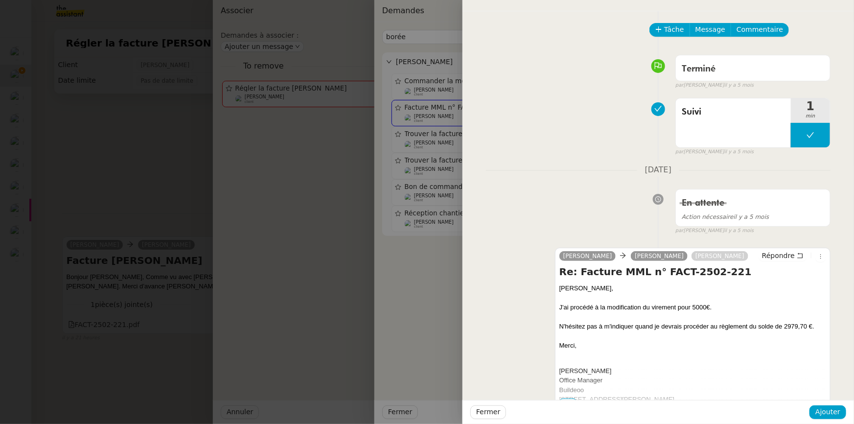
click at [433, 103] on div at bounding box center [427, 212] width 854 height 424
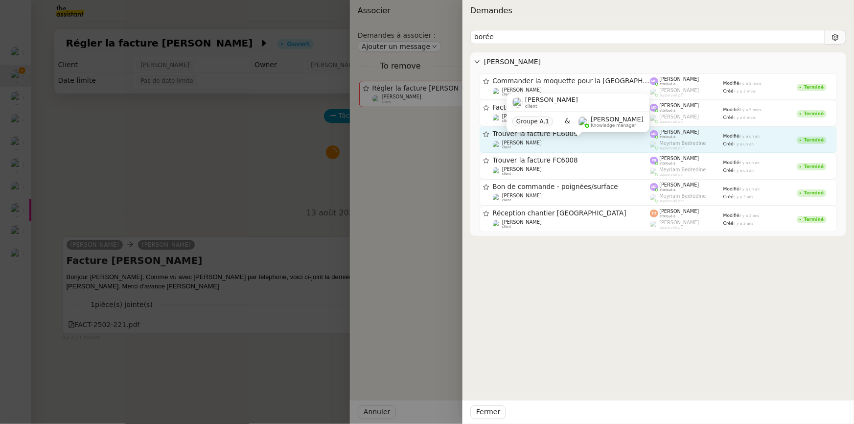
click at [539, 143] on div "[PERSON_NAME] client" at bounding box center [572, 145] width 158 height 10
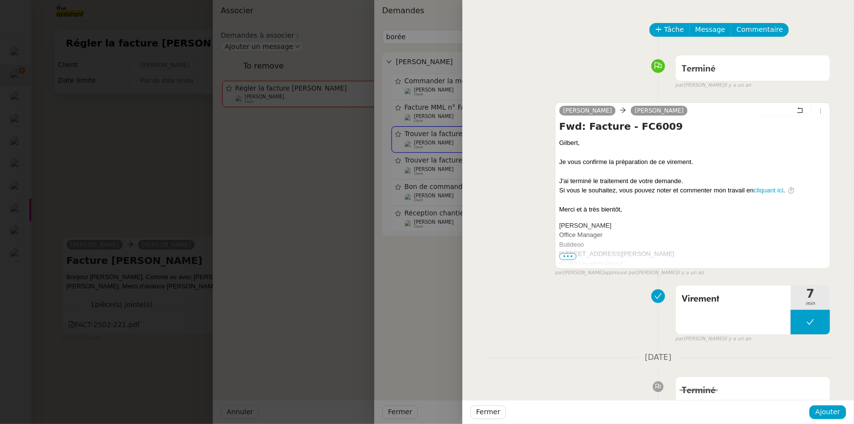
click at [440, 164] on div at bounding box center [427, 212] width 854 height 424
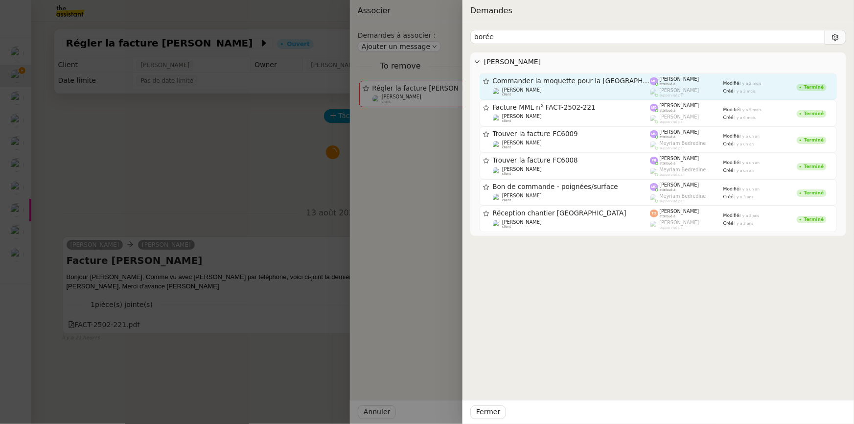
click at [539, 85] on div "Commander la moquette pour la France [PERSON_NAME] client" at bounding box center [572, 87] width 158 height 20
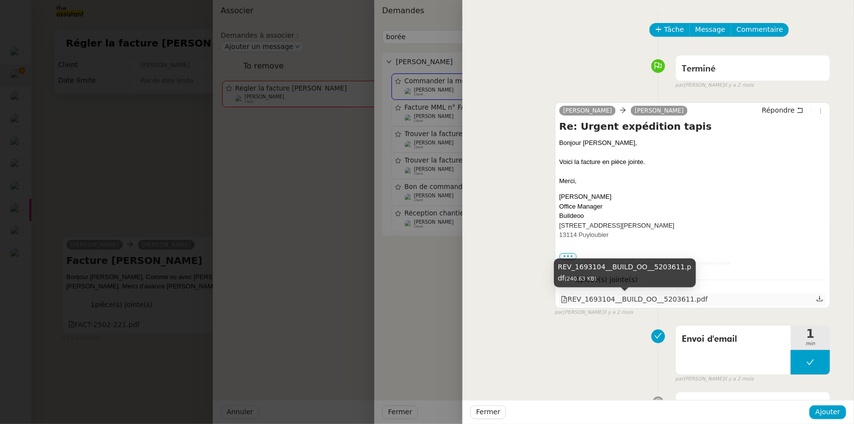
click at [636, 298] on div "REV_1693104__BUILD_OO__5203611.pdf" at bounding box center [634, 299] width 147 height 11
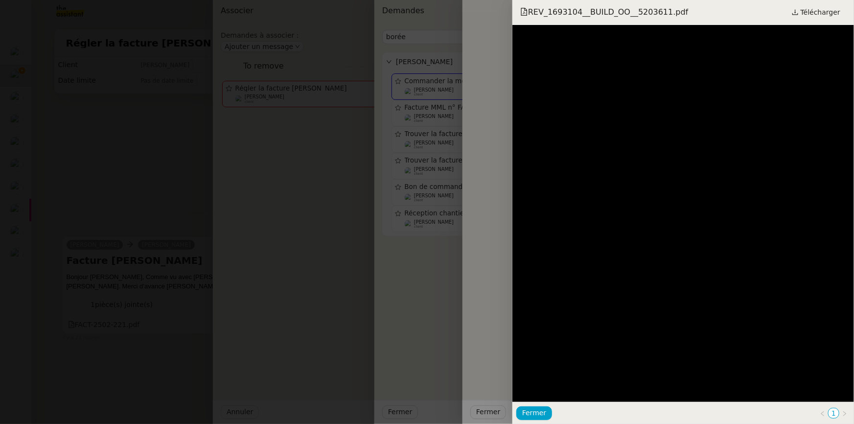
click at [506, 168] on div at bounding box center [427, 212] width 854 height 424
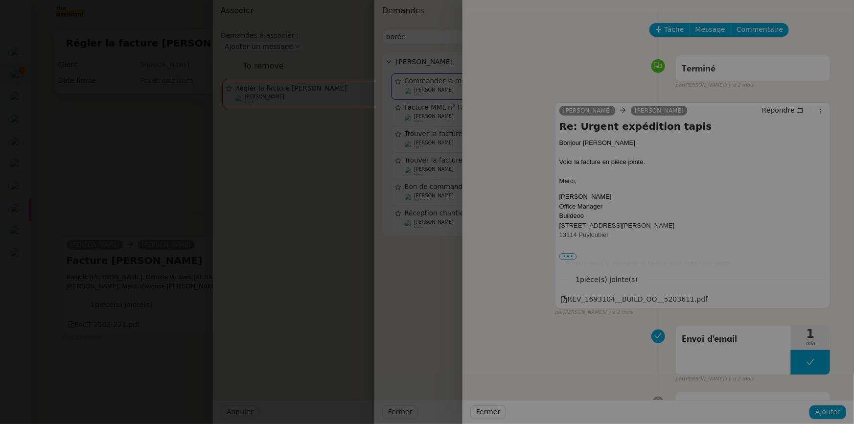
click at [449, 174] on div at bounding box center [427, 212] width 854 height 424
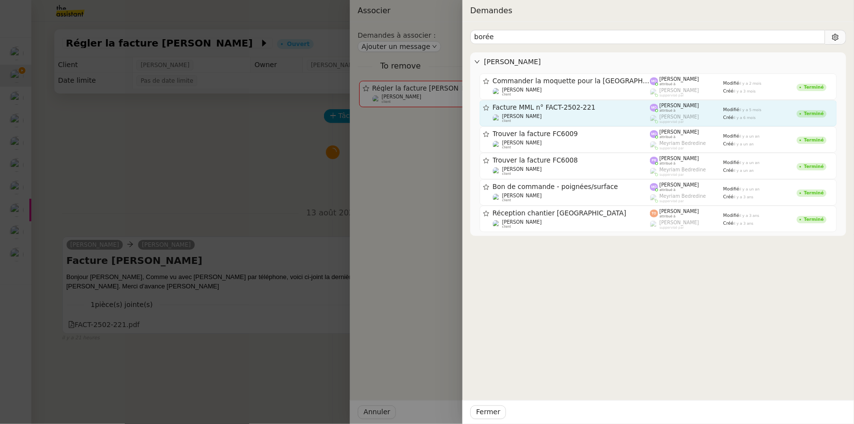
click at [571, 112] on div "Facture MML n° FACT-2502-221" at bounding box center [572, 107] width 158 height 8
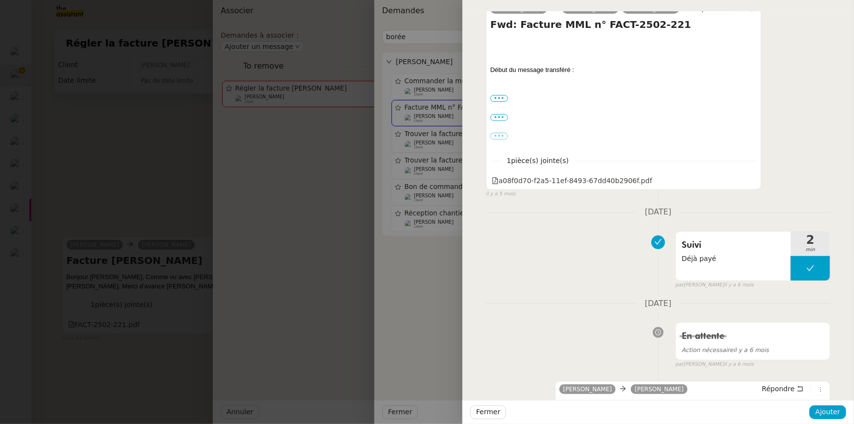
scroll to position [1201, 0]
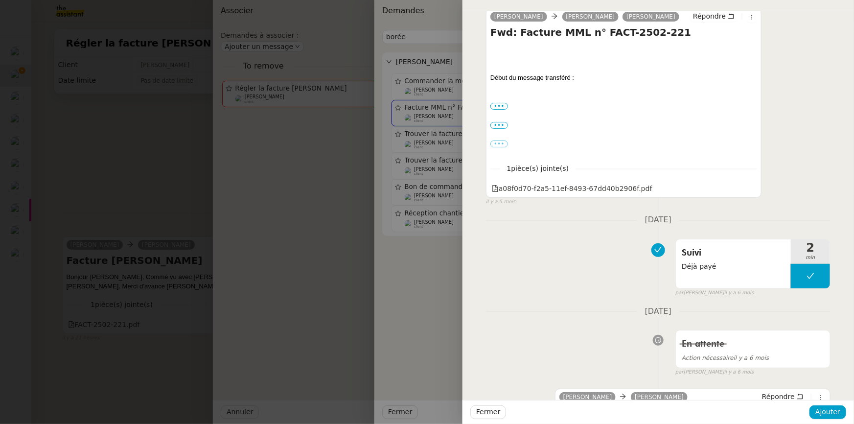
click at [407, 284] on div at bounding box center [427, 212] width 854 height 424
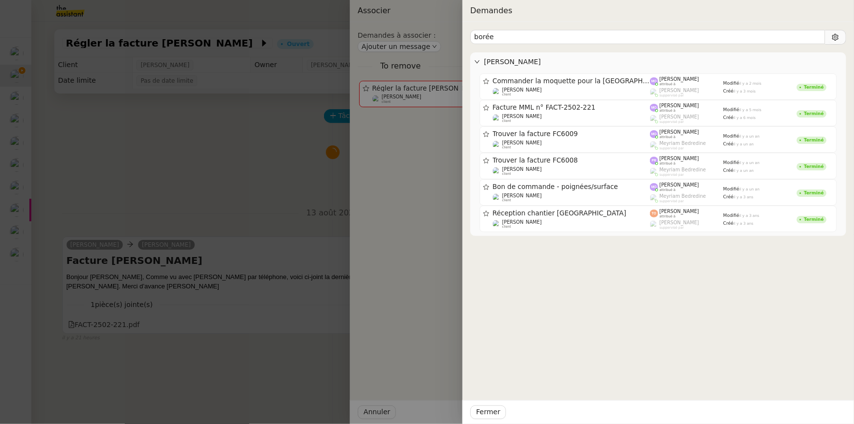
click at [355, 267] on div at bounding box center [427, 212] width 854 height 424
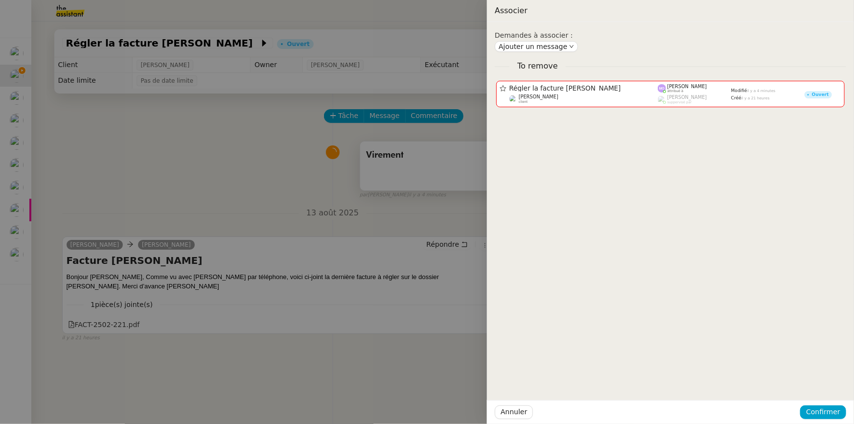
click at [232, 234] on div at bounding box center [427, 212] width 854 height 424
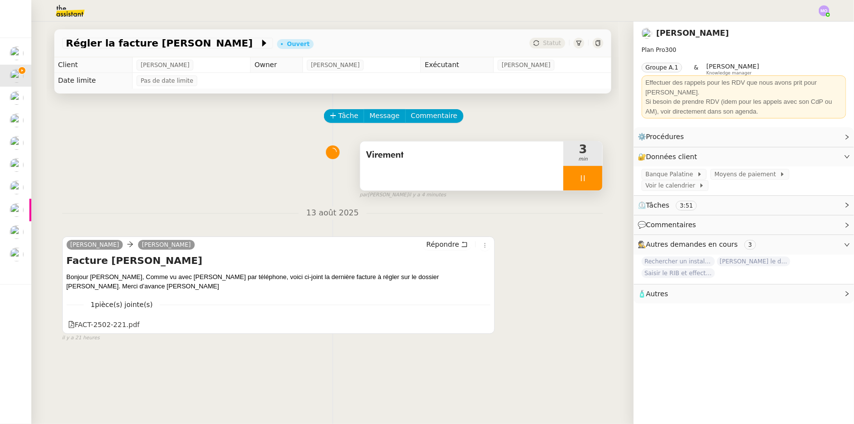
click at [232, 234] on div at bounding box center [427, 212] width 854 height 424
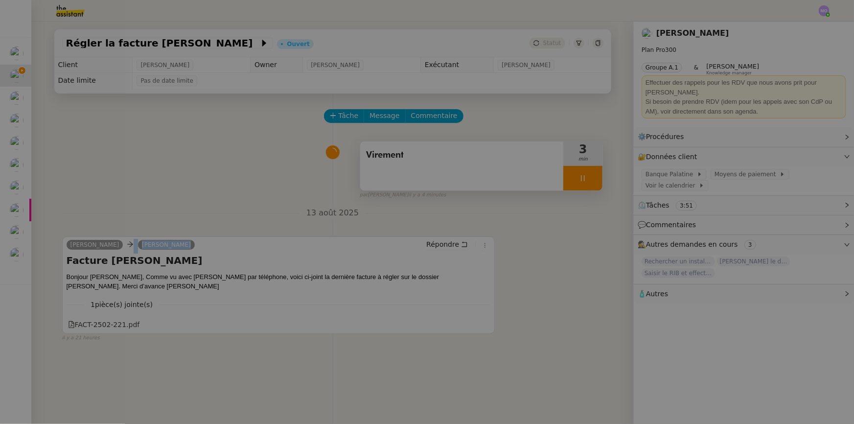
click at [233, 234] on div "[PERSON_NAME] Facture [PERSON_NAME] Bonjour [PERSON_NAME], Comme vu avec [PERSO…" at bounding box center [332, 285] width 541 height 114
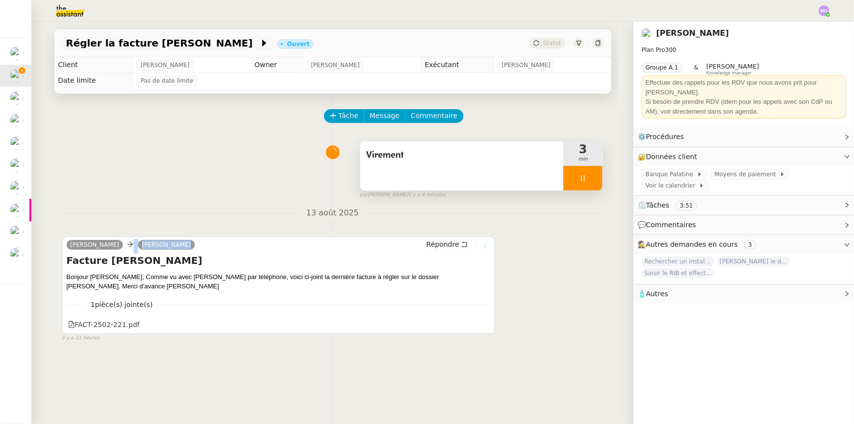
click at [482, 248] on icon at bounding box center [485, 245] width 6 height 6
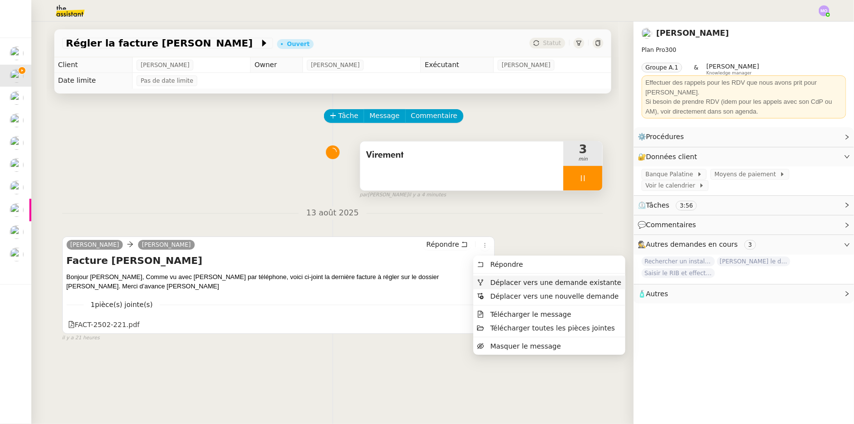
click at [532, 281] on span "Déplacer vers une demande existante" at bounding box center [555, 282] width 131 height 8
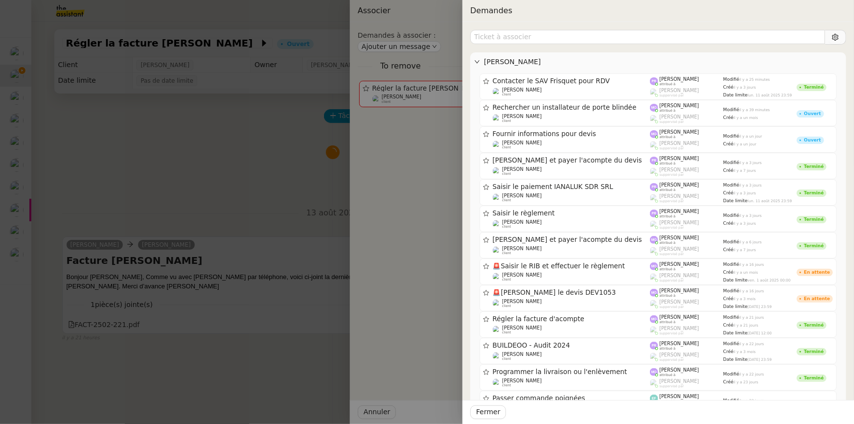
click at [163, 150] on div at bounding box center [427, 212] width 854 height 424
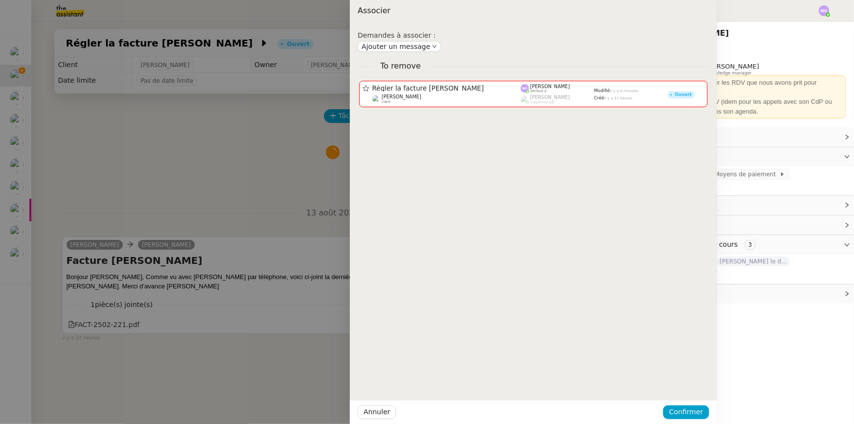
click at [163, 150] on div at bounding box center [427, 212] width 854 height 424
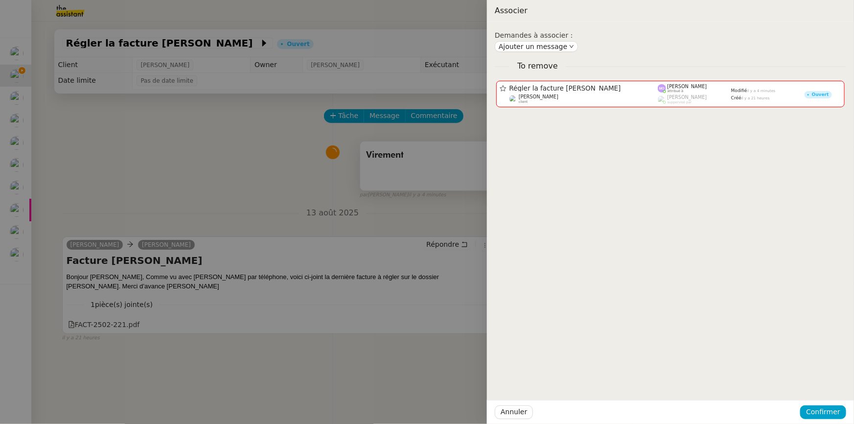
click at [163, 150] on div at bounding box center [427, 212] width 854 height 424
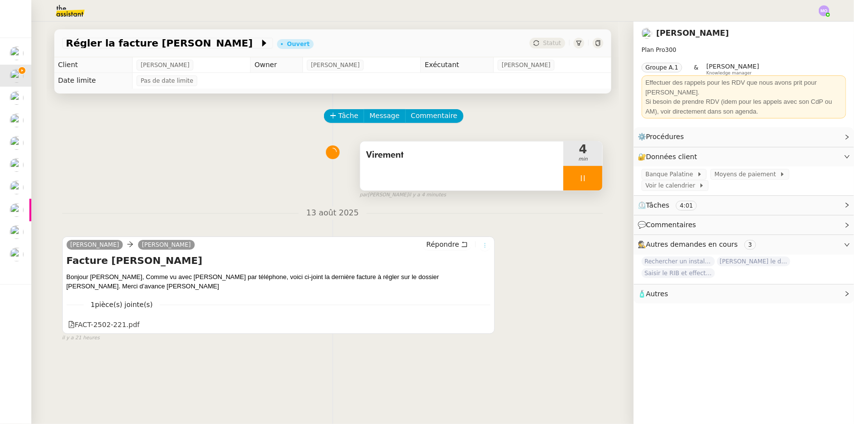
click at [482, 248] on icon at bounding box center [485, 245] width 6 height 6
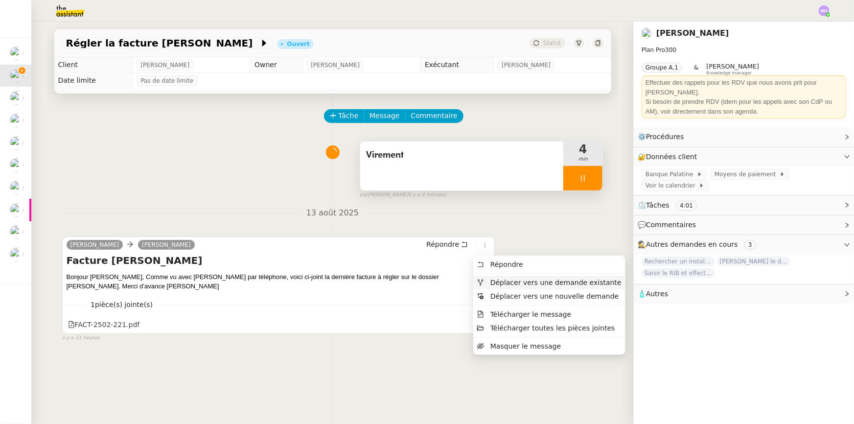
click at [522, 280] on span "Déplacer vers une demande existante" at bounding box center [555, 282] width 131 height 8
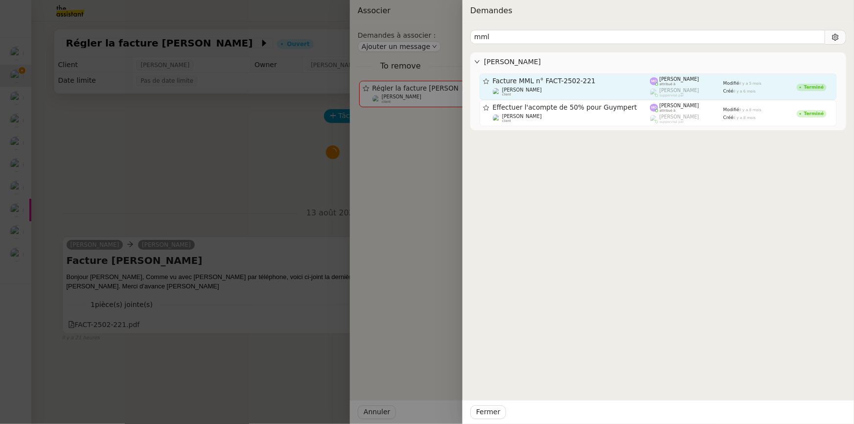
type input "mml"
click at [577, 86] on div "Facture MML n° FACT-2502-221 [PERSON_NAME] client" at bounding box center [572, 87] width 158 height 20
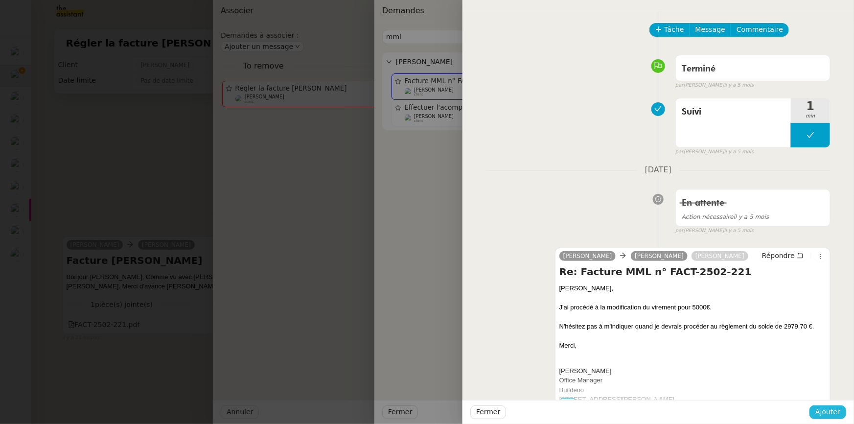
click at [815, 412] on button "Ajouter" at bounding box center [827, 412] width 37 height 14
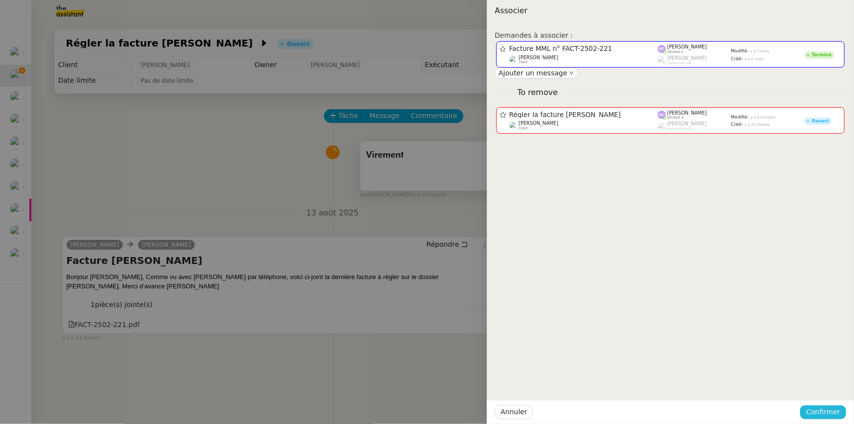
click at [826, 413] on span "Confirmer" at bounding box center [823, 411] width 34 height 11
click at [827, 383] on span "Ajouter" at bounding box center [824, 386] width 25 height 10
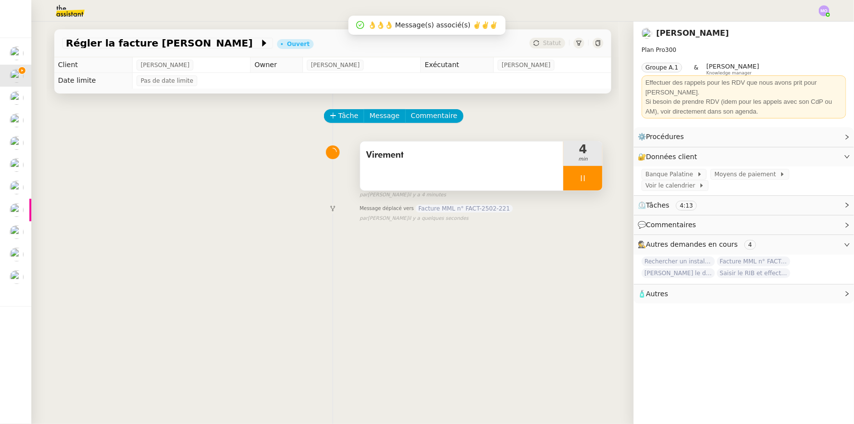
click at [588, 184] on div at bounding box center [582, 178] width 39 height 24
click at [588, 184] on button at bounding box center [593, 178] width 20 height 24
click at [552, 46] on span "Statut" at bounding box center [552, 43] width 18 height 7
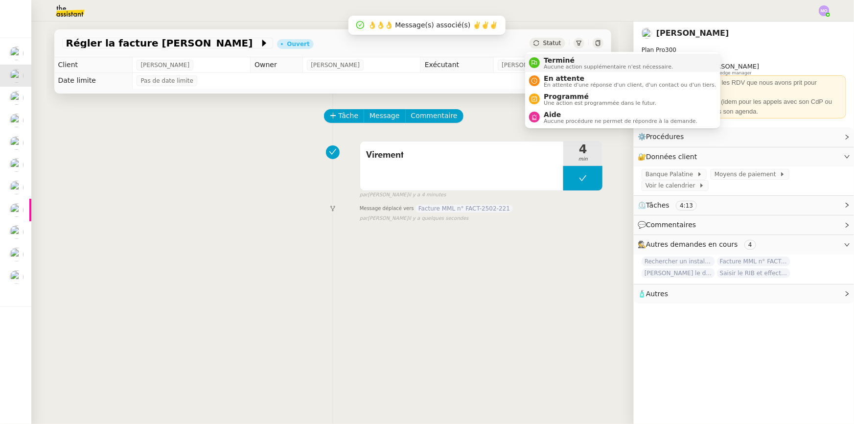
click at [554, 64] on span "Aucune action supplémentaire n'est nécessaire." at bounding box center [608, 66] width 129 height 5
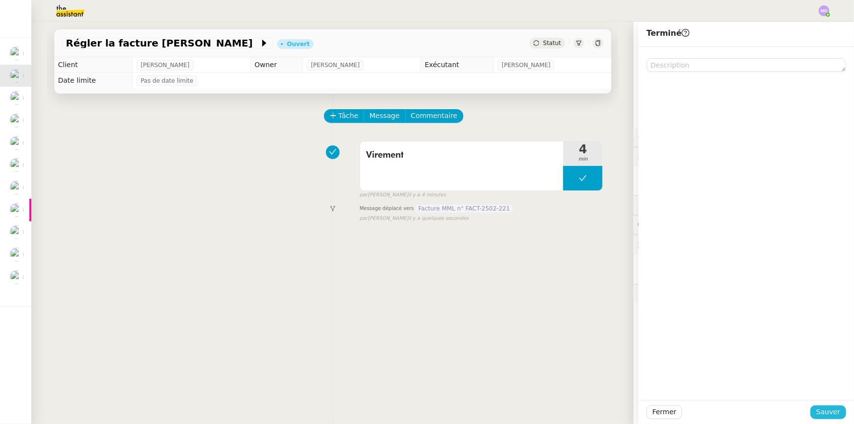
click at [819, 411] on span "Sauver" at bounding box center [828, 411] width 24 height 11
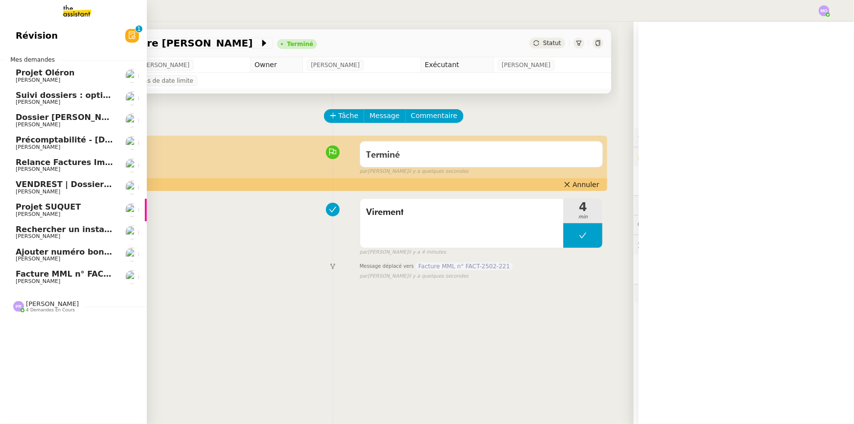
click at [55, 273] on span "Facture MML n° FACT-2502-221" at bounding box center [84, 273] width 137 height 9
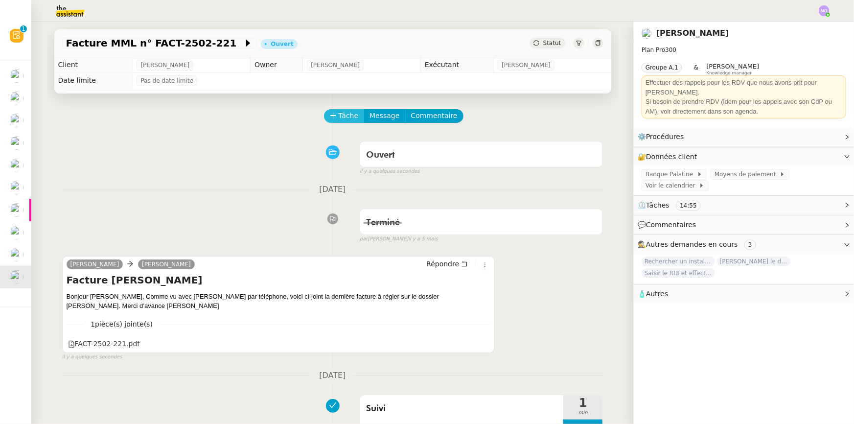
click at [339, 115] on span "Tâche" at bounding box center [349, 115] width 20 height 11
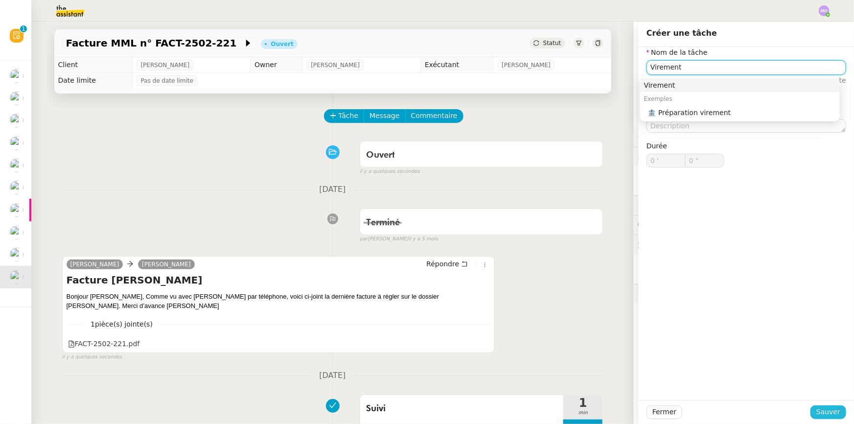
type input "Virement"
click at [821, 414] on span "Sauver" at bounding box center [828, 411] width 24 height 11
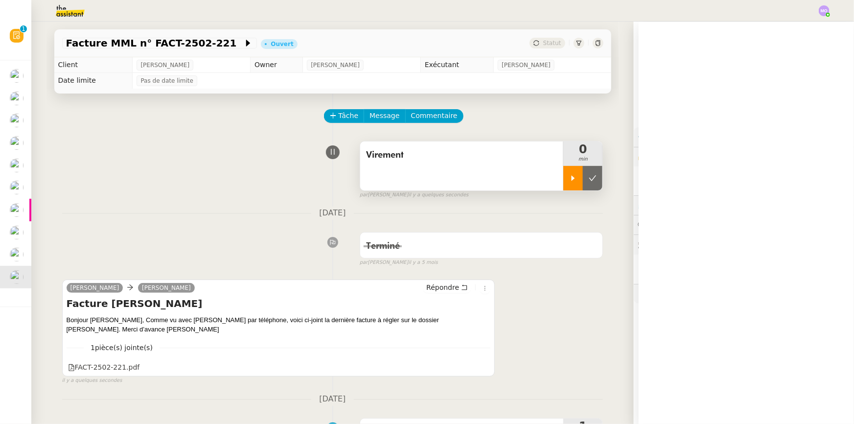
click at [564, 184] on div at bounding box center [573, 178] width 20 height 24
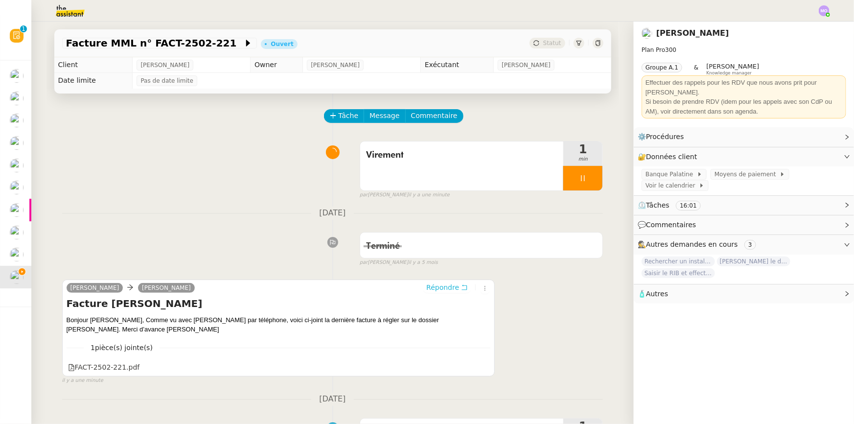
click at [444, 290] on span "Répondre" at bounding box center [442, 287] width 33 height 10
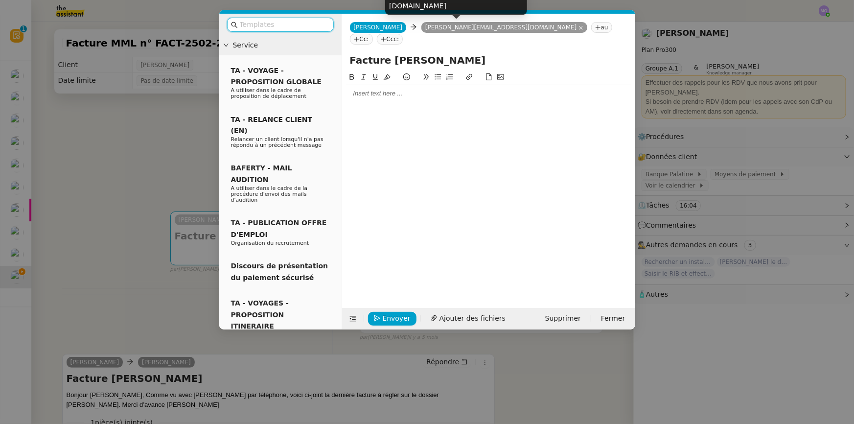
click at [373, 34] on nz-tag "Cc:" at bounding box center [361, 39] width 23 height 11
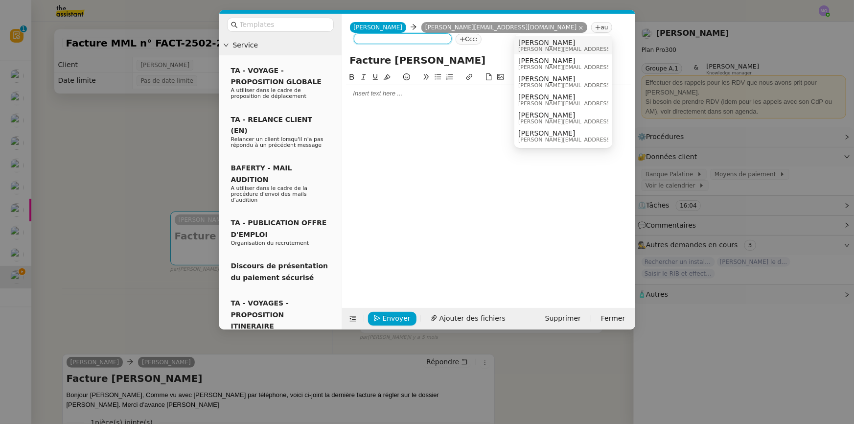
click at [138, 126] on nz-modal-container "Service TA - VOYAGE - PROPOSITION GLOBALE A utiliser dans le cadre de propositi…" at bounding box center [427, 212] width 854 height 424
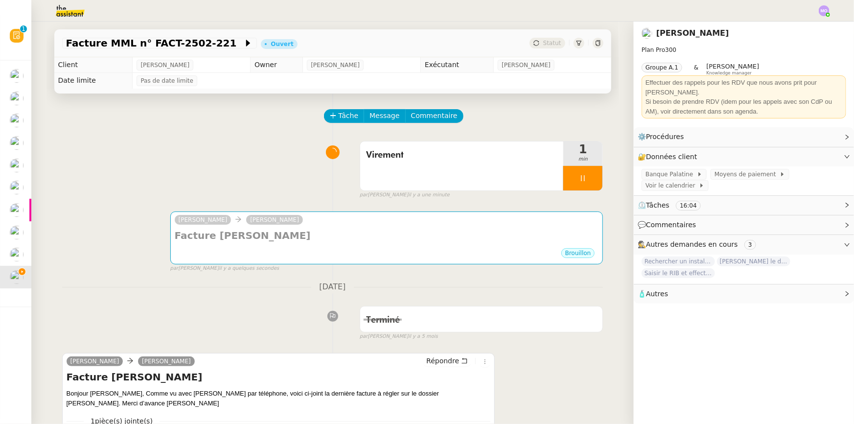
click at [342, 269] on div "par [PERSON_NAME] il y a quelques secondes" at bounding box center [386, 268] width 433 height 8
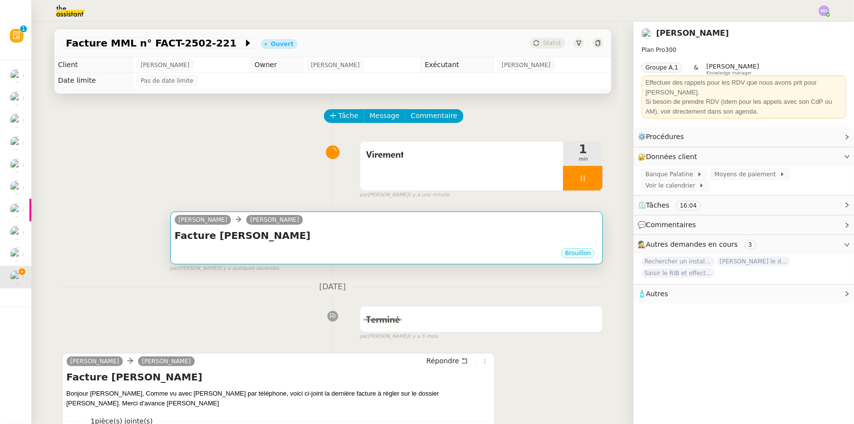
click at [346, 242] on h4 "Facture [PERSON_NAME]" at bounding box center [387, 236] width 424 height 14
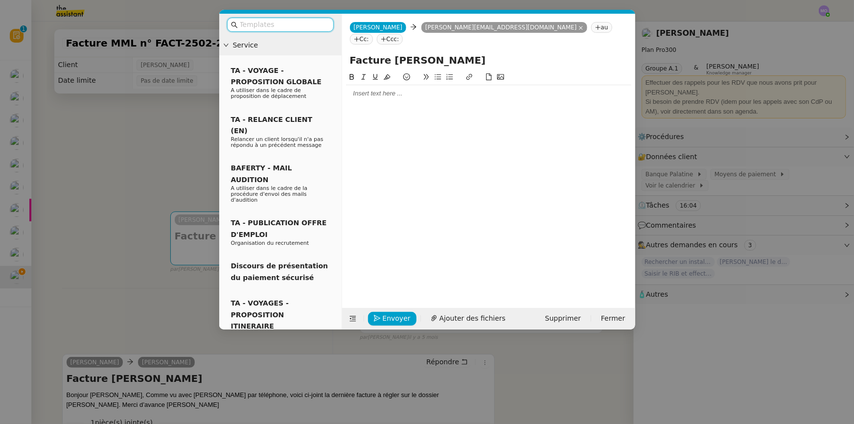
click at [386, 89] on div at bounding box center [488, 93] width 285 height 9
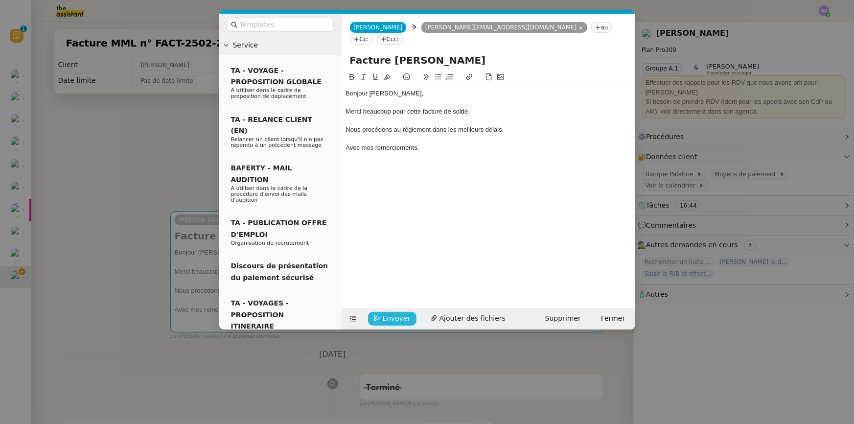
click at [389, 318] on span "Envoyer" at bounding box center [397, 318] width 28 height 11
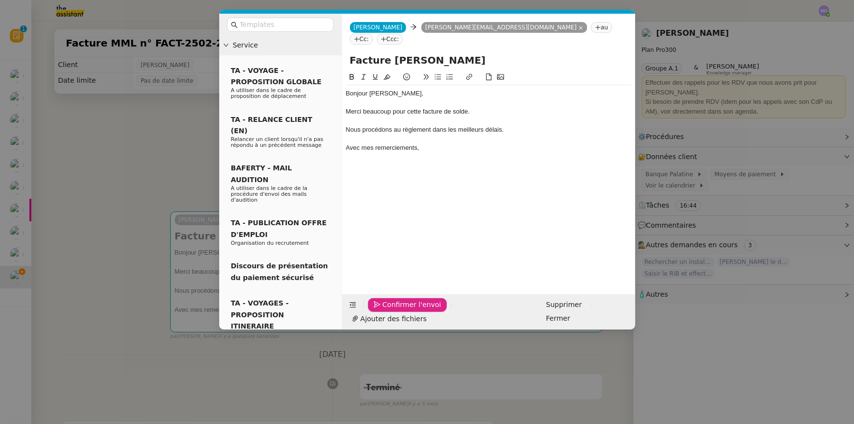
click at [389, 310] on span "Confirmer l'envoi" at bounding box center [412, 304] width 59 height 11
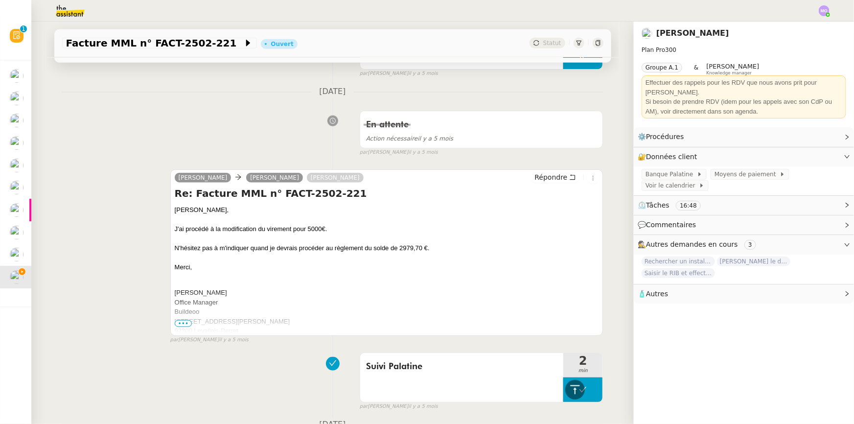
scroll to position [578, 0]
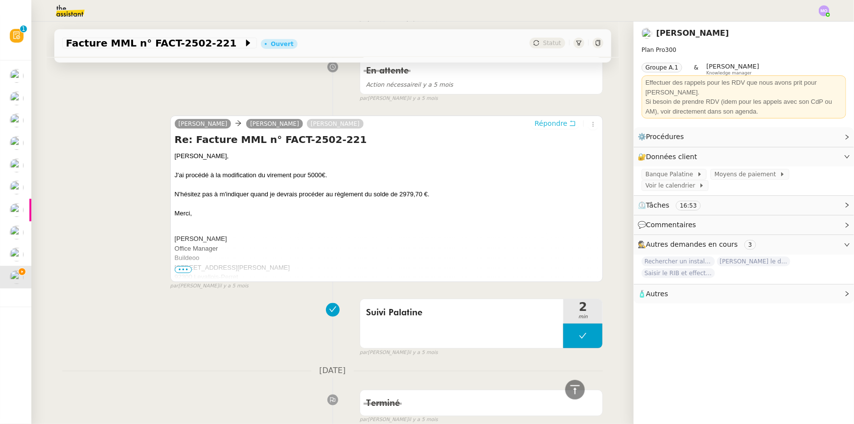
click at [558, 122] on span "Répondre" at bounding box center [550, 123] width 33 height 10
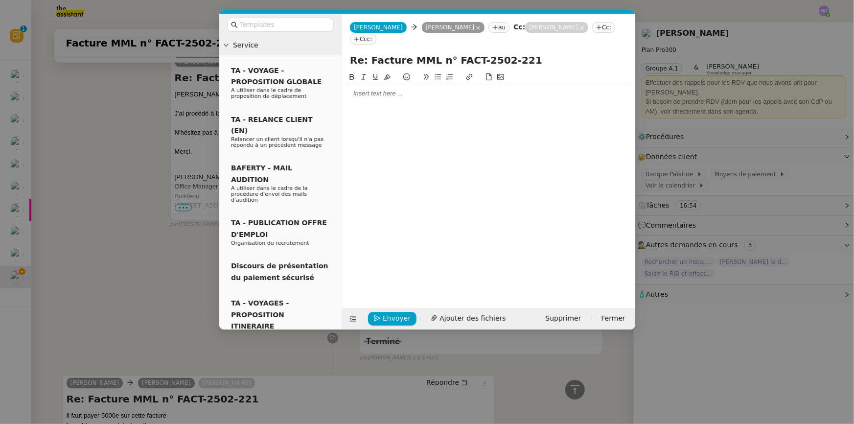
scroll to position [716, 0]
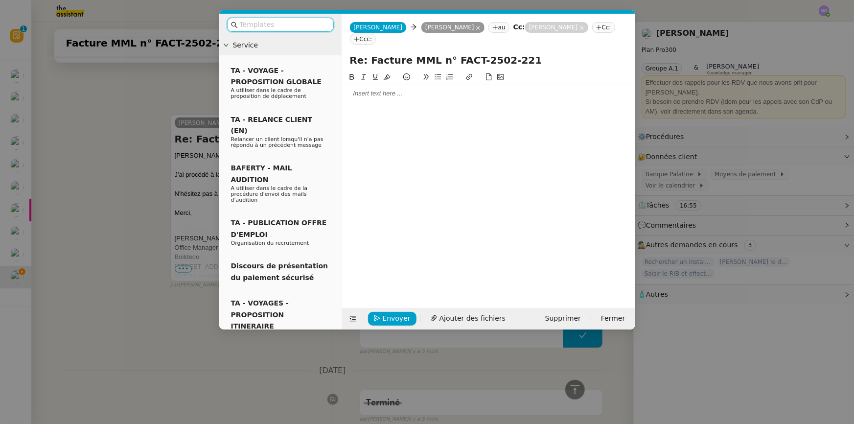
click at [382, 89] on div at bounding box center [488, 93] width 285 height 9
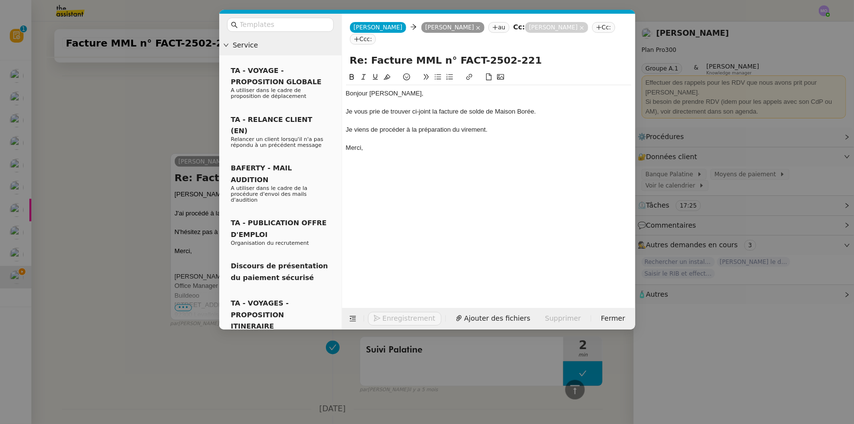
scroll to position [783, 0]
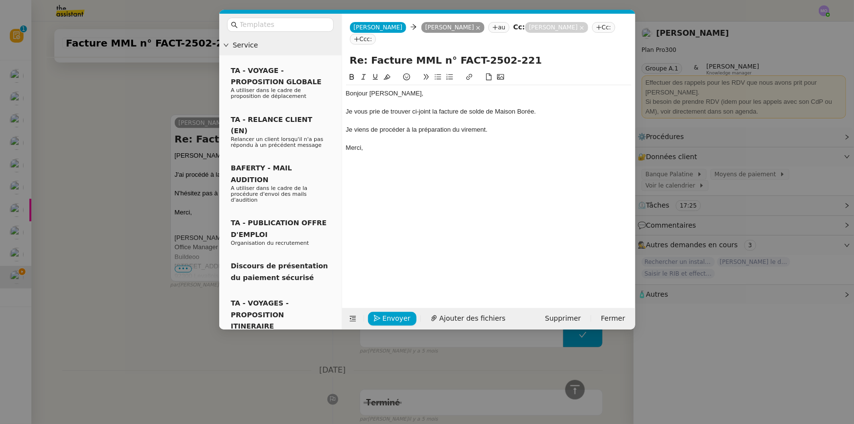
click at [116, 204] on nz-modal-container "Service TA - VOYAGE - PROPOSITION GLOBALE A utiliser dans le cadre de propositi…" at bounding box center [427, 212] width 854 height 424
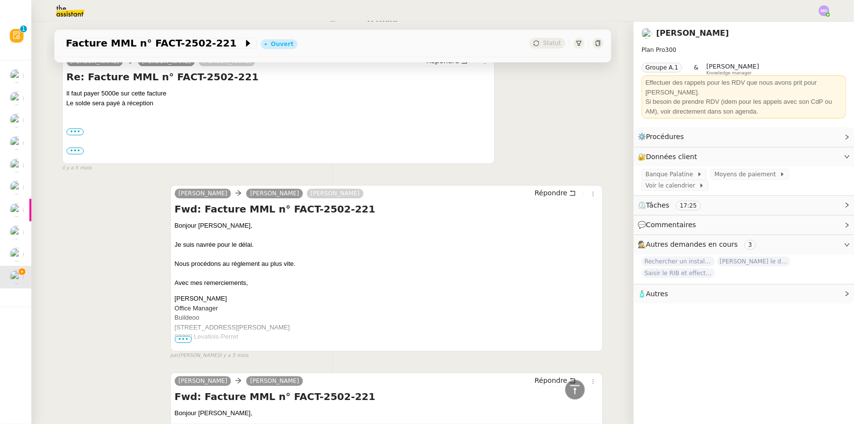
scroll to position [1181, 0]
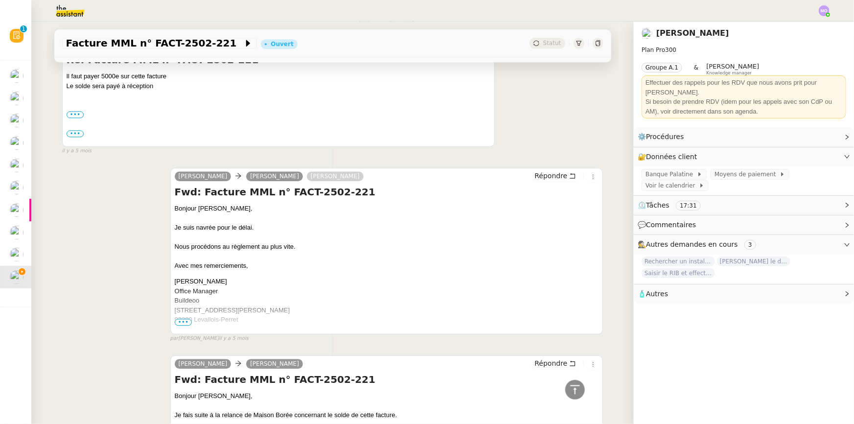
click at [457, 213] on div "Bonjour [PERSON_NAME]," at bounding box center [387, 209] width 424 height 10
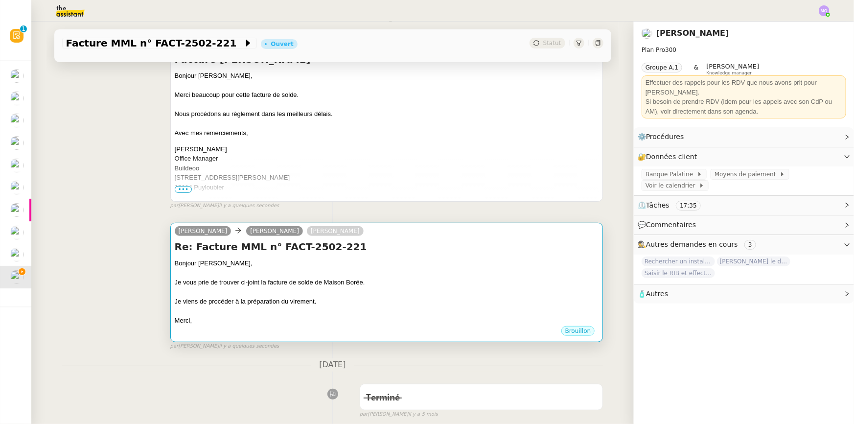
scroll to position [178, 0]
click at [441, 242] on h4 "Re: Facture MML n° FACT-2502-221" at bounding box center [387, 245] width 424 height 14
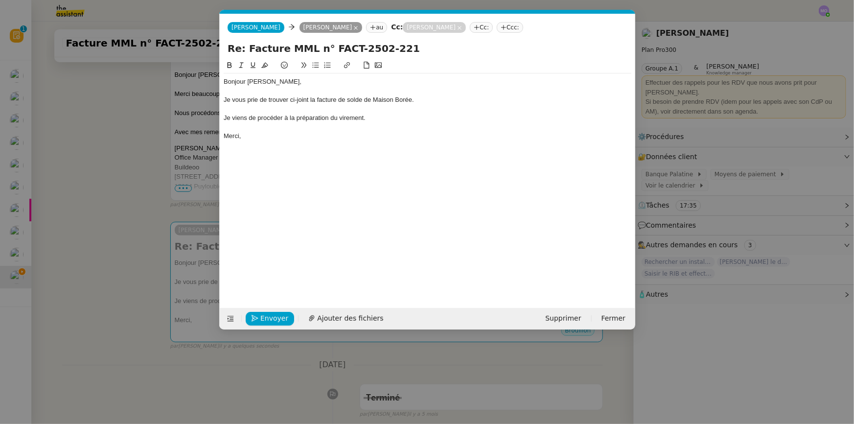
scroll to position [0, 21]
click at [350, 314] on span "Ajouter des fichiers" at bounding box center [350, 318] width 66 height 11
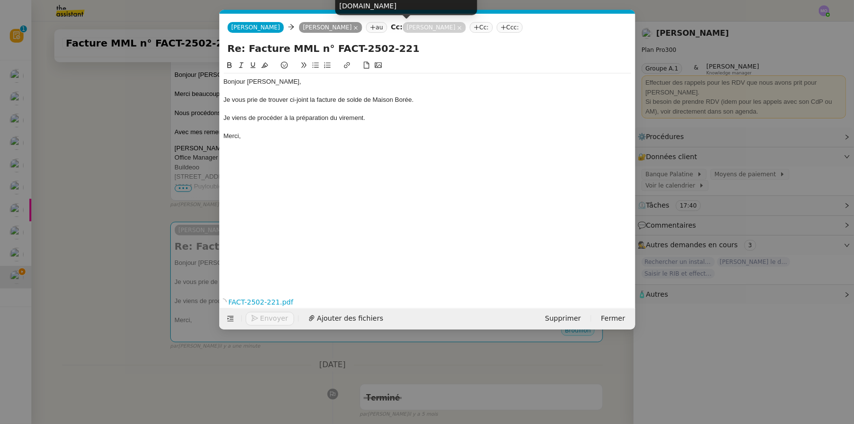
click at [458, 28] on icon at bounding box center [460, 28] width 4 height 4
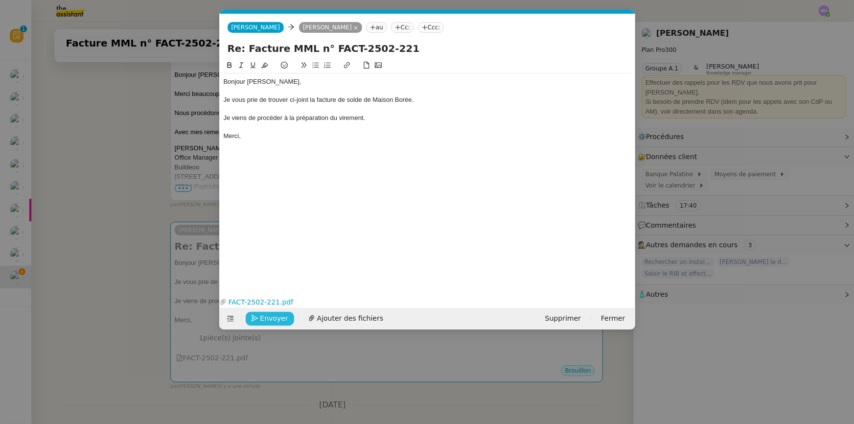
click at [268, 318] on span "Envoyer" at bounding box center [274, 318] width 28 height 11
click at [268, 318] on span "Confirmer l'envoi" at bounding box center [289, 318] width 59 height 11
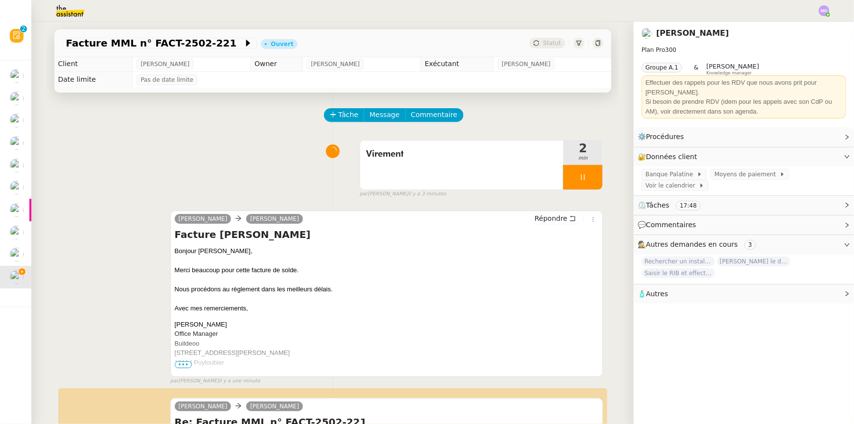
scroll to position [0, 0]
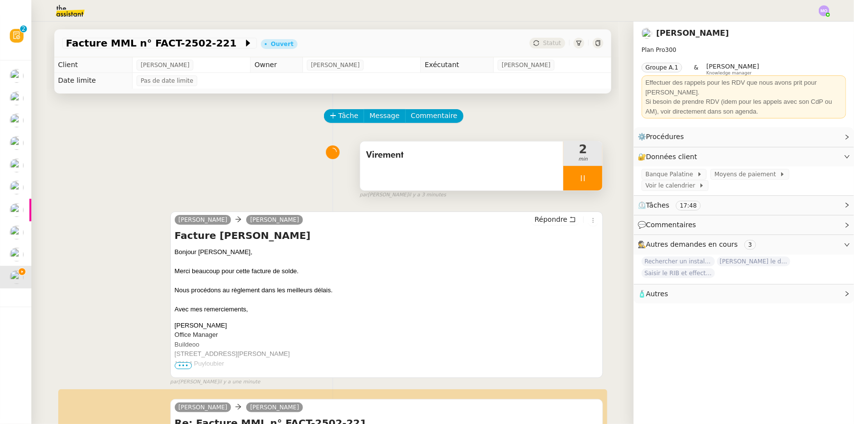
click at [587, 183] on div at bounding box center [582, 178] width 39 height 24
click at [564, 185] on div at bounding box center [573, 178] width 20 height 24
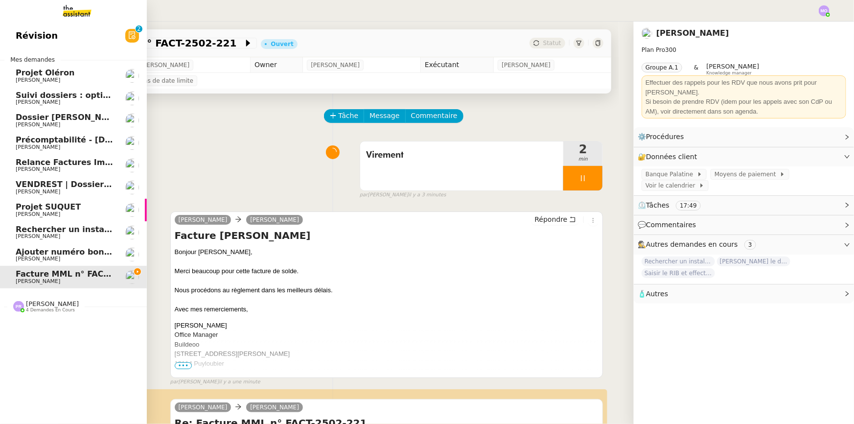
click at [60, 166] on span "Relance Factures Impayées - août 2025" at bounding box center [103, 162] width 174 height 9
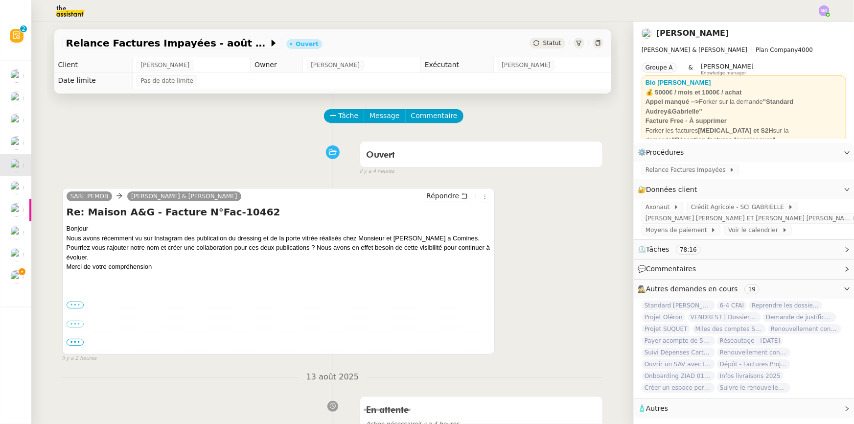
click at [74, 306] on label "•••" at bounding box center [76, 304] width 18 height 7
click at [0, 0] on input "•••" at bounding box center [0, 0] width 0 height 0
click at [330, 118] on icon at bounding box center [333, 115] width 7 height 7
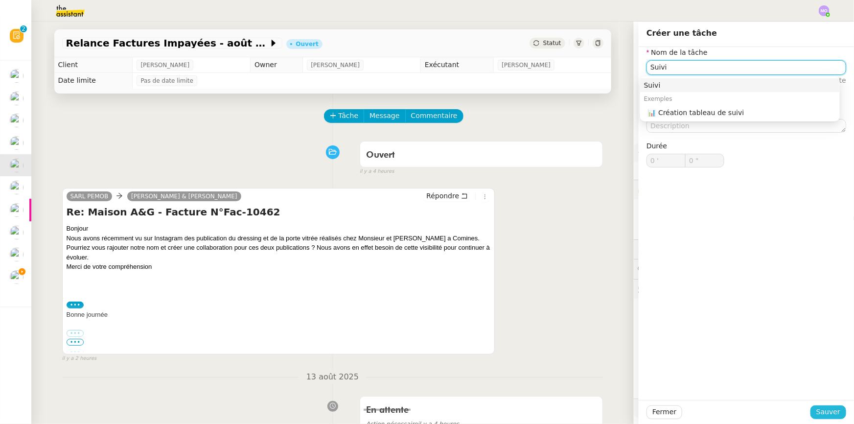
type input "Suivi"
click at [817, 411] on span "Sauver" at bounding box center [828, 411] width 24 height 11
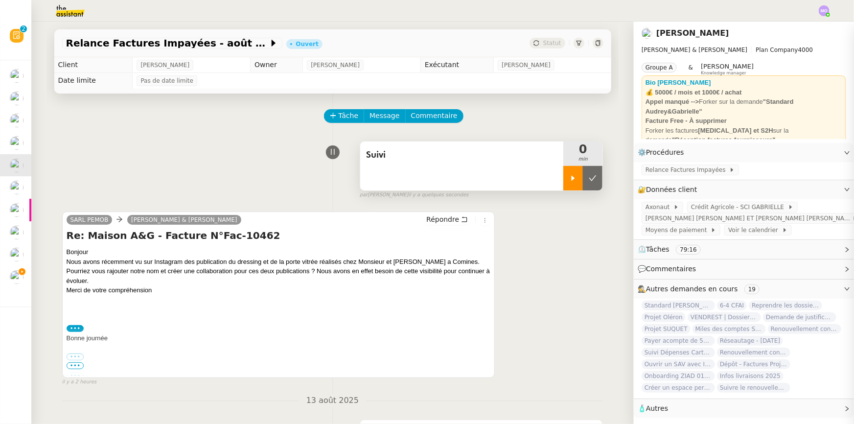
click at [563, 183] on div at bounding box center [573, 178] width 20 height 24
click at [375, 118] on span "Message" at bounding box center [384, 115] width 30 height 11
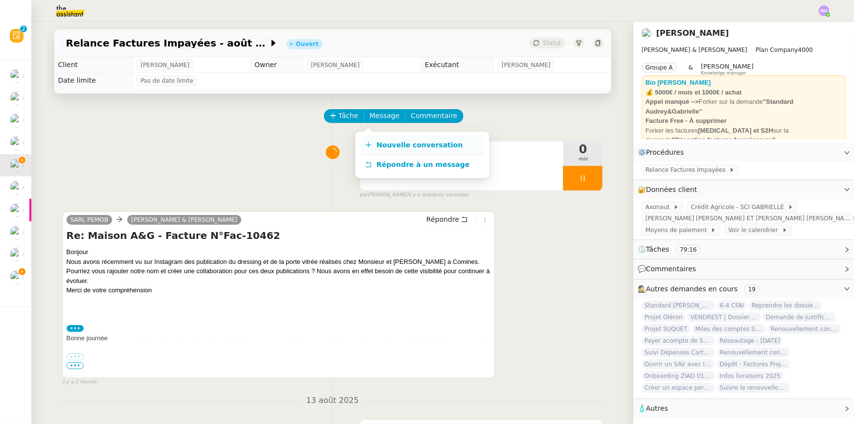
click at [406, 146] on span "Nouvelle conversation" at bounding box center [420, 145] width 86 height 8
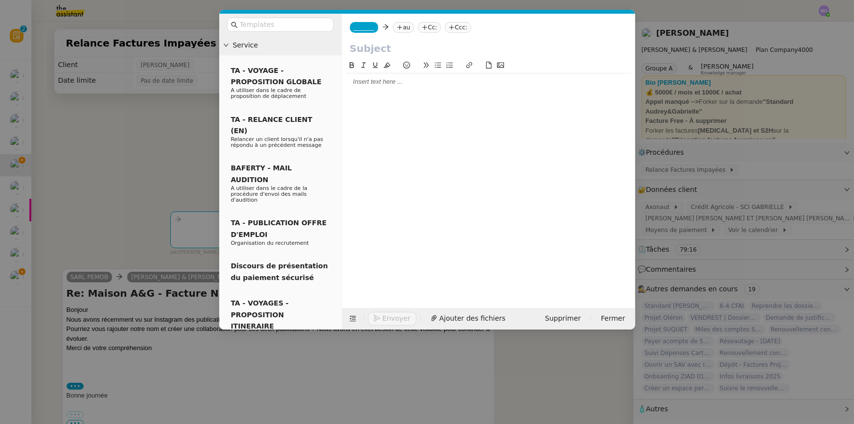
click at [361, 33] on div "_______ au Cc: Ccc:" at bounding box center [488, 27] width 293 height 27
click at [360, 27] on span "_______" at bounding box center [364, 27] width 21 height 7
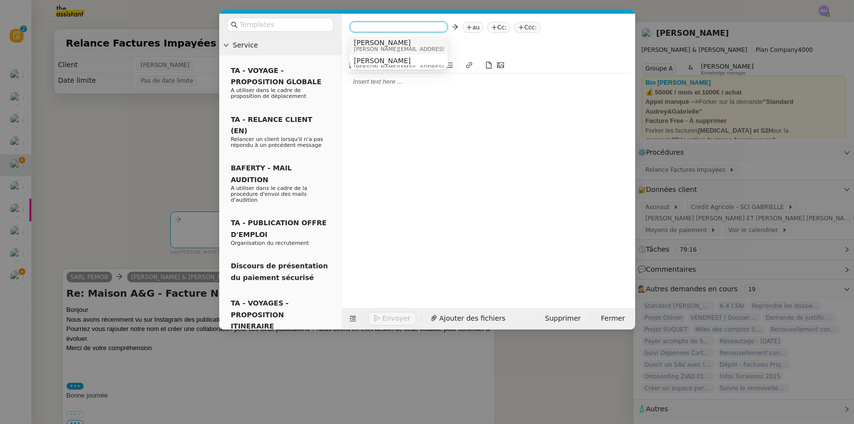
click at [372, 42] on span "[PERSON_NAME]" at bounding box center [423, 43] width 139 height 8
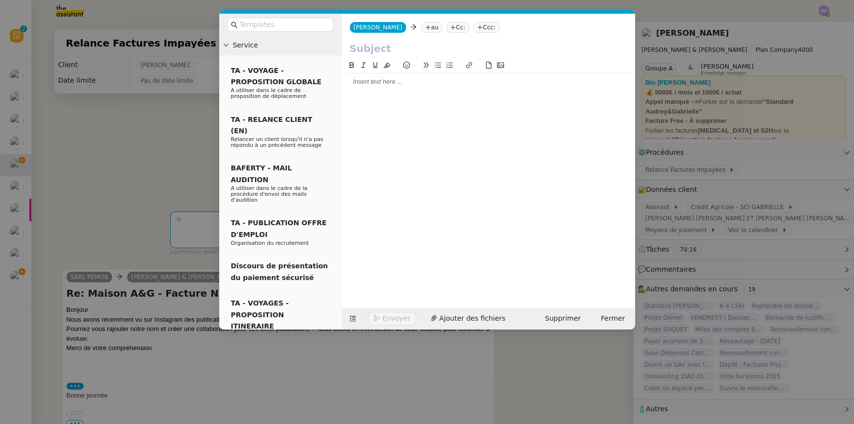
click at [421, 25] on nz-tag "au" at bounding box center [431, 27] width 21 height 11
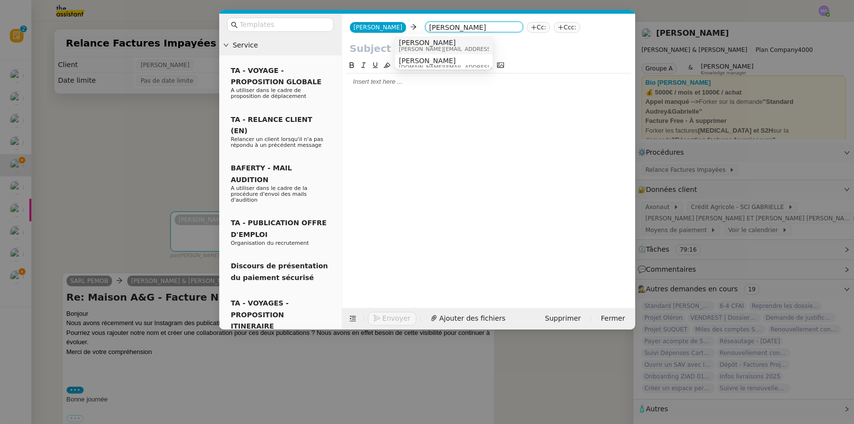
type input "[PERSON_NAME]"
click at [426, 46] on span "[PERSON_NAME][EMAIL_ADDRESS][DOMAIN_NAME]" at bounding box center [468, 48] width 139 height 5
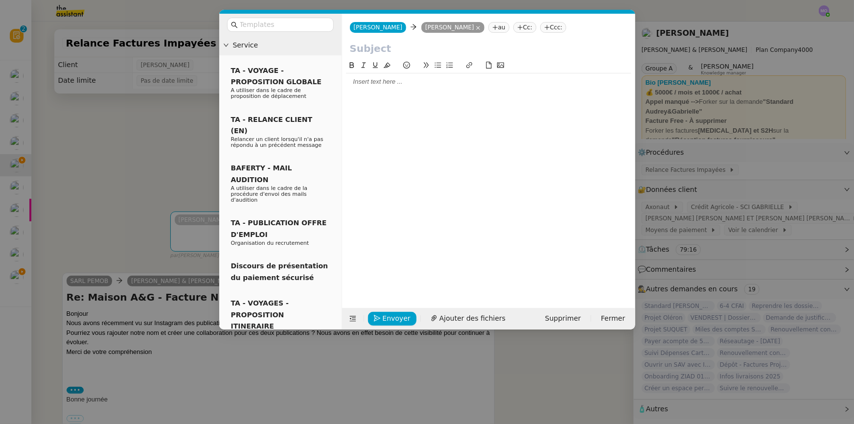
click at [492, 29] on icon at bounding box center [495, 27] width 6 height 6
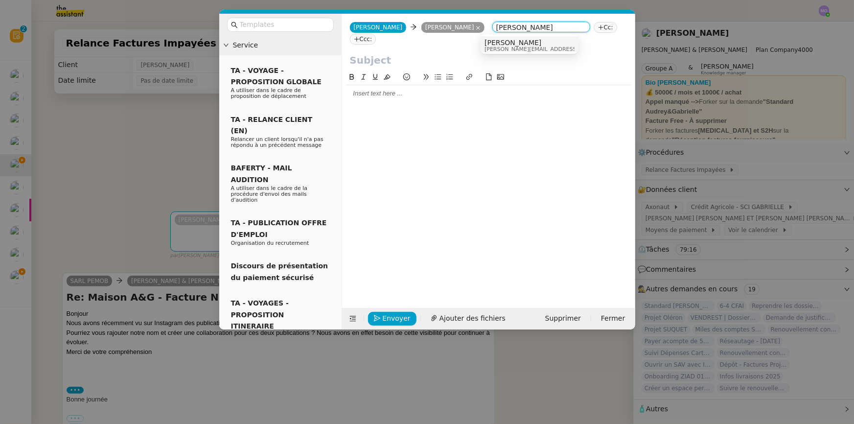
type input "[PERSON_NAME]"
click at [505, 44] on span "[PERSON_NAME]" at bounding box center [553, 43] width 139 height 8
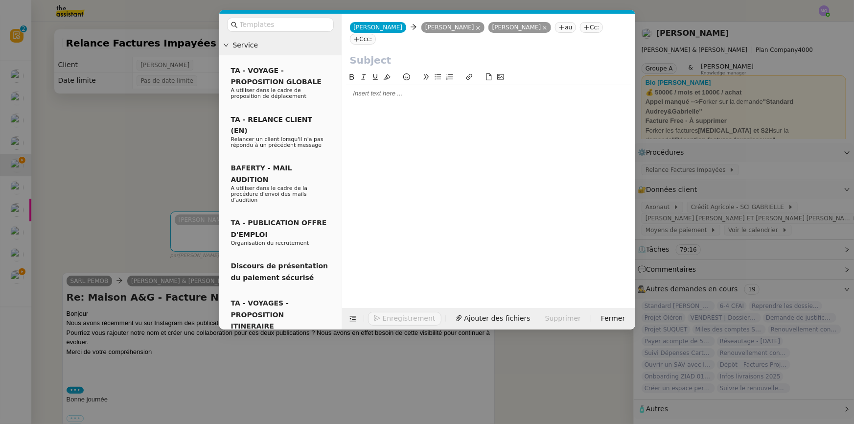
click at [103, 167] on nz-modal-container "Service TA - VOYAGE - PROPOSITION GLOBALE A utiliser dans le cadre de propositi…" at bounding box center [427, 212] width 854 height 424
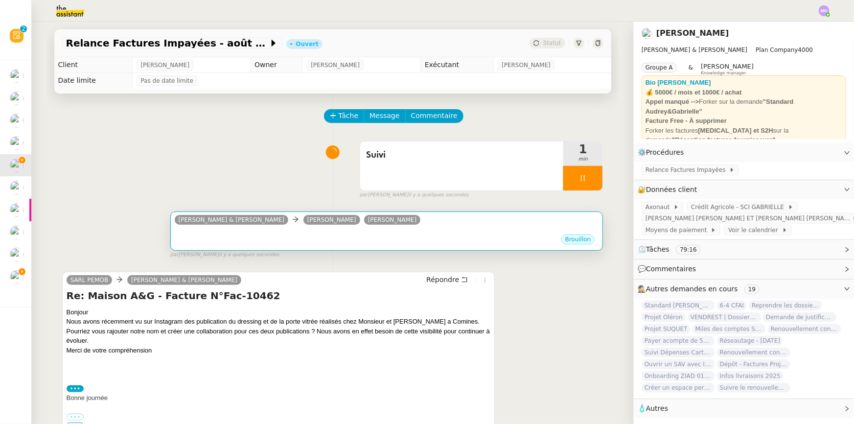
click at [351, 244] on div "Brouillon" at bounding box center [387, 240] width 424 height 15
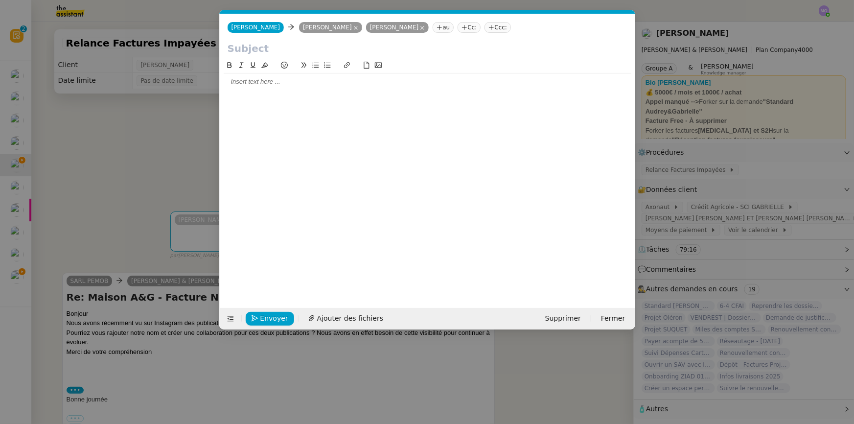
scroll to position [0, 21]
click at [279, 60] on button at bounding box center [284, 65] width 12 height 11
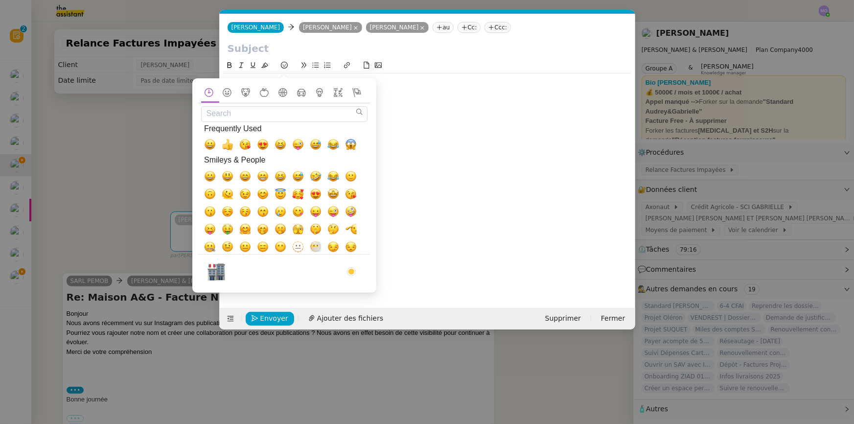
click at [277, 46] on input "text" at bounding box center [428, 48] width 400 height 15
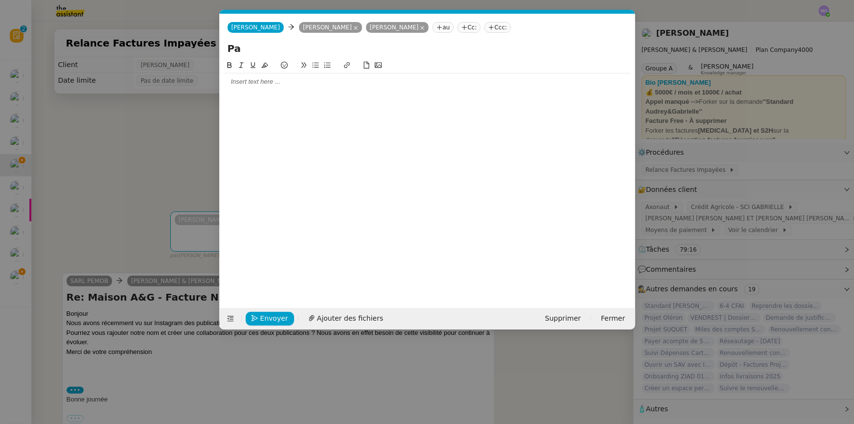
type input "P"
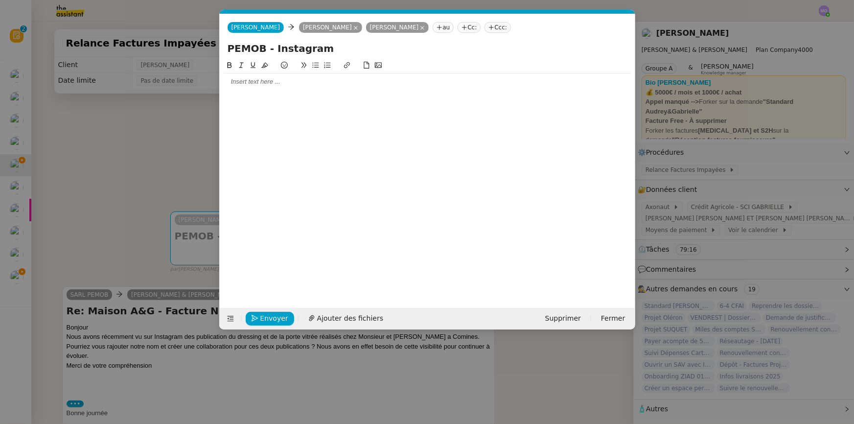
type input "PEMOB - Instagram"
click at [277, 86] on div at bounding box center [428, 81] width 408 height 9
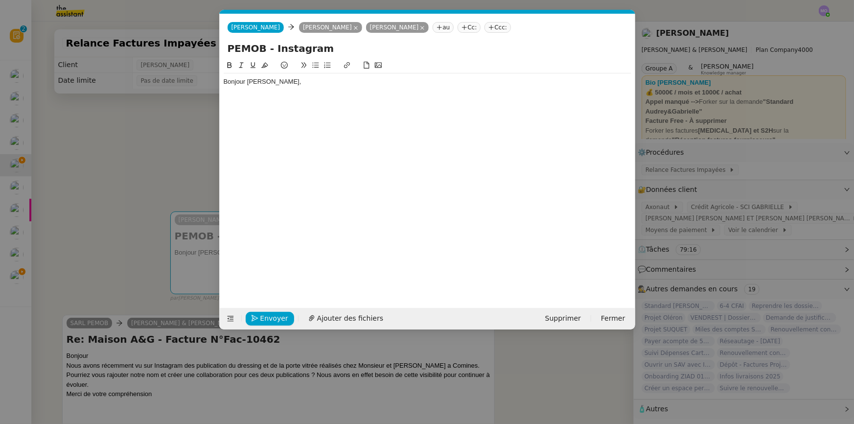
click at [130, 172] on nz-modal-container "Service TA - VOYAGE - PROPOSITION GLOBALE A utiliser dans le cadre de propositi…" at bounding box center [427, 212] width 854 height 424
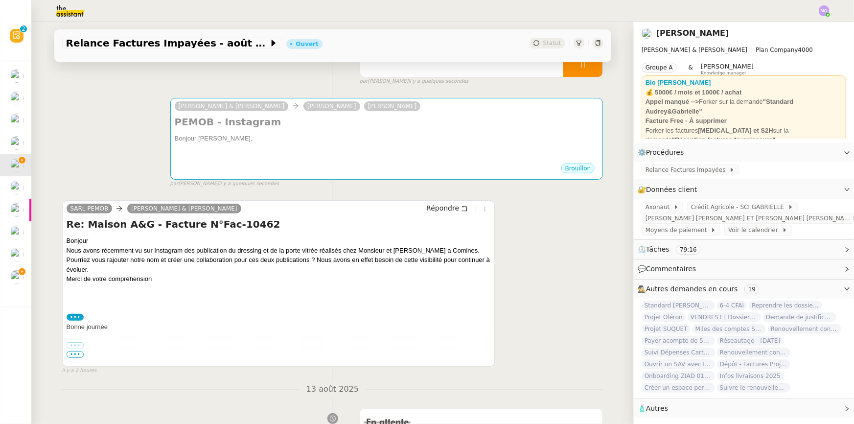
scroll to position [133, 0]
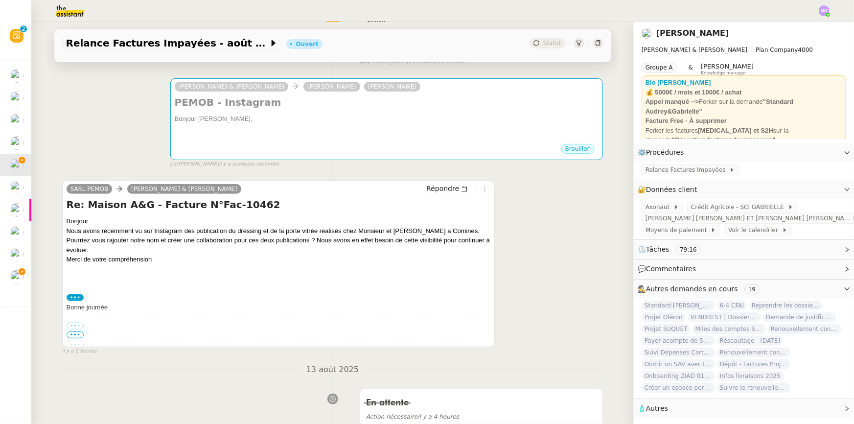
click at [75, 298] on label "•••" at bounding box center [76, 297] width 18 height 7
click at [0, 0] on input "•••" at bounding box center [0, 0] width 0 height 0
click at [75, 298] on label "•••" at bounding box center [76, 297] width 18 height 7
click at [0, 0] on input "•••" at bounding box center [0, 0] width 0 height 0
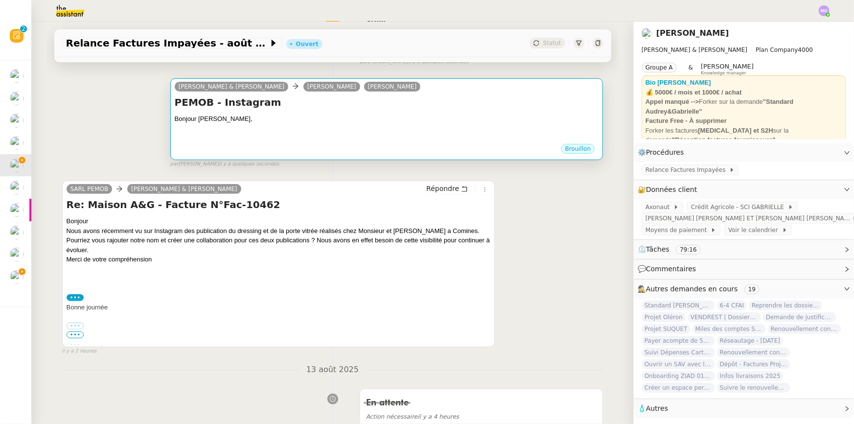
click at [233, 144] on div "Brouillon" at bounding box center [387, 150] width 424 height 15
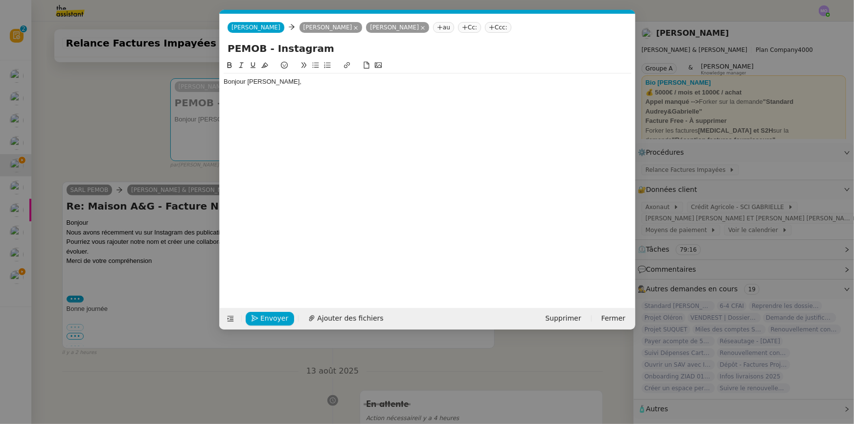
scroll to position [0, 21]
click at [246, 98] on div "Bonjour [PERSON_NAME]," at bounding box center [428, 86] width 408 height 26
click at [98, 166] on nz-modal-container "Service TA - VOYAGE - PROPOSITION GLOBALE A utiliser dans le cadre de propositi…" at bounding box center [427, 212] width 854 height 424
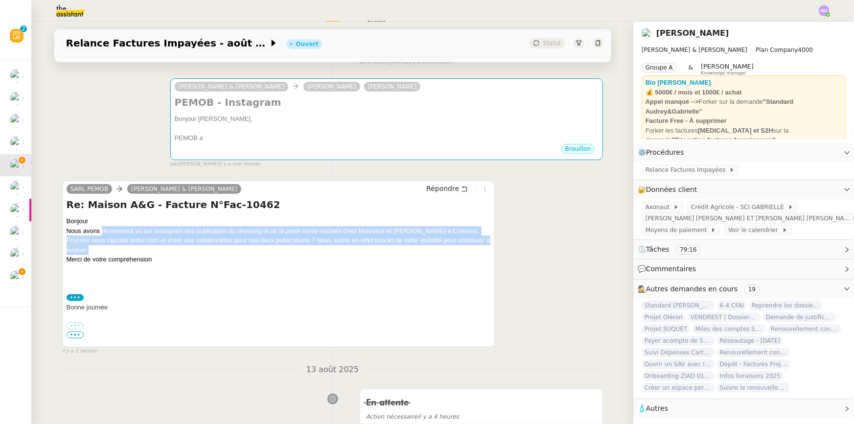
drag, startPoint x: 98, startPoint y: 234, endPoint x: 477, endPoint y: 249, distance: 379.0
click at [477, 249] on div "Bonjour Nous avons récemment vu sur Instagram des publication du dressing et de…" at bounding box center [279, 301] width 424 height 171
copy div "récemment vu sur Instagram des publication du dressing et de la porte vitrée ré…"
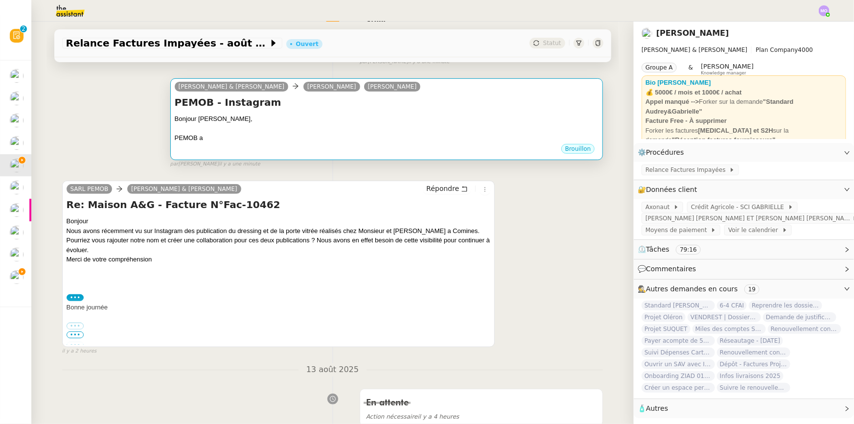
click at [362, 125] on div at bounding box center [387, 129] width 424 height 10
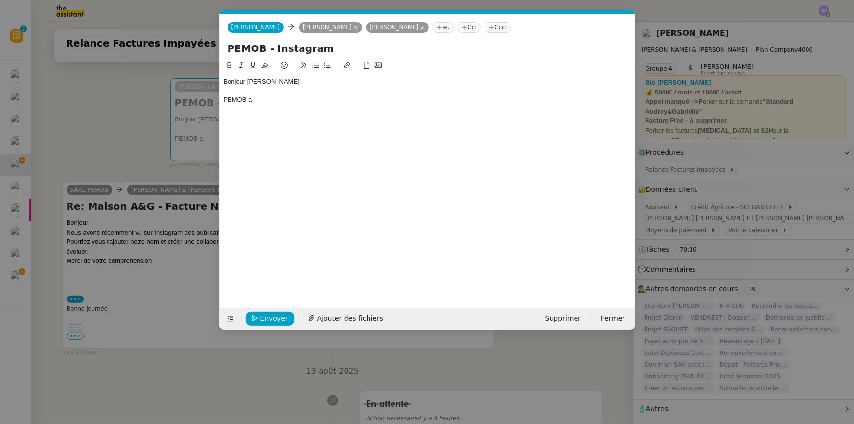
click at [281, 103] on div "PEMOB a" at bounding box center [428, 99] width 408 height 9
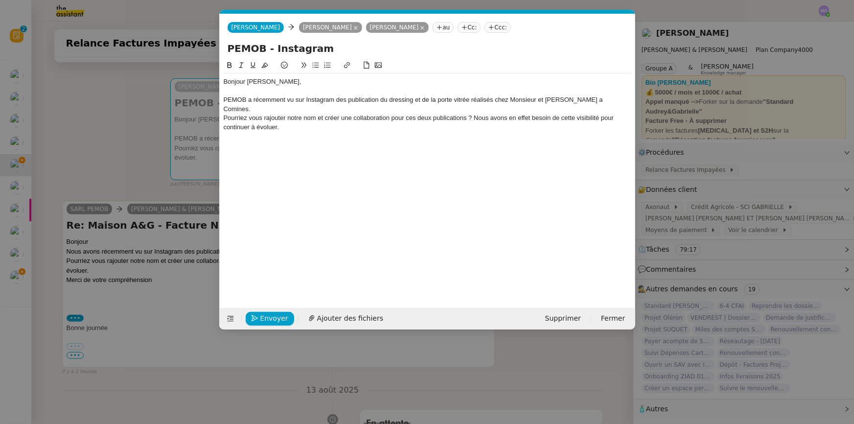
click at [269, 98] on div "PEMOB a récemment vu sur Instagram des publication du dressing et de la porte v…" at bounding box center [428, 104] width 408 height 18
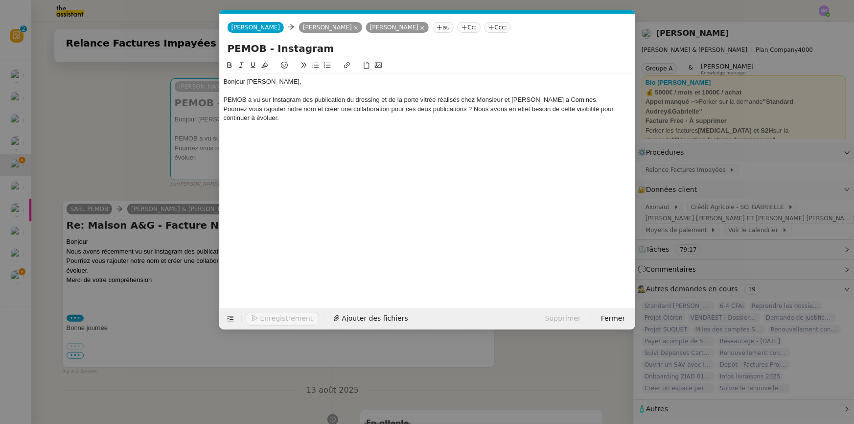
click at [305, 126] on div "Bonjour [PERSON_NAME], PEMOB a vu sur Instagram des publication du dressing et …" at bounding box center [428, 99] width 408 height 53
click at [261, 98] on div "PEMOB a vu sur Instagram des publication du dressing et de la porte vitrée réal…" at bounding box center [428, 99] width 408 height 9
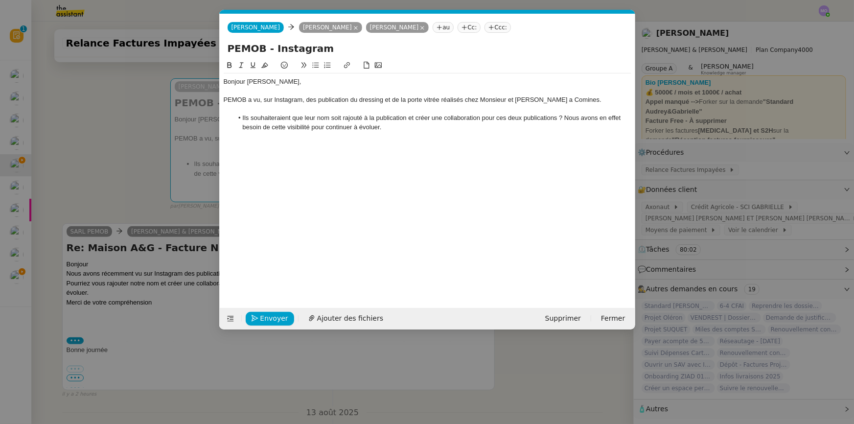
click at [556, 118] on li "Ils souhaiteraient que leur nom soit rajouté à la publication et créer une coll…" at bounding box center [432, 123] width 398 height 18
click at [629, 120] on li "Ils souhaiteraient que leur nom soit rajouté à la publication et créer une coll…" at bounding box center [432, 123] width 398 height 18
click at [256, 127] on li "Ils souhaiteraient que leur nom soit rajouté à la publication et créer une coll…" at bounding box center [432, 123] width 398 height 18
click at [278, 128] on li "Ils souhaiteraient que leur nom soit rajouté à la publication et créer une coll…" at bounding box center [432, 123] width 398 height 18
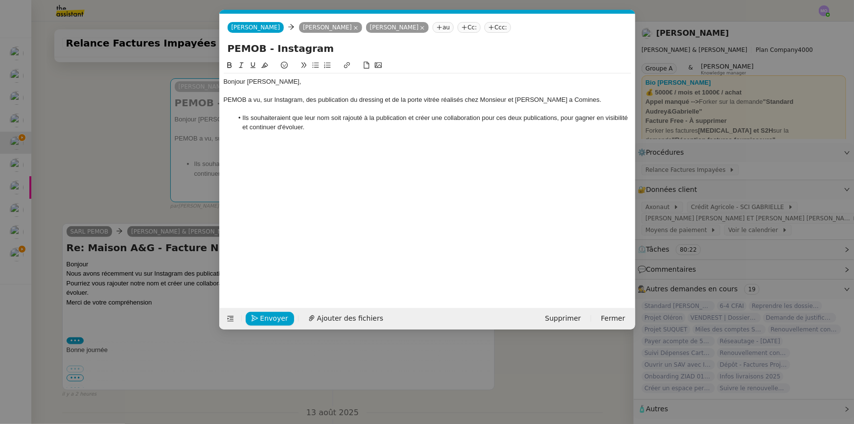
click at [313, 128] on li "Ils souhaiteraient que leur nom soit rajouté à la publication et créer une coll…" at bounding box center [432, 123] width 398 height 18
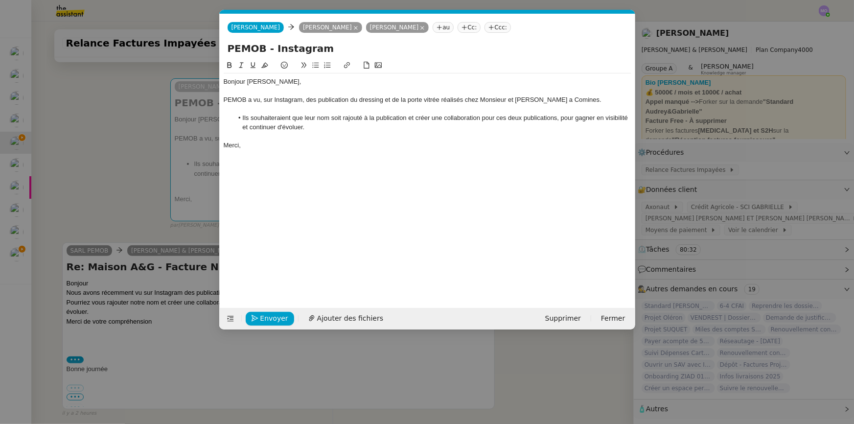
click at [242, 119] on li "Ils souhaiteraient que leur nom soit rajouté à la publication et créer une coll…" at bounding box center [432, 123] width 398 height 18
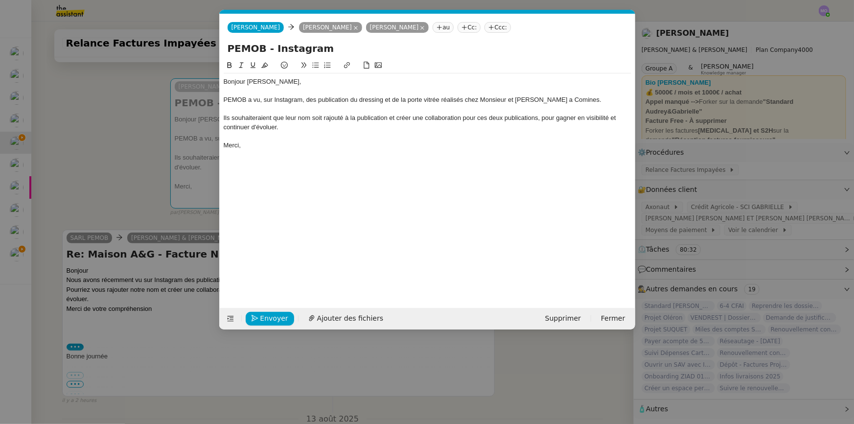
click at [292, 154] on div "Bonjour [PERSON_NAME], [PERSON_NAME] a vu, sur Instagram, des publication du dr…" at bounding box center [428, 176] width 408 height 233
click at [268, 49] on input "PEMOB - Instagram" at bounding box center [428, 48] width 400 height 15
type input "PEMOB x Maison A&G - Instagram"
click at [310, 143] on div "Merci," at bounding box center [428, 145] width 408 height 9
click at [230, 119] on div "Ils souhaiteraient que leur nom soit rajouté à la publication et créer une coll…" at bounding box center [428, 123] width 408 height 18
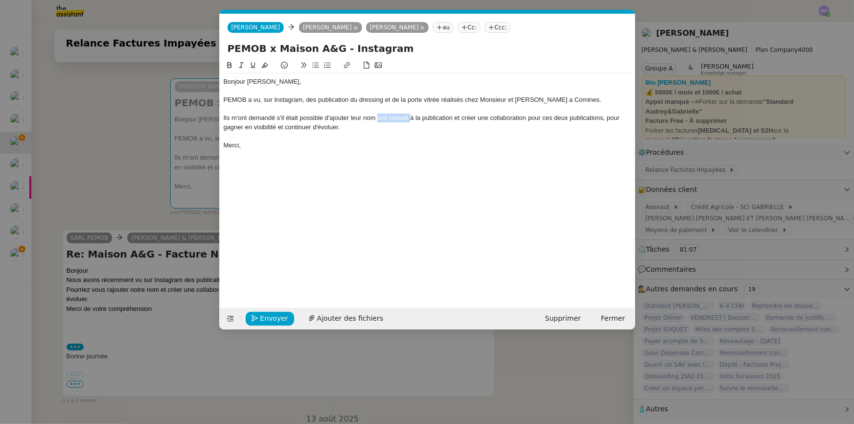
drag, startPoint x: 377, startPoint y: 119, endPoint x: 411, endPoint y: 120, distance: 34.3
click at [411, 120] on div "Ils m'ont demandé s'il était possible d'ajouter leur nom soit rajouté à la publ…" at bounding box center [428, 123] width 408 height 18
click at [412, 137] on div at bounding box center [428, 136] width 408 height 9
click at [444, 119] on div "Ils m'ont demandé s'il était possible d'ajouter leur nom à la publication et cr…" at bounding box center [428, 123] width 408 height 18
click at [419, 151] on div "Bonjour [PERSON_NAME], [PERSON_NAME] a vu, sur Instagram, des publication du dr…" at bounding box center [428, 113] width 408 height 80
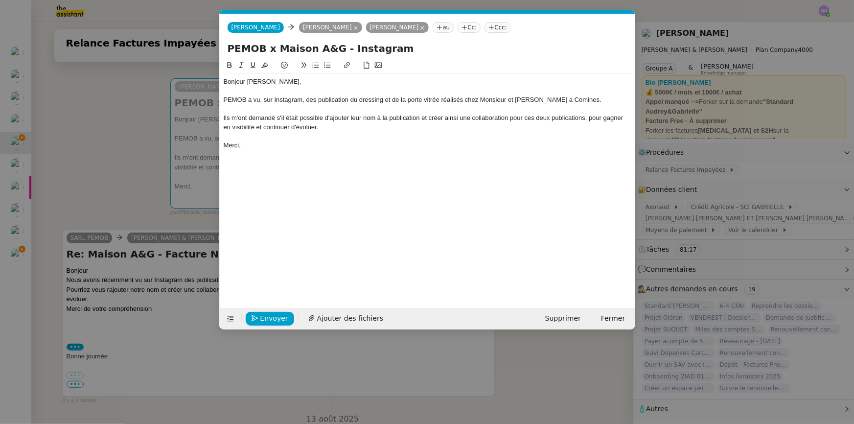
click at [589, 119] on div "Ils m'ont demandé s'il était possible d'ajouter leur nom à la publication et cr…" at bounding box center [428, 123] width 408 height 18
click at [289, 146] on div "Merci," at bounding box center [428, 145] width 408 height 9
click at [260, 317] on span "Envoyer" at bounding box center [274, 318] width 28 height 11
click at [272, 317] on span "Confirmer l'envoi" at bounding box center [289, 318] width 59 height 11
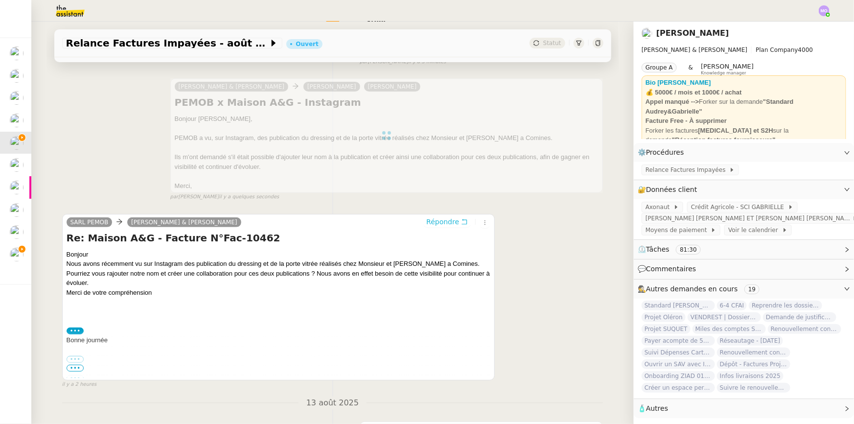
click at [439, 222] on span "Répondre" at bounding box center [442, 222] width 33 height 10
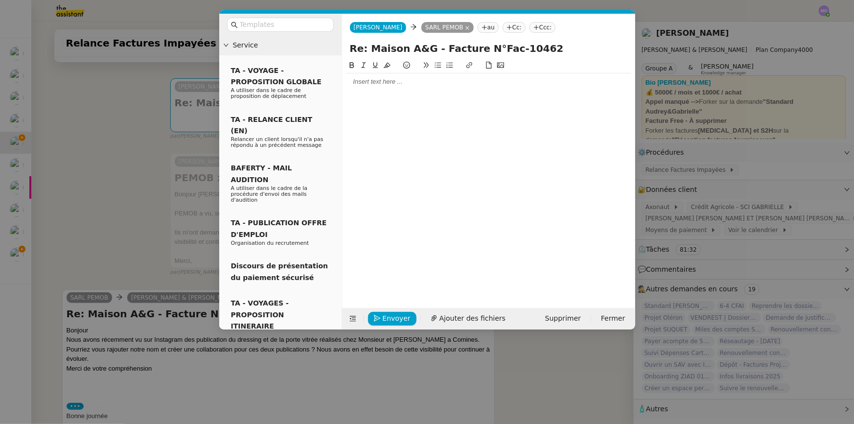
click at [379, 82] on div at bounding box center [488, 81] width 285 height 9
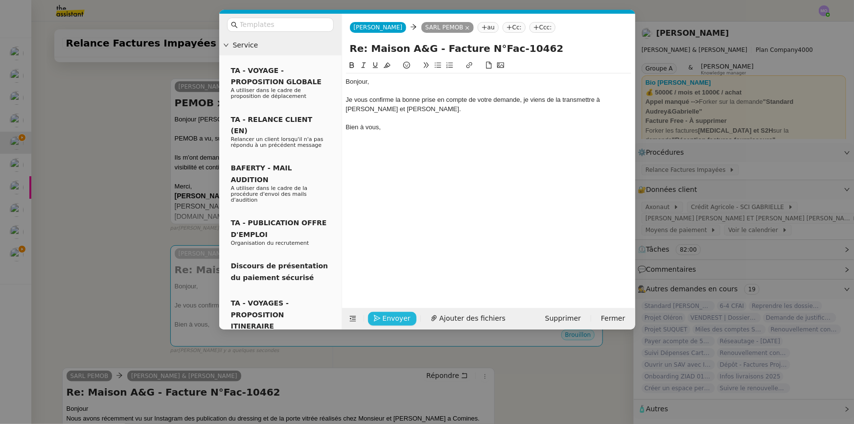
click at [399, 319] on span "Envoyer" at bounding box center [397, 318] width 28 height 11
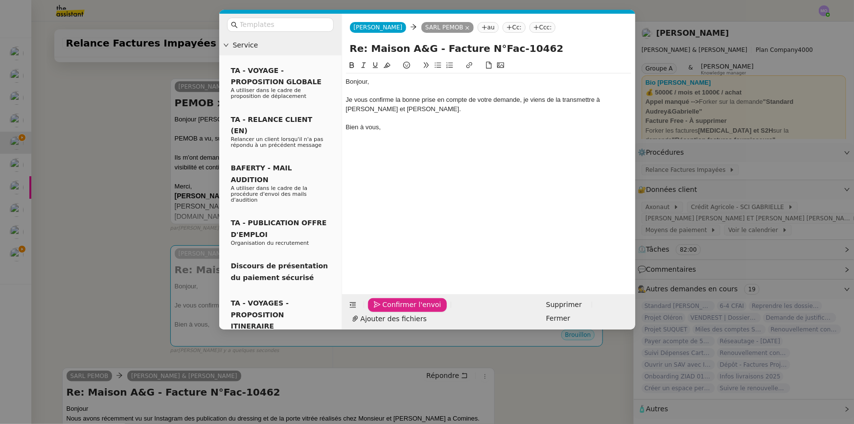
click at [386, 310] on span "Confirmer l'envoi" at bounding box center [412, 304] width 59 height 11
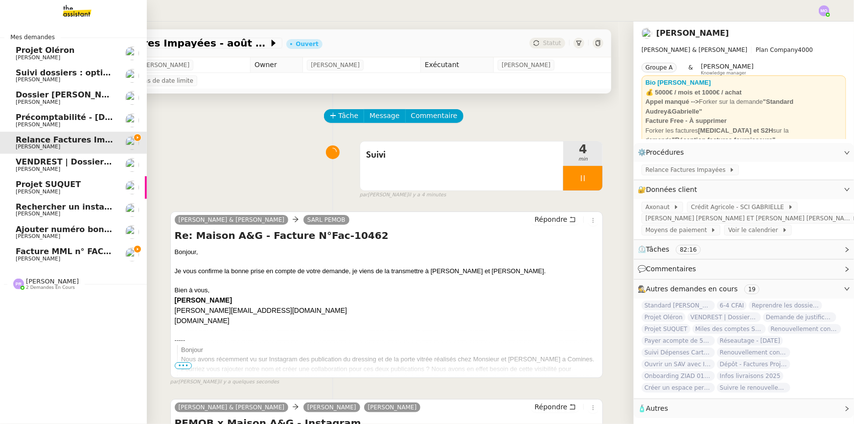
click at [94, 249] on span "Facture MML n° FACT-2502-221" at bounding box center [84, 251] width 137 height 9
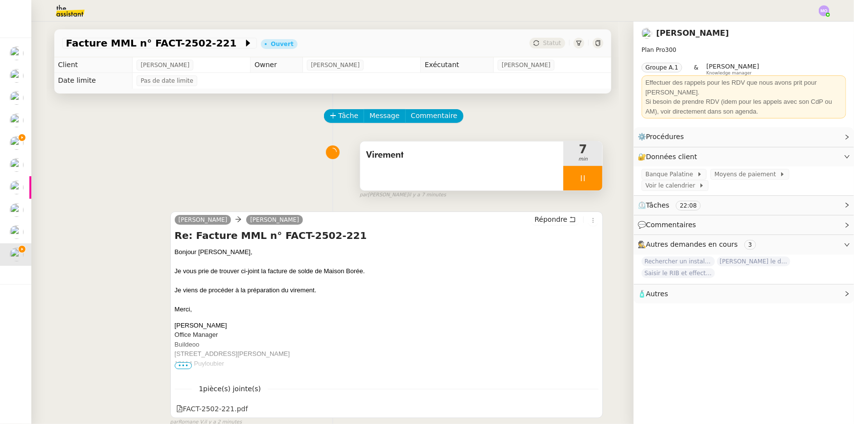
click at [595, 171] on div at bounding box center [582, 178] width 39 height 24
click at [588, 171] on button at bounding box center [593, 178] width 20 height 24
click at [552, 37] on div "Facture MML n° FACT-2502-221 Ouvert Statut" at bounding box center [332, 43] width 557 height 28
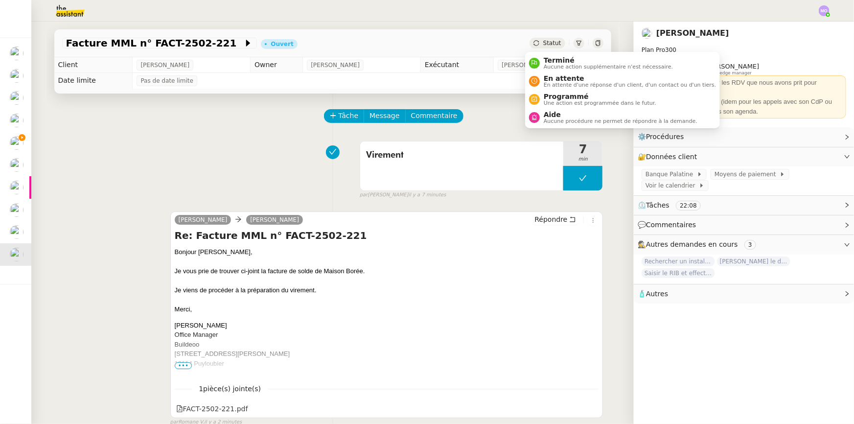
click at [552, 40] on span "Statut" at bounding box center [552, 43] width 18 height 7
click at [558, 59] on span "Terminé" at bounding box center [608, 60] width 129 height 8
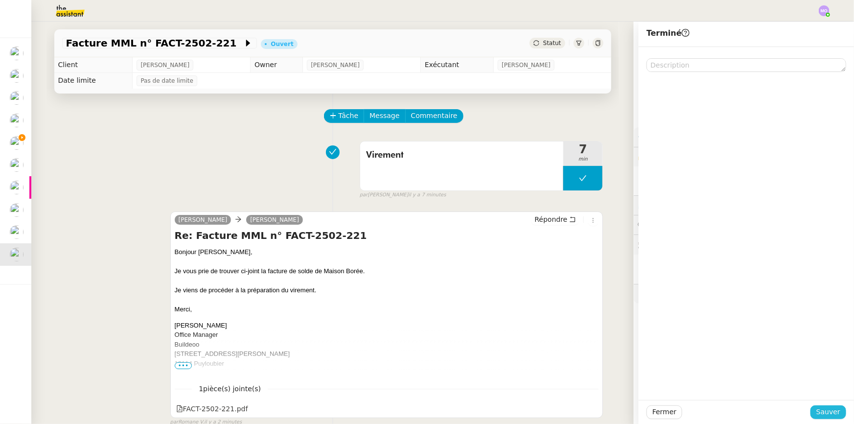
click at [819, 412] on span "Sauver" at bounding box center [828, 411] width 24 height 11
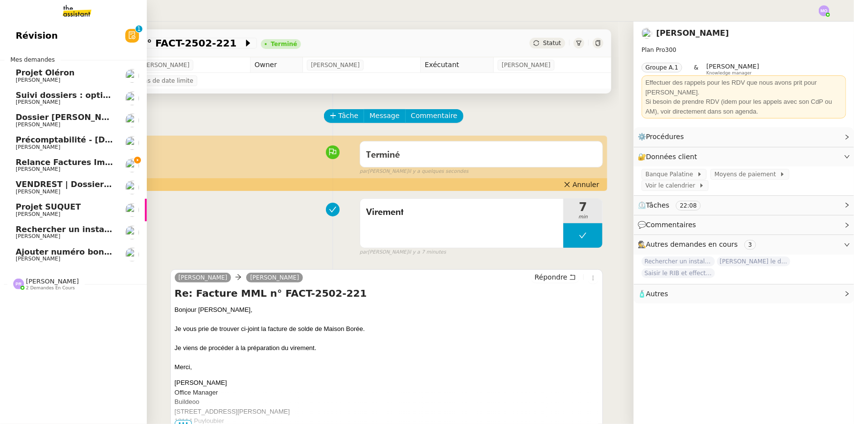
click at [73, 163] on span "Relance Factures Impayées - août 2025" at bounding box center [103, 162] width 174 height 9
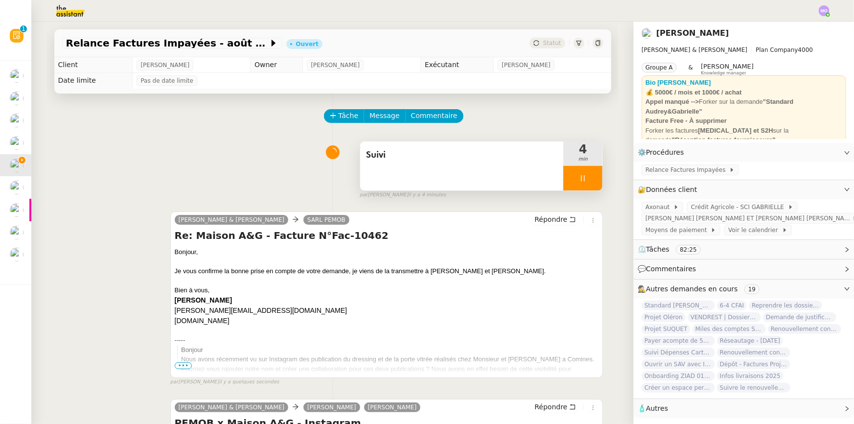
click at [587, 184] on div at bounding box center [582, 178] width 39 height 24
click at [587, 184] on button at bounding box center [593, 178] width 20 height 24
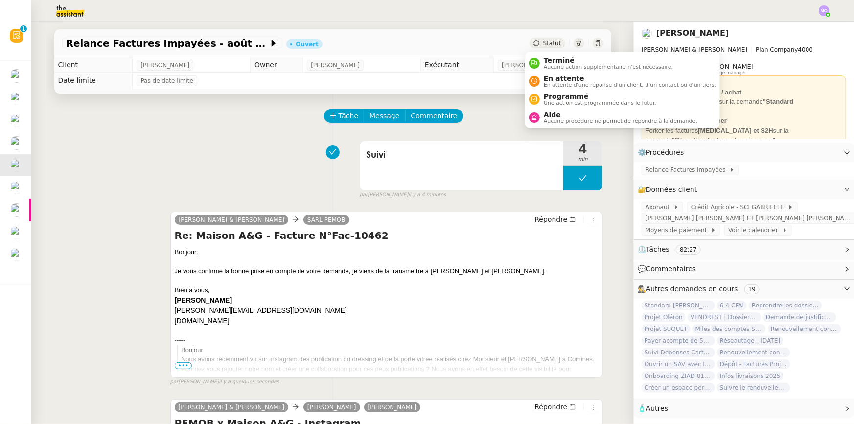
click at [544, 44] on span "Statut" at bounding box center [552, 43] width 18 height 7
click at [551, 79] on span "En attente" at bounding box center [630, 78] width 172 height 8
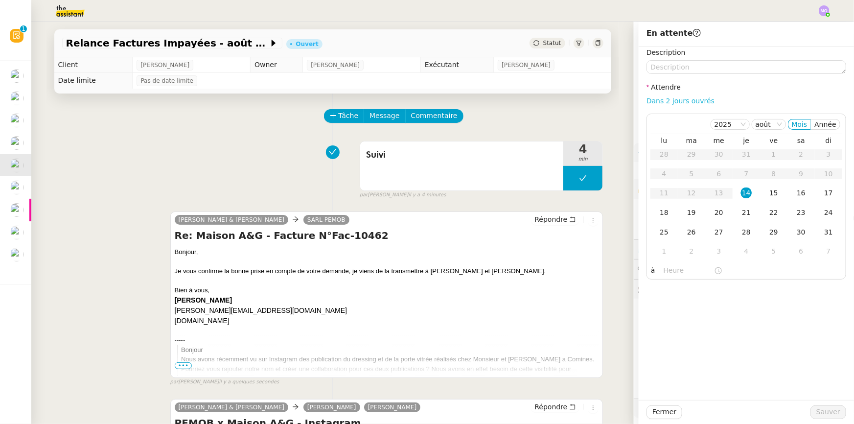
click at [664, 102] on link "Dans 2 jours ouvrés" at bounding box center [680, 101] width 68 height 8
type input "07:00"
click at [686, 214] on div "19" at bounding box center [691, 212] width 11 height 11
click at [817, 408] on span "Sauver" at bounding box center [828, 411] width 24 height 11
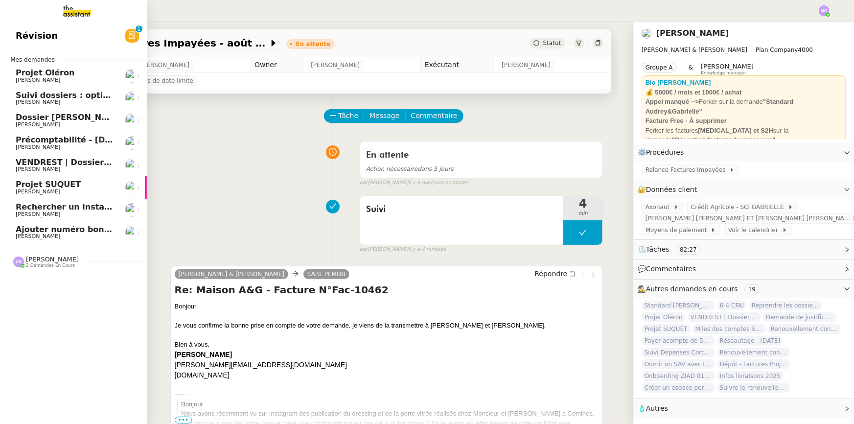
click at [80, 142] on span "Précomptabilité - juin 2025" at bounding box center [70, 139] width 109 height 9
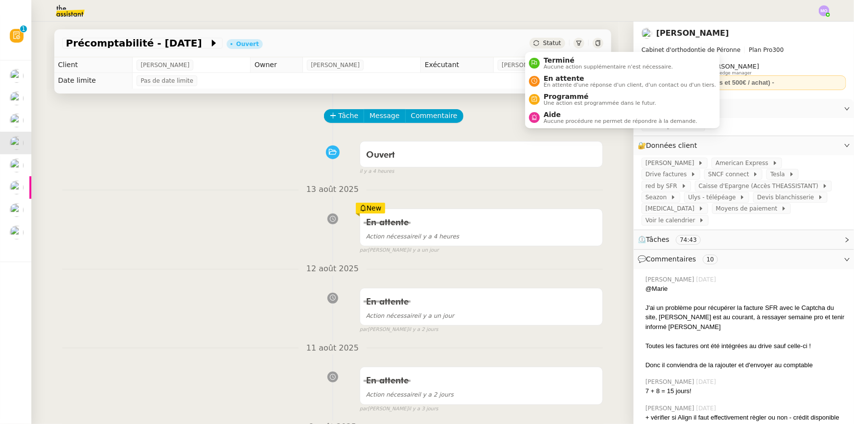
click at [543, 44] on span "Statut" at bounding box center [552, 43] width 18 height 7
click at [560, 78] on span "En attente" at bounding box center [630, 78] width 172 height 8
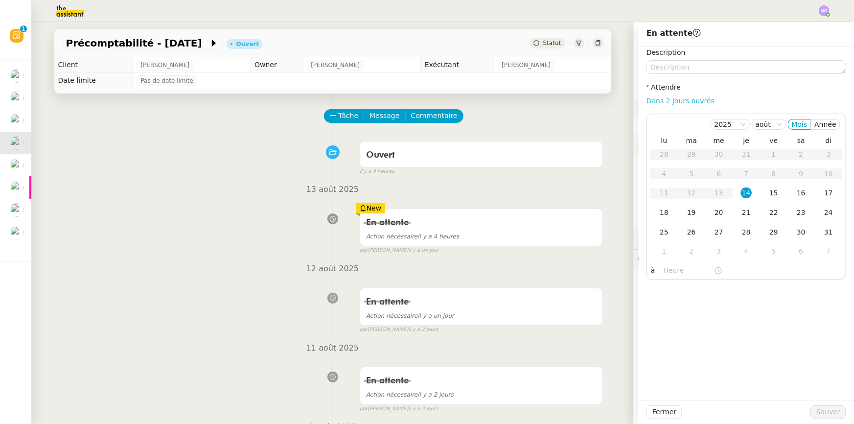
click at [658, 102] on link "Dans 2 jours ouvrés" at bounding box center [680, 101] width 68 height 8
type input "07:00"
click at [825, 416] on span "Sauver" at bounding box center [828, 411] width 24 height 11
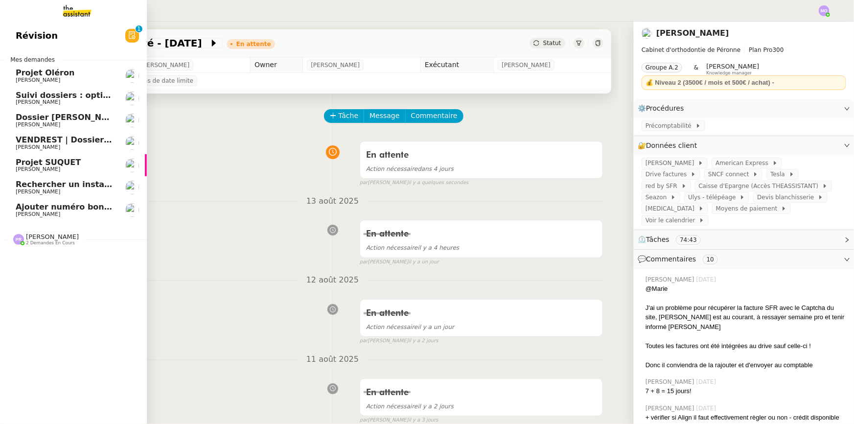
click at [87, 207] on span "Ajouter numéro bon de commande" at bounding box center [92, 206] width 153 height 9
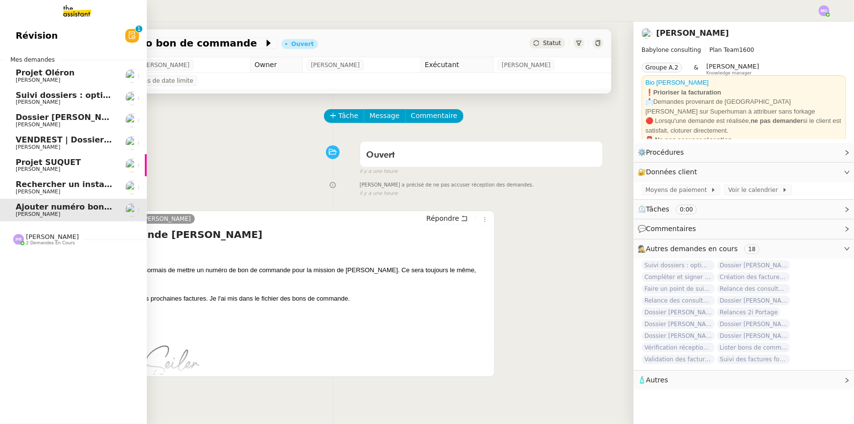
click at [92, 183] on span "Rechercher un installateur de porte blindée" at bounding box center [113, 184] width 194 height 9
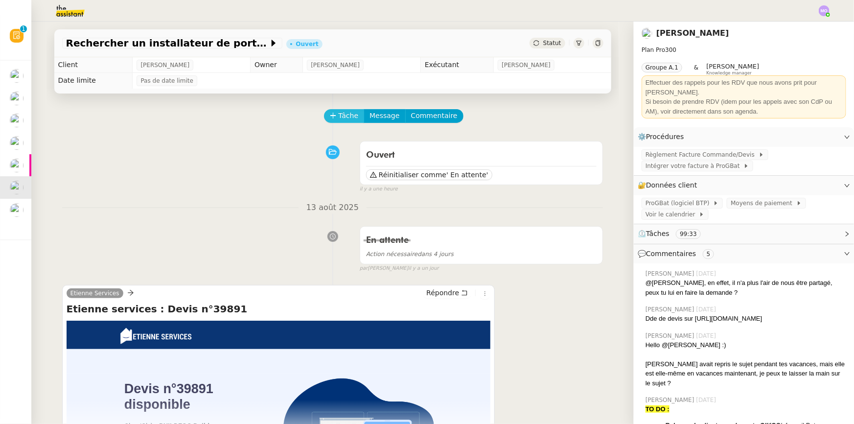
click at [340, 115] on span "Tâche" at bounding box center [349, 115] width 20 height 11
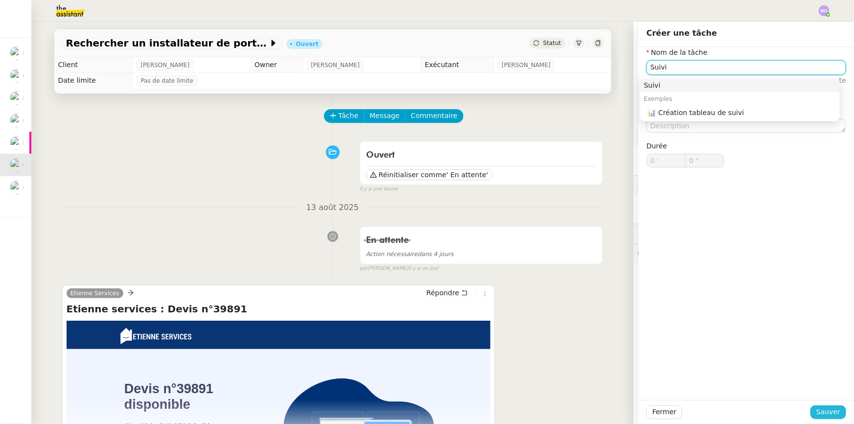
type input "Suivi"
click at [816, 407] on span "Sauver" at bounding box center [828, 411] width 24 height 11
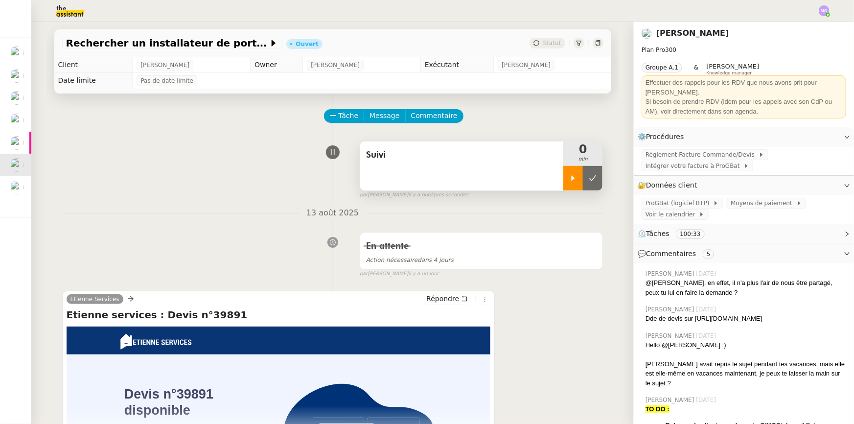
click at [563, 176] on div at bounding box center [573, 178] width 20 height 24
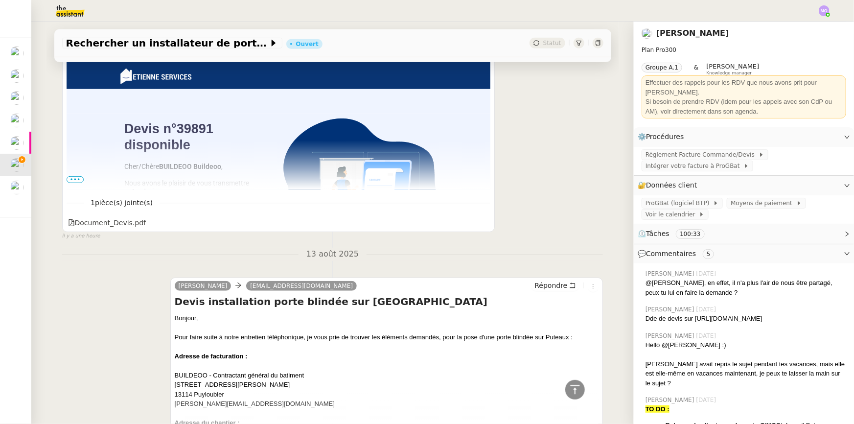
scroll to position [267, 0]
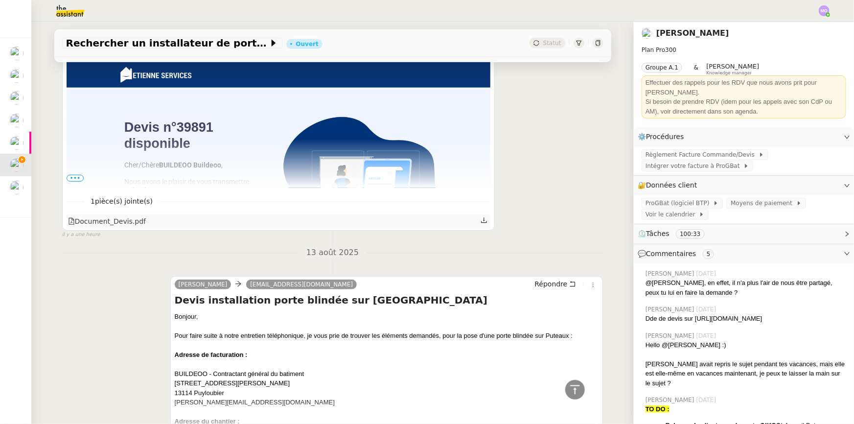
click at [112, 226] on div "Document_Devis.pdf" at bounding box center [107, 221] width 78 height 11
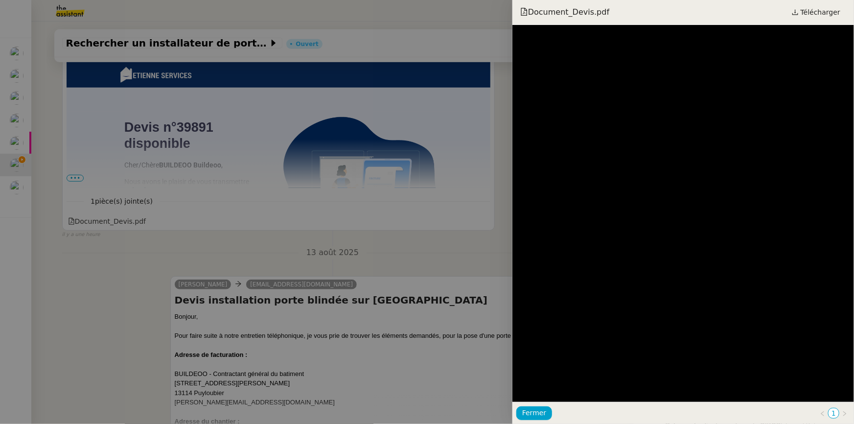
click at [304, 198] on div at bounding box center [427, 212] width 854 height 424
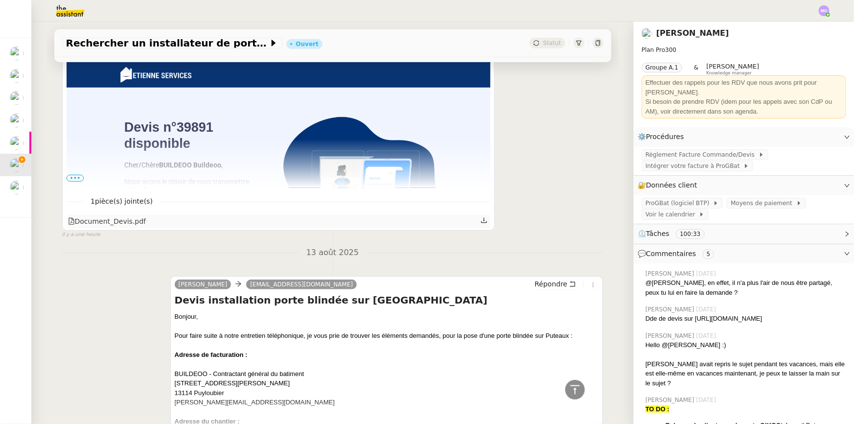
click at [102, 220] on div "Document_Devis.pdf" at bounding box center [107, 221] width 78 height 11
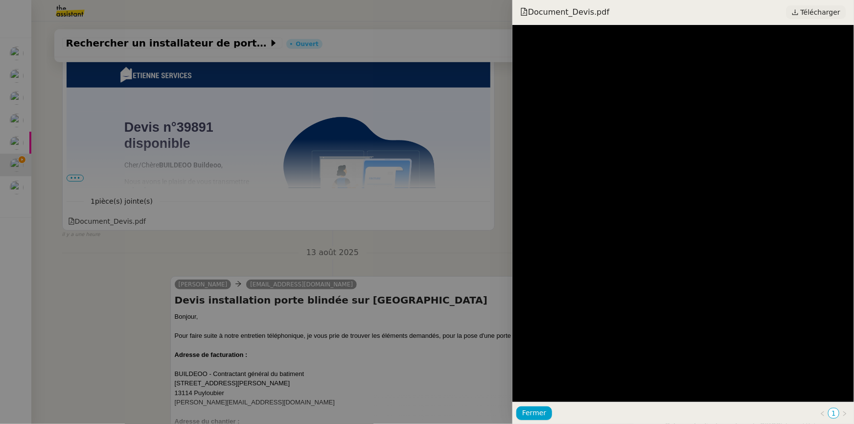
click at [820, 14] on span "Télécharger" at bounding box center [821, 12] width 40 height 13
click at [296, 152] on div at bounding box center [427, 212] width 854 height 424
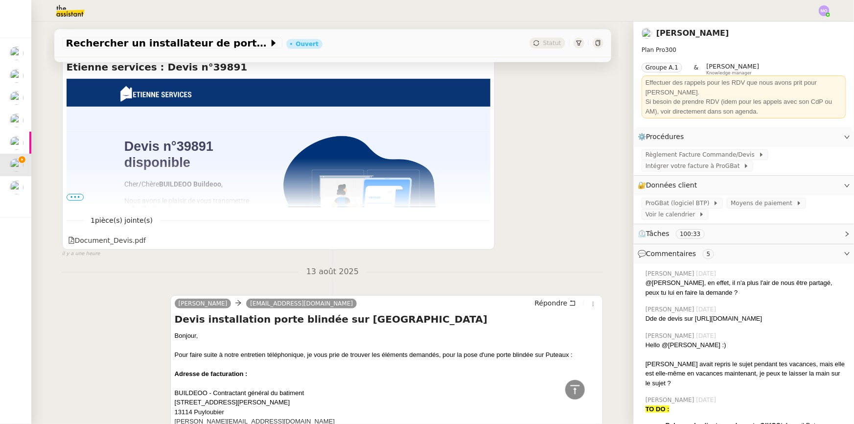
scroll to position [222, 0]
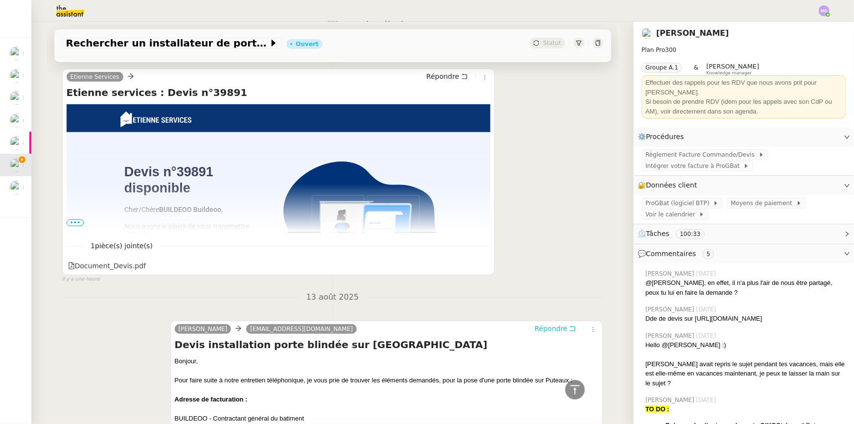
click at [545, 329] on span "Répondre" at bounding box center [550, 328] width 33 height 10
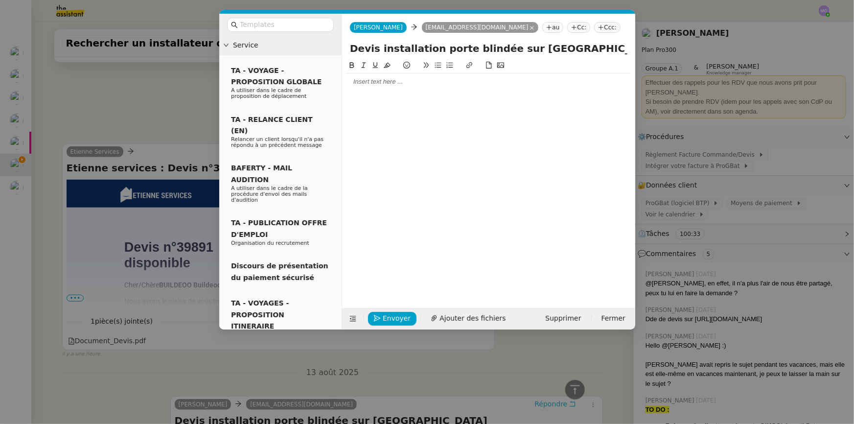
scroll to position [298, 0]
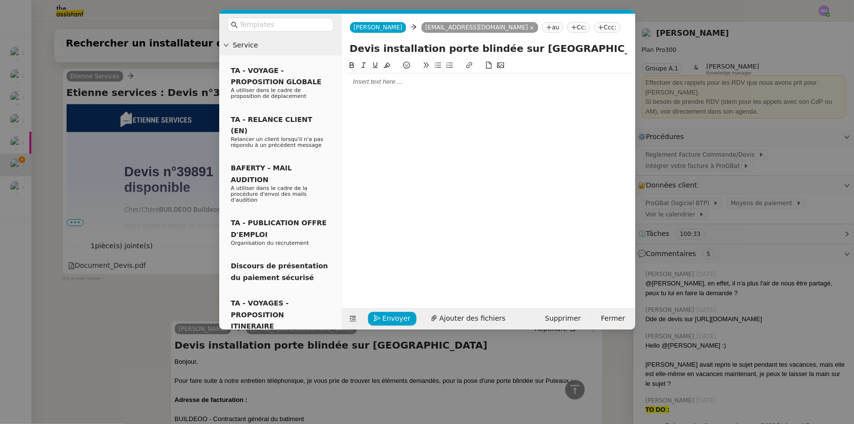
click at [387, 81] on div at bounding box center [488, 81] width 285 height 9
click at [354, 121] on div "Le client s'étant déjà positionné" at bounding box center [488, 118] width 285 height 9
click at [464, 123] on div "Bonjour, Je vous remercie pour votre proposition. Notre client s'étant déjà pos…" at bounding box center [488, 99] width 285 height 53
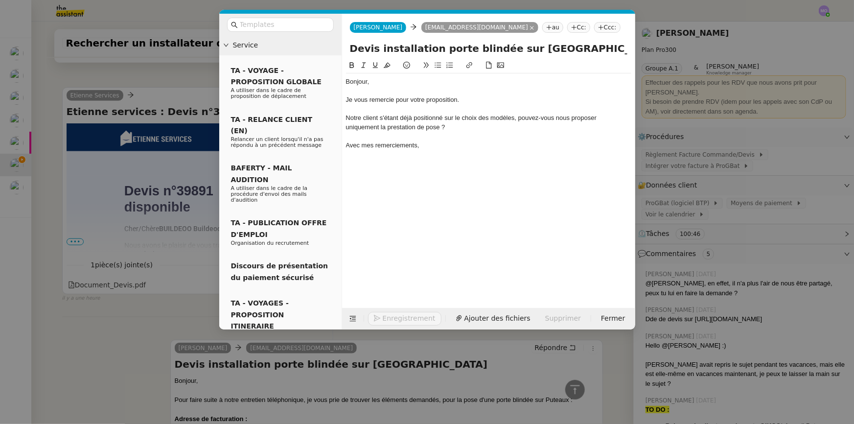
scroll to position [364, 0]
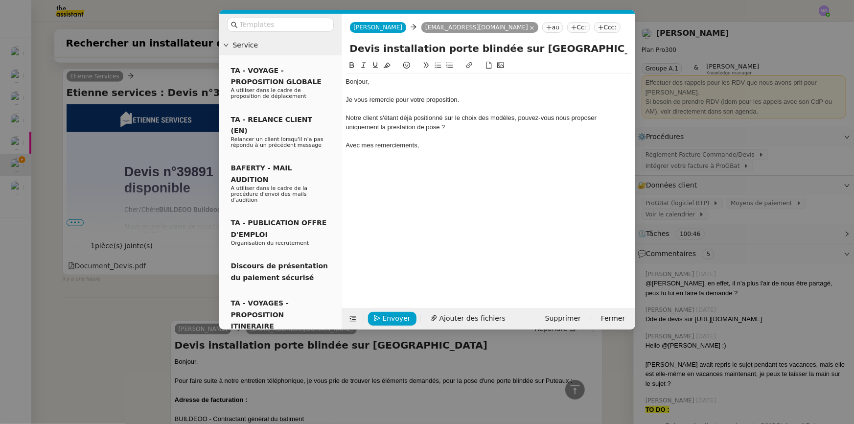
click at [346, 116] on div "Notre client s'étant déjà positionné sur le choix des modèles, pouvez-vous nous…" at bounding box center [488, 123] width 285 height 18
click at [514, 162] on div "Bonjour, Je vous remercie pour votre proposition. Notre client s'étant déjà pos…" at bounding box center [488, 176] width 285 height 233
click at [392, 312] on button "Envoyer" at bounding box center [392, 319] width 48 height 14
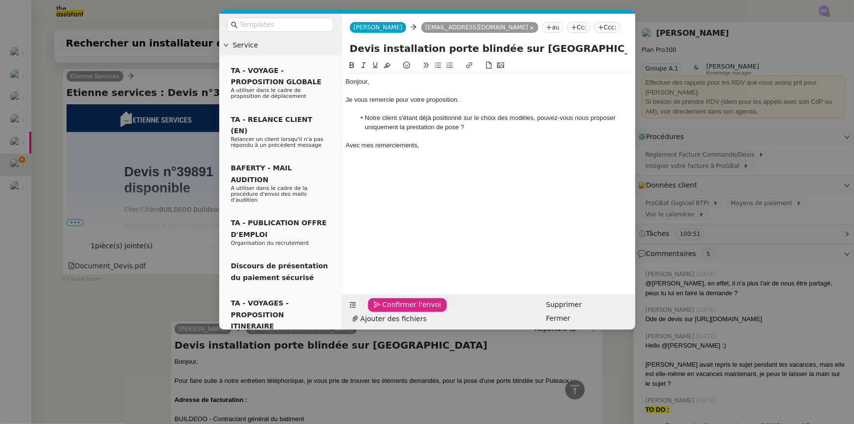
click at [390, 310] on span "Confirmer l'envoi" at bounding box center [412, 304] width 59 height 11
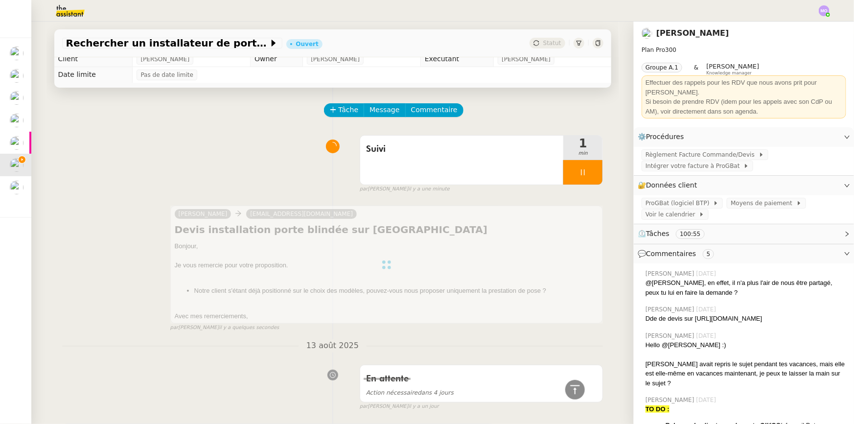
scroll to position [0, 0]
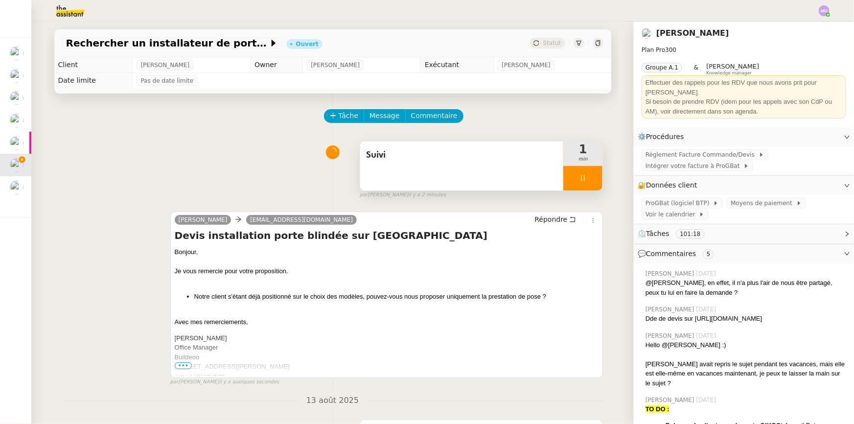
click at [575, 183] on div at bounding box center [582, 178] width 39 height 24
click at [589, 180] on icon at bounding box center [593, 178] width 8 height 8
click at [546, 44] on span "Statut" at bounding box center [552, 43] width 18 height 7
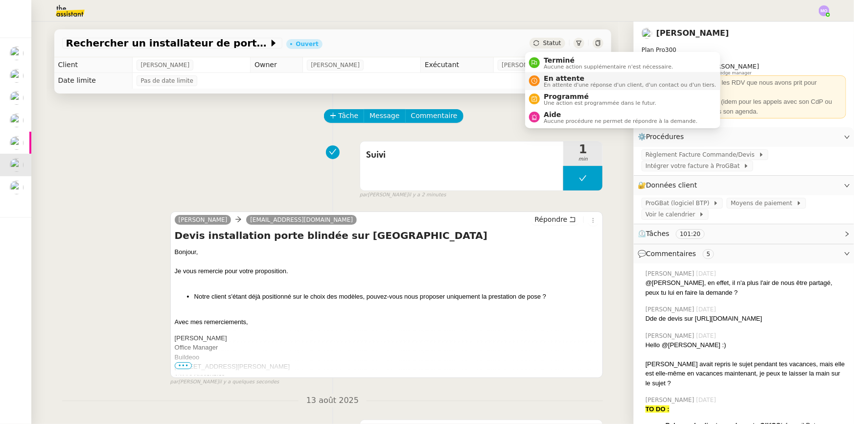
click at [557, 83] on span "En attente d'une réponse d'un client, d'un contact ou d'un tiers." at bounding box center [630, 84] width 172 height 5
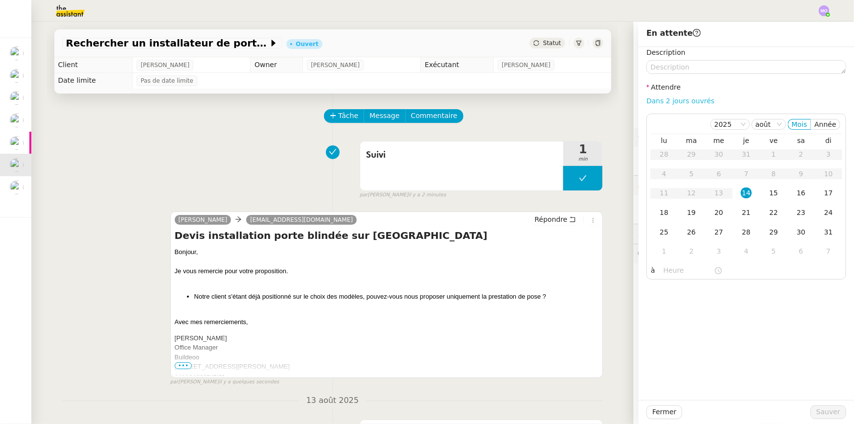
click at [675, 101] on link "Dans 2 jours ouvrés" at bounding box center [680, 101] width 68 height 8
type input "07:00"
click at [819, 410] on span "Sauver" at bounding box center [828, 411] width 24 height 11
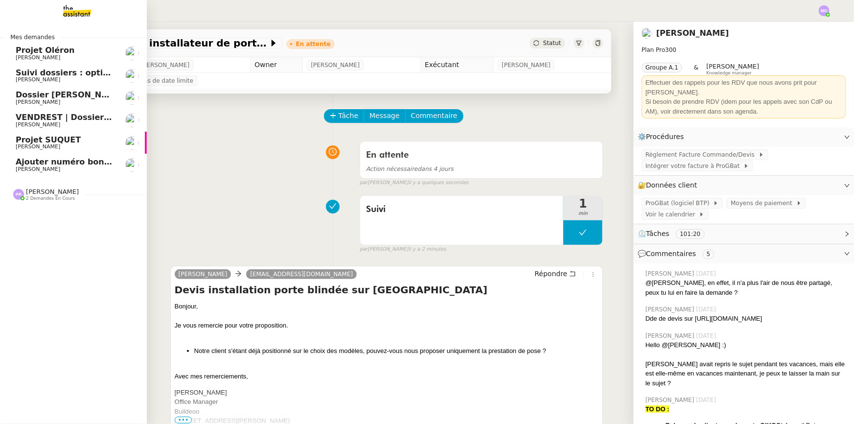
click at [73, 55] on span "Gabrielle Tavernier" at bounding box center [65, 58] width 99 height 6
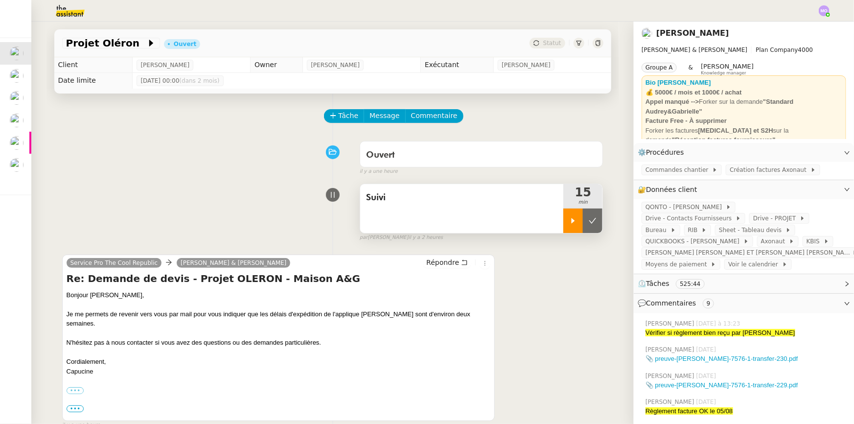
click at [569, 228] on div at bounding box center [573, 220] width 20 height 24
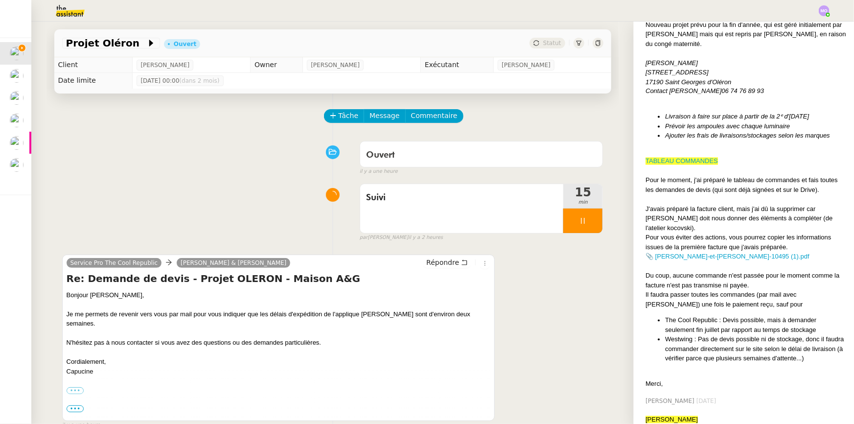
scroll to position [890, 0]
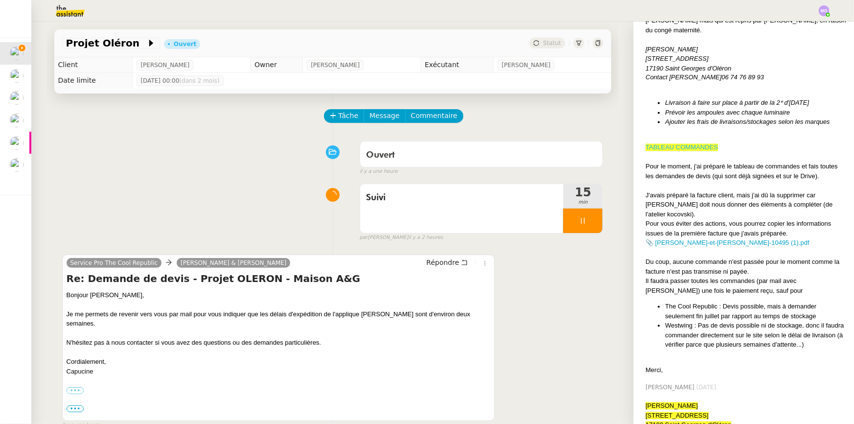
click at [681, 147] on link "TABLEAU COMMANDES" at bounding box center [681, 147] width 72 height 7
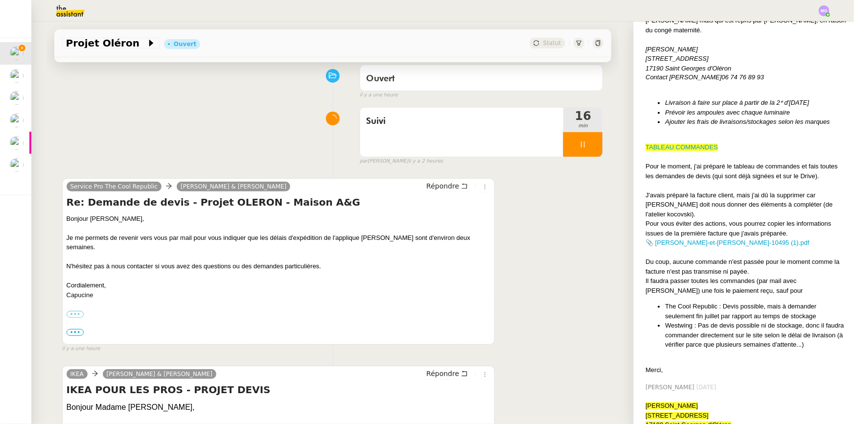
scroll to position [267, 0]
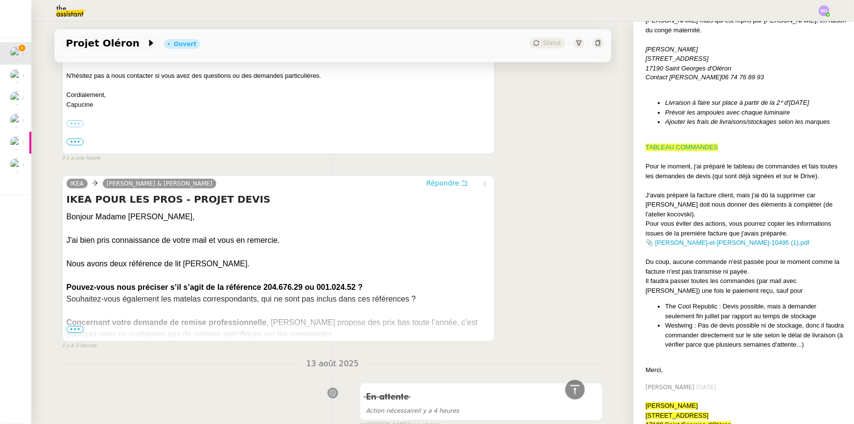
click at [443, 184] on span "Répondre" at bounding box center [442, 183] width 33 height 10
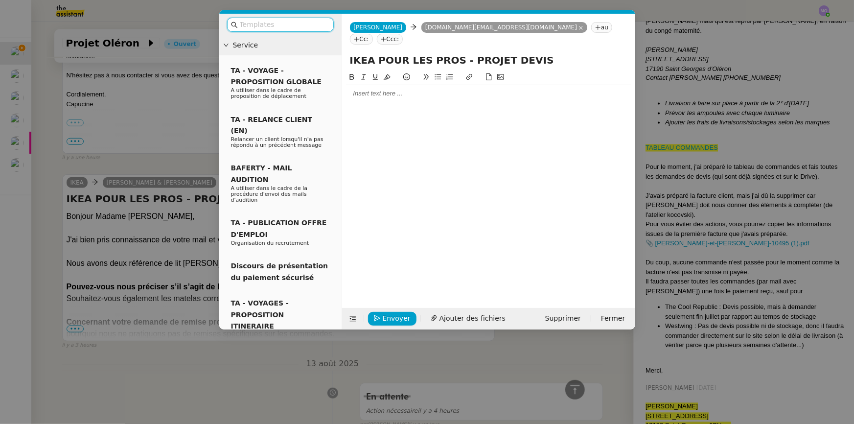
scroll to position [343, 0]
click at [396, 89] on div at bounding box center [488, 93] width 285 height 9
click at [170, 244] on nz-modal-container "Service TA - VOYAGE - PROPOSITION GLOBALE A utiliser dans le cadre de propositi…" at bounding box center [427, 212] width 854 height 424
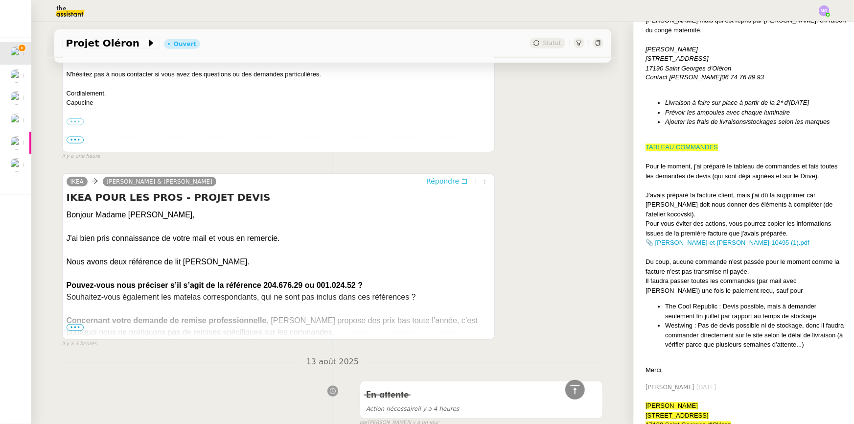
scroll to position [389, 0]
drag, startPoint x: 260, startPoint y: 288, endPoint x: 299, endPoint y: 289, distance: 38.2
click at [299, 289] on strong "Pouvez-vous nous préciser s’il s’agit de la référence 204.676.29 ou 001.024.52 ?" at bounding box center [215, 286] width 297 height 8
copy strong "204.676.29"
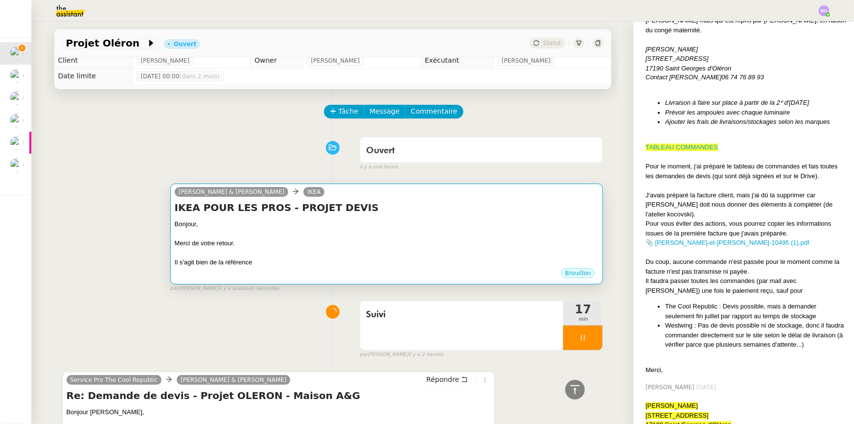
scroll to position [0, 0]
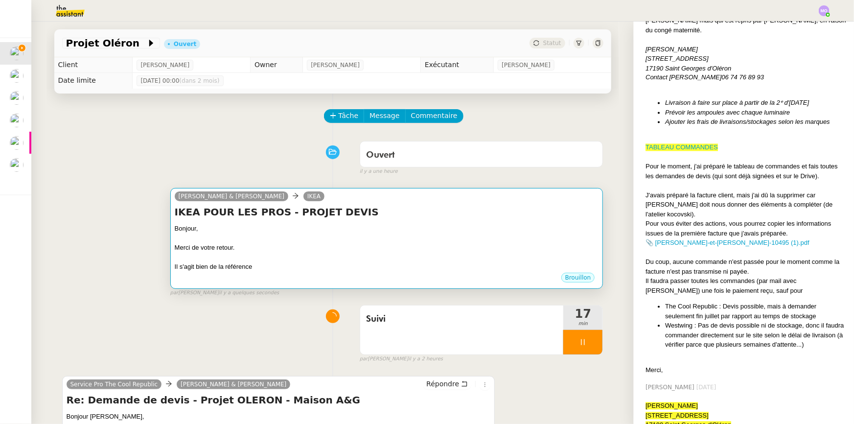
click at [410, 249] on div "Merci de votre retour." at bounding box center [387, 248] width 424 height 10
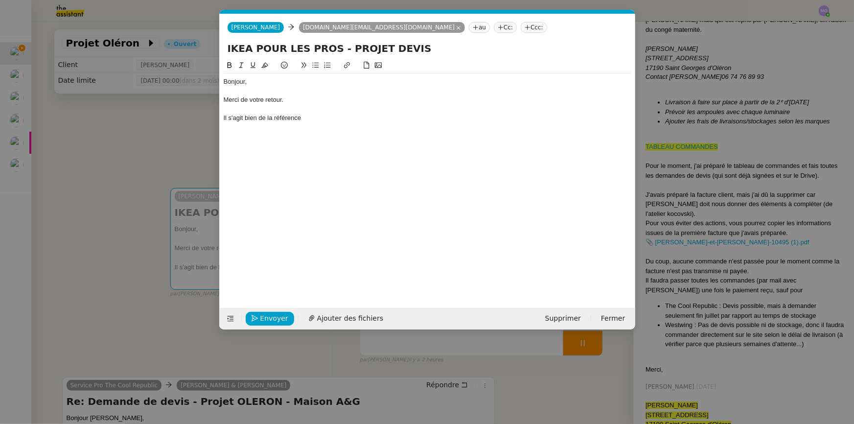
scroll to position [0, 21]
click at [323, 122] on div "Il s'agit bien de la référence" at bounding box center [428, 118] width 408 height 9
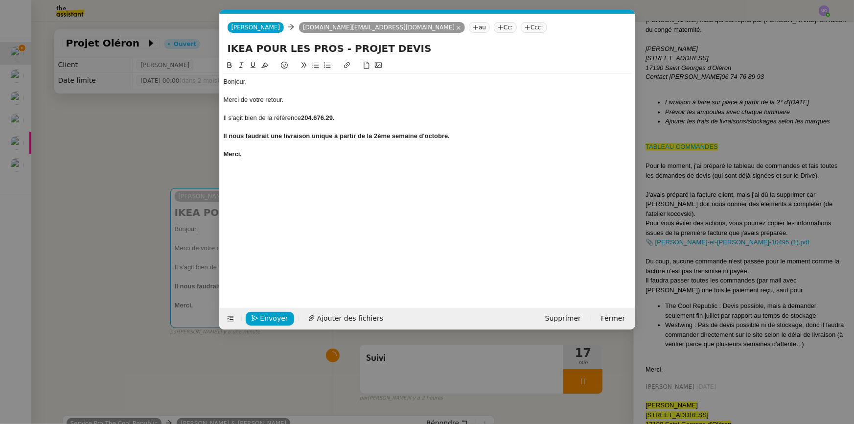
click at [125, 199] on nz-modal-container "Service TA - VOYAGE - PROPOSITION GLOBALE A utiliser dans le cadre de propositi…" at bounding box center [427, 212] width 854 height 424
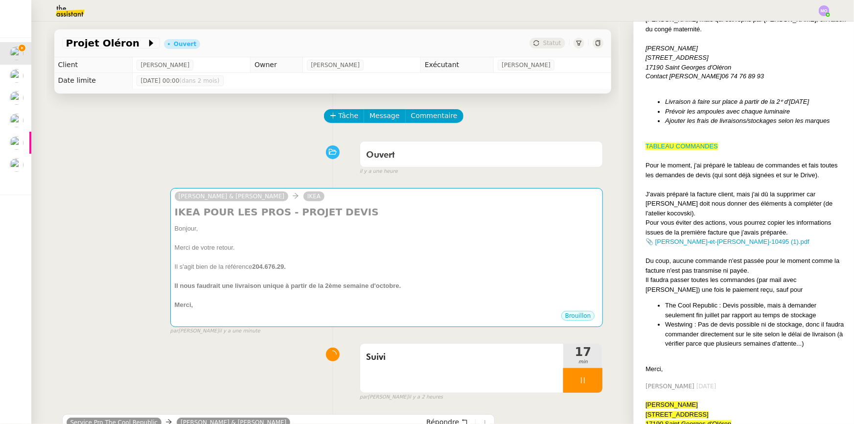
scroll to position [890, 0]
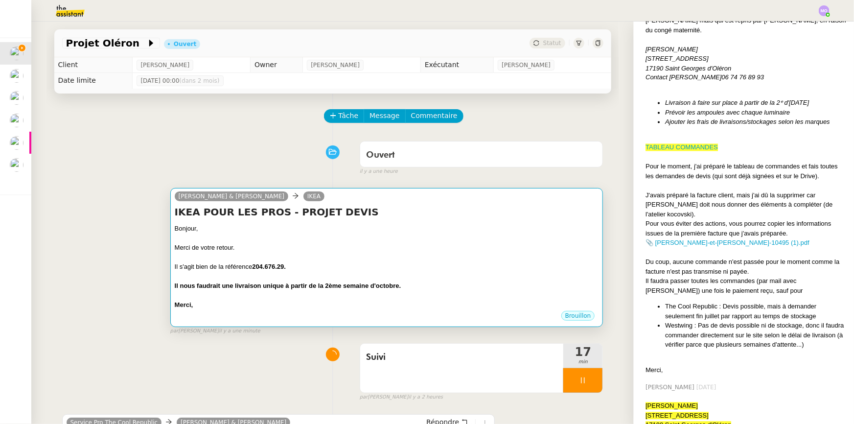
click at [386, 262] on div at bounding box center [387, 258] width 424 height 10
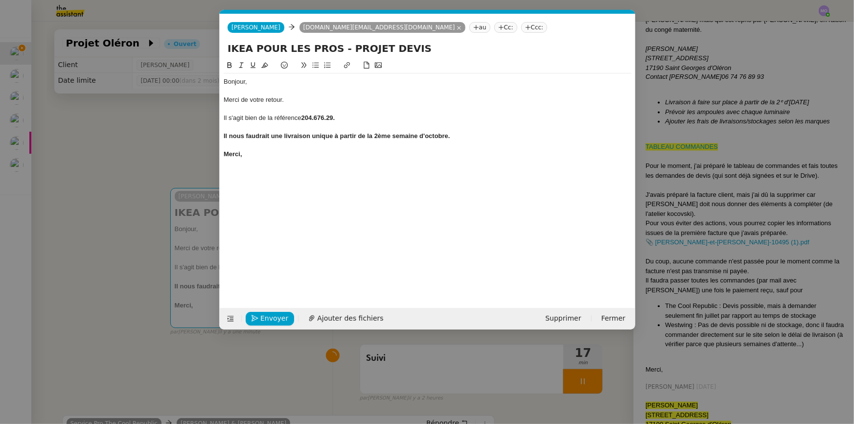
scroll to position [0, 21]
drag, startPoint x: 446, startPoint y: 137, endPoint x: 450, endPoint y: 155, distance: 17.9
click at [446, 138] on strong "Il nous faudrait une livraison unique à partir de la 2ème semaine d'octobre." at bounding box center [337, 135] width 227 height 7
click at [511, 137] on strong "Il nous faudrait une livraison unique à partir de la 2ème semaine d'octobre, au…" at bounding box center [373, 135] width 299 height 7
click at [296, 151] on div "Merci," at bounding box center [428, 154] width 408 height 9
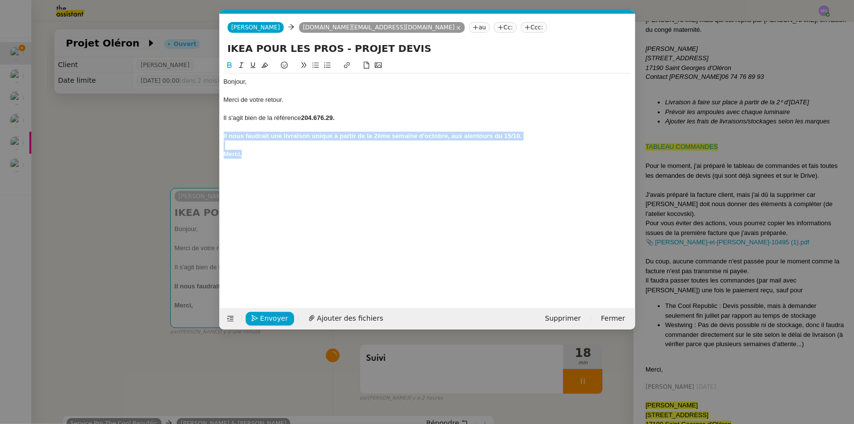
drag, startPoint x: 223, startPoint y: 134, endPoint x: 247, endPoint y: 156, distance: 32.9
click at [247, 156] on div "Bonjour, Merci de votre retour. Il s'agit bien de la référence 204.676.29. Il n…" at bounding box center [428, 117] width 408 height 89
click at [229, 67] on icon at bounding box center [229, 65] width 7 height 7
click at [295, 165] on div "Bonjour, Merci de votre retour. Il s'agit bien de la référence 204.676.29. Il n…" at bounding box center [428, 176] width 408 height 233
drag, startPoint x: 260, startPoint y: 135, endPoint x: 259, endPoint y: 157, distance: 21.6
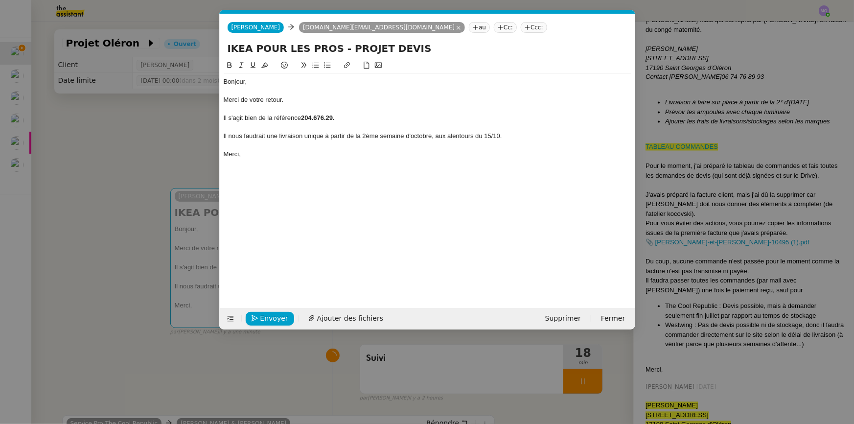
click at [260, 137] on div "Il nous faudrait une livraison unique à partir de la 2ème semaine d'octobre, au…" at bounding box center [428, 136] width 408 height 9
click at [307, 173] on div "Bonjour, Merci de votre retour. Il s'agit bien de la référence 204.676.29. Il n…" at bounding box center [428, 176] width 408 height 233
drag, startPoint x: 323, startPoint y: 134, endPoint x: 496, endPoint y: 139, distance: 172.8
click at [496, 139] on div "Il nous faudra une livraison unique à partir de la 2ème semaine d'octobre, aux …" at bounding box center [428, 136] width 408 height 9
click at [230, 66] on icon at bounding box center [229, 65] width 7 height 7
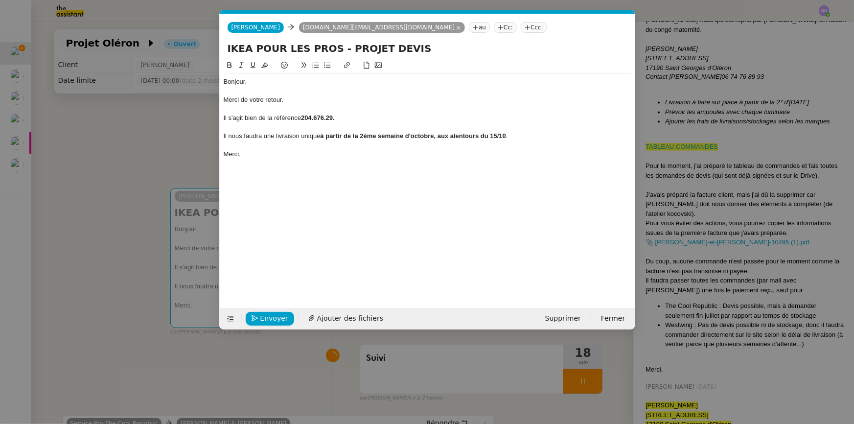
click at [425, 106] on div at bounding box center [428, 109] width 408 height 9
click at [352, 167] on div "Bonjour, Merci de votre retour. Il s'agit bien de la référence 204.676.29. Il n…" at bounding box center [428, 176] width 408 height 233
click at [265, 319] on span "Envoyer" at bounding box center [274, 318] width 28 height 11
click at [265, 317] on span "Confirmer l'envoi" at bounding box center [289, 318] width 59 height 11
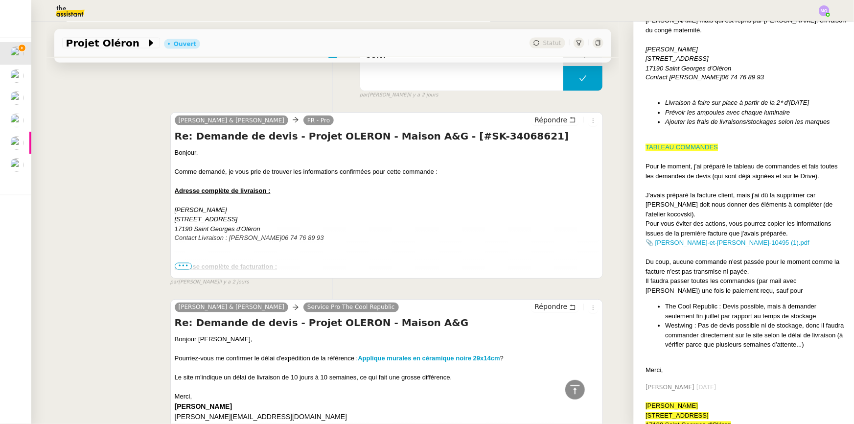
scroll to position [2669, 0]
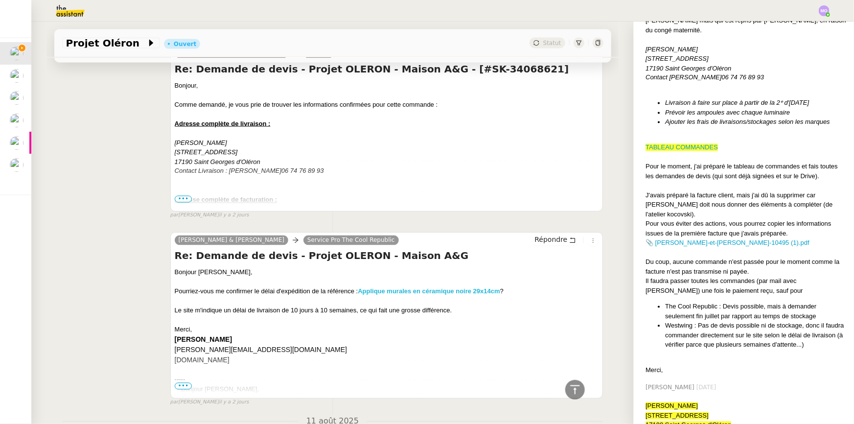
click at [434, 293] on strong "Applique murales en céramique noire 29x14cm" at bounding box center [429, 291] width 142 height 7
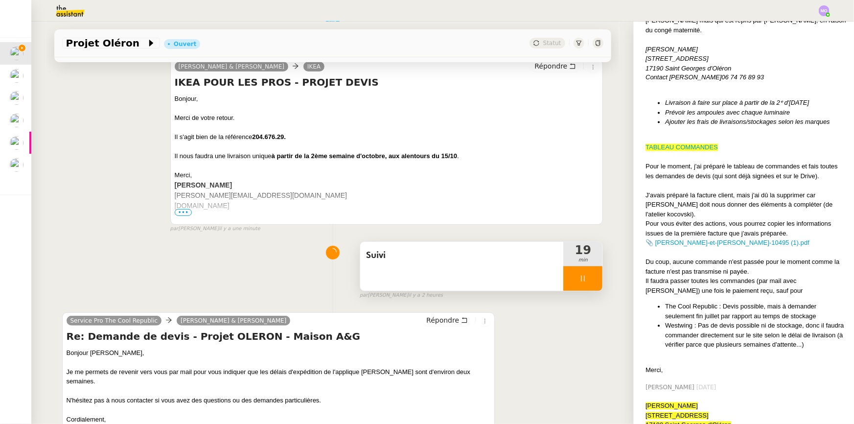
scroll to position [133, 0]
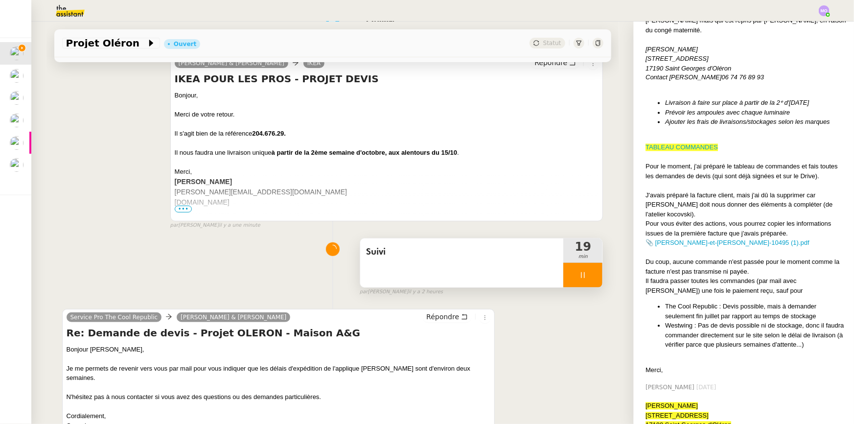
click at [589, 270] on div at bounding box center [582, 275] width 39 height 24
click at [589, 270] on button at bounding box center [593, 275] width 20 height 24
click at [550, 40] on span "Statut" at bounding box center [552, 43] width 18 height 7
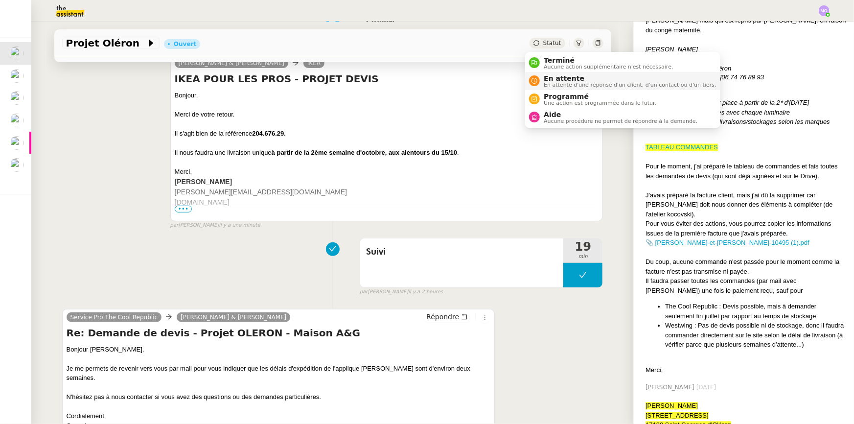
click at [561, 78] on span "En attente" at bounding box center [630, 78] width 172 height 8
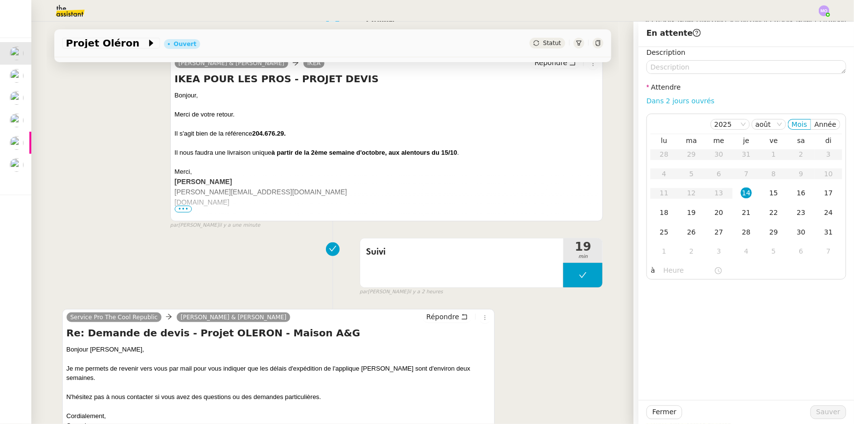
click at [666, 98] on link "Dans 2 jours ouvrés" at bounding box center [680, 101] width 68 height 8
type input "07:00"
click at [818, 413] on span "Sauver" at bounding box center [828, 411] width 24 height 11
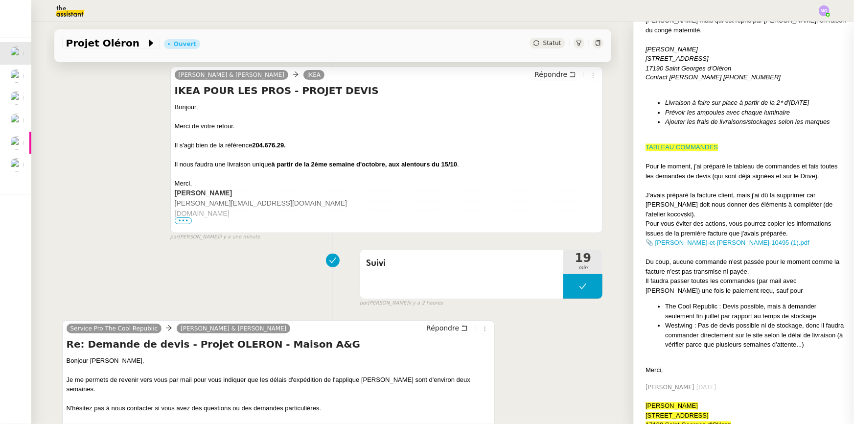
scroll to position [145, 0]
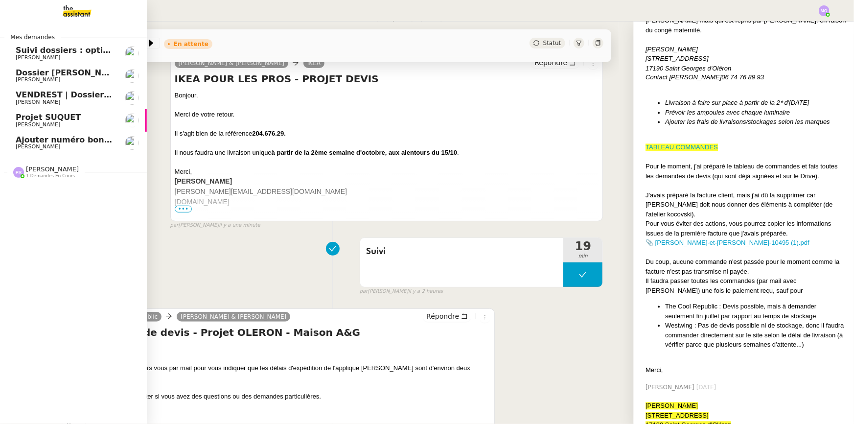
click at [83, 73] on span "Dossier [PERSON_NAME]" at bounding box center [70, 72] width 109 height 9
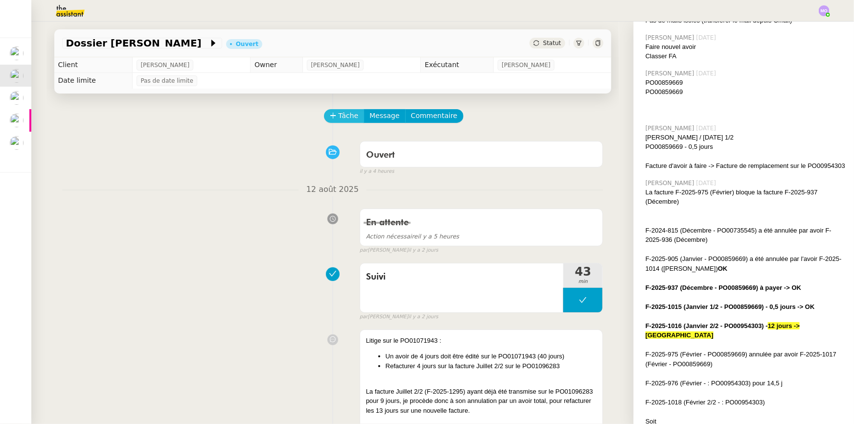
click at [340, 111] on span "Tâche" at bounding box center [349, 115] width 20 height 11
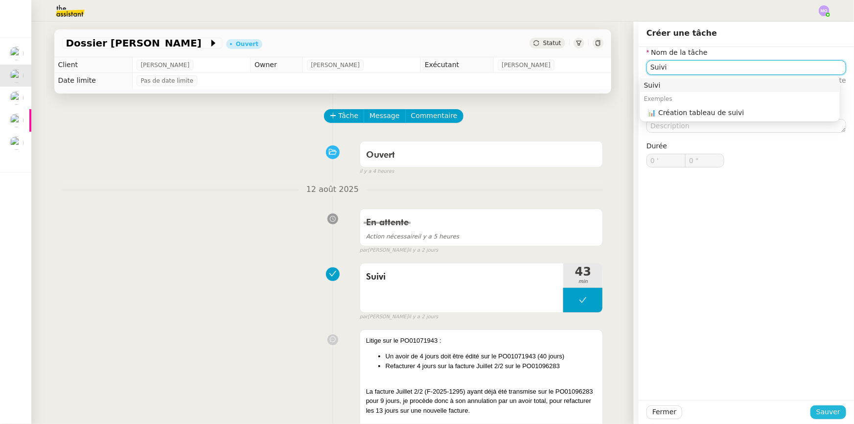
type input "Suivi"
click at [812, 412] on button "Sauver" at bounding box center [828, 412] width 36 height 14
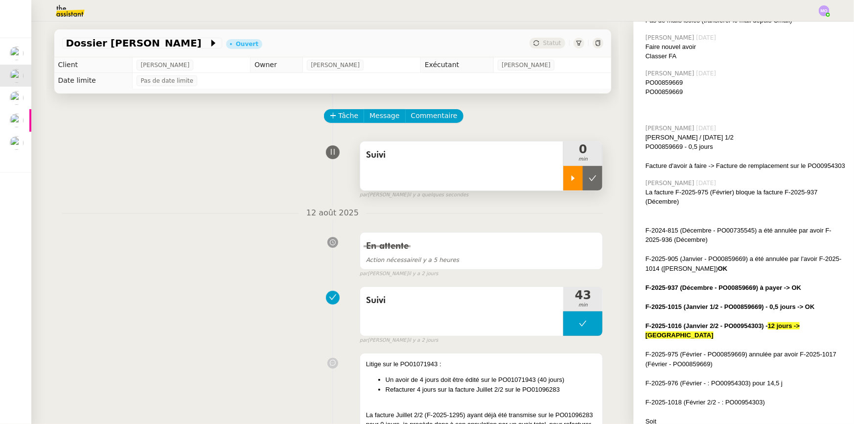
click at [569, 176] on icon at bounding box center [573, 178] width 8 height 8
click at [582, 177] on div at bounding box center [582, 178] width 39 height 24
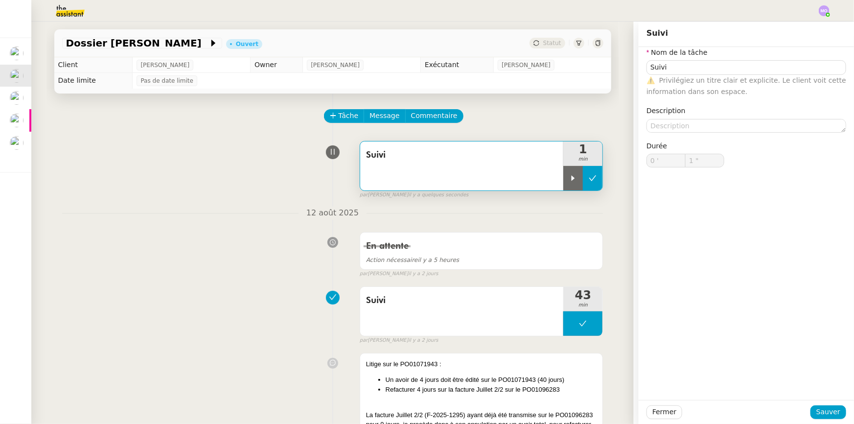
click at [586, 174] on button at bounding box center [593, 178] width 20 height 24
type input "Suivi"
type input "0 '"
type input "1 ""
type input "Suivi"
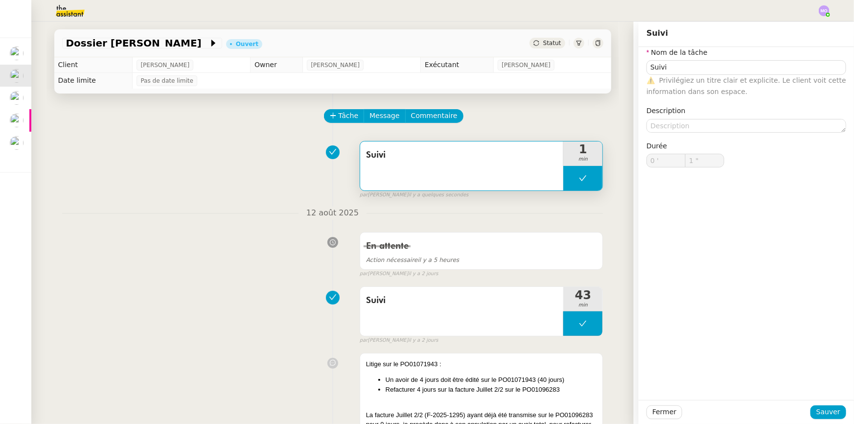
type input "0 '"
type input "1 ""
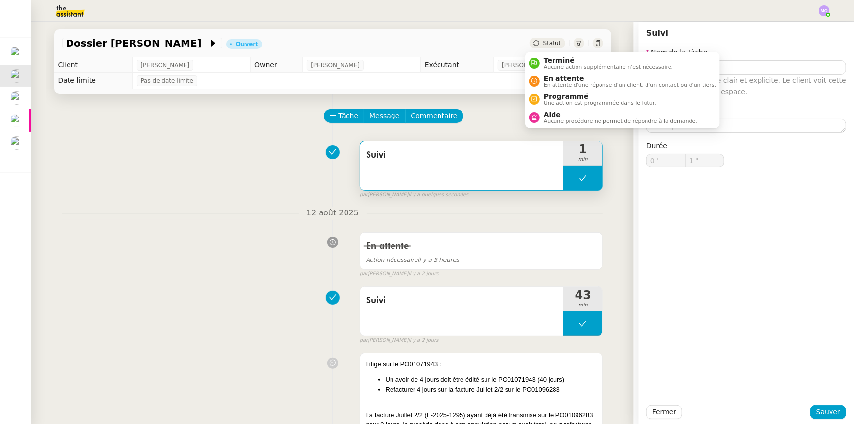
click at [545, 40] on span "Statut" at bounding box center [552, 43] width 18 height 7
click at [559, 79] on span "En attente" at bounding box center [630, 78] width 172 height 8
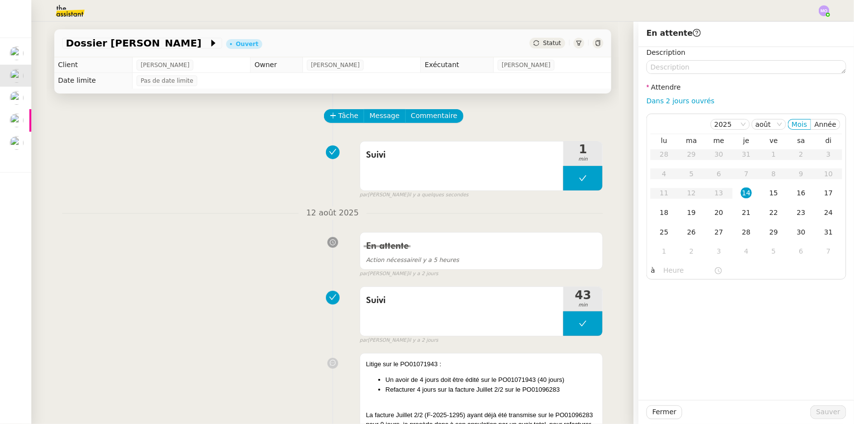
click at [677, 97] on link "Dans 2 jours ouvrés" at bounding box center [680, 101] width 68 height 8
type input "07:00"
click at [817, 409] on span "Sauver" at bounding box center [828, 411] width 24 height 11
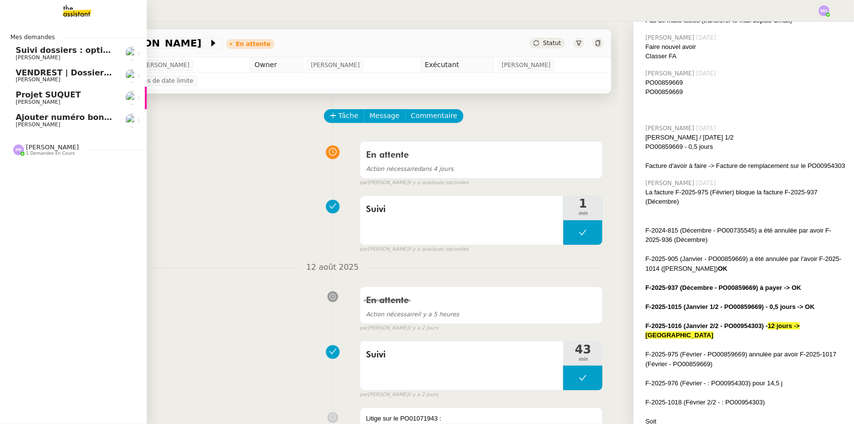
click at [88, 52] on span "Suivi dossiers : optimisation Notion / [PERSON_NAME]" at bounding box center [135, 50] width 238 height 9
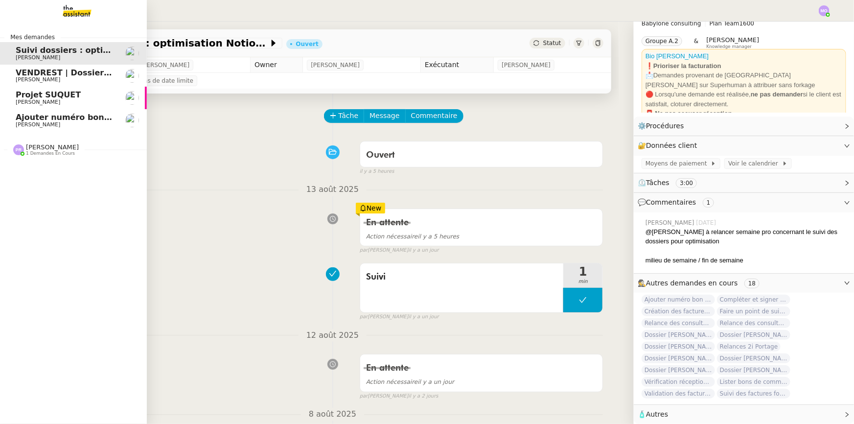
click at [17, 70] on span "VENDREST | Dossiers Drive - SCI Gabrielle" at bounding box center [108, 72] width 184 height 9
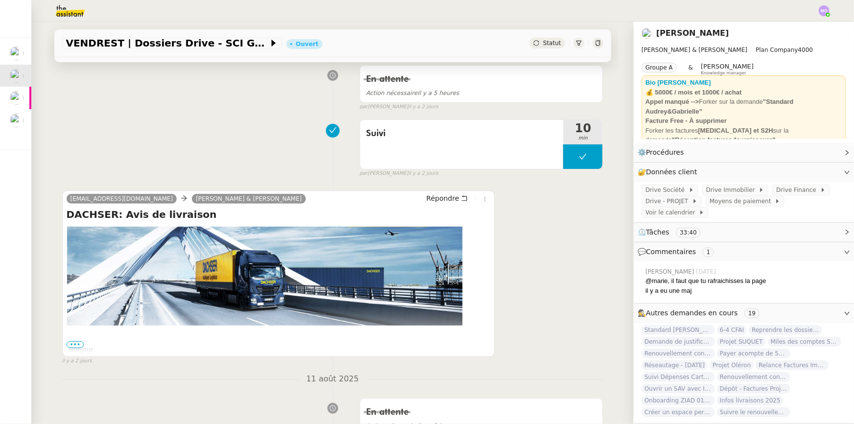
scroll to position [178, 0]
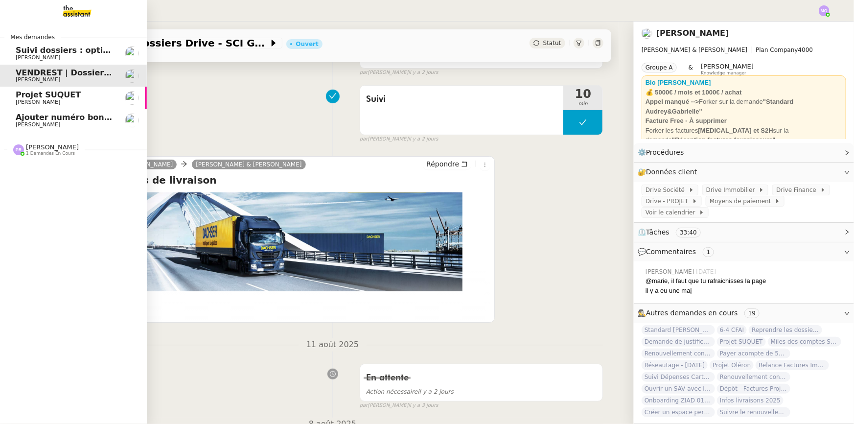
click at [71, 93] on span "Projet SUQUET" at bounding box center [65, 95] width 99 height 9
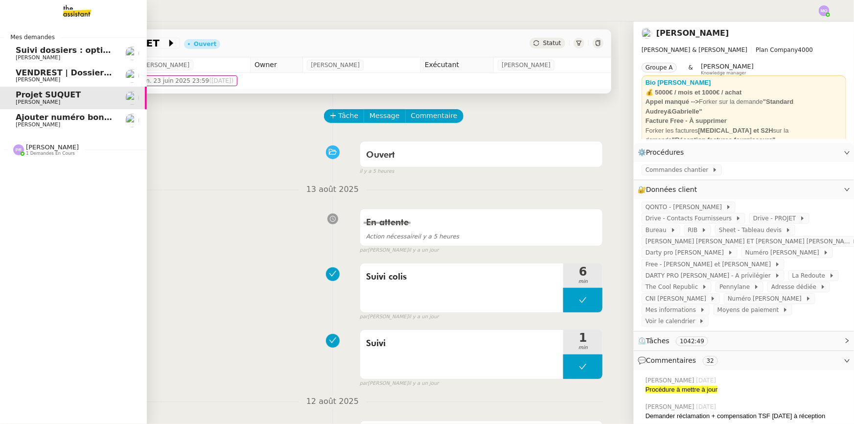
click at [56, 124] on span "[PERSON_NAME]" at bounding box center [65, 125] width 99 height 6
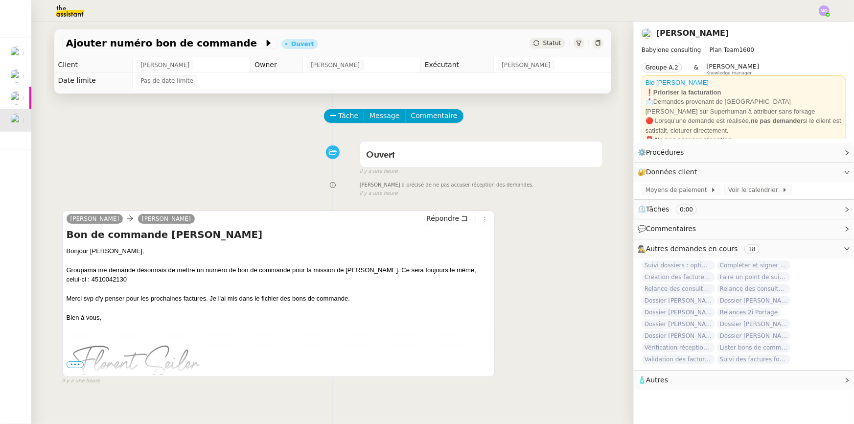
click at [484, 224] on div "[PERSON_NAME] [PERSON_NAME] Répondre Bon de commande [PERSON_NAME] Bonjour [PER…" at bounding box center [278, 293] width 433 height 166
click at [482, 222] on icon at bounding box center [485, 219] width 6 height 6
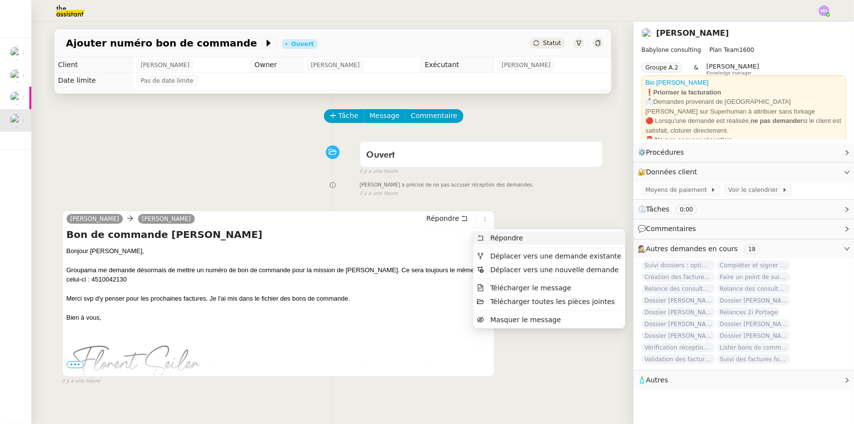
click at [524, 238] on li "Répondre" at bounding box center [549, 238] width 152 height 14
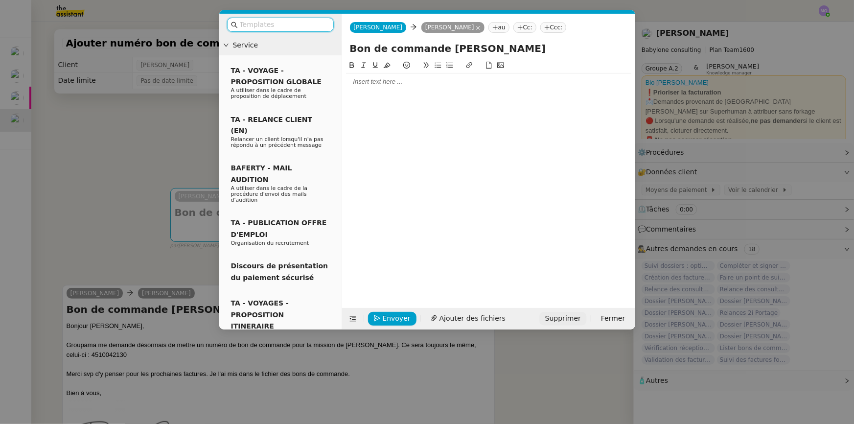
click at [556, 318] on span "Supprimer" at bounding box center [563, 318] width 36 height 11
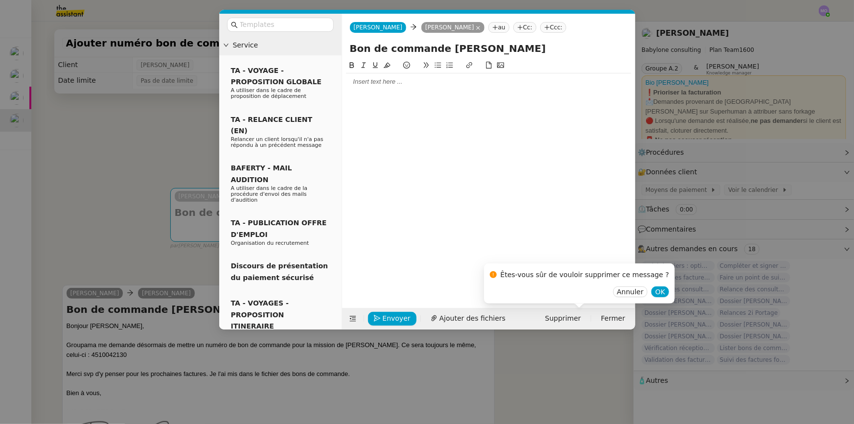
click at [628, 291] on div "Annuler OK" at bounding box center [580, 291] width 180 height 11
click at [651, 292] on button "OK" at bounding box center [660, 291] width 18 height 11
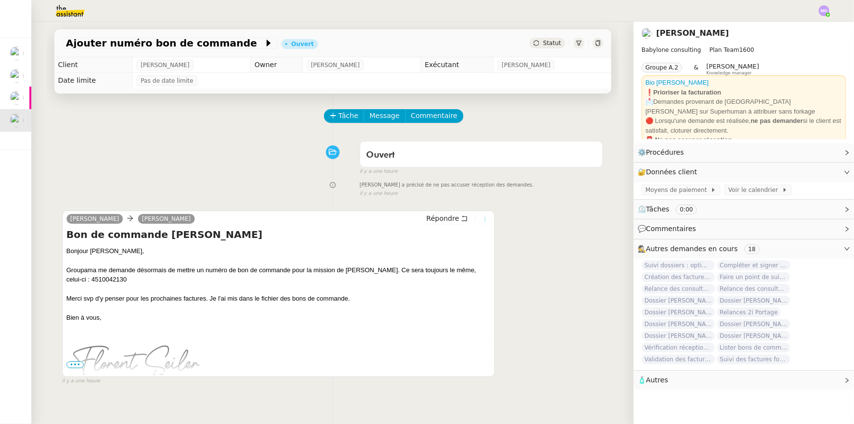
click at [482, 221] on icon at bounding box center [485, 219] width 6 height 6
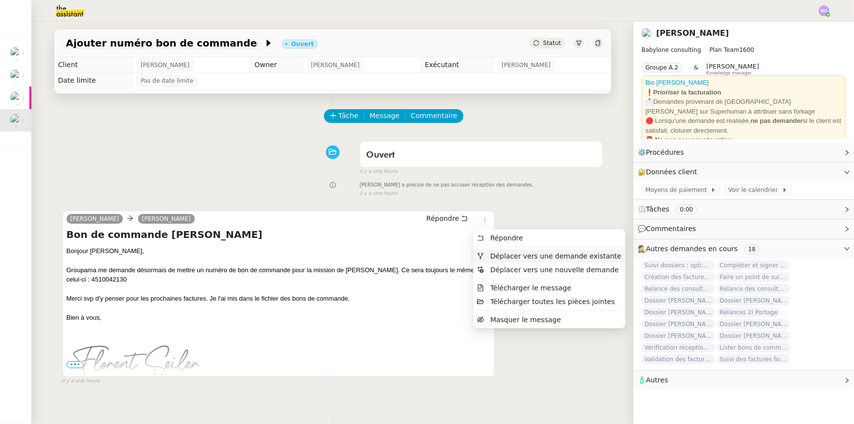
click at [540, 258] on span "Déplacer vers une demande existante" at bounding box center [555, 256] width 131 height 8
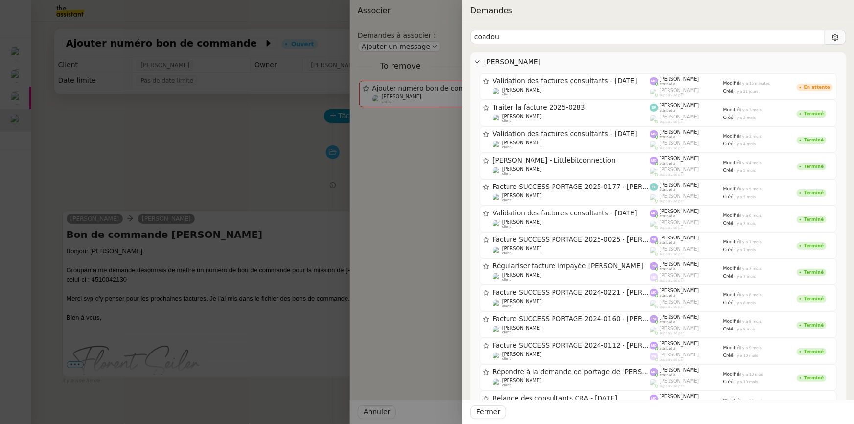
type input "coadou"
click at [205, 162] on div at bounding box center [427, 212] width 854 height 424
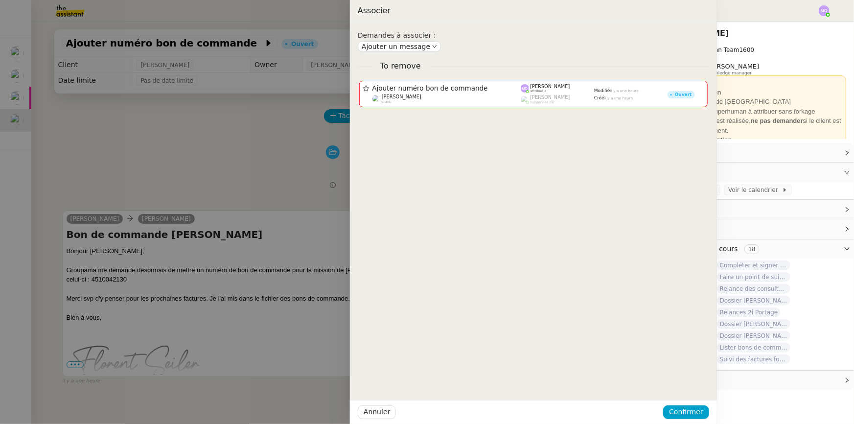
click at [205, 162] on div at bounding box center [427, 212] width 854 height 424
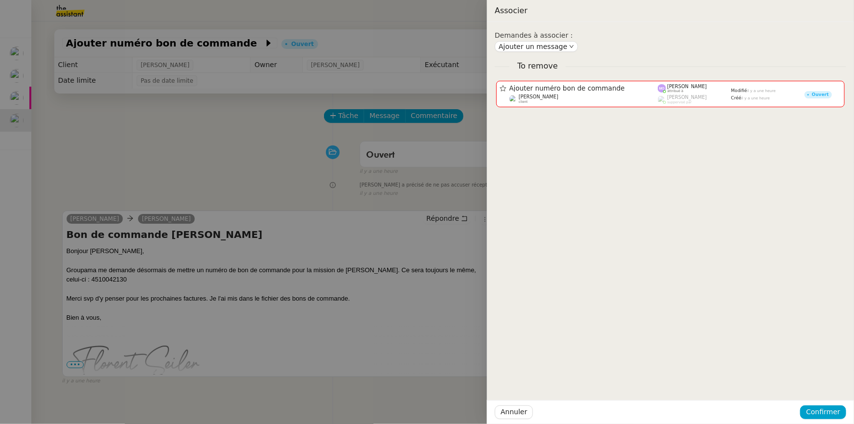
click at [154, 130] on div at bounding box center [427, 212] width 854 height 424
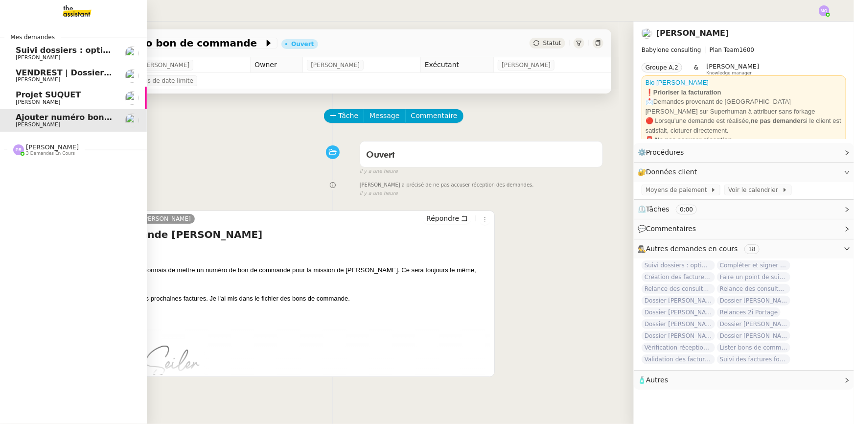
click at [79, 98] on span "Projet SUQUET" at bounding box center [65, 95] width 99 height 9
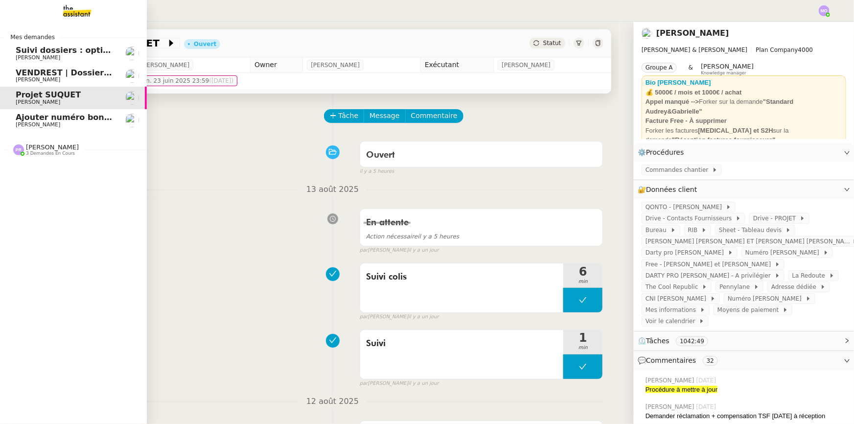
click at [16, 122] on span "[PERSON_NAME]" at bounding box center [38, 124] width 45 height 6
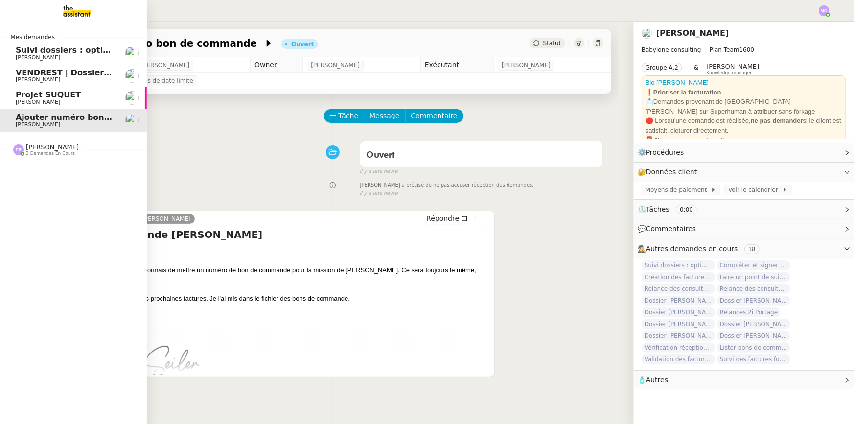
click at [38, 78] on span "Gabrielle Tavernier" at bounding box center [38, 79] width 45 height 6
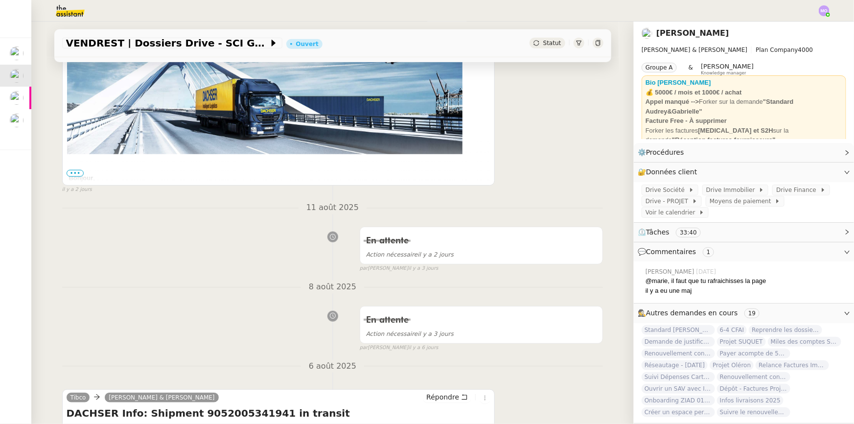
scroll to position [356, 0]
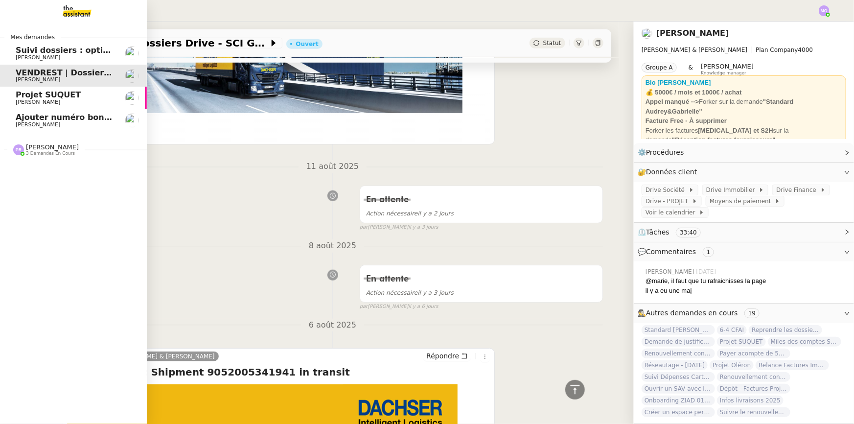
click at [51, 52] on span "Suivi dossiers : optimisation Notion / [PERSON_NAME]" at bounding box center [135, 50] width 238 height 9
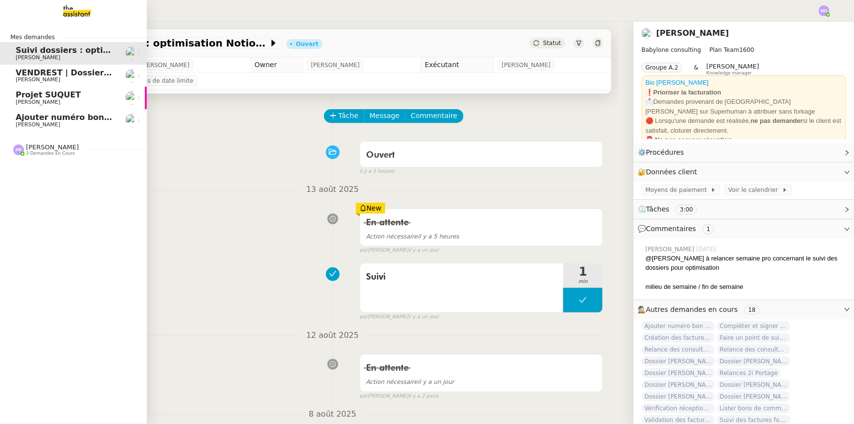
click at [46, 153] on span "3 demandes en cours" at bounding box center [50, 153] width 49 height 5
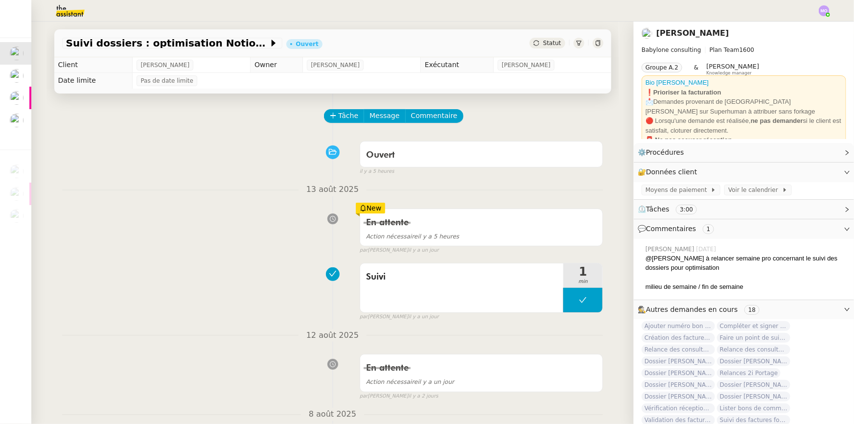
drag, startPoint x: 46, startPoint y: 153, endPoint x: 234, endPoint y: 130, distance: 189.3
click at [234, 130] on div "Tâche Message Commentaire" at bounding box center [332, 120] width 541 height 23
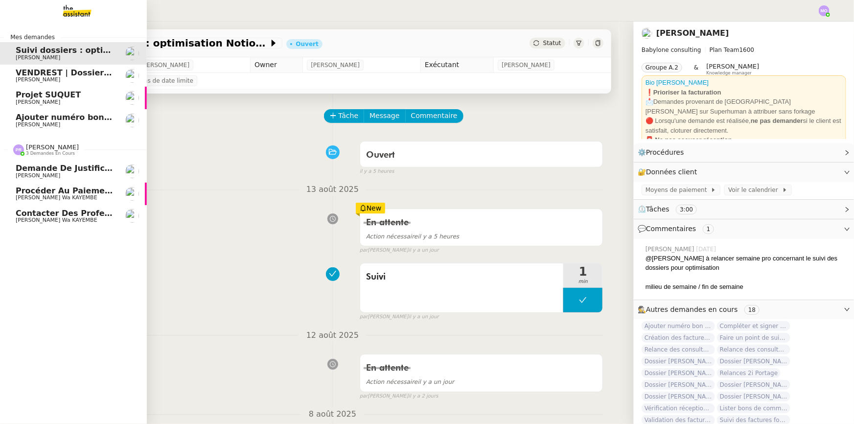
click at [77, 215] on span "Contacter des professionnels pour problème WC" at bounding box center [123, 212] width 215 height 9
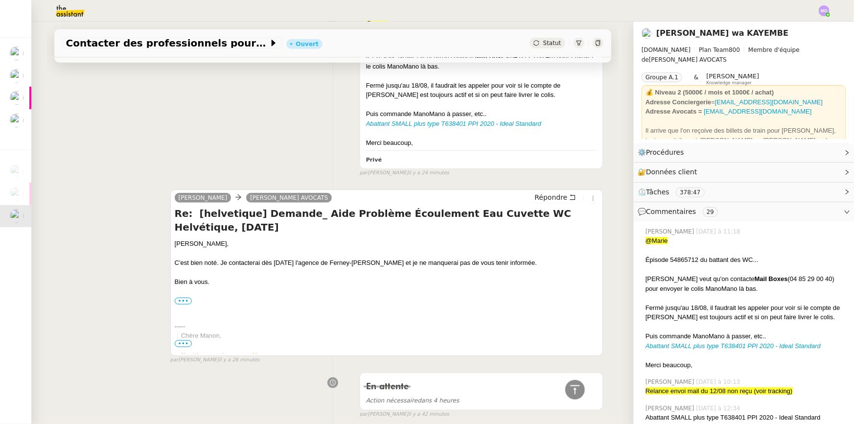
scroll to position [489, 0]
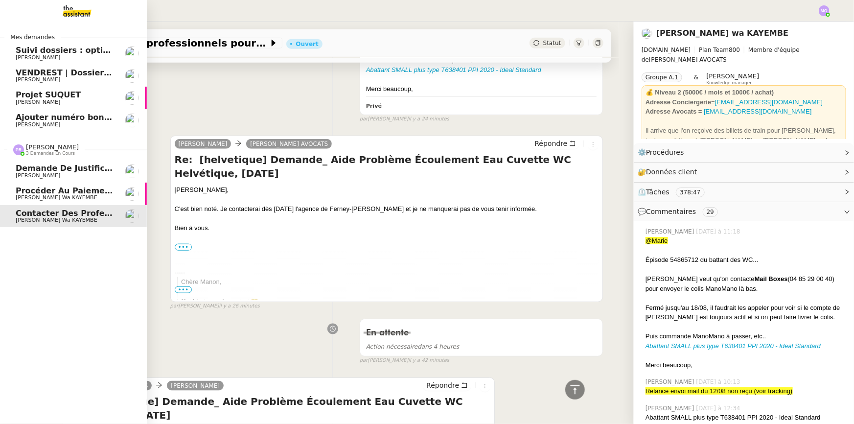
click at [88, 197] on span "Naomi OMEONGA wa KAYEMBE" at bounding box center [57, 197] width 82 height 6
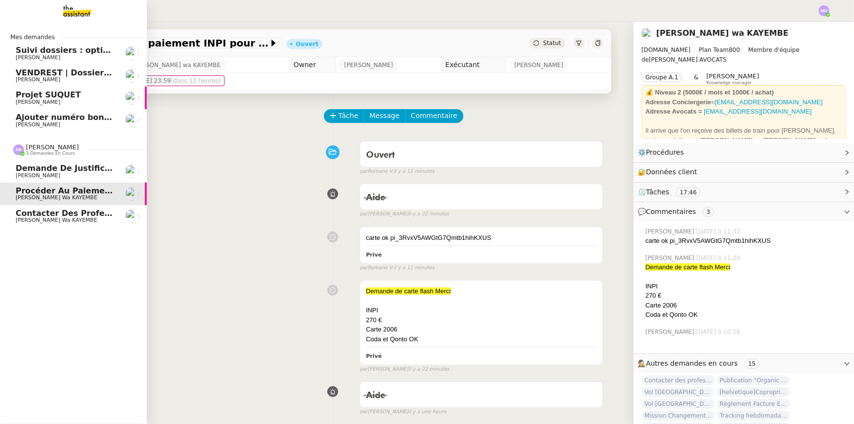
click at [54, 171] on span "Demande de justificatifs Pennylane - août 2025" at bounding box center [122, 167] width 212 height 9
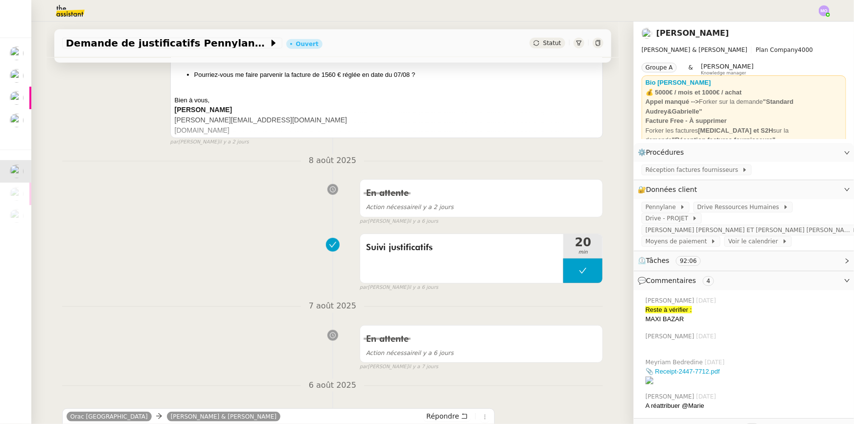
scroll to position [356, 0]
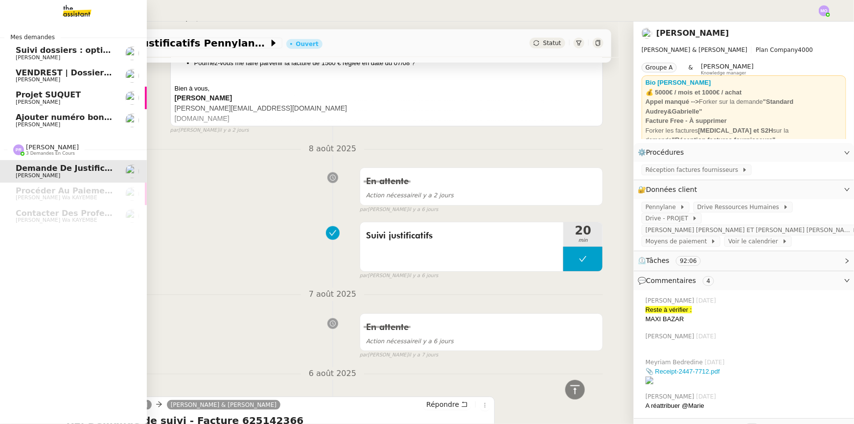
click at [44, 114] on span "Ajouter numéro bon de commande" at bounding box center [92, 117] width 153 height 9
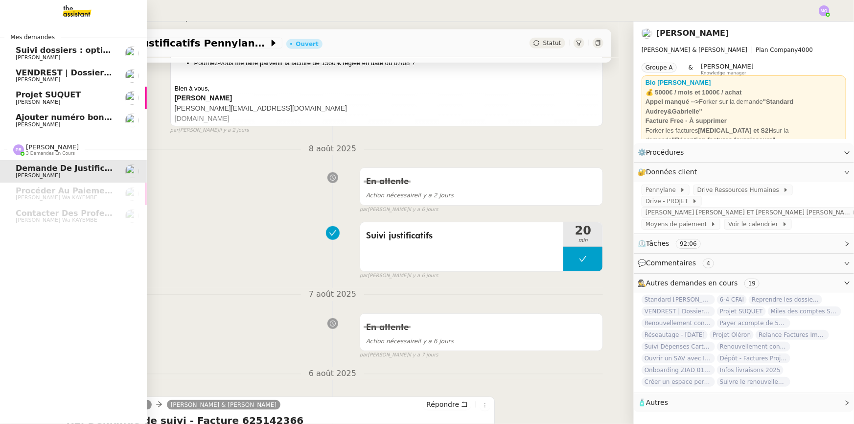
scroll to position [130, 0]
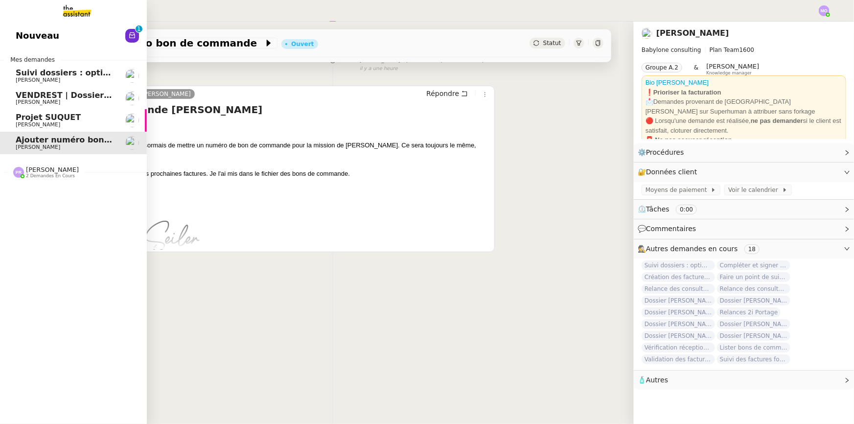
click at [63, 127] on span "Gabrielle Tavernier" at bounding box center [65, 125] width 99 height 6
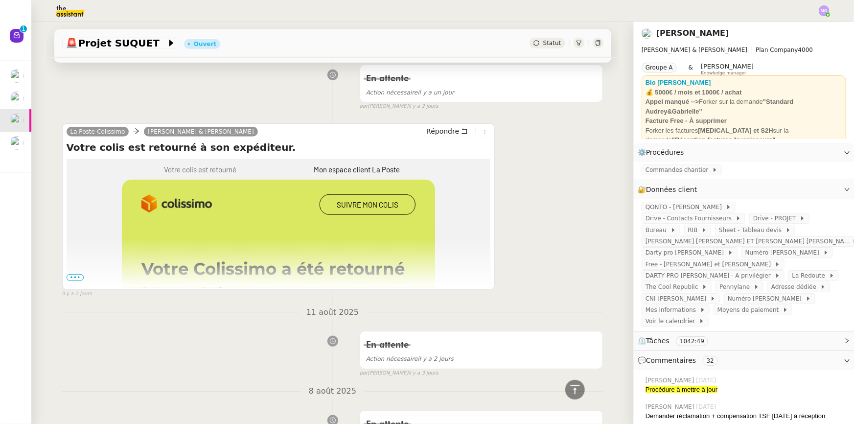
click at [524, 276] on div "La Poste-Colissimo Camille Audrey & Gabrielle Répondre Votre colis est retourné…" at bounding box center [332, 207] width 541 height 184
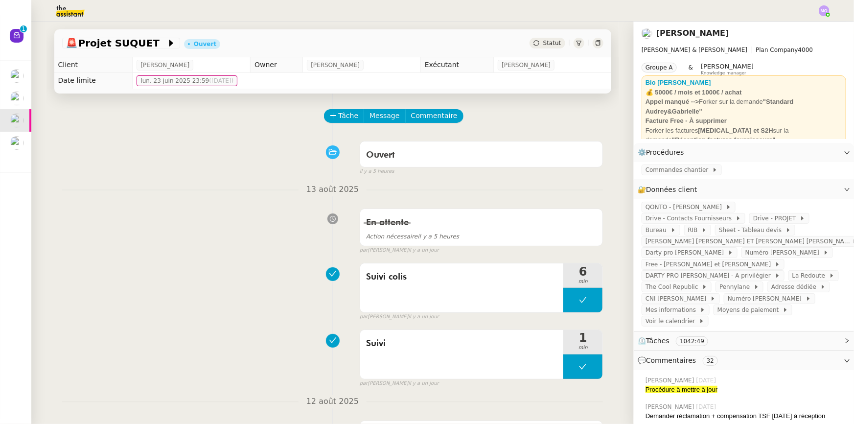
click at [549, 49] on div "🚨 Projet SUQUET Ouvert Statut" at bounding box center [332, 43] width 557 height 28
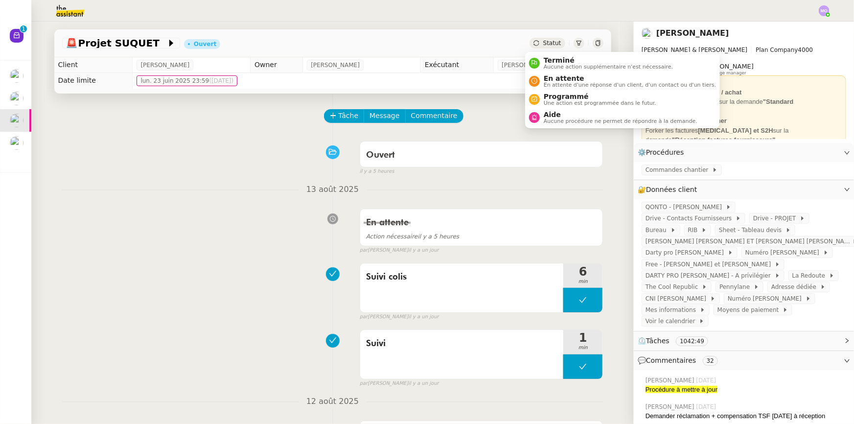
click at [549, 45] on span "Statut" at bounding box center [552, 43] width 18 height 7
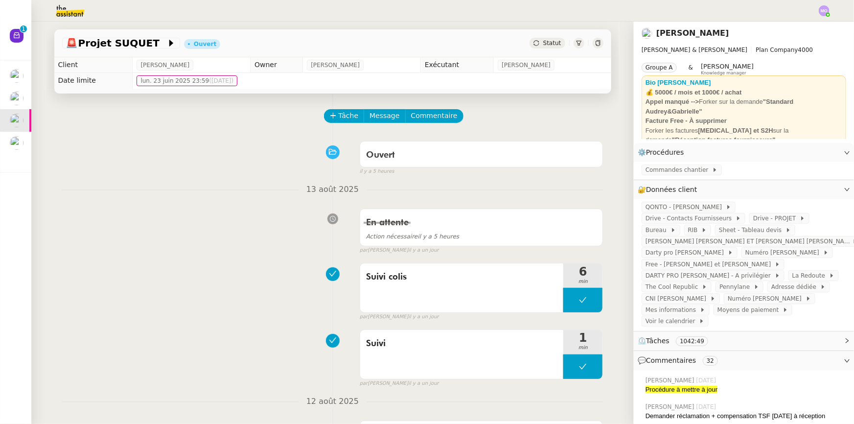
click at [219, 165] on div "Ouvert false il y a 5 heures" at bounding box center [332, 156] width 541 height 39
click at [551, 44] on span "Statut" at bounding box center [552, 43] width 18 height 7
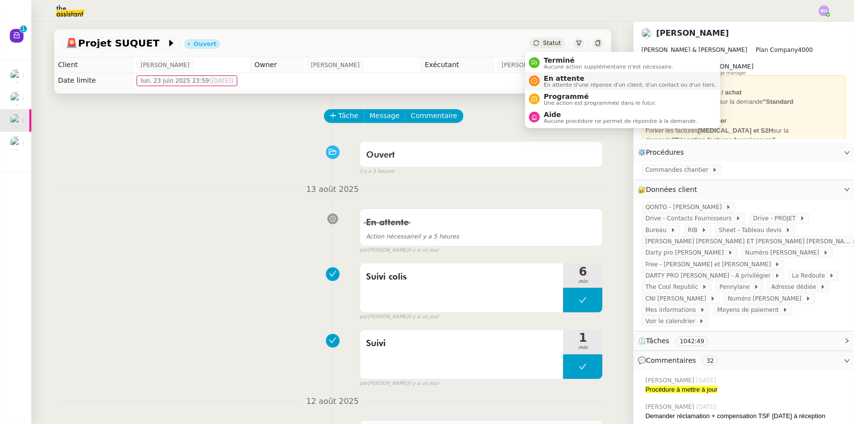
click at [552, 80] on span "En attente" at bounding box center [630, 78] width 172 height 8
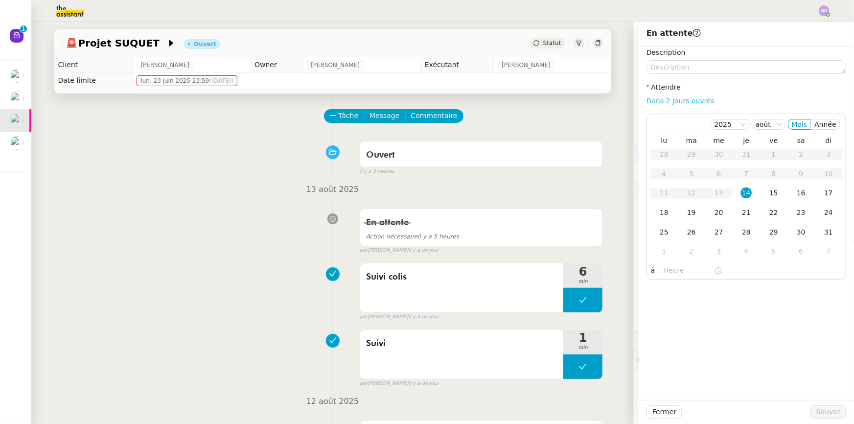
click at [662, 101] on link "Dans 2 jours ouvrés" at bounding box center [680, 101] width 68 height 8
type input "07:00"
click at [816, 412] on span "Sauver" at bounding box center [828, 411] width 24 height 11
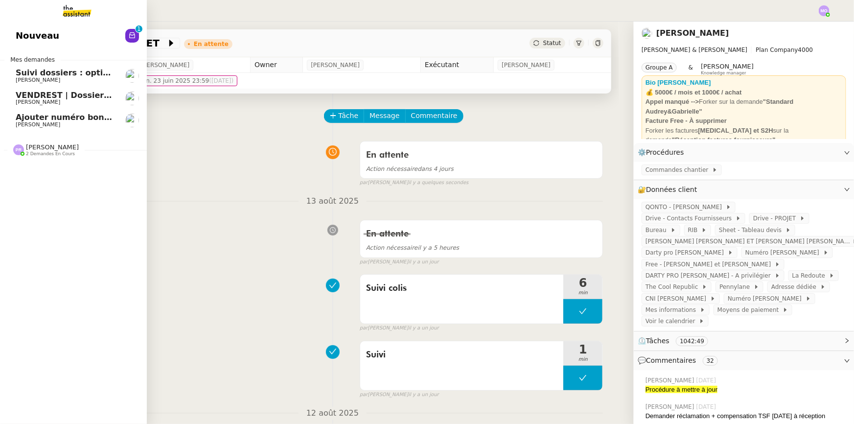
click at [81, 89] on link "VENDREST | Dossiers Drive - SCI Gabrielle Gabrielle Tavernier" at bounding box center [73, 98] width 147 height 23
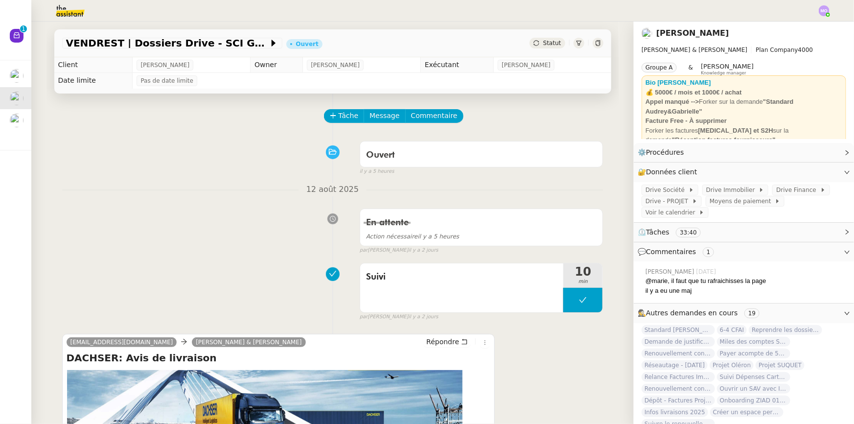
click at [556, 41] on div "Statut" at bounding box center [546, 43] width 35 height 11
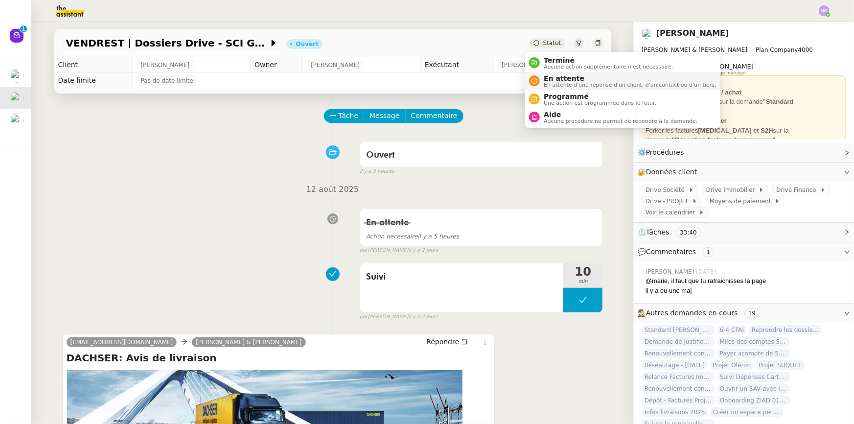
click at [553, 77] on span "En attente" at bounding box center [630, 78] width 172 height 8
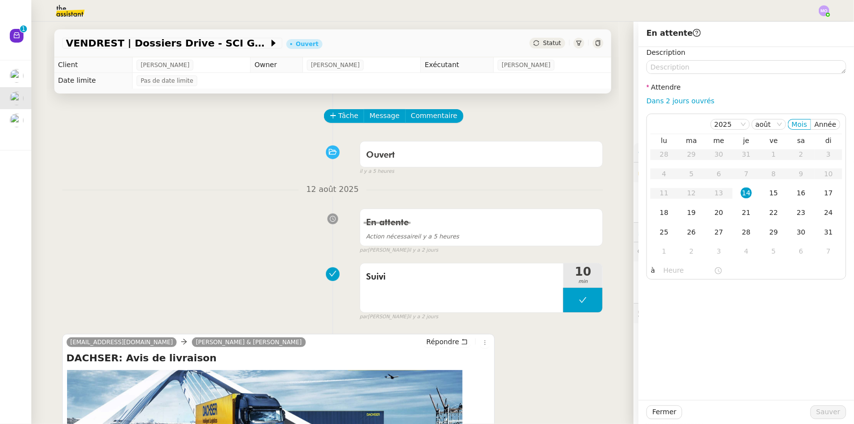
click at [148, 144] on div "Ouvert false il y a 5 heures" at bounding box center [332, 156] width 541 height 39
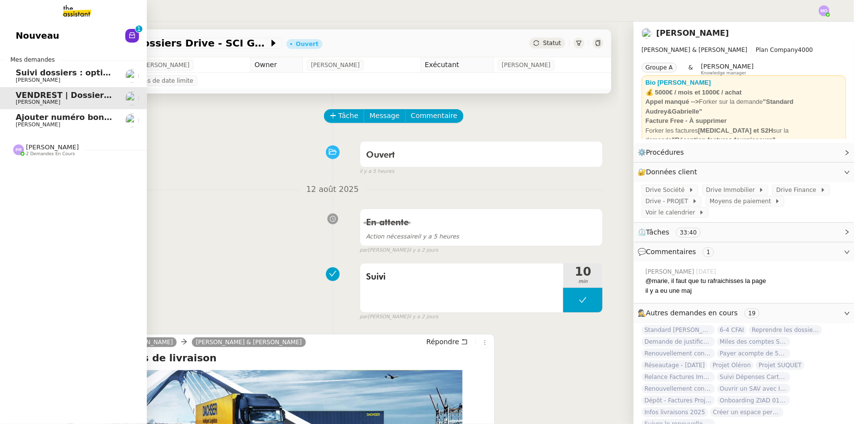
click at [14, 129] on link "Ajouter numéro bon de commande Florent Seiler" at bounding box center [73, 120] width 147 height 23
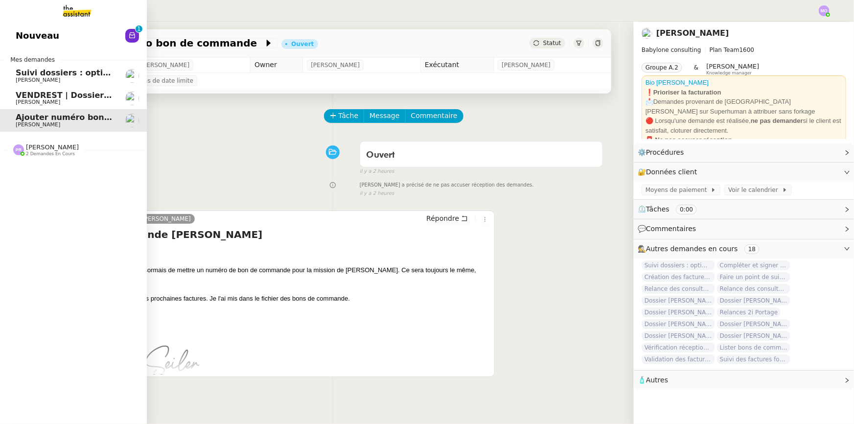
click at [56, 74] on span "Suivi dossiers : optimisation Notion / [PERSON_NAME]" at bounding box center [135, 72] width 238 height 9
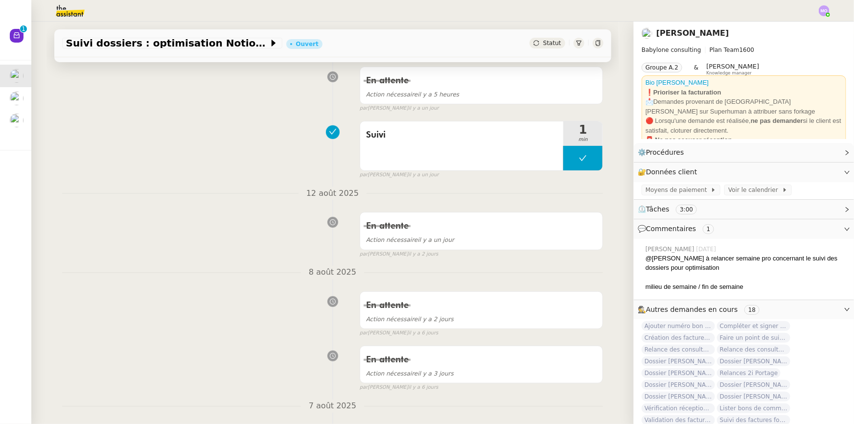
scroll to position [178, 0]
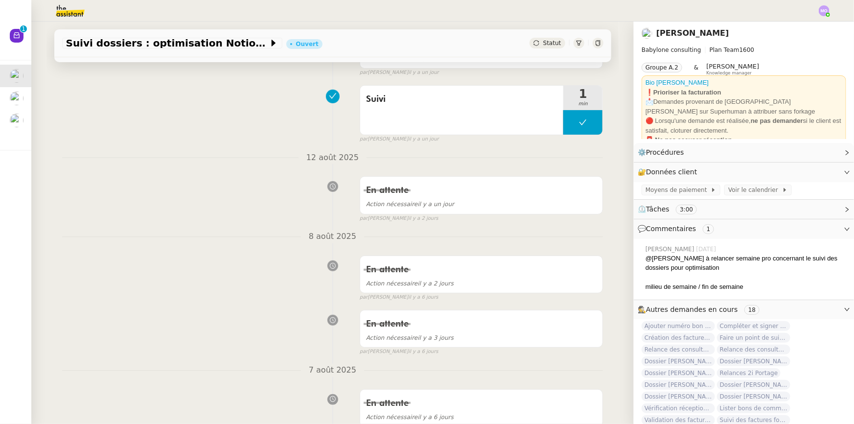
click at [212, 394] on div "En attente Action nécessaire il y a 6 jours false par Marie O. il y a 7 jours" at bounding box center [332, 410] width 541 height 50
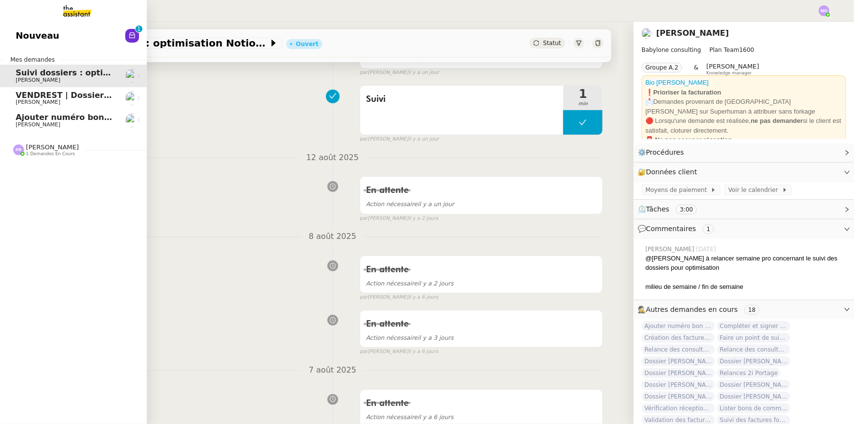
click at [94, 38] on link "Nouveau 0 1 2 3 4 5 6 7 8 9" at bounding box center [73, 35] width 147 height 23
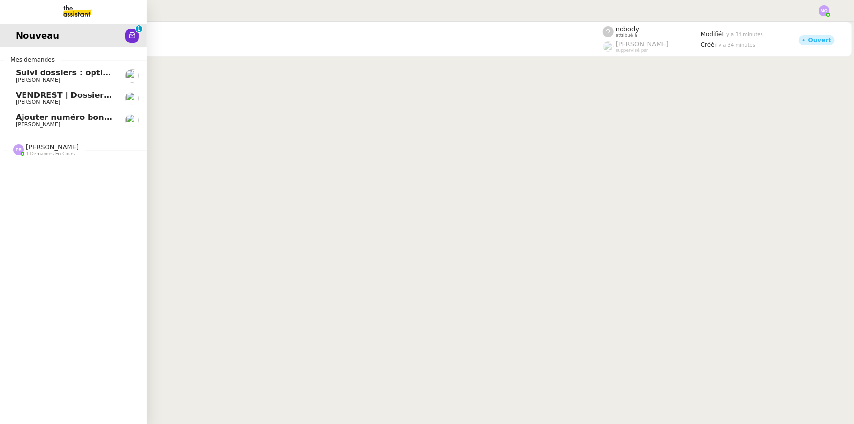
click at [69, 126] on span "[PERSON_NAME]" at bounding box center [65, 125] width 99 height 6
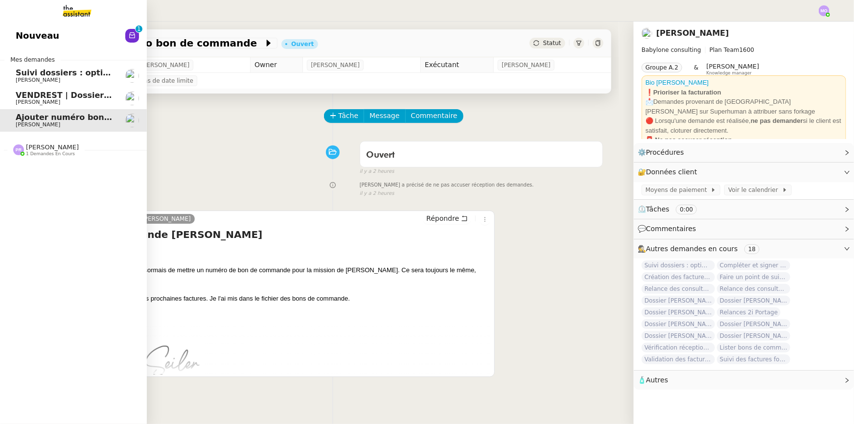
click at [16, 102] on span "Gabrielle Tavernier" at bounding box center [38, 102] width 45 height 6
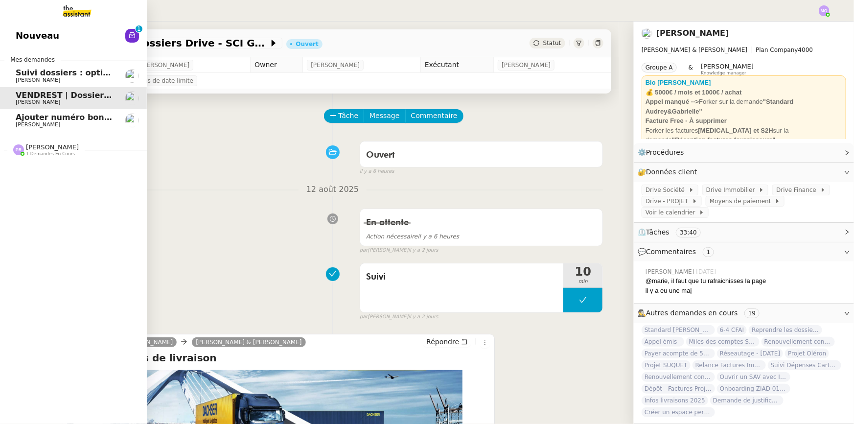
click at [77, 79] on span "[PERSON_NAME]" at bounding box center [65, 80] width 99 height 6
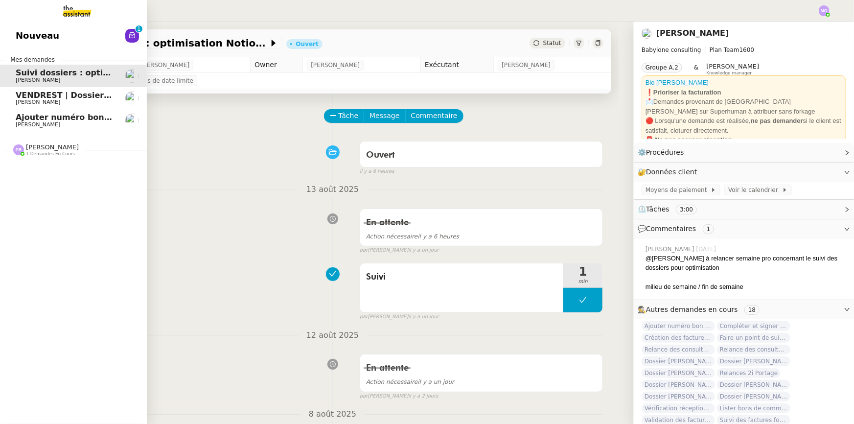
click at [82, 120] on span "Ajouter numéro bon de commande" at bounding box center [92, 117] width 153 height 9
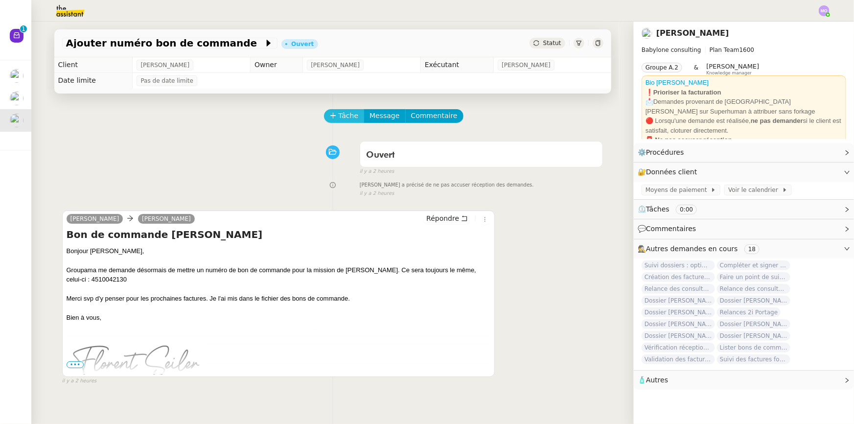
click at [344, 121] on span "Tâche" at bounding box center [349, 115] width 20 height 11
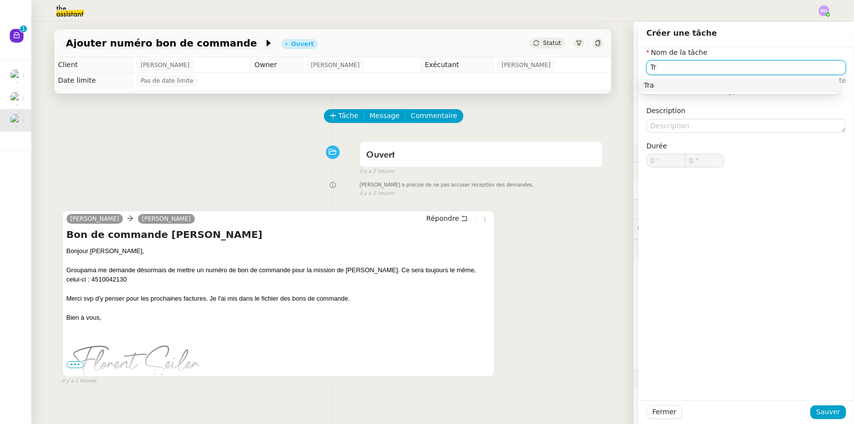
type input "T"
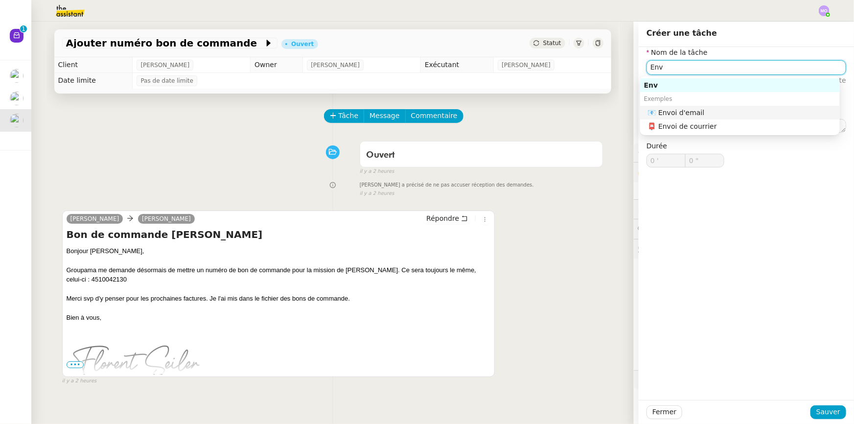
click at [681, 114] on div "📧 Envoi d'email" at bounding box center [742, 112] width 188 height 9
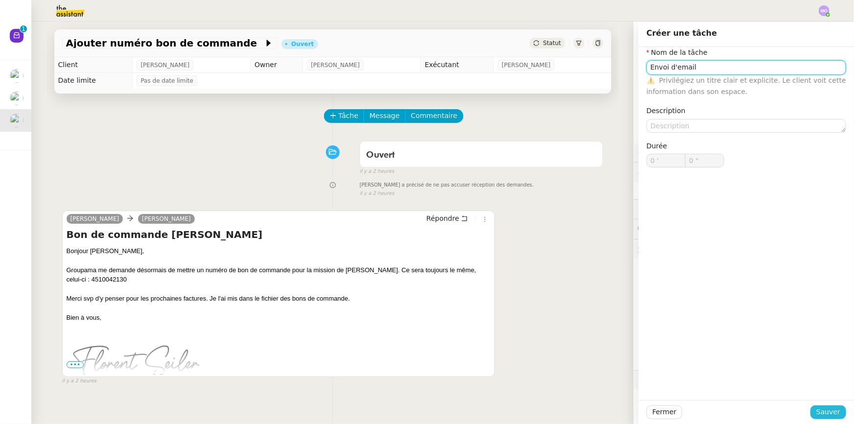
type input "Envoi d'email"
click at [820, 410] on span "Sauver" at bounding box center [828, 411] width 24 height 11
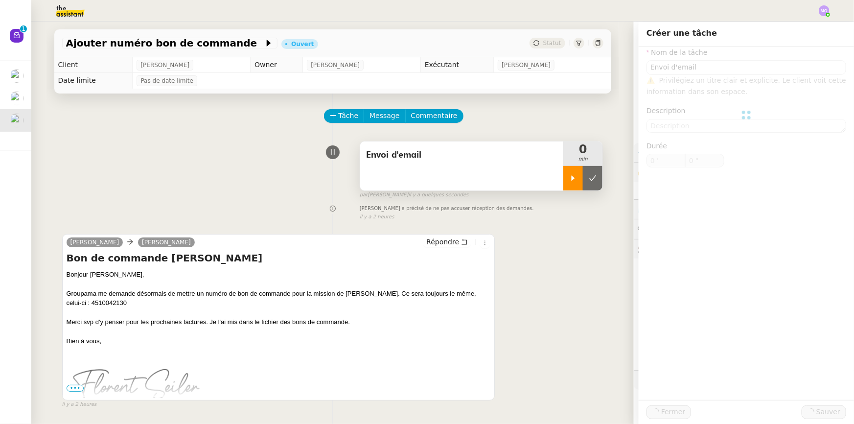
click at [570, 172] on div at bounding box center [573, 178] width 20 height 24
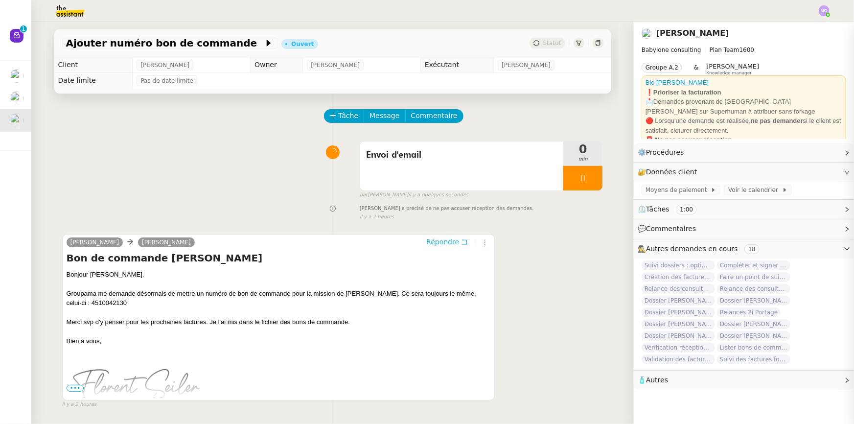
click at [455, 242] on span "Répondre" at bounding box center [442, 242] width 33 height 10
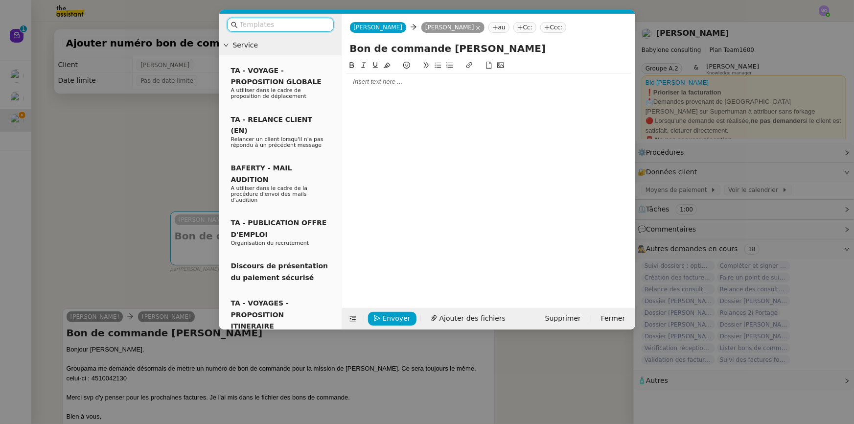
click at [387, 86] on div at bounding box center [488, 81] width 285 height 9
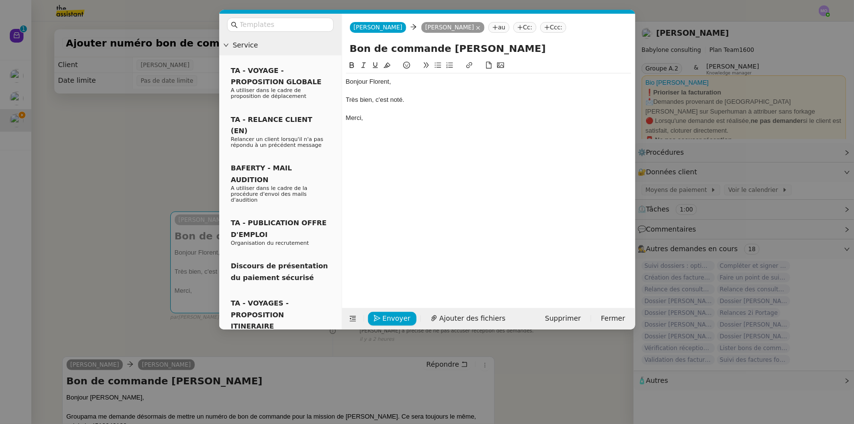
click at [413, 101] on div "Très bien, c'est noté." at bounding box center [488, 99] width 285 height 9
drag, startPoint x: 391, startPoint y: 100, endPoint x: 380, endPoint y: 150, distance: 51.5
click at [391, 101] on div "Très bien, c'est noté." at bounding box center [488, 99] width 285 height 9
click at [388, 318] on span "Envoyer" at bounding box center [397, 318] width 28 height 11
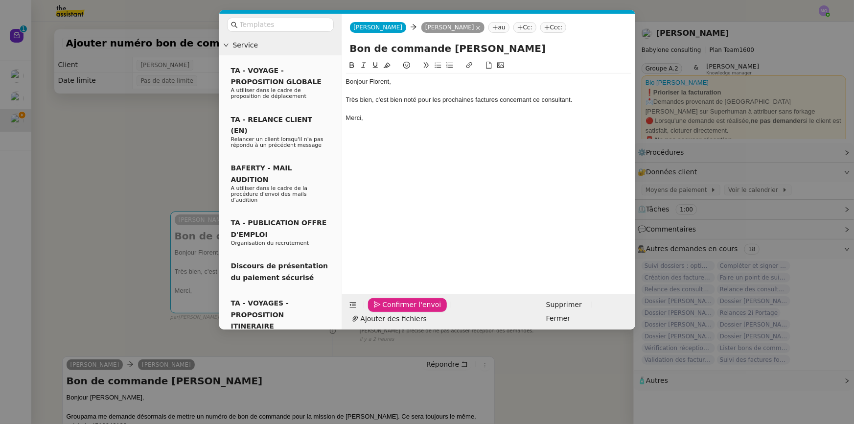
click at [387, 310] on span "Confirmer l'envoi" at bounding box center [412, 304] width 59 height 11
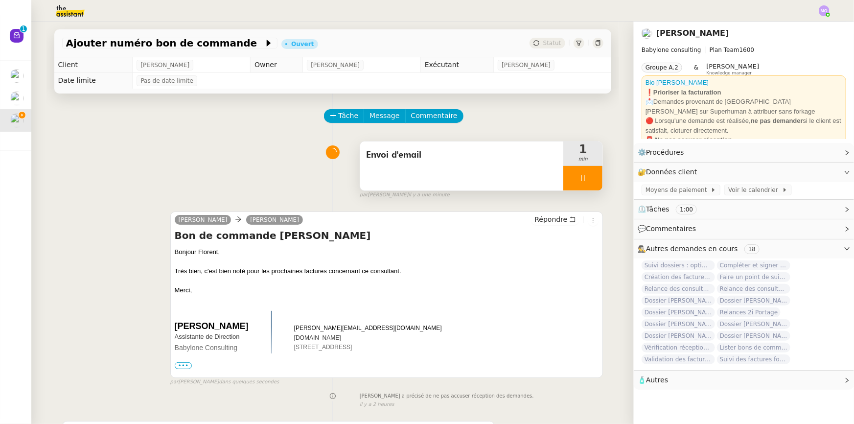
click at [588, 185] on div at bounding box center [582, 178] width 39 height 24
click at [588, 185] on button at bounding box center [593, 178] width 20 height 24
click at [550, 46] on span "Statut" at bounding box center [552, 43] width 18 height 7
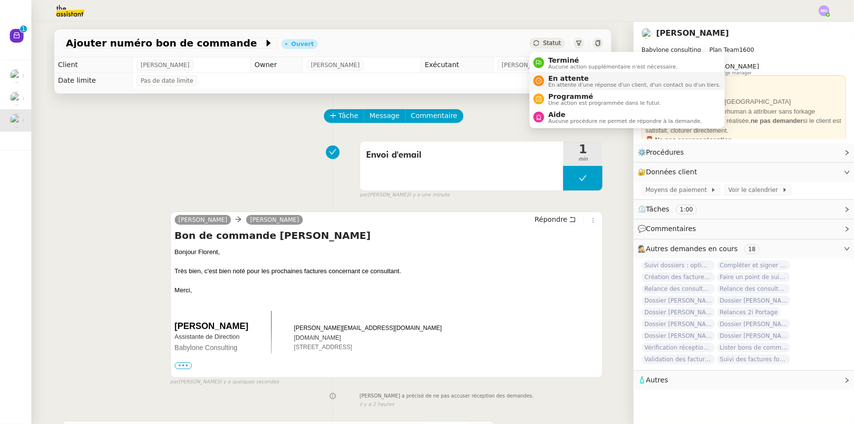
click at [559, 77] on span "En attente" at bounding box center [634, 78] width 172 height 8
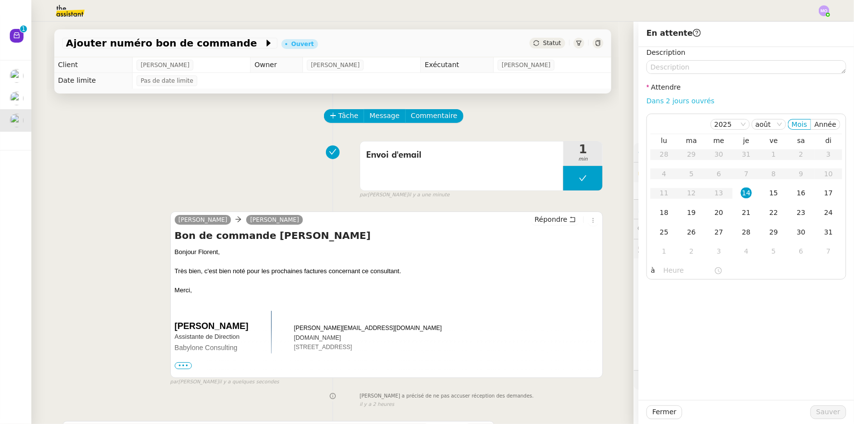
click at [680, 97] on link "Dans 2 jours ouvrés" at bounding box center [680, 101] width 68 height 8
type input "07:00"
click at [810, 409] on button "Sauver" at bounding box center [828, 412] width 36 height 14
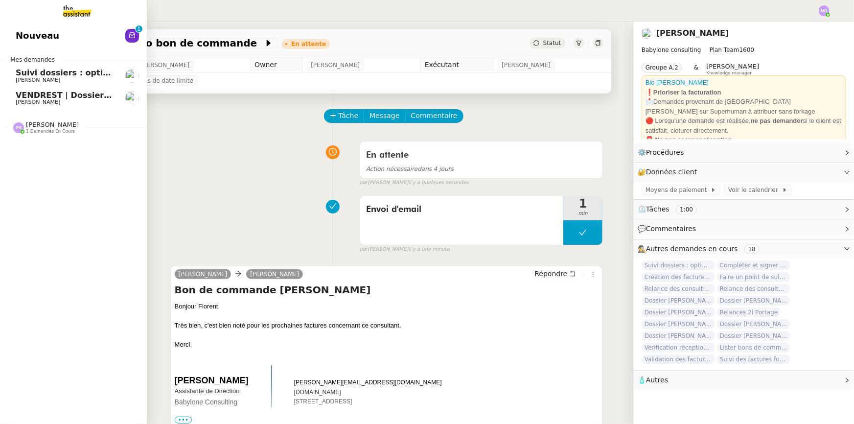
click at [34, 93] on span "VENDREST | Dossiers Drive - SCI Gabrielle" at bounding box center [108, 95] width 184 height 9
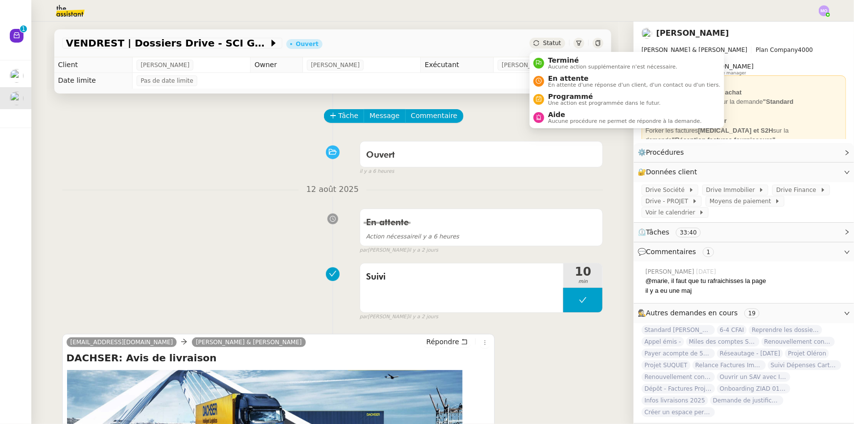
click at [552, 42] on span "Statut" at bounding box center [552, 43] width 18 height 7
click at [566, 77] on span "En attente" at bounding box center [634, 78] width 172 height 8
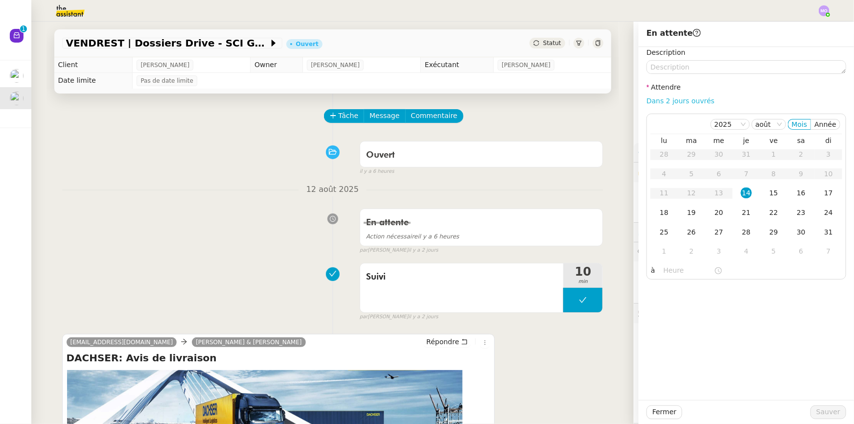
click at [651, 101] on link "Dans 2 jours ouvrés" at bounding box center [680, 101] width 68 height 8
type input "07:00"
drag, startPoint x: 820, startPoint y: 412, endPoint x: 810, endPoint y: 411, distance: 9.8
click at [820, 412] on span "Sauver" at bounding box center [828, 411] width 24 height 11
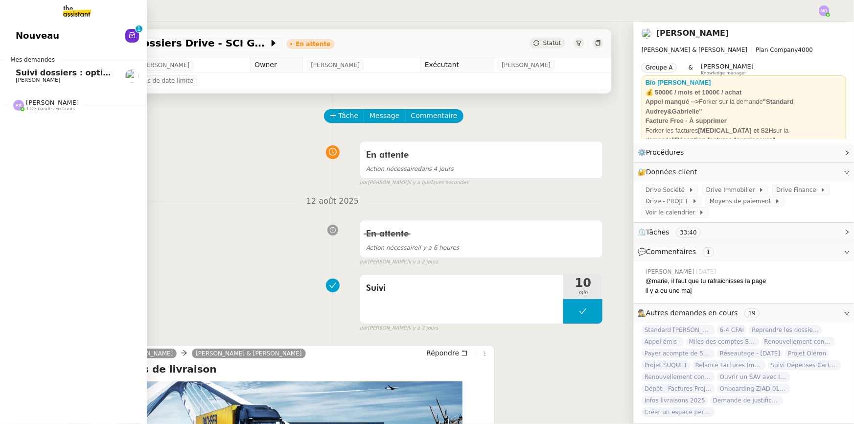
click at [62, 81] on span "[PERSON_NAME]" at bounding box center [65, 80] width 99 height 6
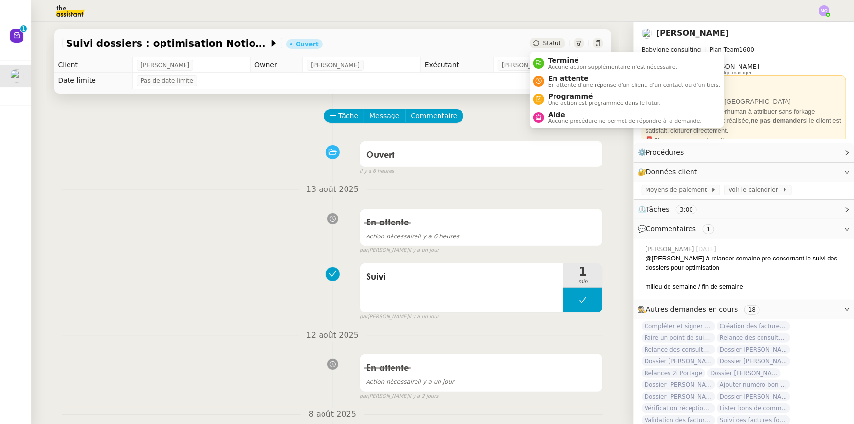
click at [548, 43] on span "Statut" at bounding box center [552, 43] width 18 height 7
click at [572, 80] on span "En attente" at bounding box center [634, 78] width 172 height 8
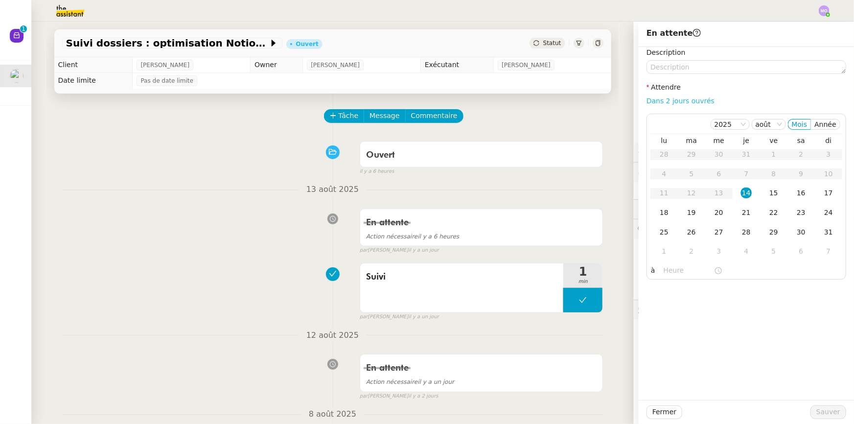
click at [676, 104] on link "Dans 2 jours ouvrés" at bounding box center [680, 101] width 68 height 8
type input "07:00"
click at [825, 414] on span "Sauver" at bounding box center [828, 411] width 24 height 11
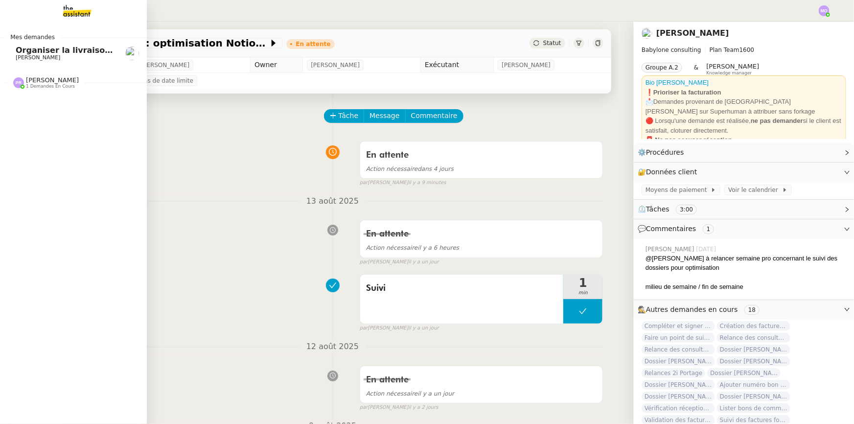
click at [55, 51] on span "Organiser la livraison du coffre-fort" at bounding box center [94, 50] width 157 height 9
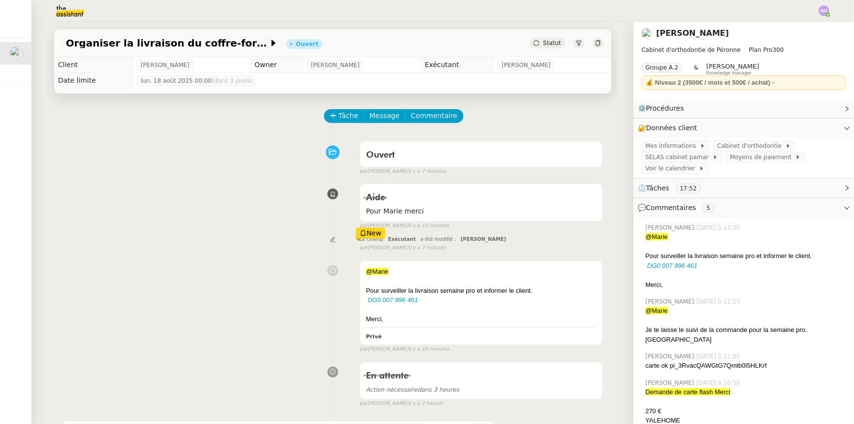
click at [544, 44] on span "Statut" at bounding box center [552, 43] width 18 height 7
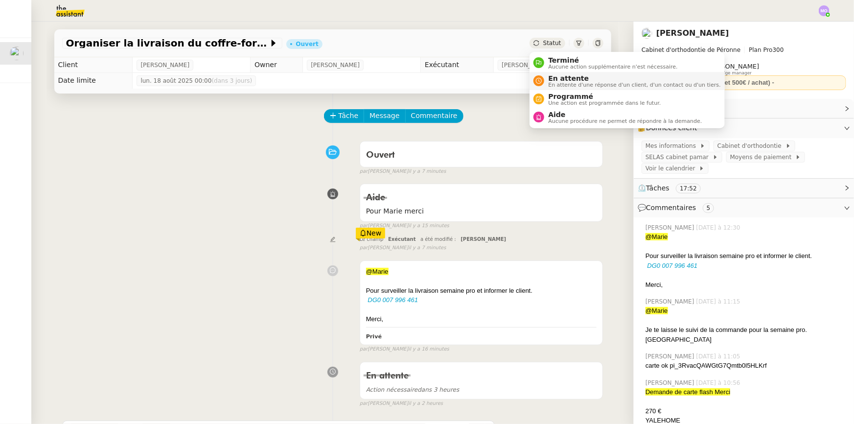
click at [563, 75] on span "En attente" at bounding box center [634, 78] width 172 height 8
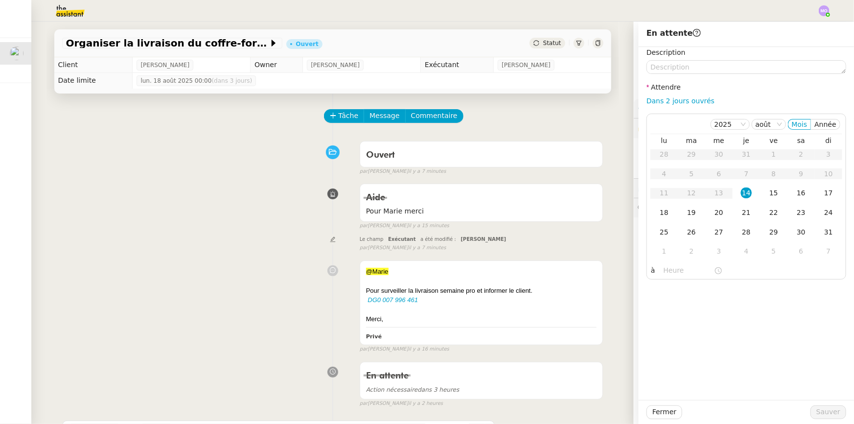
click at [676, 94] on div "Description Attendre Dans 2 jours ouvrés 2025 août Mois Année lu ma me je ve sa…" at bounding box center [746, 163] width 200 height 232
click at [669, 103] on link "Dans 2 jours ouvrés" at bounding box center [680, 101] width 68 height 8
type input "07:00"
click at [822, 408] on span "Sauver" at bounding box center [828, 411] width 24 height 11
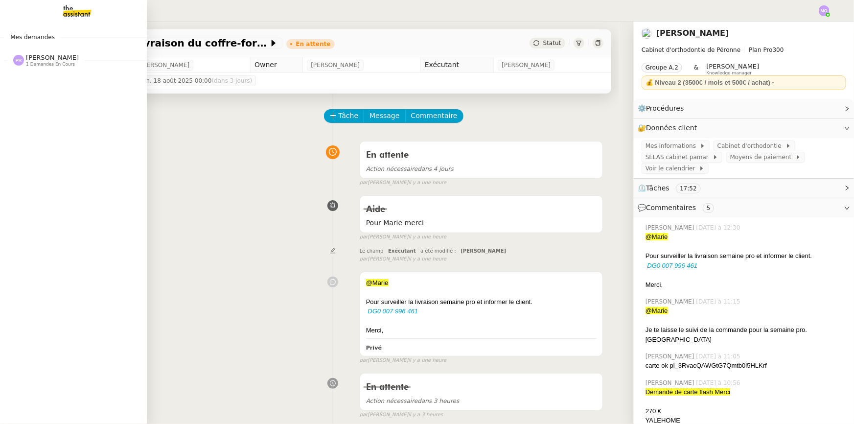
click at [48, 61] on span "[PERSON_NAME]" at bounding box center [52, 57] width 53 height 7
click at [62, 90] on link "Préparer la demande de congés paternité Jean-Baptiste Pamar" at bounding box center [73, 81] width 147 height 23
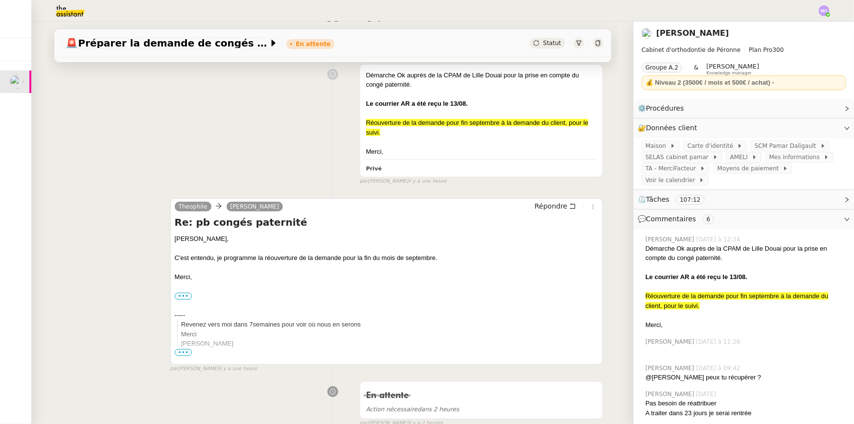
scroll to position [178, 0]
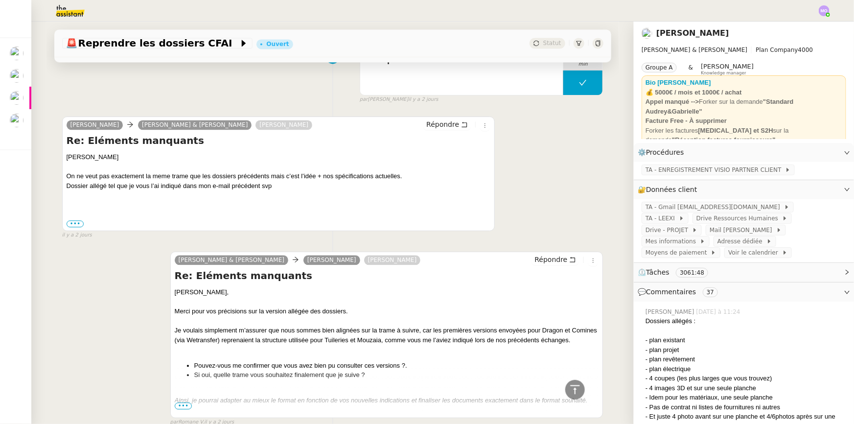
scroll to position [1023, 0]
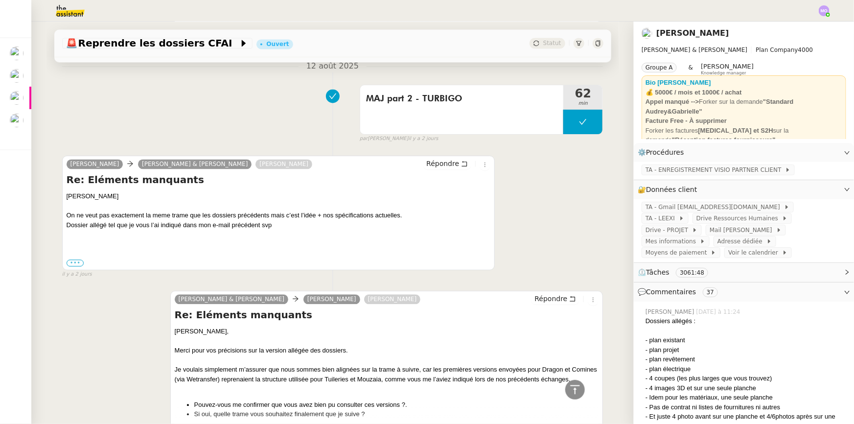
click at [69, 262] on label "•••" at bounding box center [76, 262] width 18 height 7
click at [0, 0] on input "•••" at bounding box center [0, 0] width 0 height 0
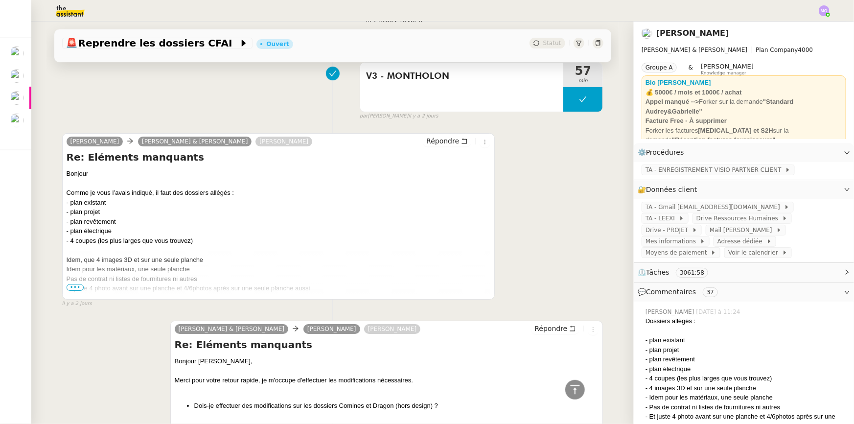
scroll to position [1646, 0]
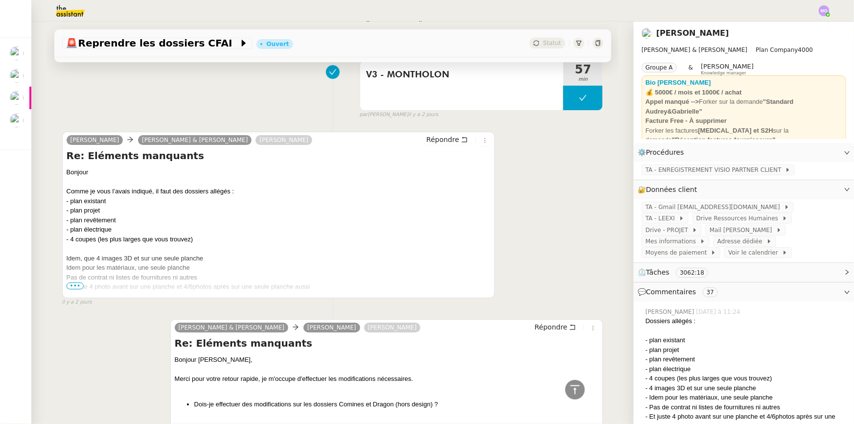
click at [75, 282] on span "•••" at bounding box center [76, 285] width 18 height 7
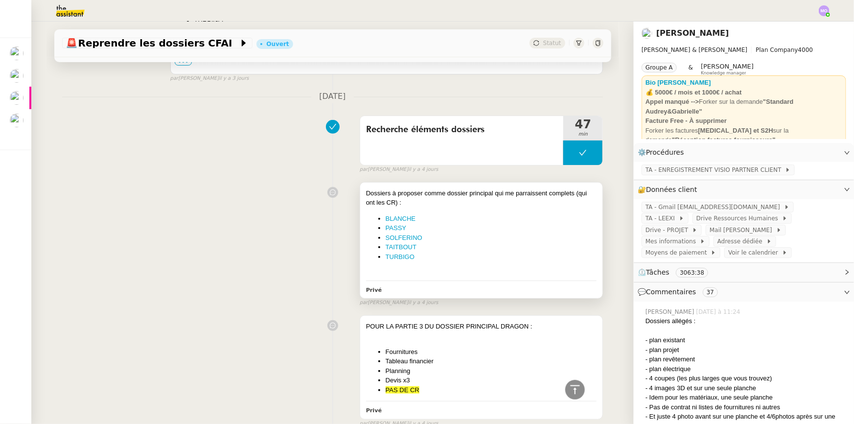
scroll to position [4137, 0]
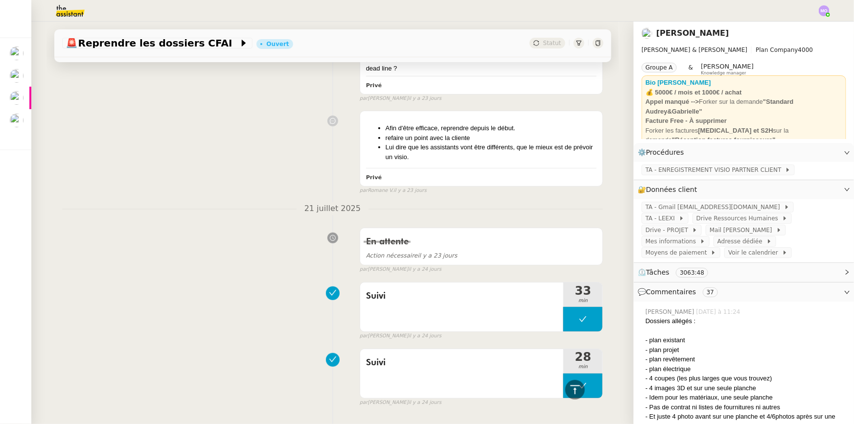
drag, startPoint x: 243, startPoint y: 155, endPoint x: 210, endPoint y: 390, distance: 237.6
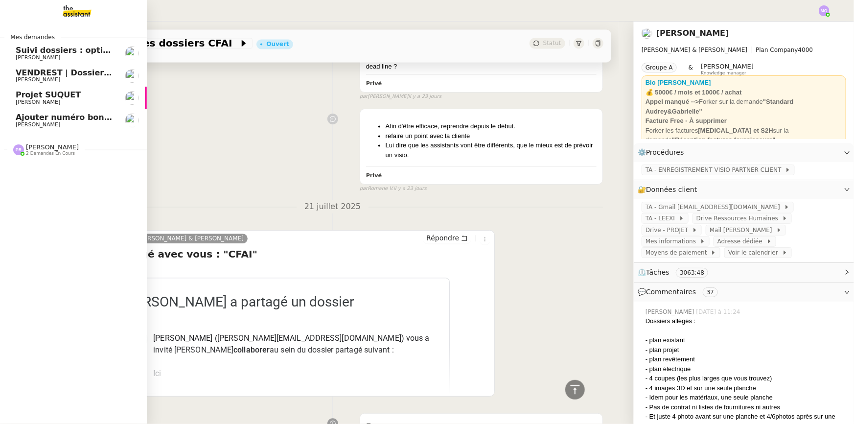
click at [69, 115] on span "Ajouter numéro bon de commande" at bounding box center [92, 117] width 153 height 9
